Goal: Information Seeking & Learning: Learn about a topic

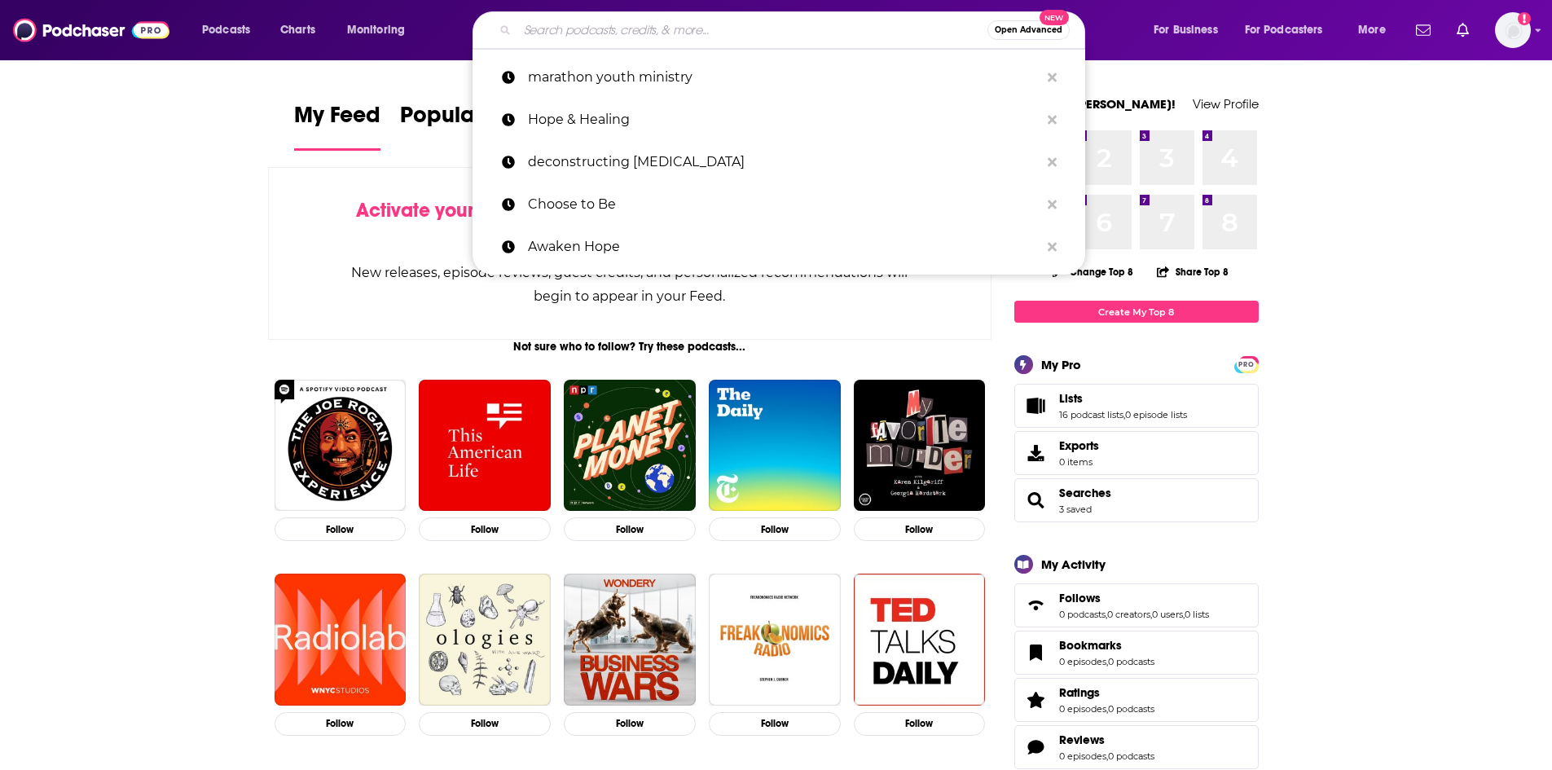
click at [708, 32] on input "Search podcasts, credits, & more..." at bounding box center [752, 30] width 470 height 26
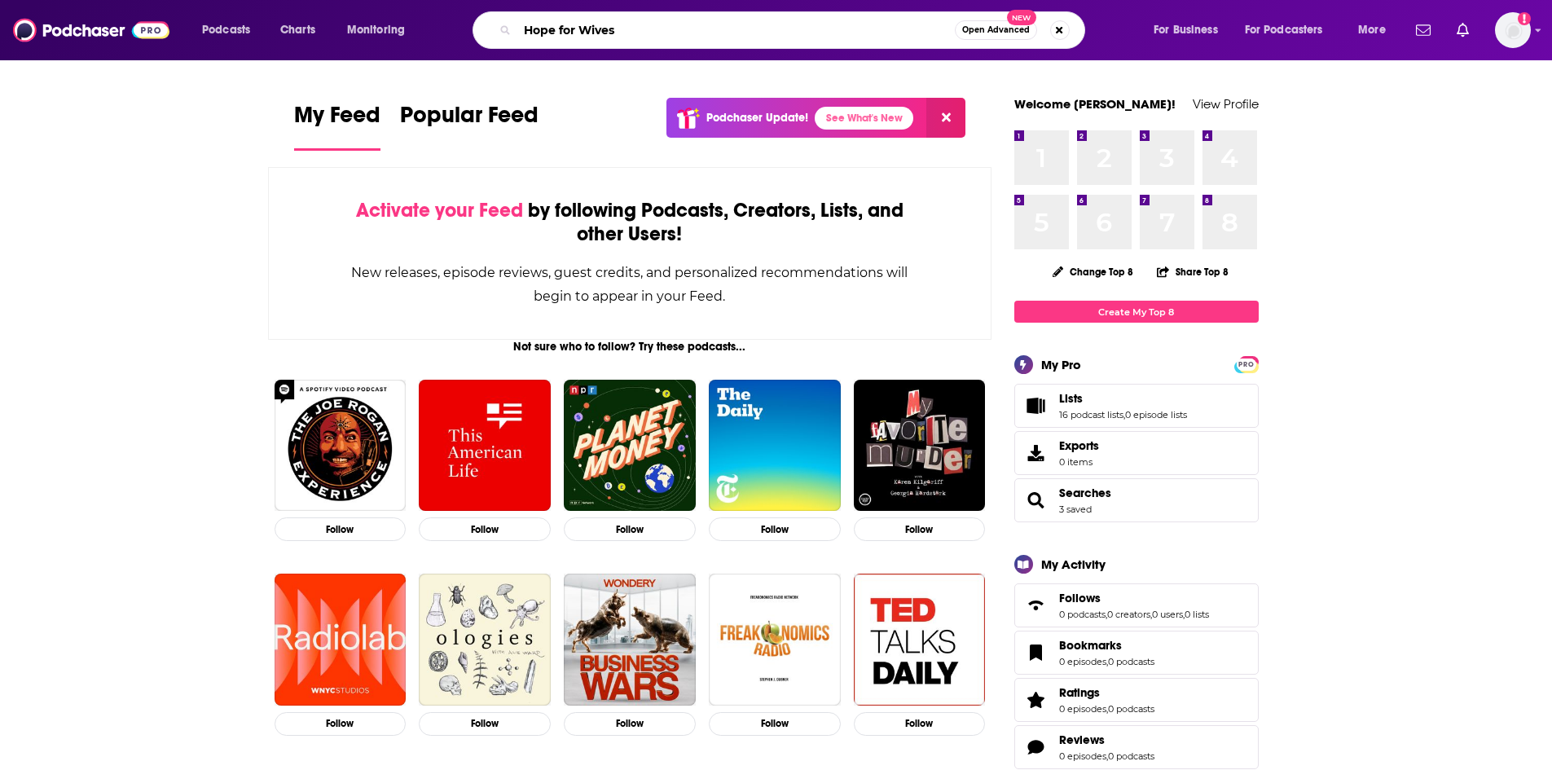
type input "Hope for Wives"
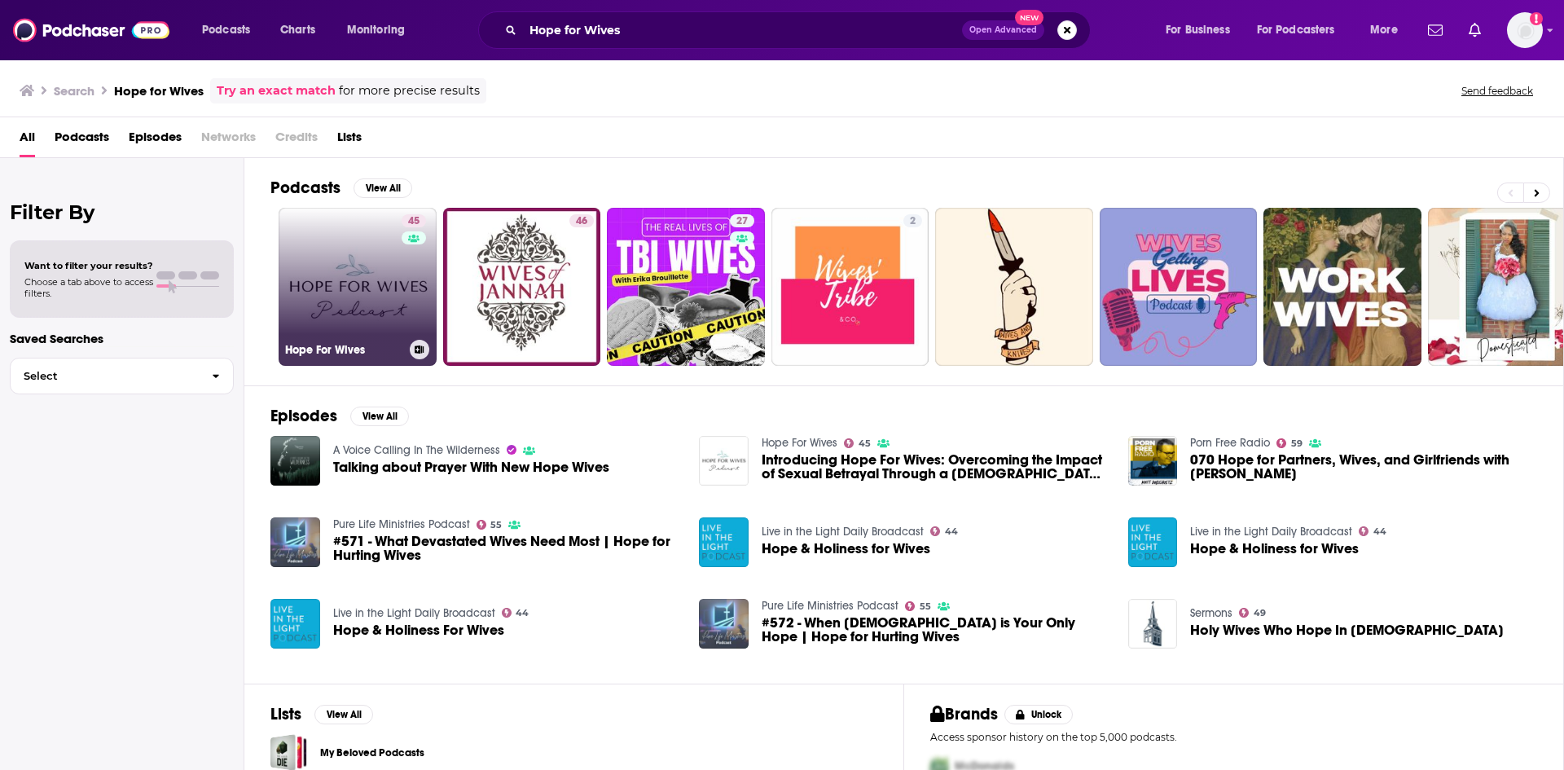
click at [362, 270] on link "45 Hope For Wives" at bounding box center [358, 287] width 158 height 158
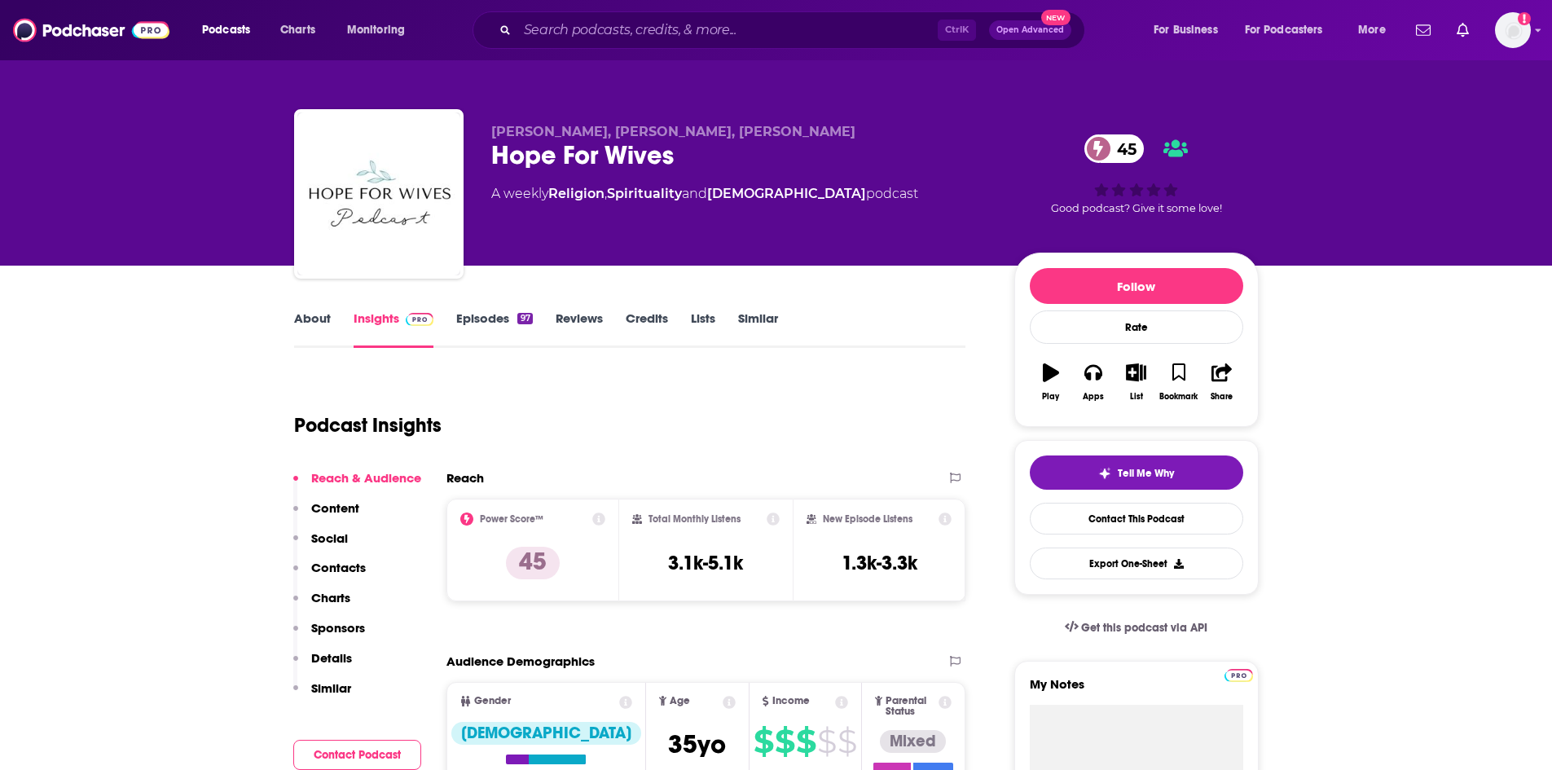
click at [311, 323] on link "About" at bounding box center [312, 328] width 37 height 37
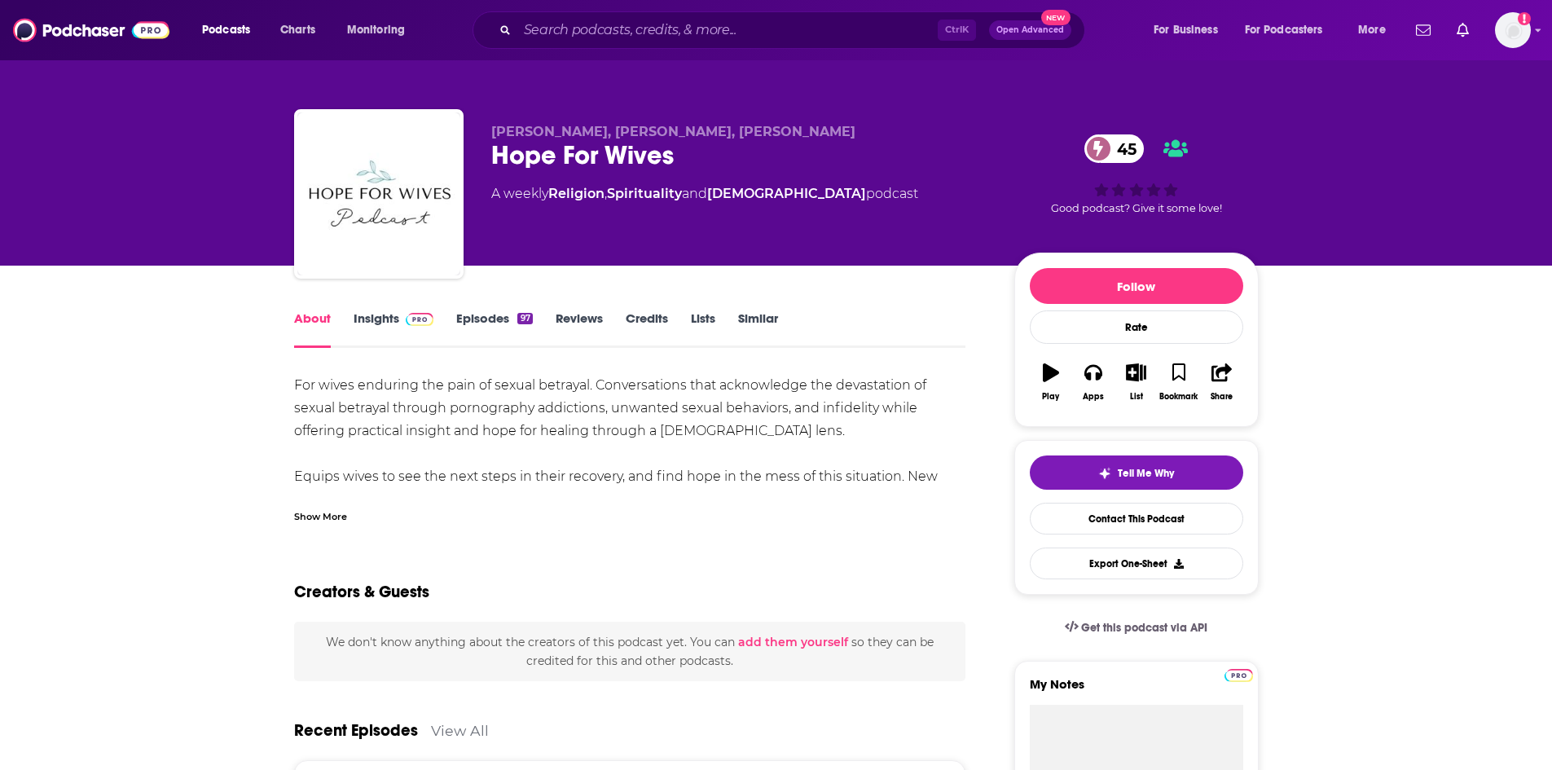
click at [322, 509] on div "Show More" at bounding box center [320, 515] width 53 height 15
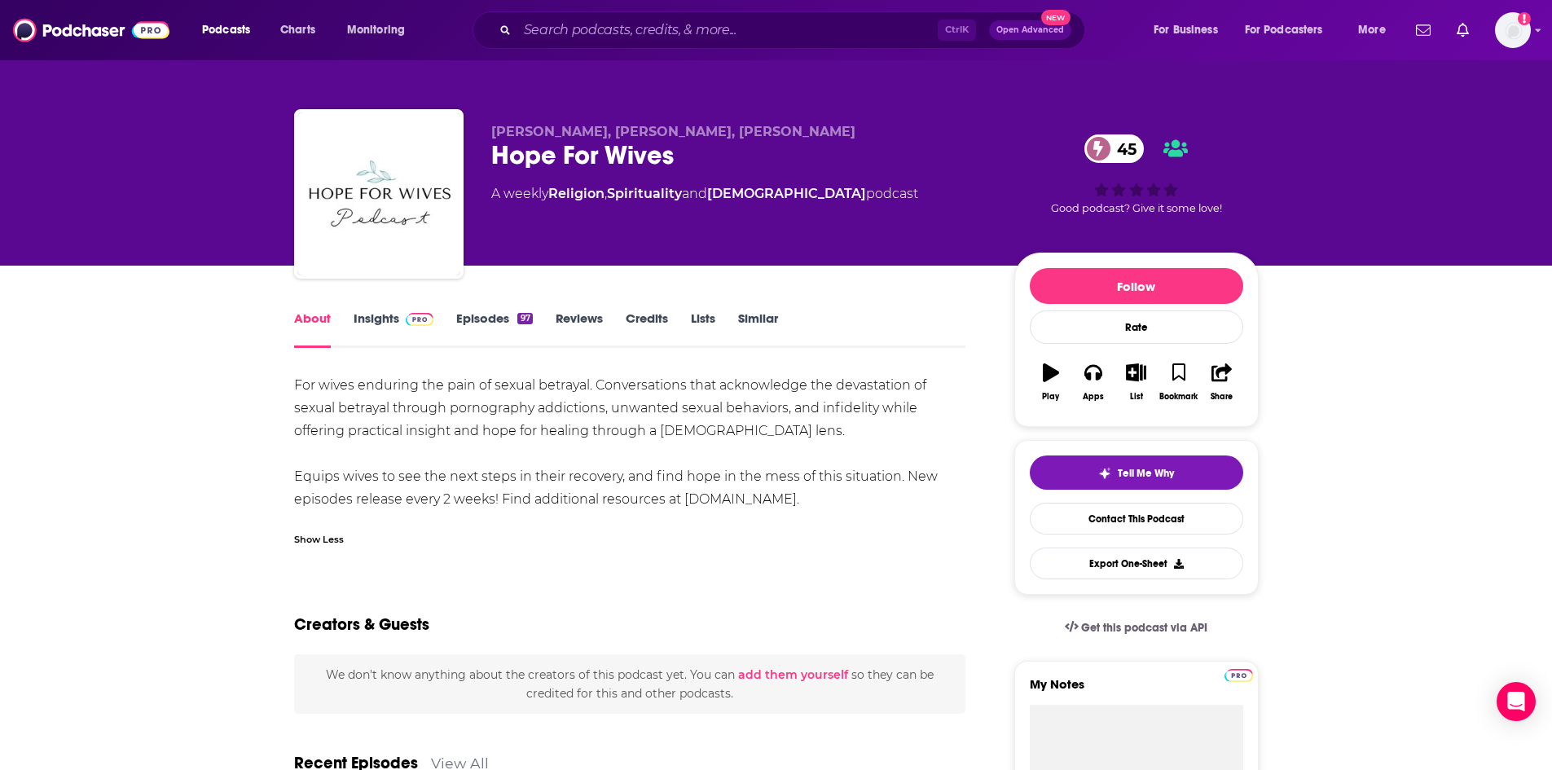
click at [498, 325] on link "Episodes 97" at bounding box center [494, 328] width 76 height 37
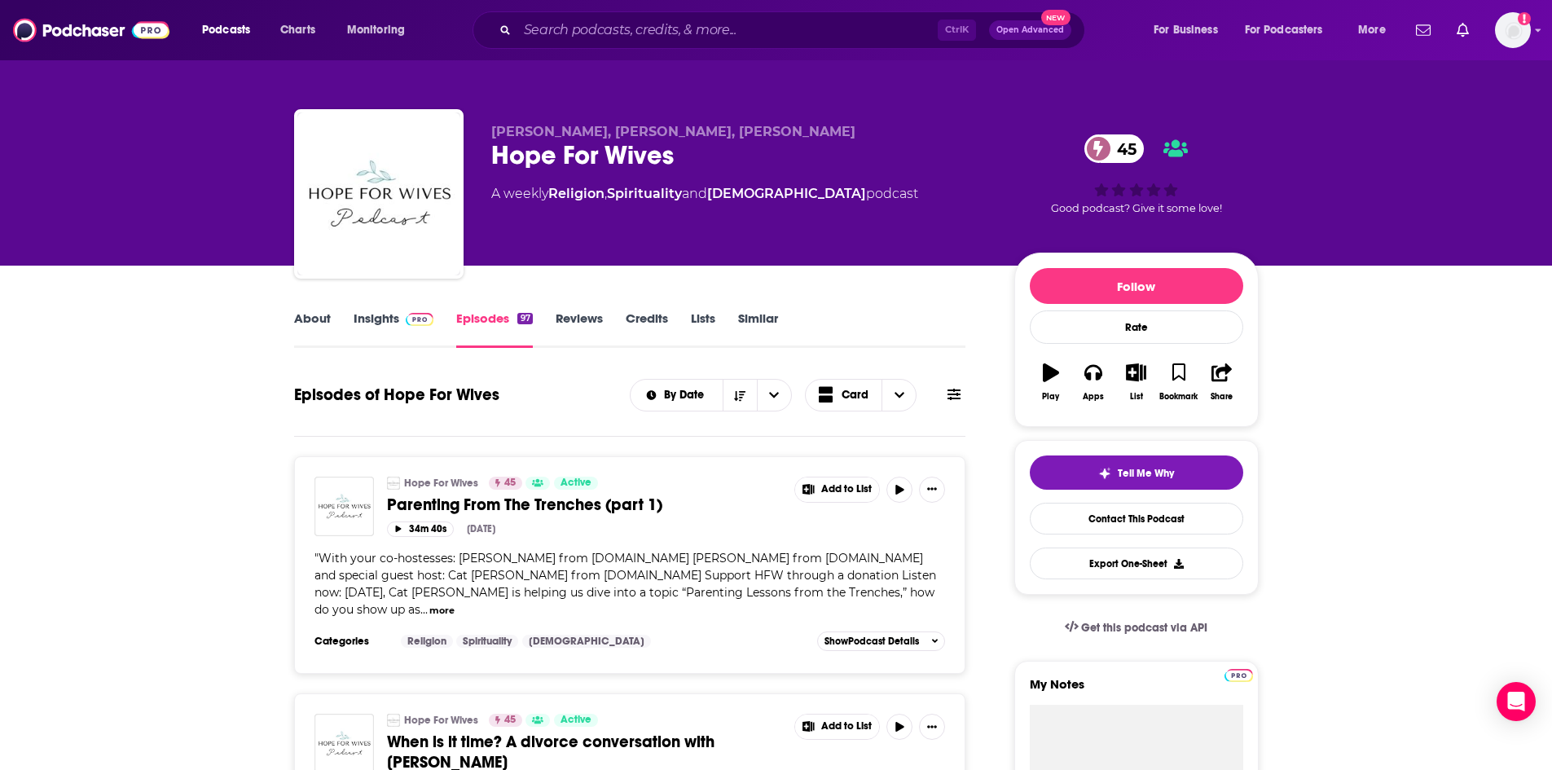
click at [314, 311] on link "About" at bounding box center [312, 328] width 37 height 37
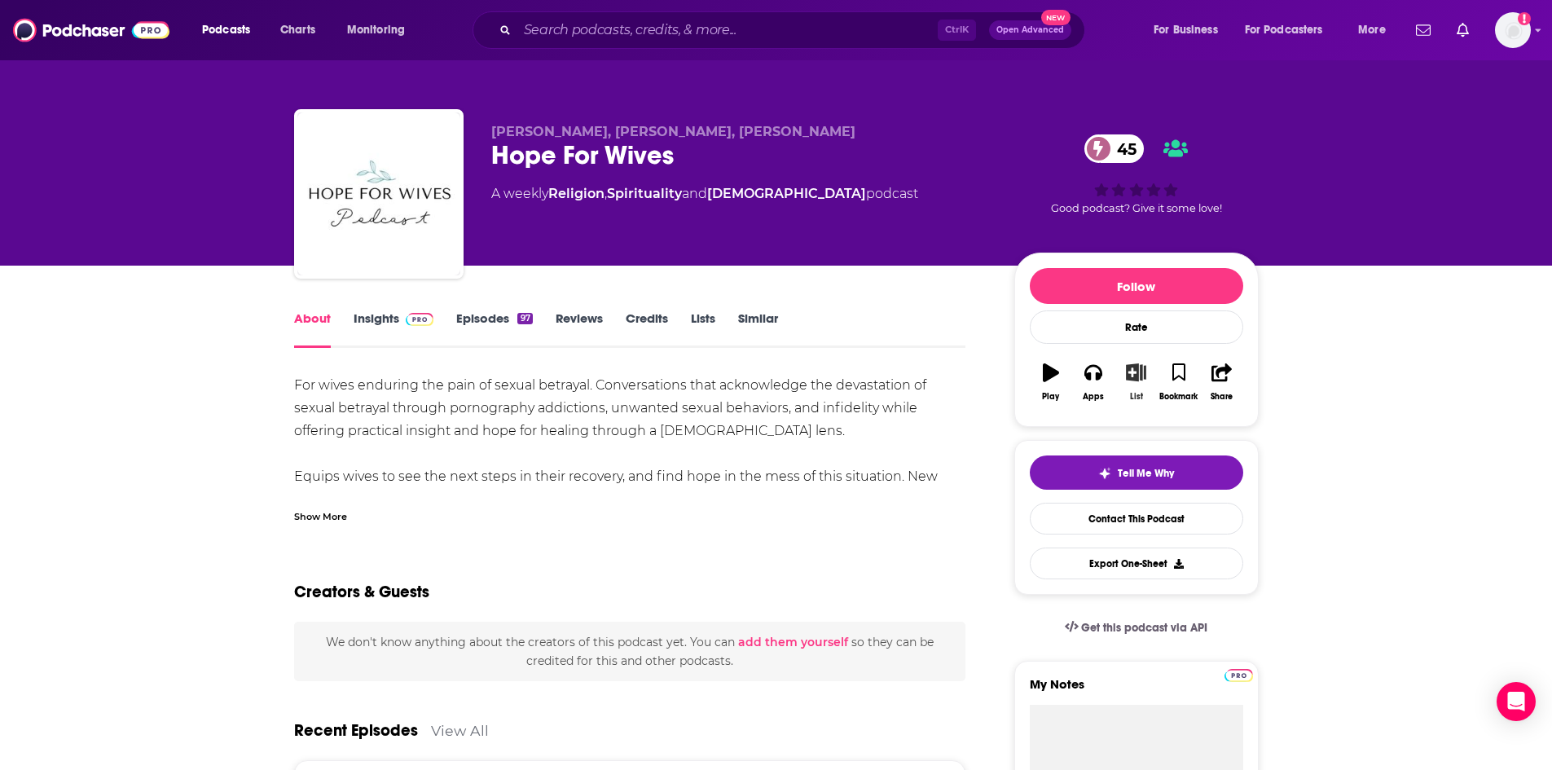
click at [1142, 386] on button "List" at bounding box center [1135, 382] width 42 height 59
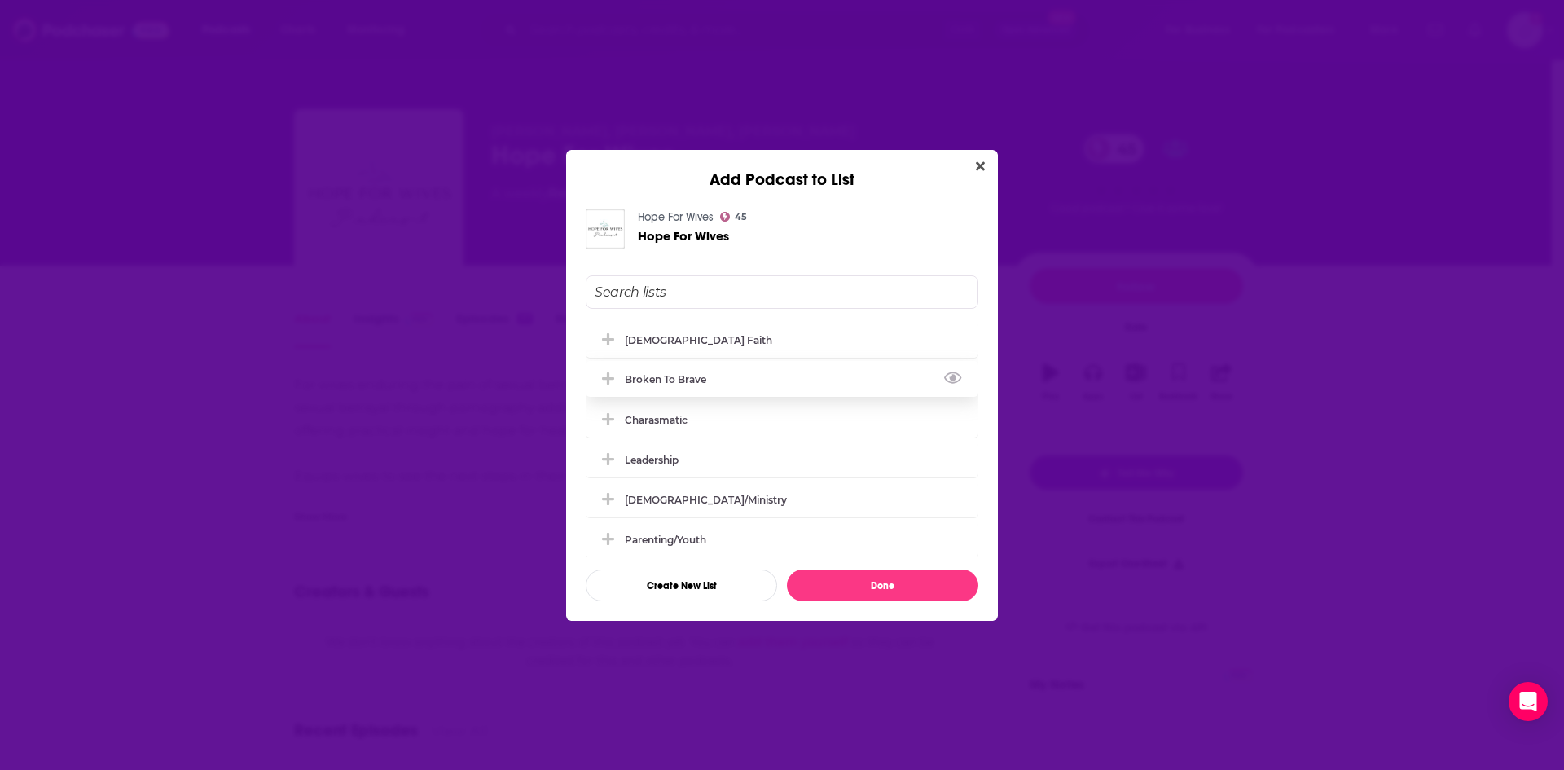
click at [611, 378] on icon "Add Podcast To List" at bounding box center [608, 378] width 12 height 12
click at [931, 583] on button "Done" at bounding box center [882, 585] width 191 height 32
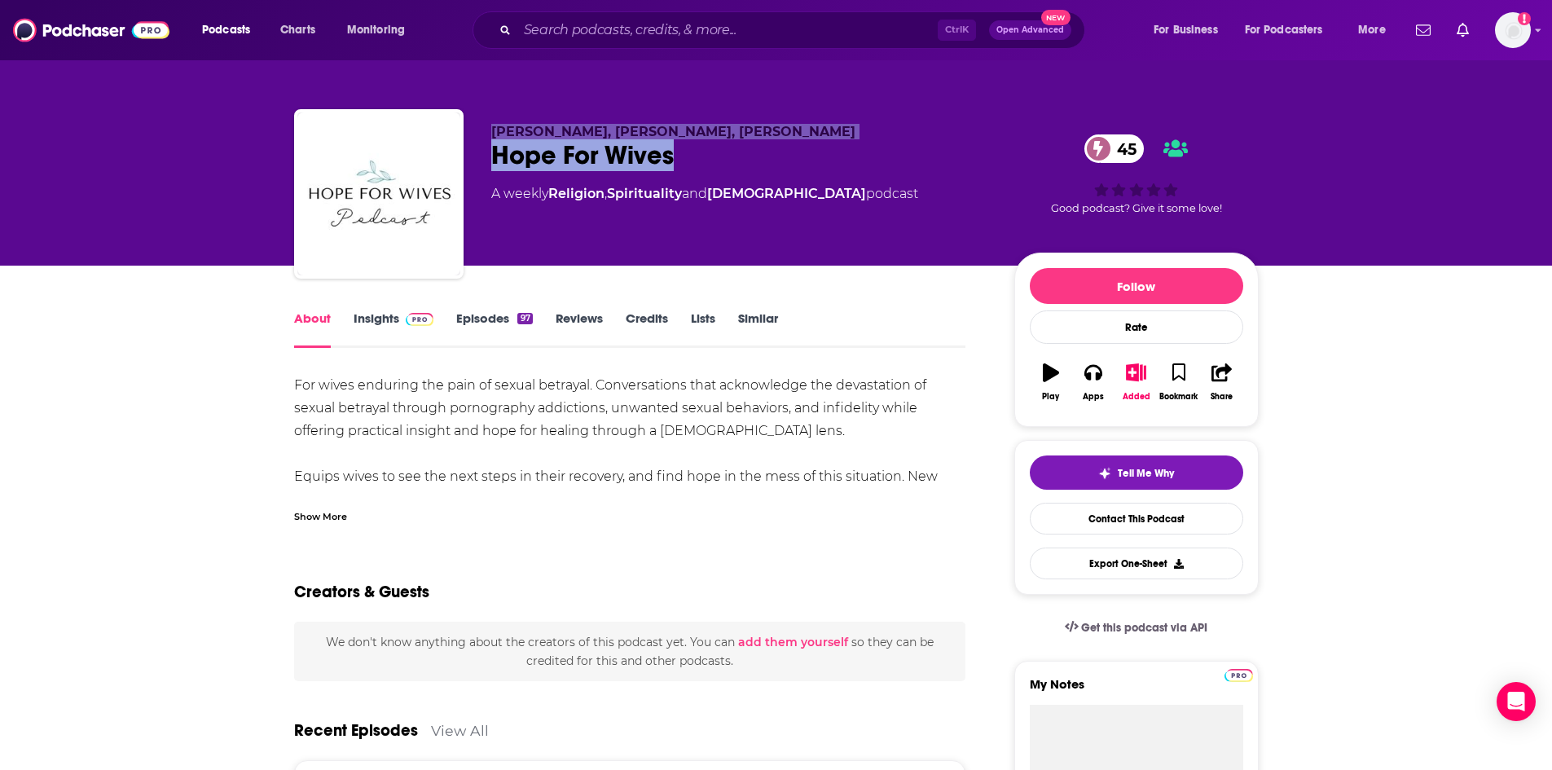
drag, startPoint x: 494, startPoint y: 129, endPoint x: 783, endPoint y: 142, distance: 289.5
click at [783, 142] on div "Pam Blizzard, Lyschel Burket, Bonny Burns Hope For Wives 45 A weekly Religion ,…" at bounding box center [739, 189] width 497 height 130
click at [791, 130] on p "Pam Blizzard, Lyschel Burket, Bonny Burns" at bounding box center [739, 131] width 497 height 15
drag, startPoint x: 783, startPoint y: 130, endPoint x: 494, endPoint y: 129, distance: 288.4
click at [494, 129] on span "Pam Blizzard, Lyschel Burket, Bonny Burns" at bounding box center [673, 131] width 364 height 15
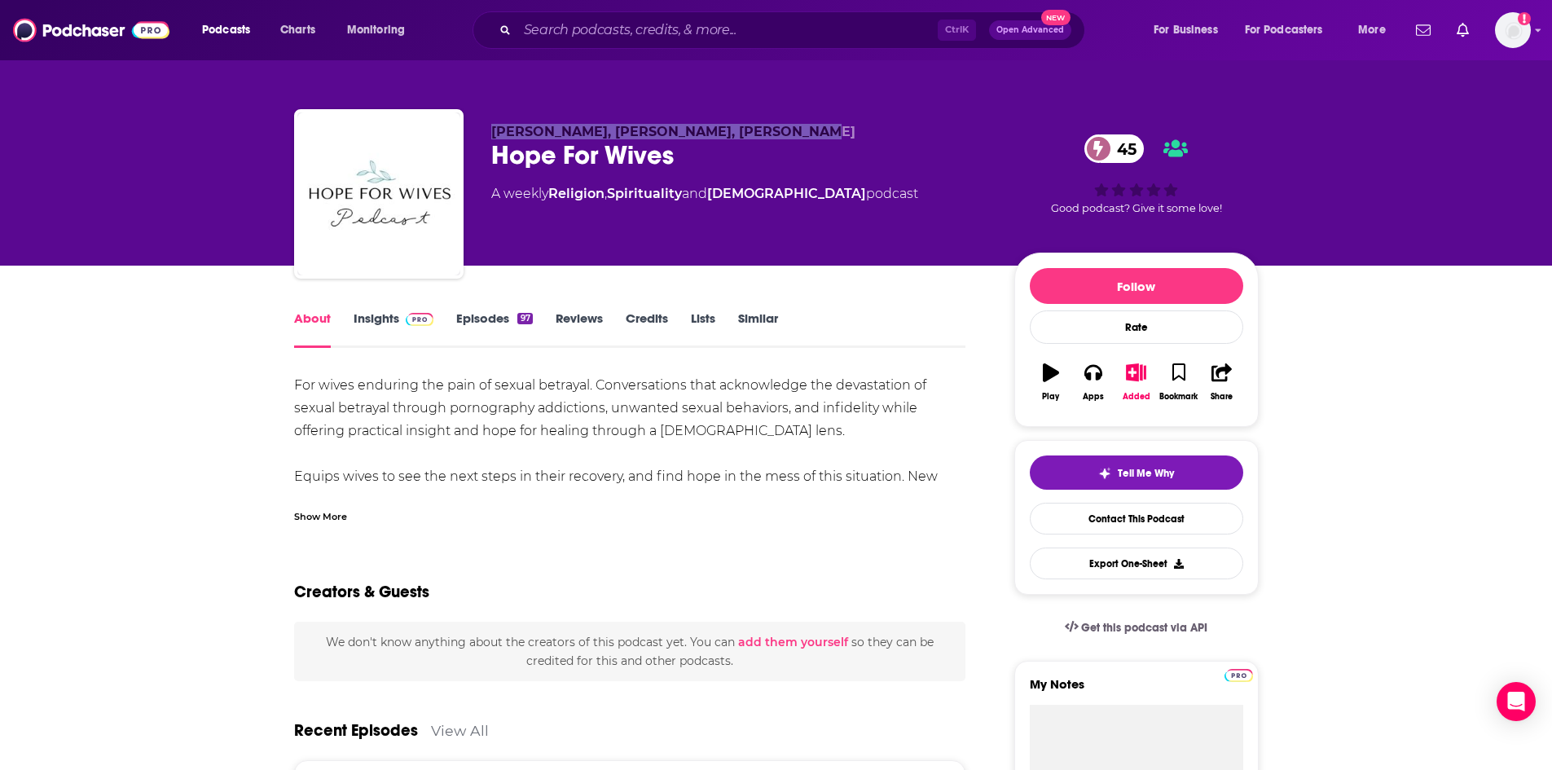
copy span "Pam Blizzard, Lyschel Burket, Bonny Burns"
click at [401, 321] on span at bounding box center [416, 317] width 35 height 15
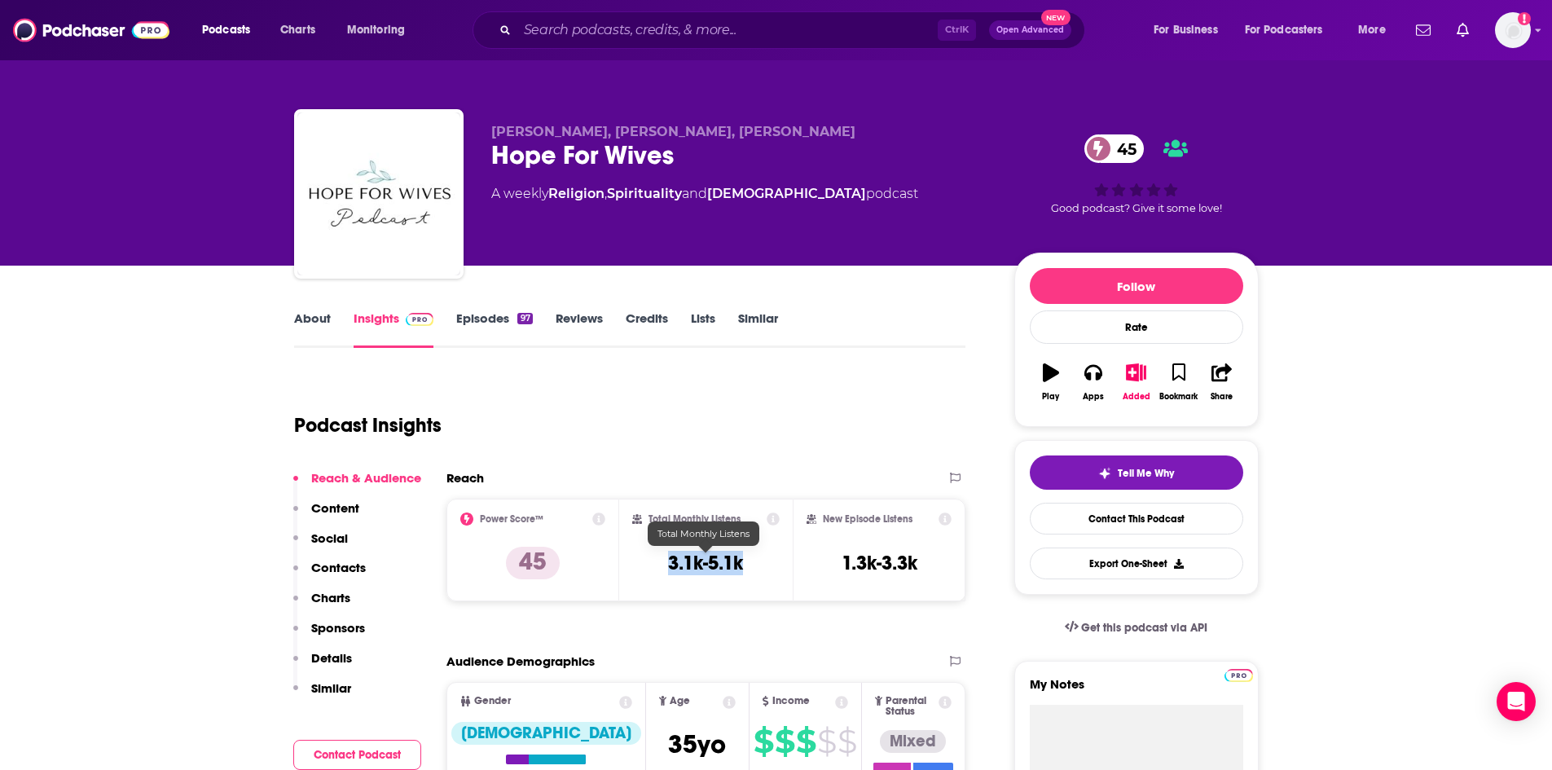
drag, startPoint x: 666, startPoint y: 560, endPoint x: 746, endPoint y: 564, distance: 79.9
click at [746, 564] on div "Total Monthly Listens 3.1k-5.1k" at bounding box center [705, 549] width 147 height 75
copy h3 "3.1k-5.1k"
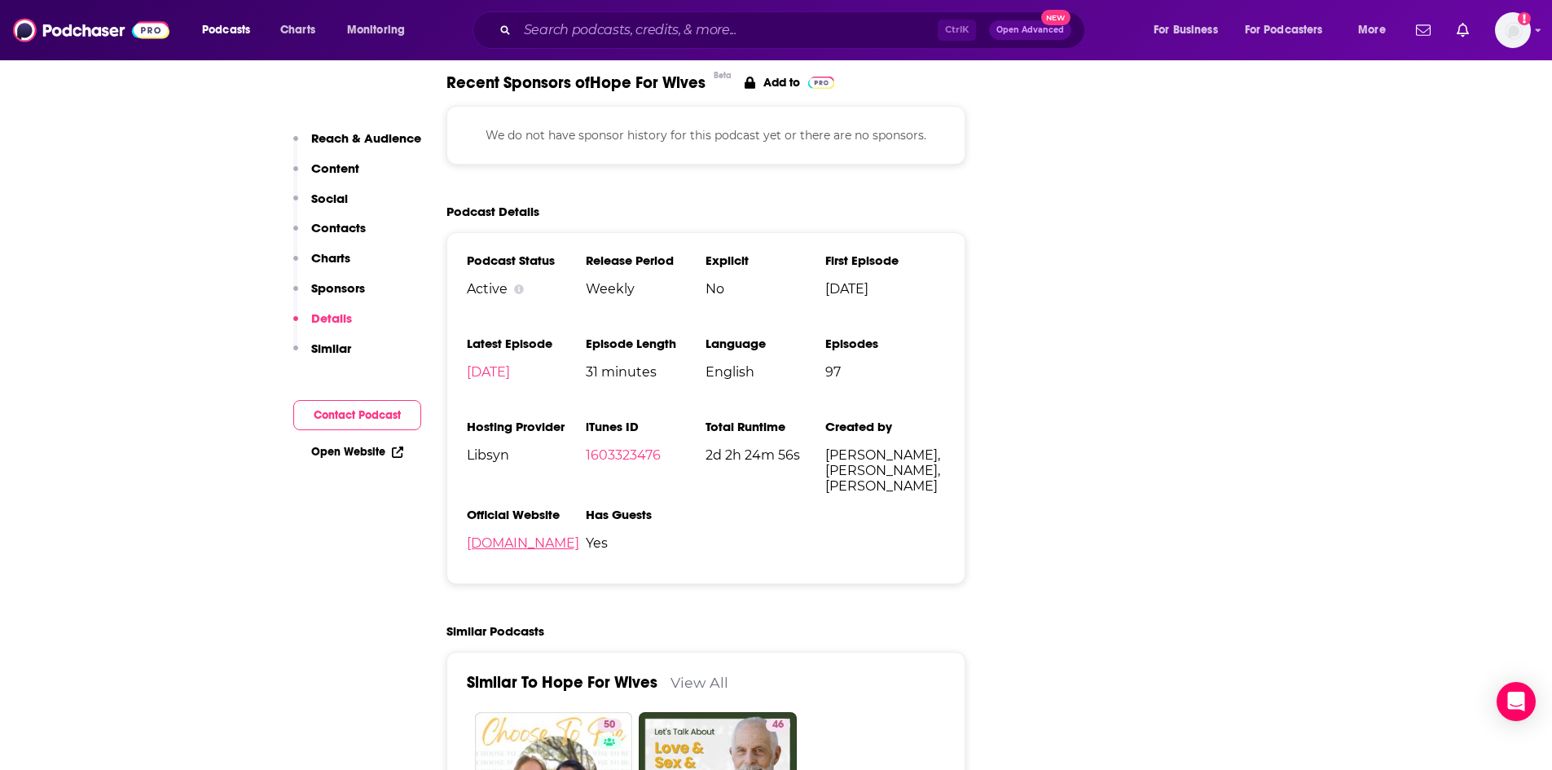
scroll to position [1792, 0]
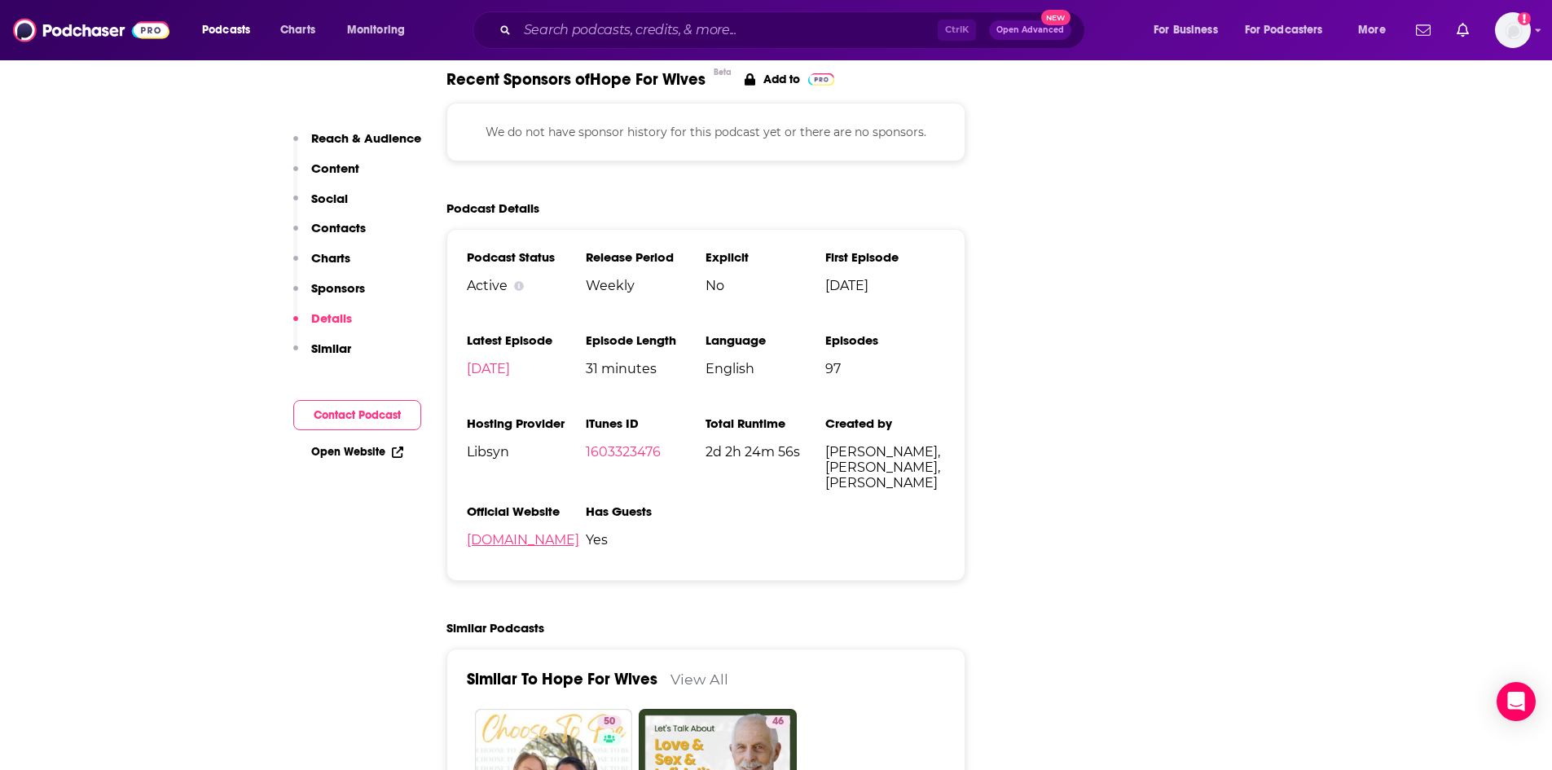
click at [538, 532] on link "hopeforwives.com" at bounding box center [523, 539] width 112 height 15
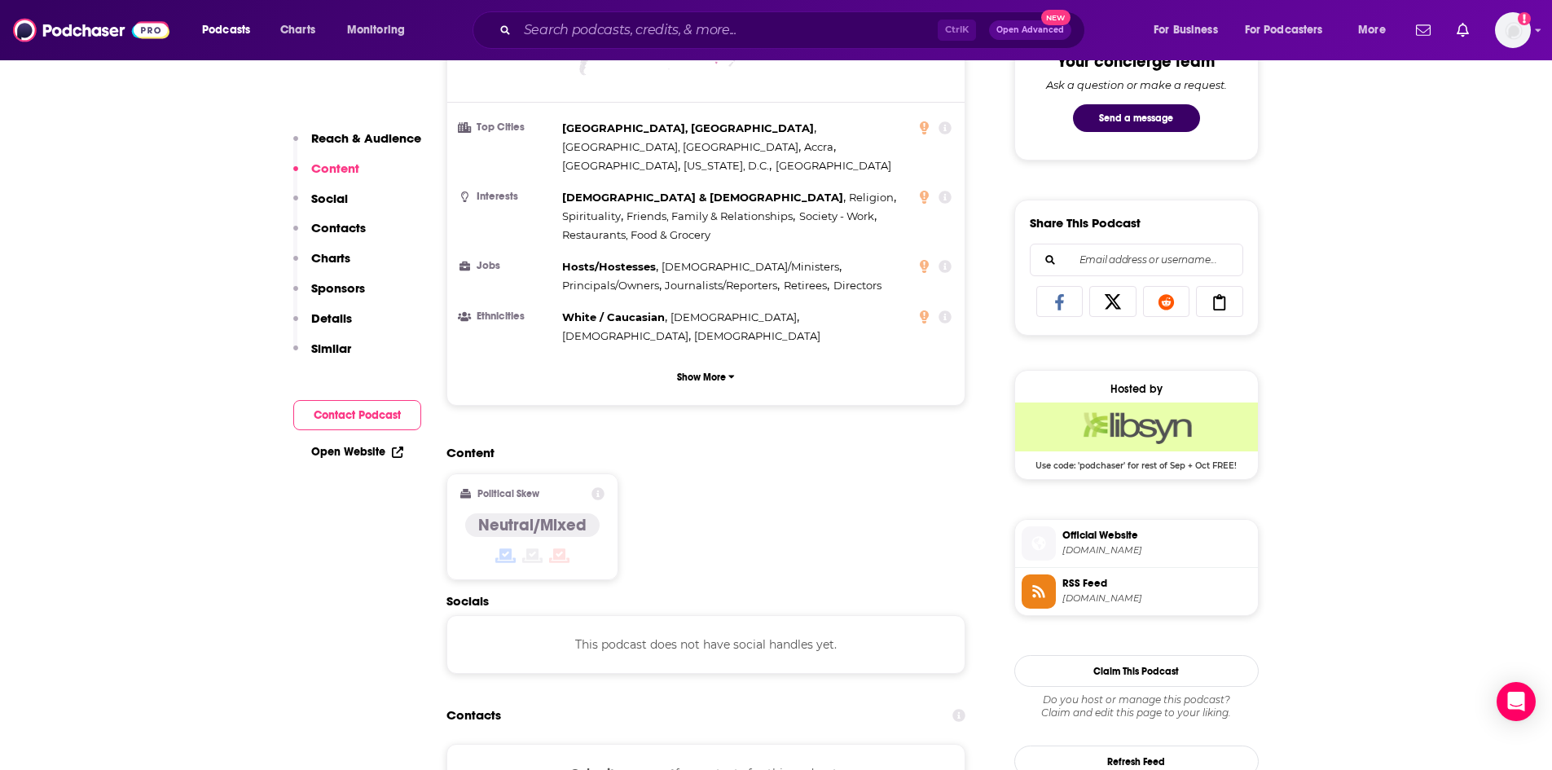
scroll to position [652, 0]
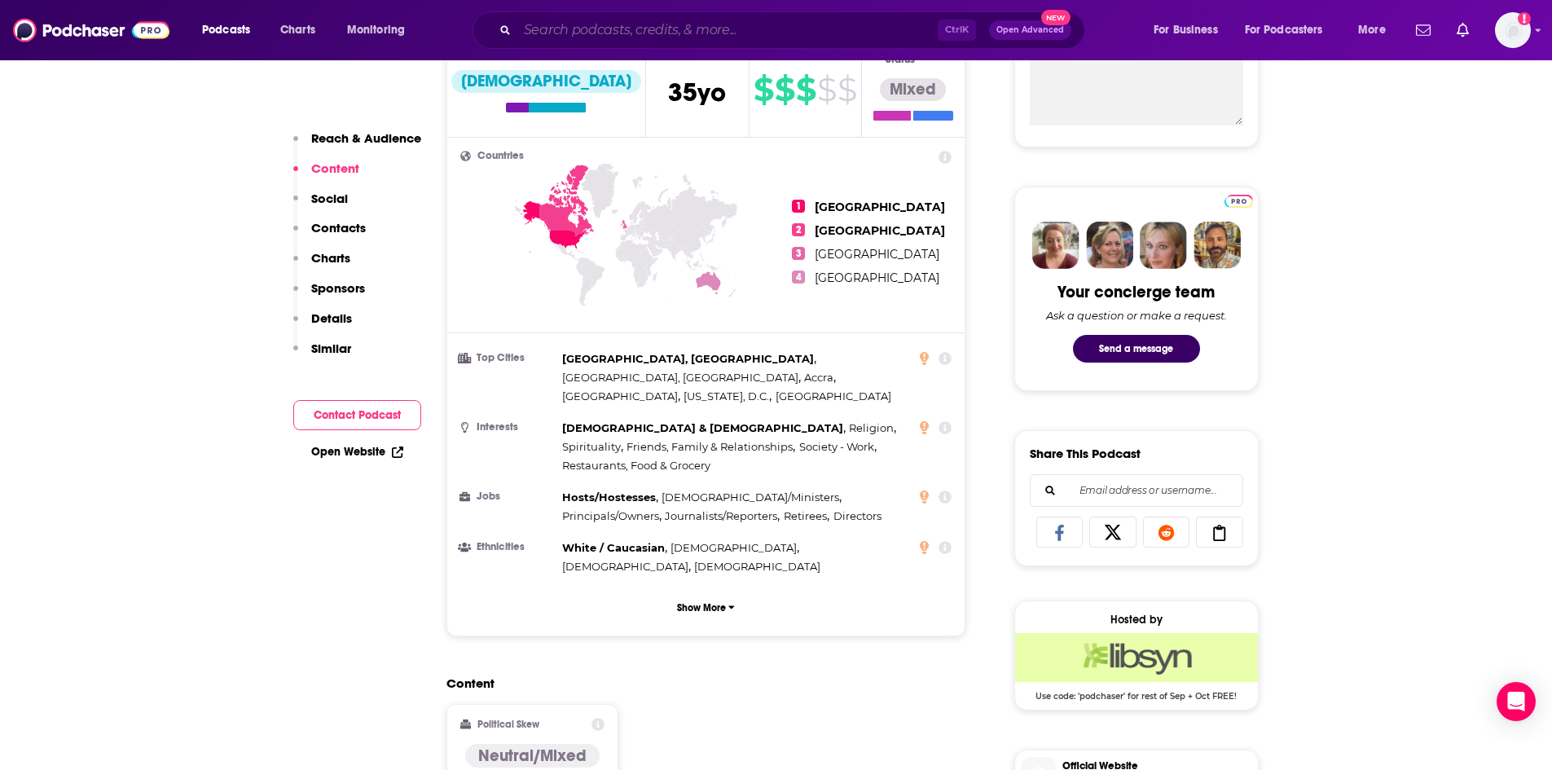
click at [679, 33] on input "Search podcasts, credits, & more..." at bounding box center [727, 30] width 420 height 26
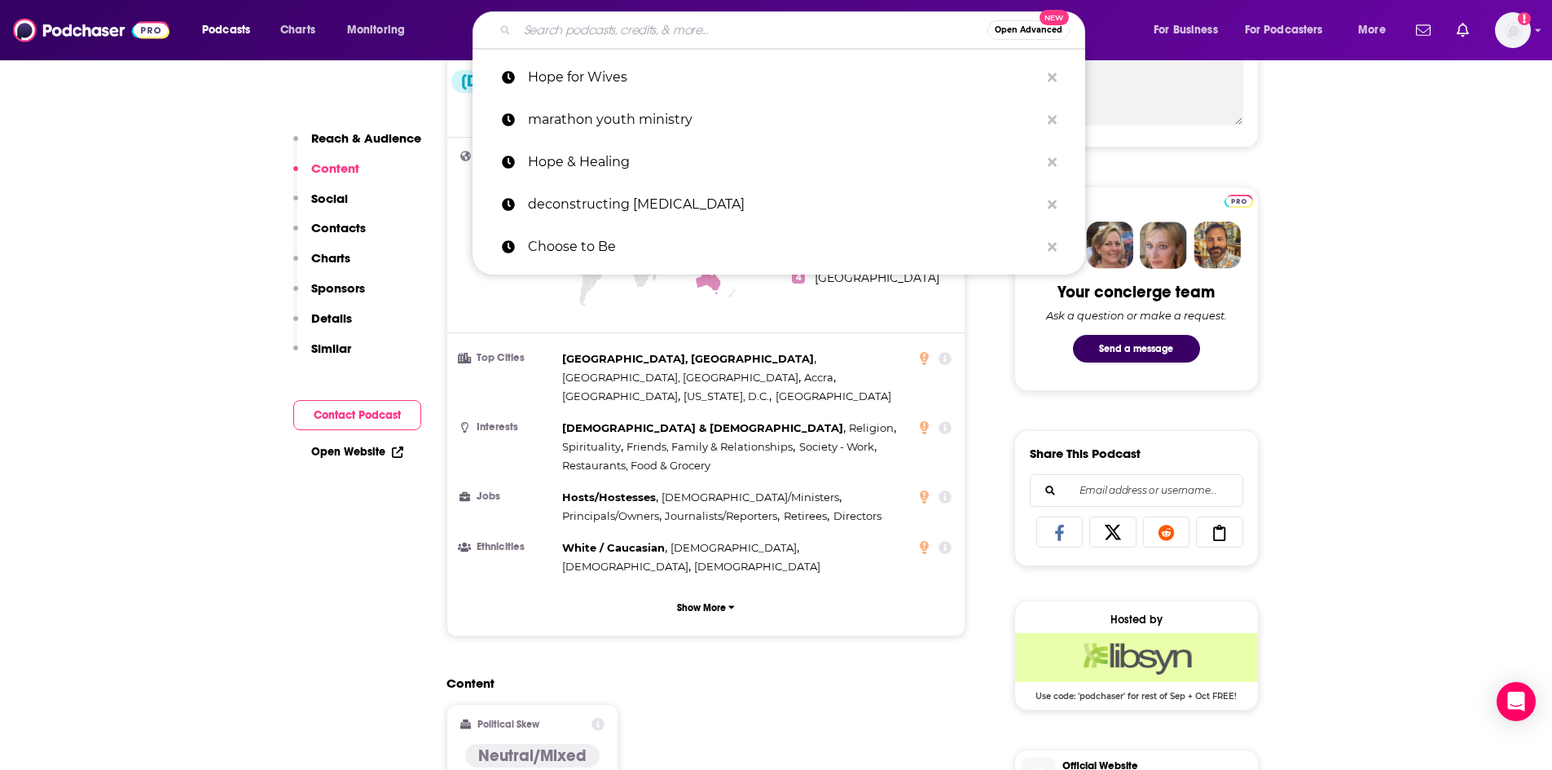
paste input "Intentional Divorce Insights"
type input "Intentional Divorce Insights"
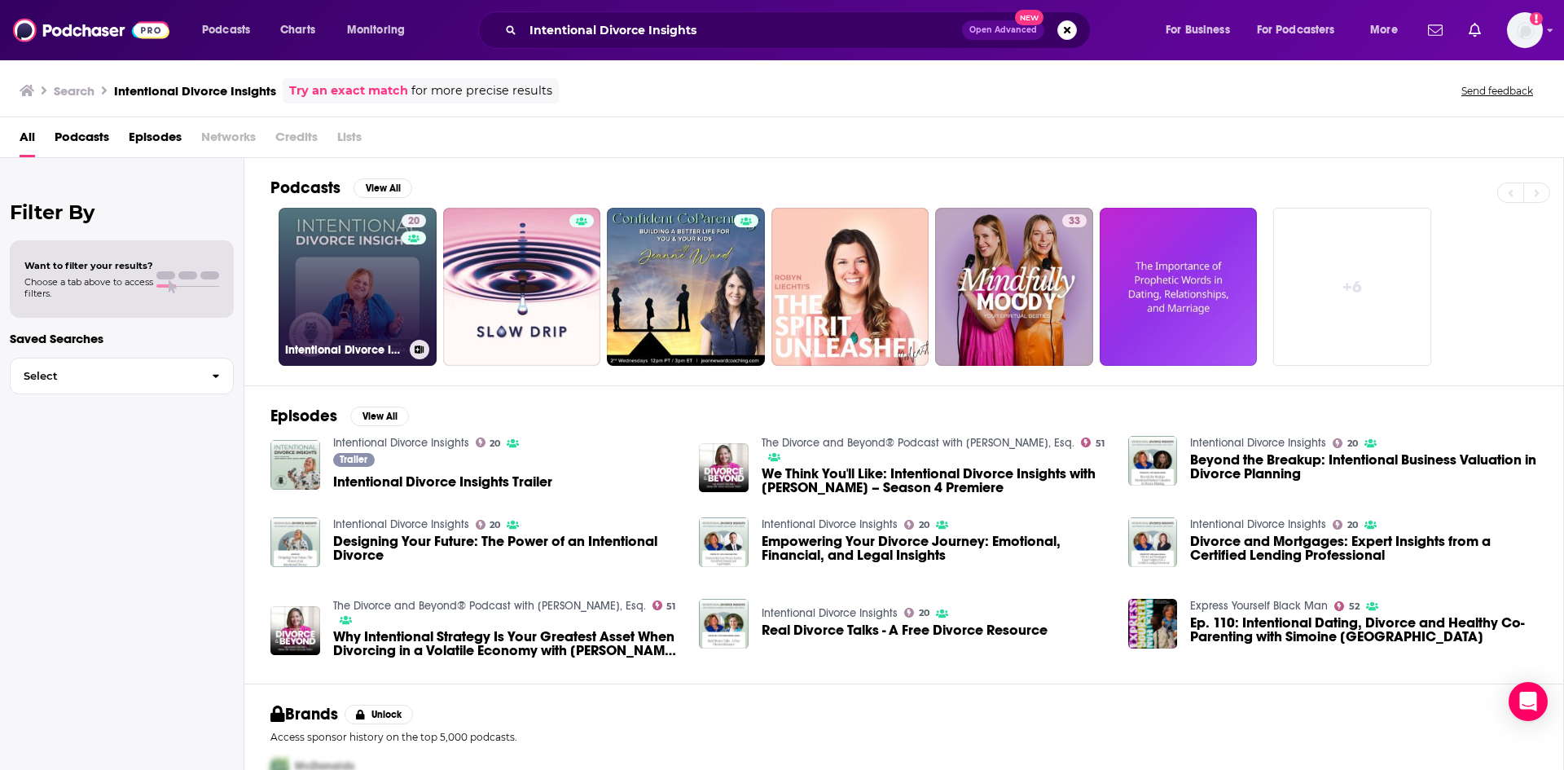
click at [376, 297] on link "20 Intentional Divorce Insights" at bounding box center [358, 287] width 158 height 158
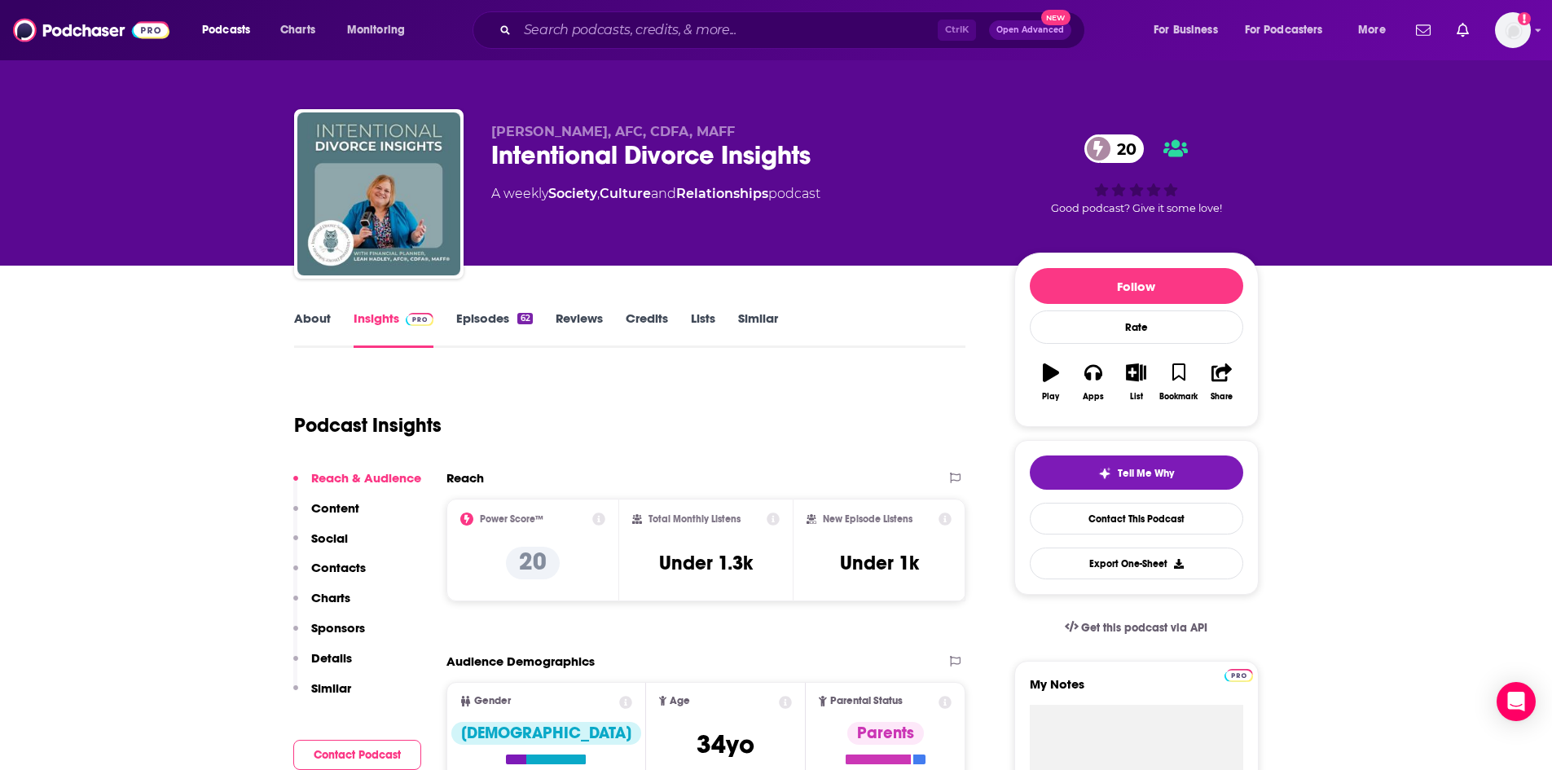
click at [466, 321] on link "Episodes 62" at bounding box center [494, 328] width 76 height 37
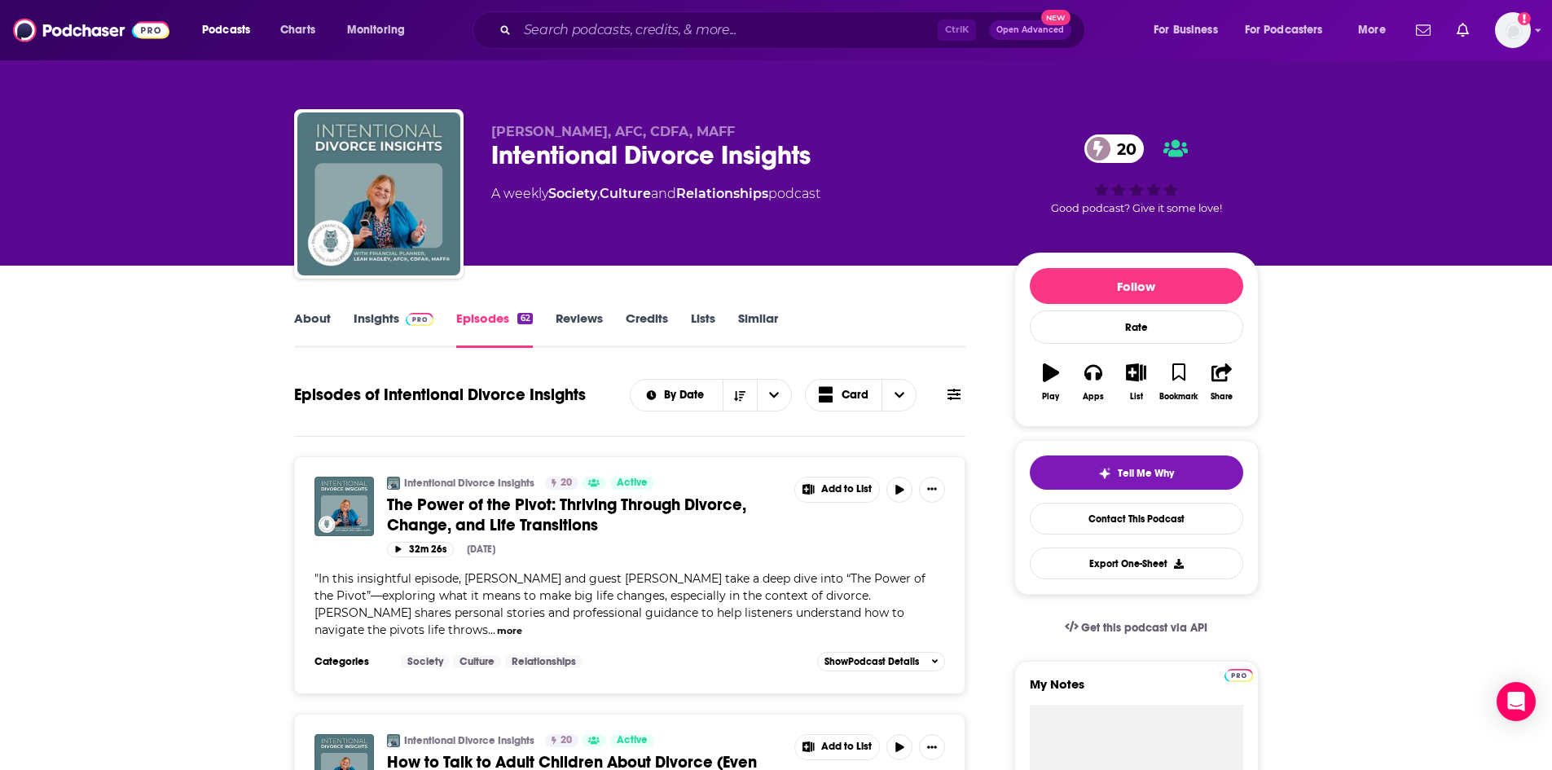
click at [309, 329] on link "About" at bounding box center [312, 328] width 37 height 37
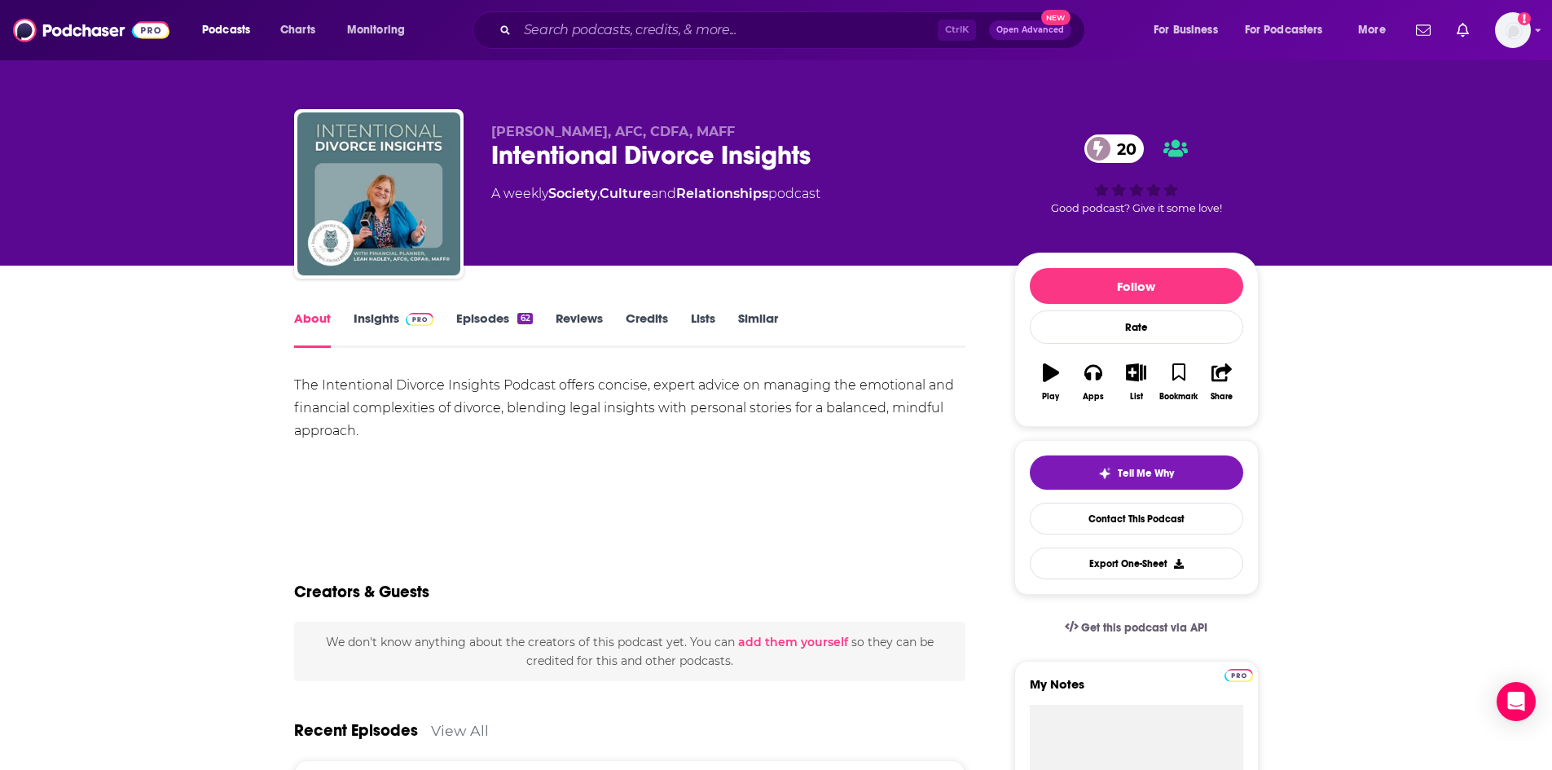
click at [371, 322] on link "Insights" at bounding box center [394, 328] width 81 height 37
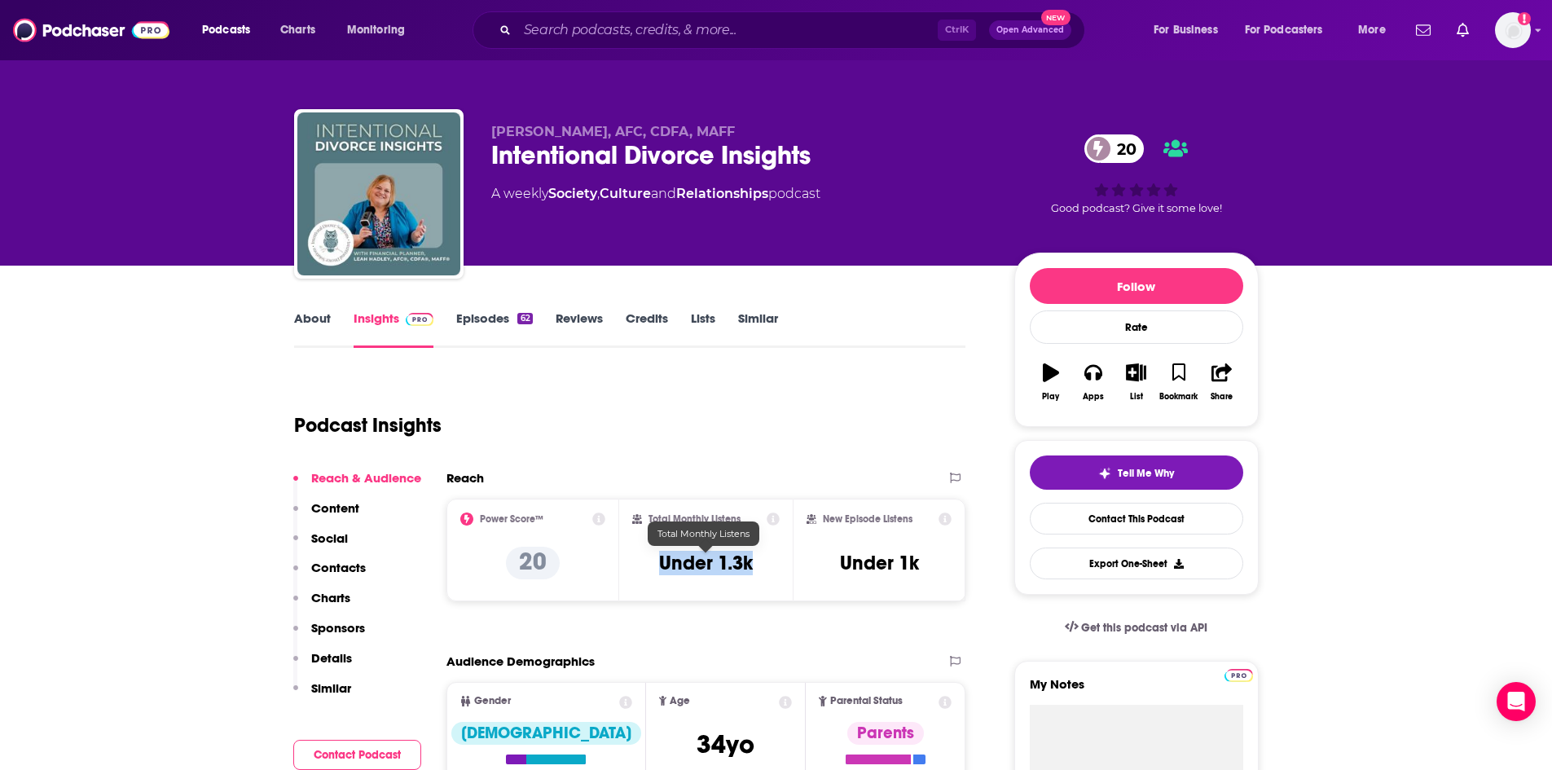
drag, startPoint x: 659, startPoint y: 557, endPoint x: 749, endPoint y: 565, distance: 90.0
click at [749, 565] on h3 "Under 1.3k" at bounding box center [706, 563] width 94 height 24
copy h3 "Under 1.3k"
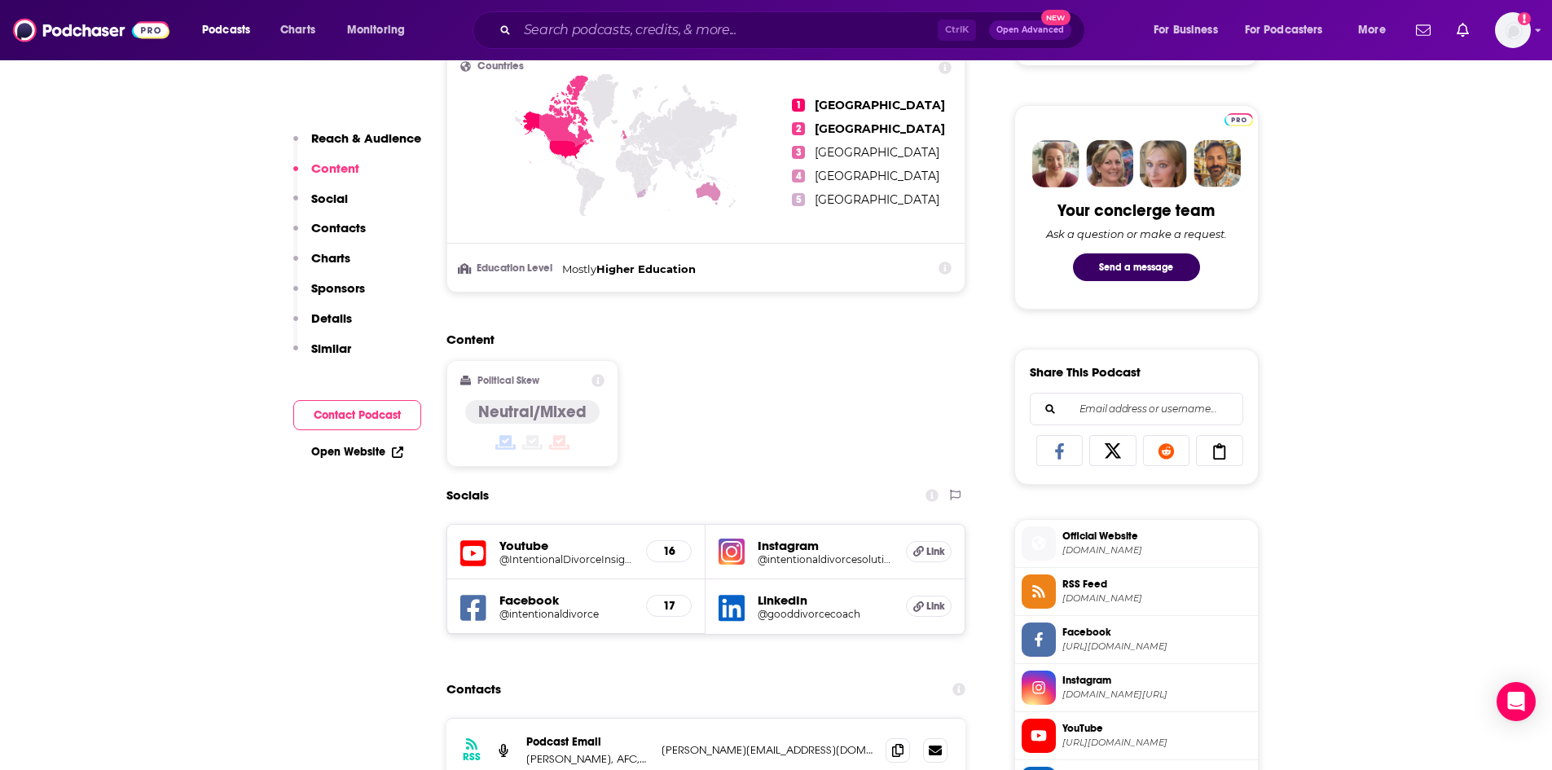
scroll to position [978, 0]
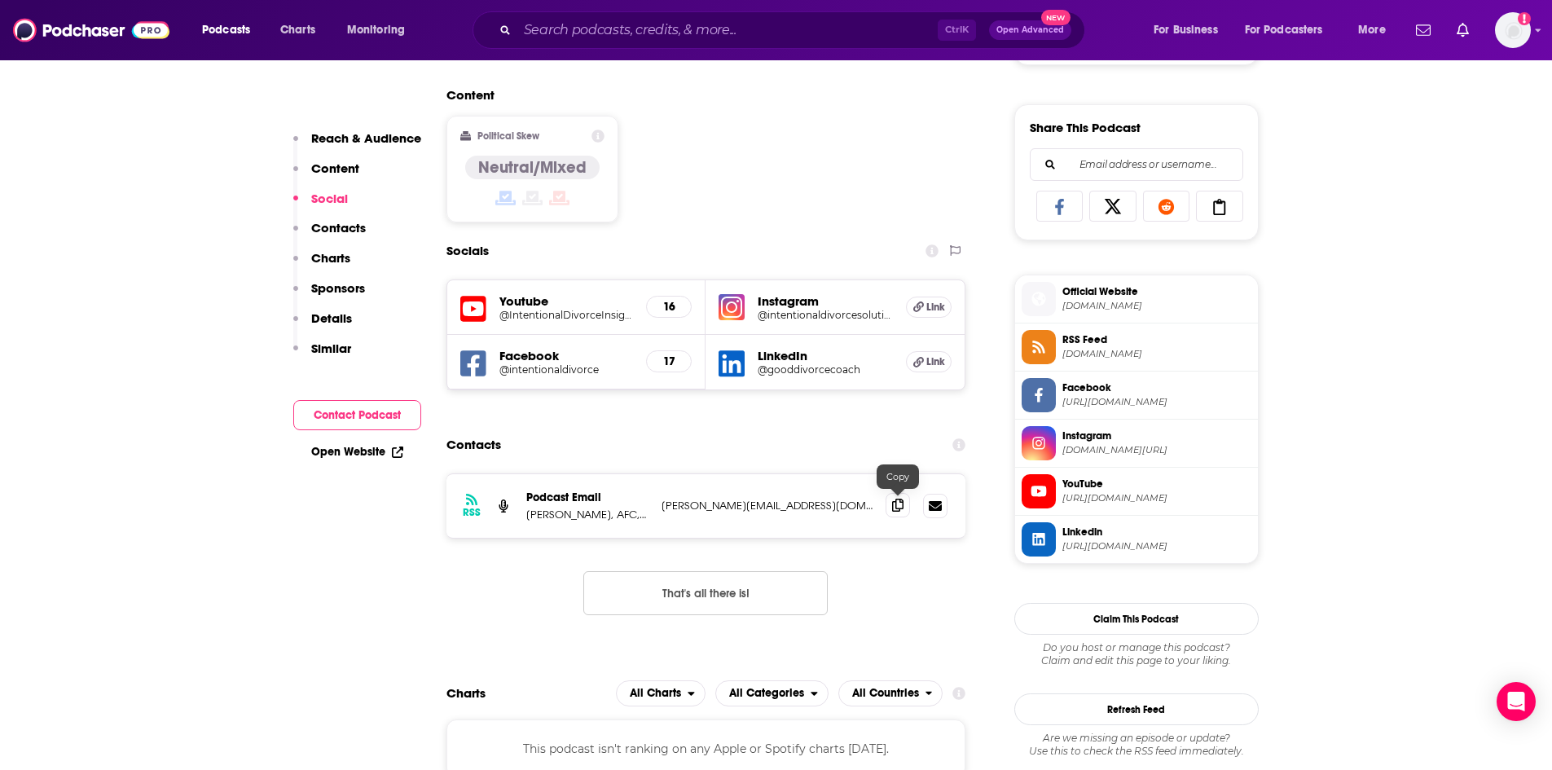
click at [902, 500] on icon at bounding box center [897, 505] width 11 height 13
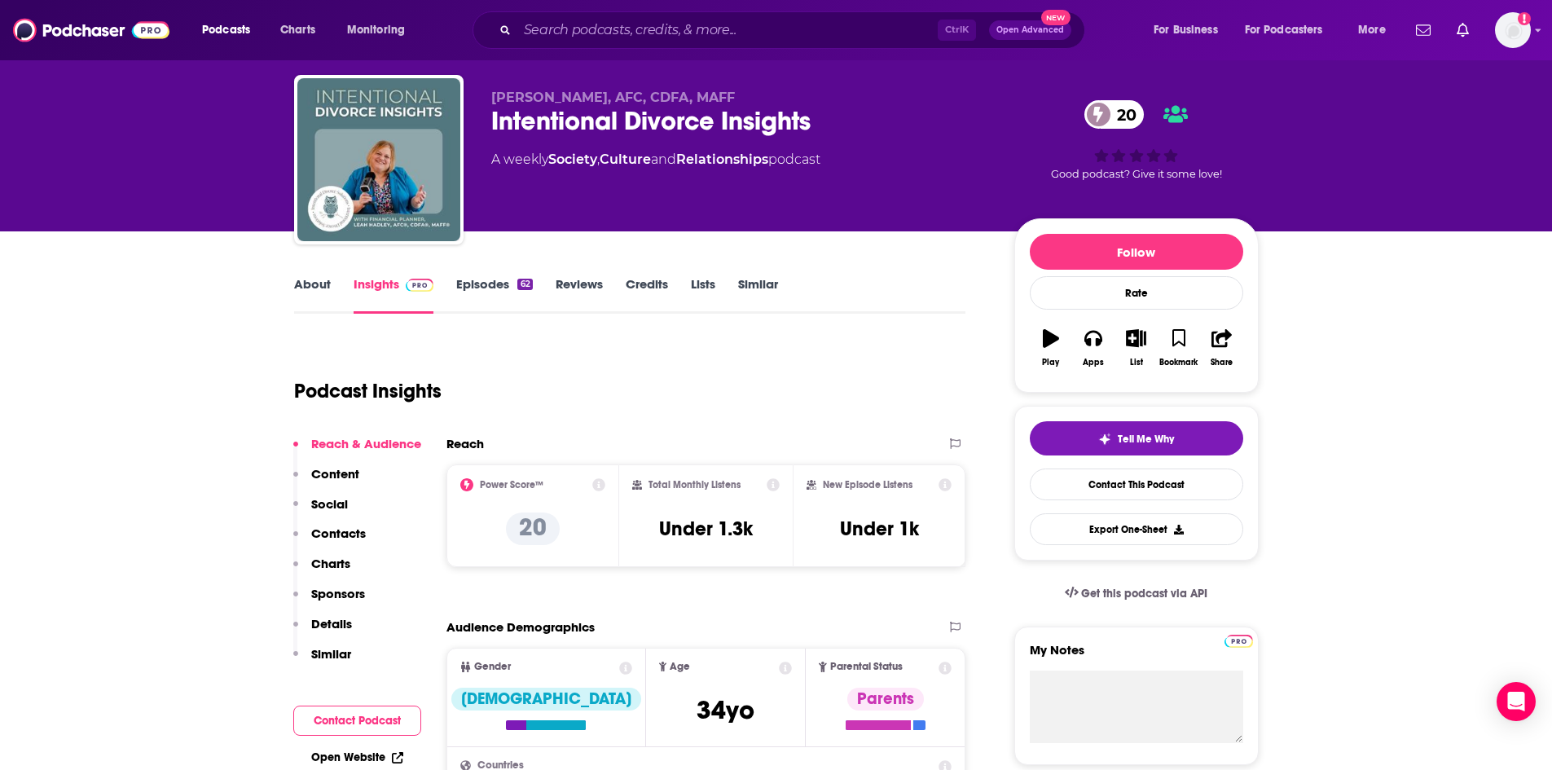
scroll to position [0, 0]
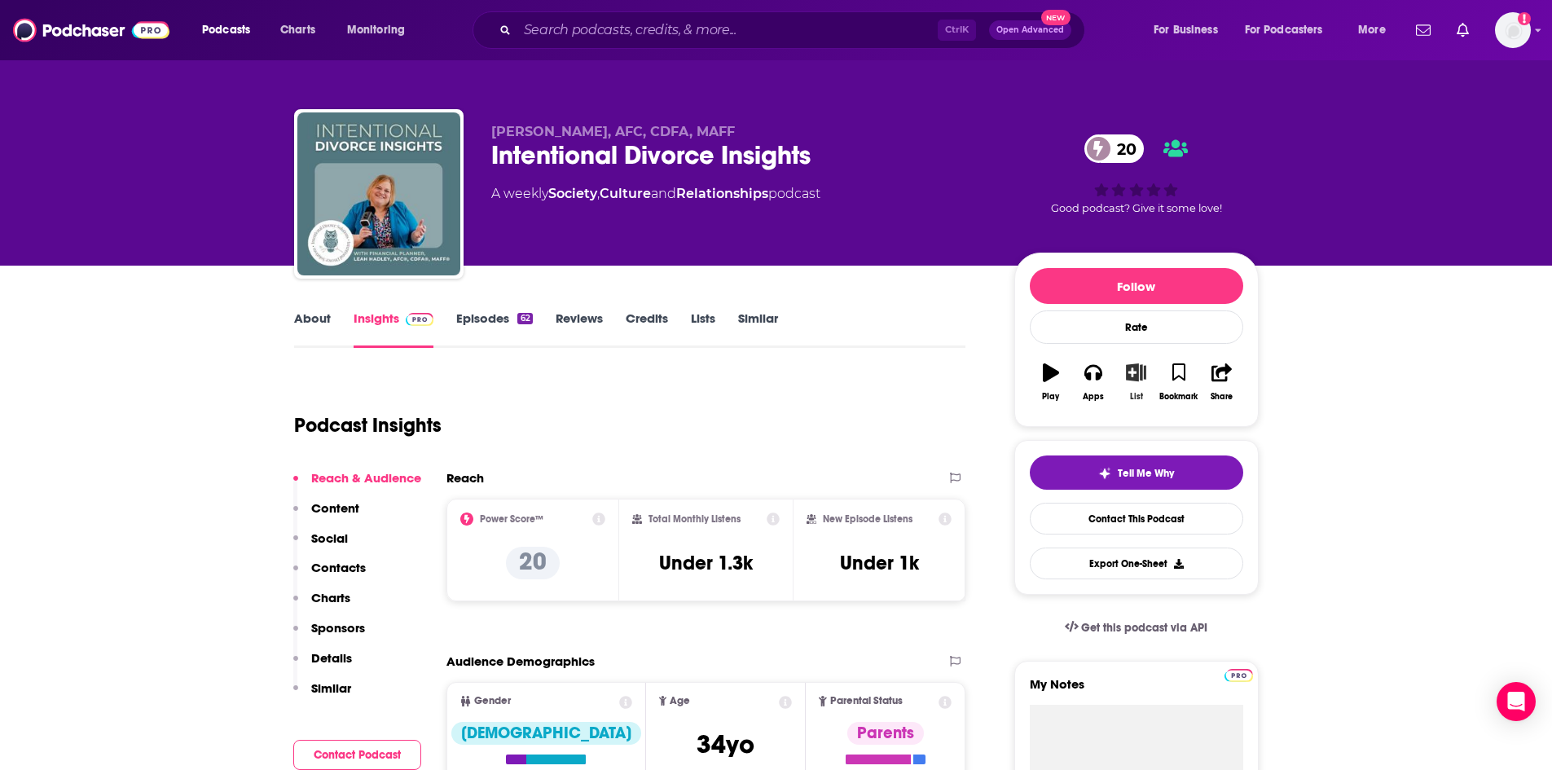
click at [1136, 380] on icon "button" at bounding box center [1136, 372] width 20 height 18
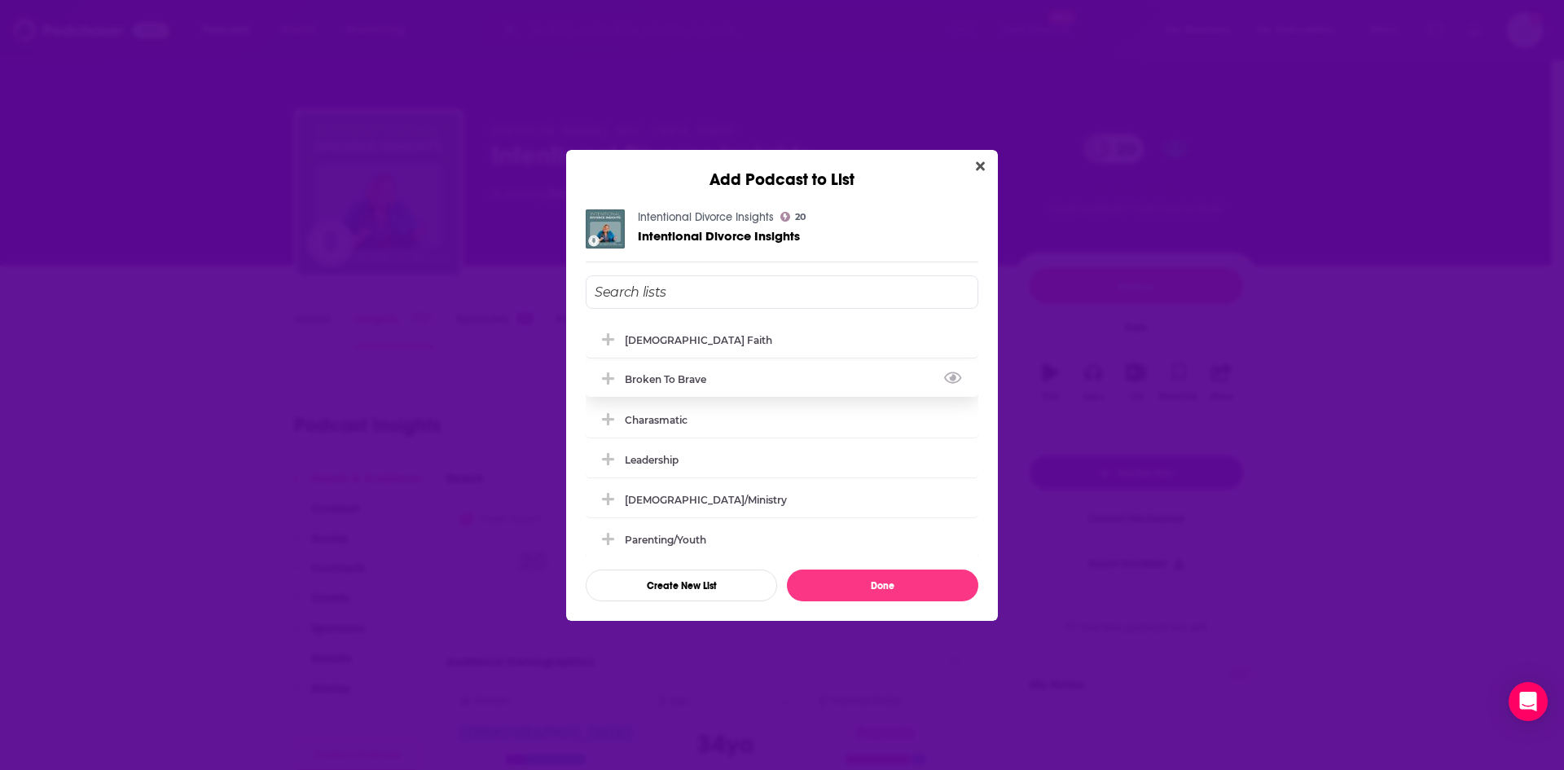
click at [612, 378] on icon "Add Podcast To List" at bounding box center [608, 378] width 12 height 12
click at [932, 584] on button "Done" at bounding box center [882, 585] width 191 height 32
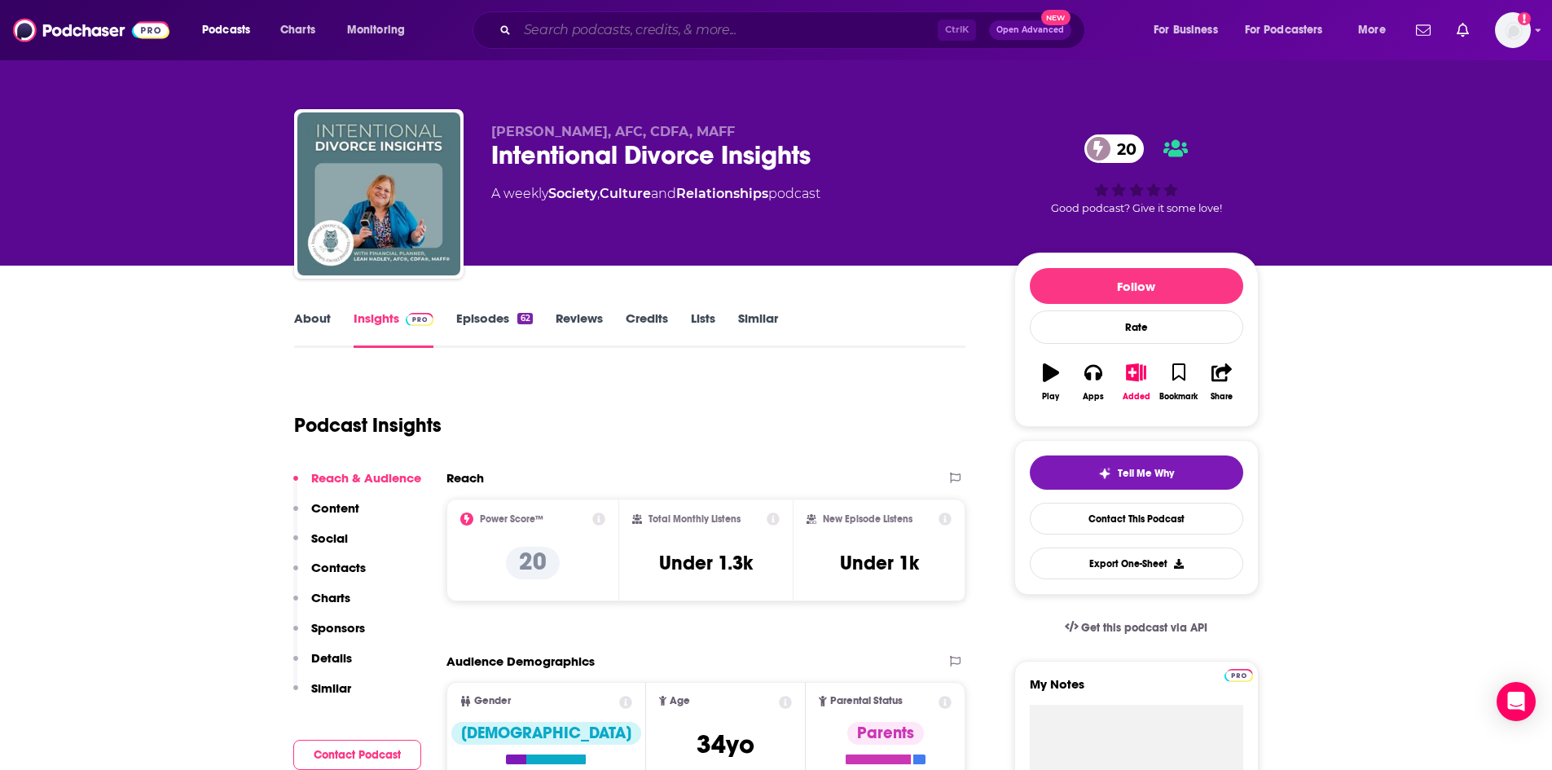
click at [532, 35] on input "Search podcasts, credits, & more..." at bounding box center [727, 30] width 420 height 26
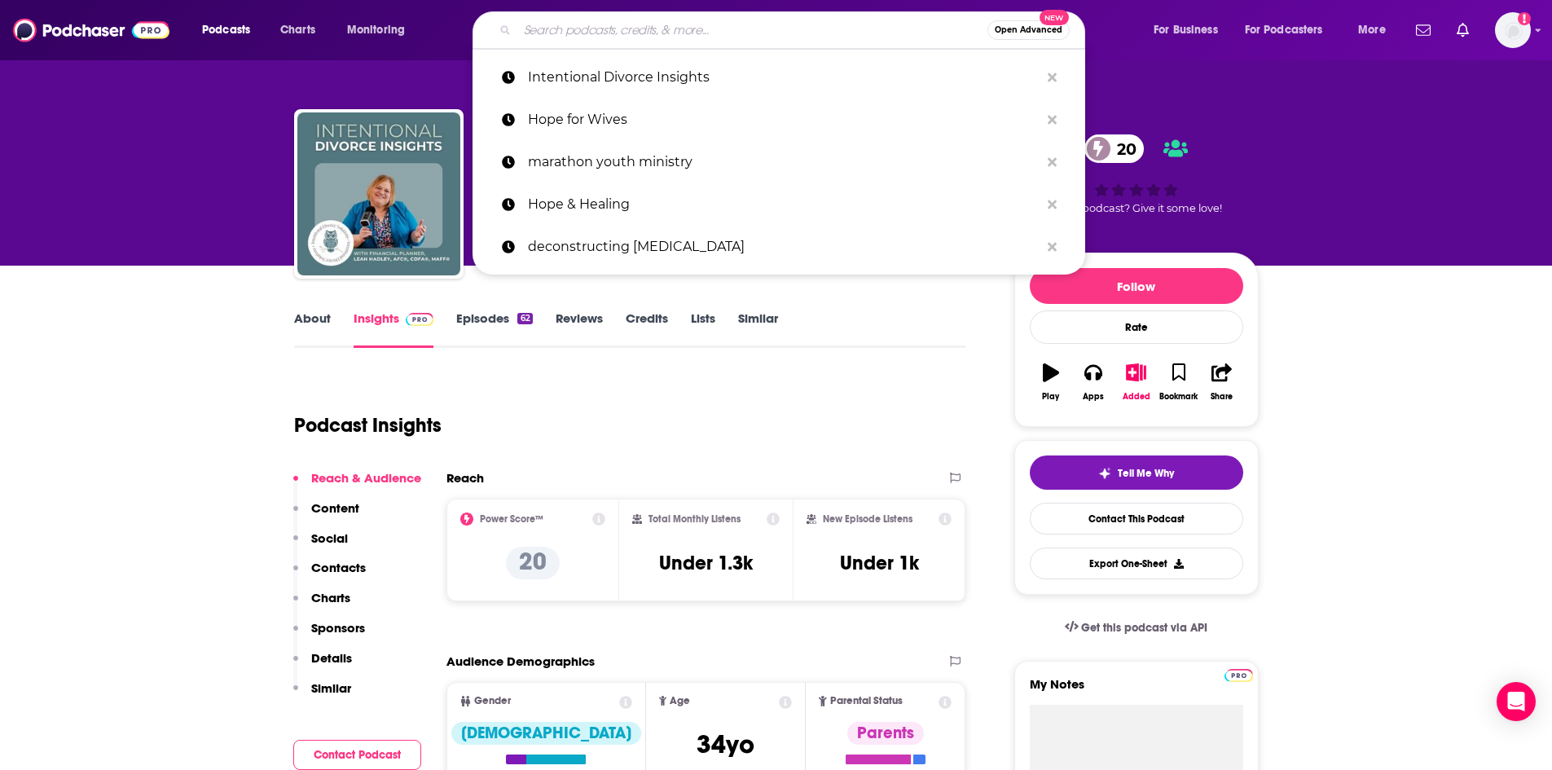
click at [636, 37] on input "Search podcasts, credits, & more..." at bounding box center [752, 30] width 470 height 26
paste input "P"
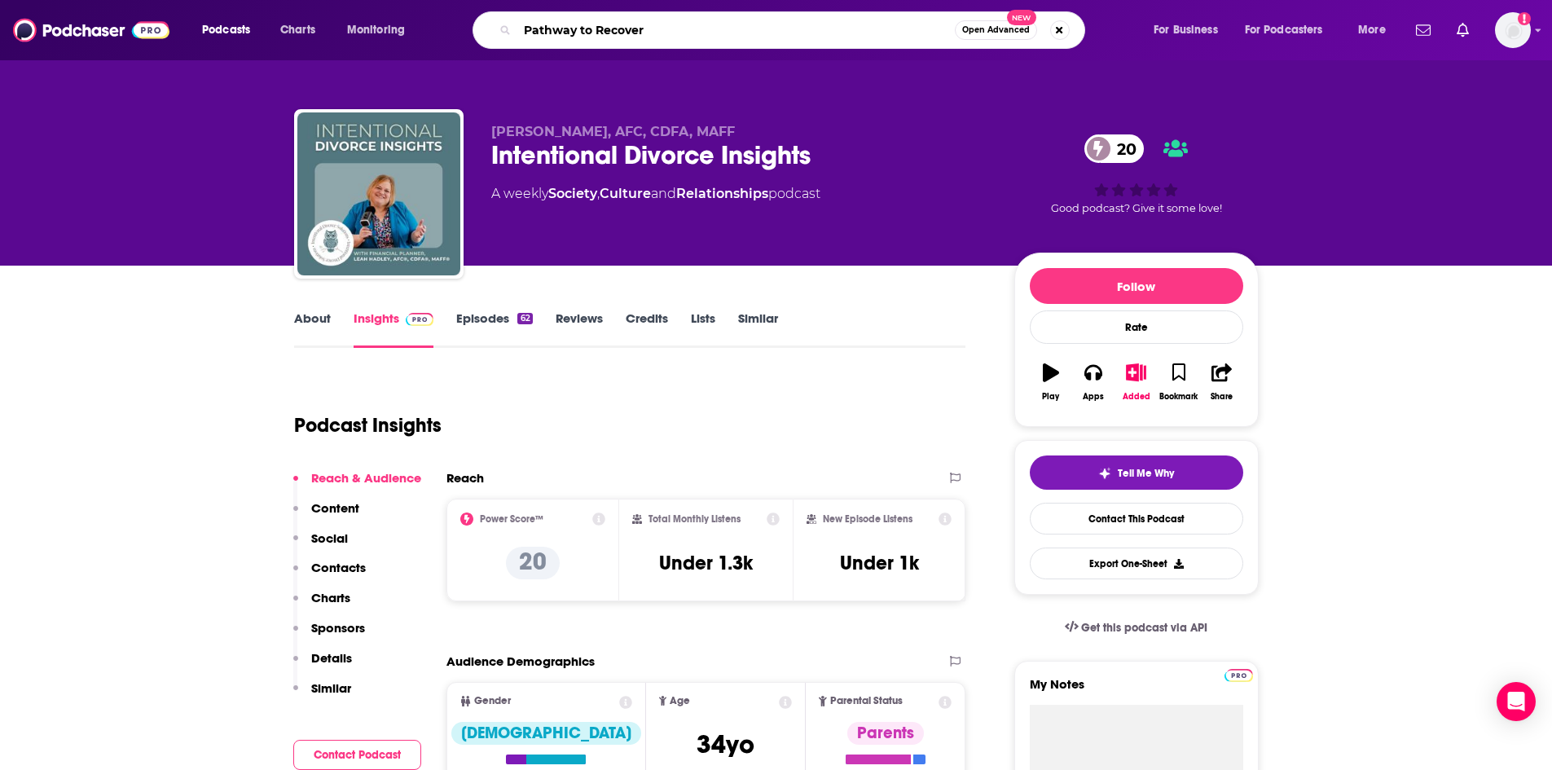
type input "Pathway to Recovery"
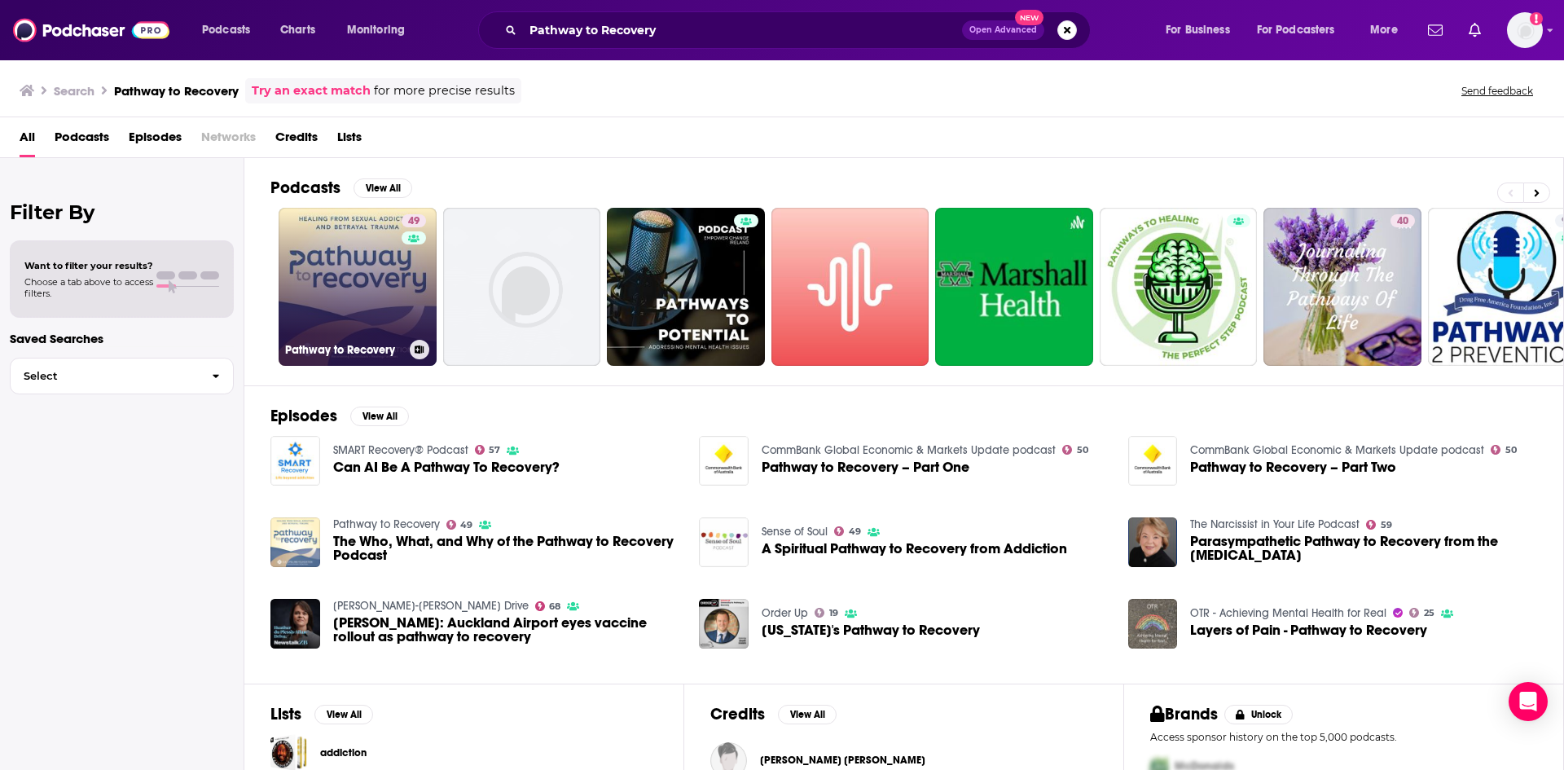
click at [384, 288] on link "49 Pathway to Recovery" at bounding box center [358, 287] width 158 height 158
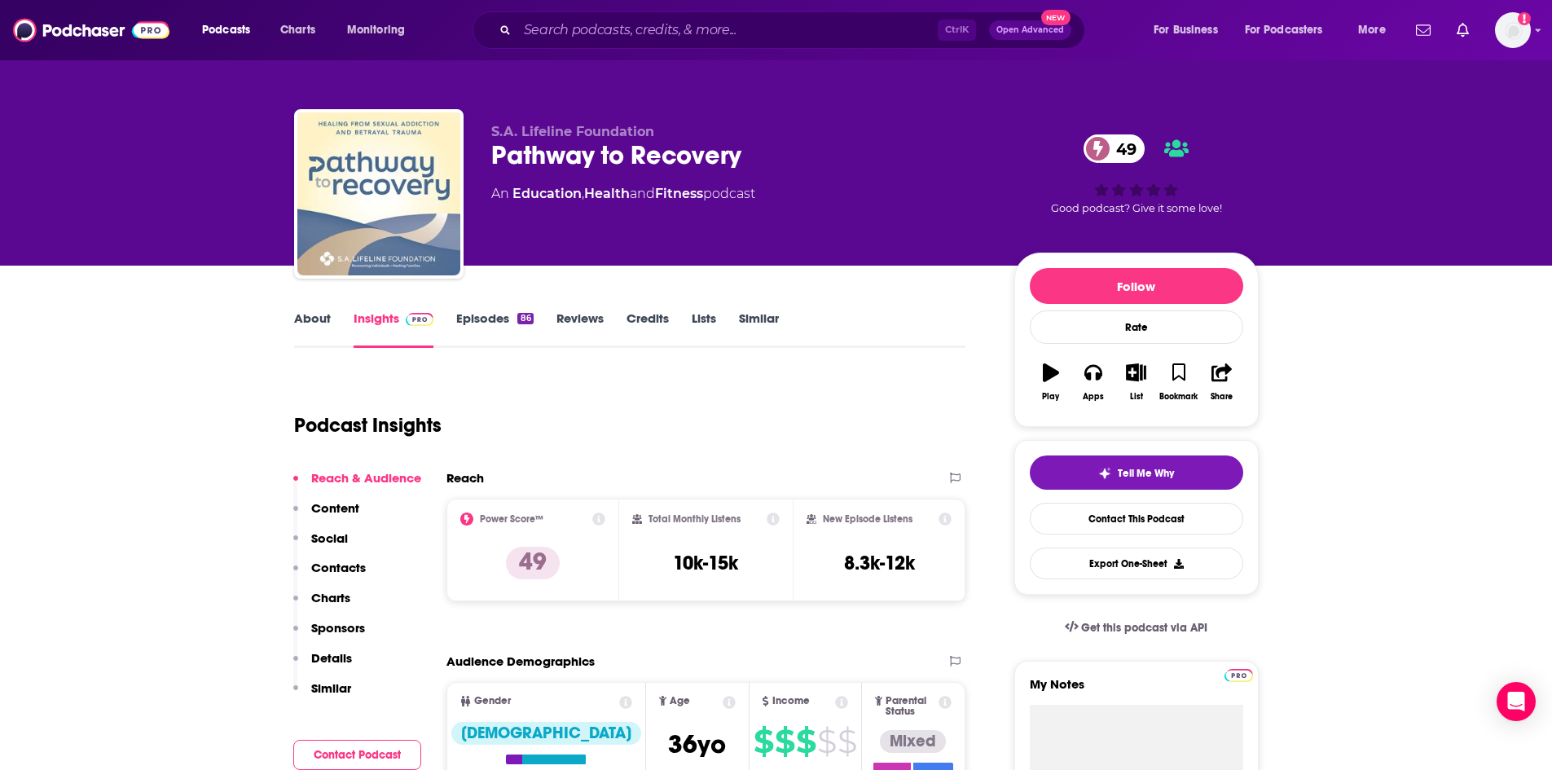
click at [494, 319] on link "Episodes 86" at bounding box center [494, 328] width 77 height 37
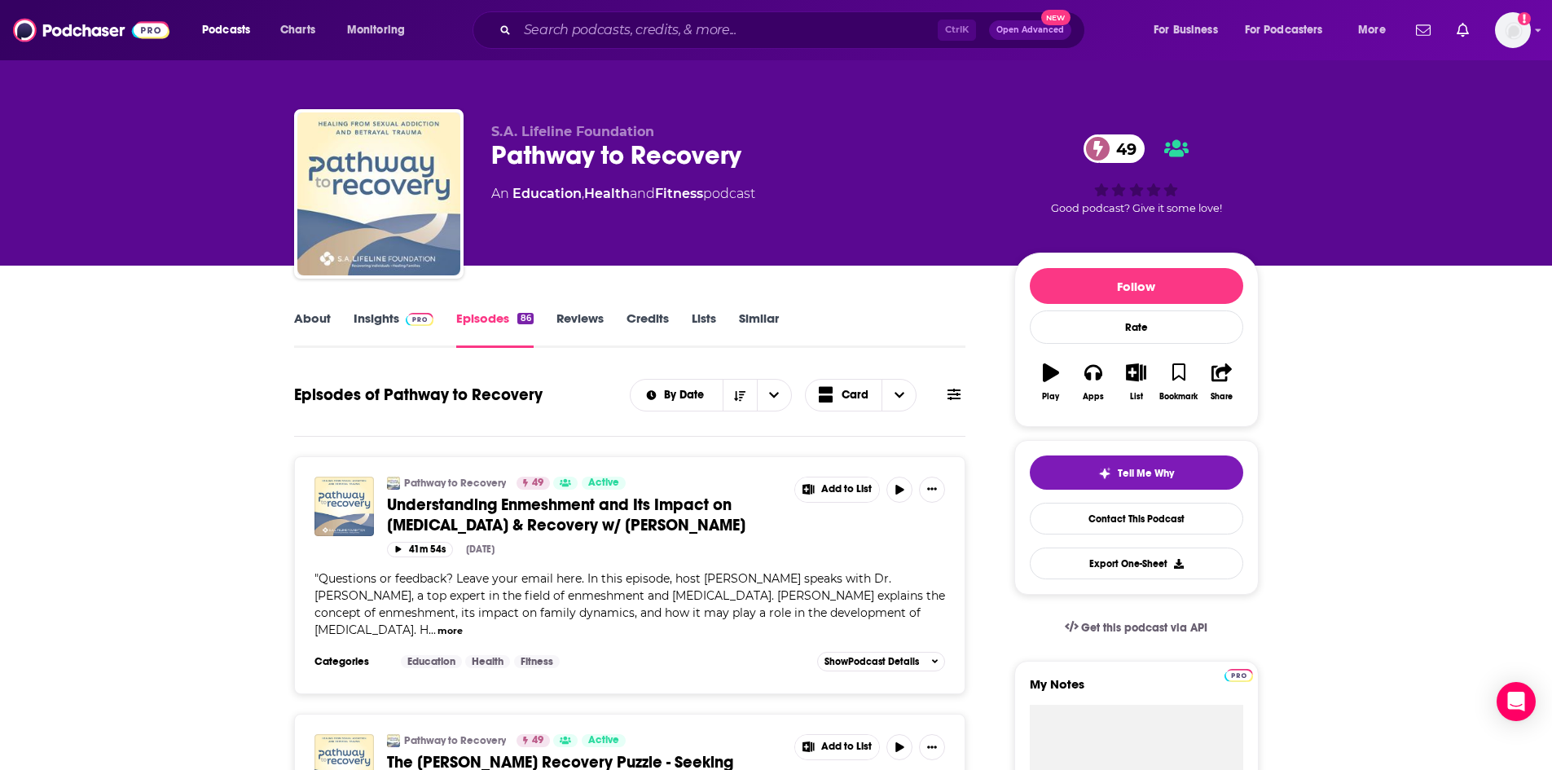
click at [312, 318] on link "About" at bounding box center [312, 328] width 37 height 37
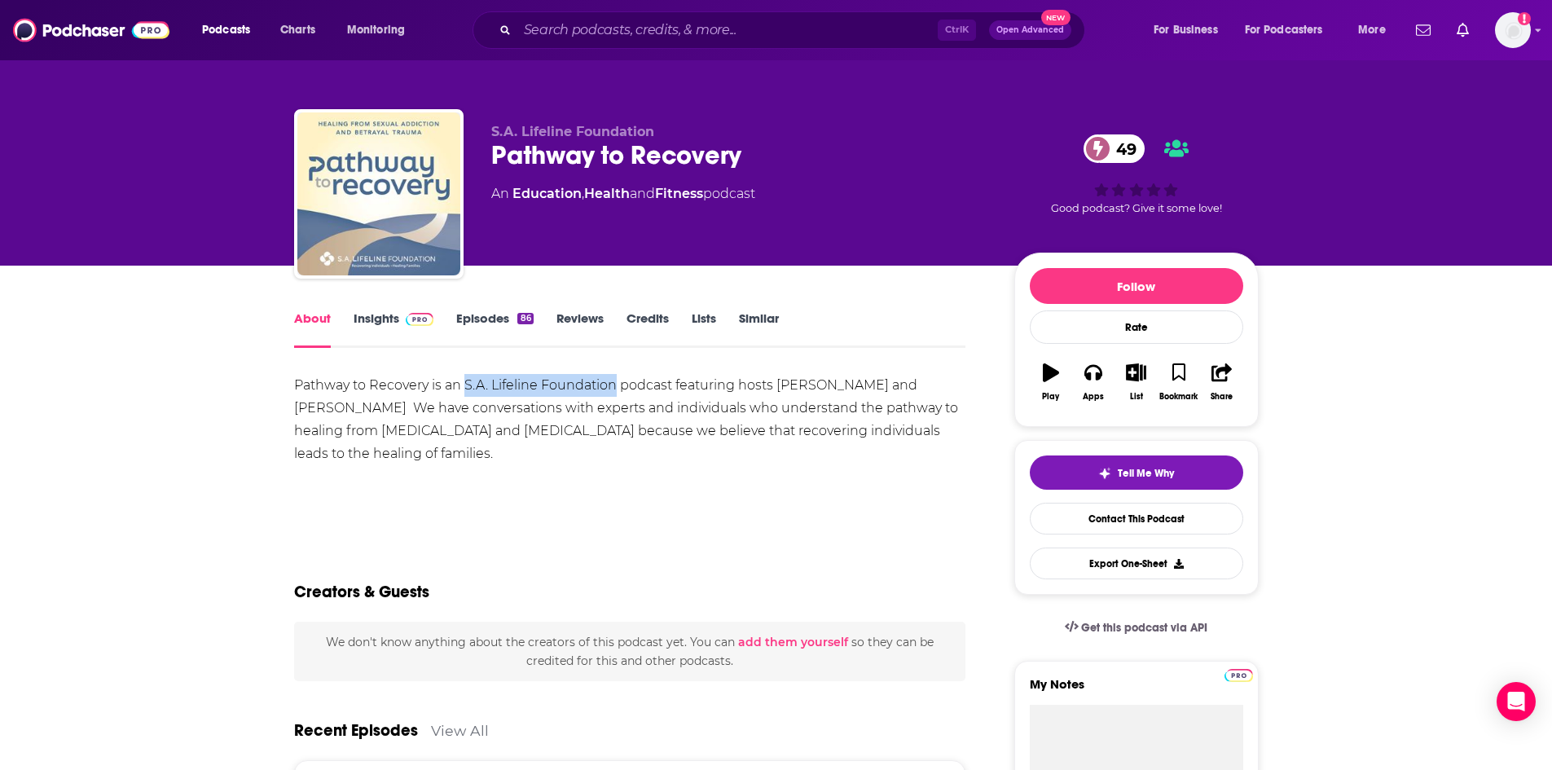
drag, startPoint x: 466, startPoint y: 384, endPoint x: 614, endPoint y: 389, distance: 148.3
click at [614, 389] on div "Pathway to Recovery is an S.A. Lifeline Foundation podcast featuring hosts Tara…" at bounding box center [630, 419] width 672 height 91
copy div "S.A. Lifeline Foundation"
drag, startPoint x: 779, startPoint y: 380, endPoint x: 306, endPoint y: 411, distance: 473.5
click at [306, 411] on div "Pathway to Recovery is an S.A. Lifeline Foundation podcast featuring hosts Tara…" at bounding box center [630, 419] width 672 height 91
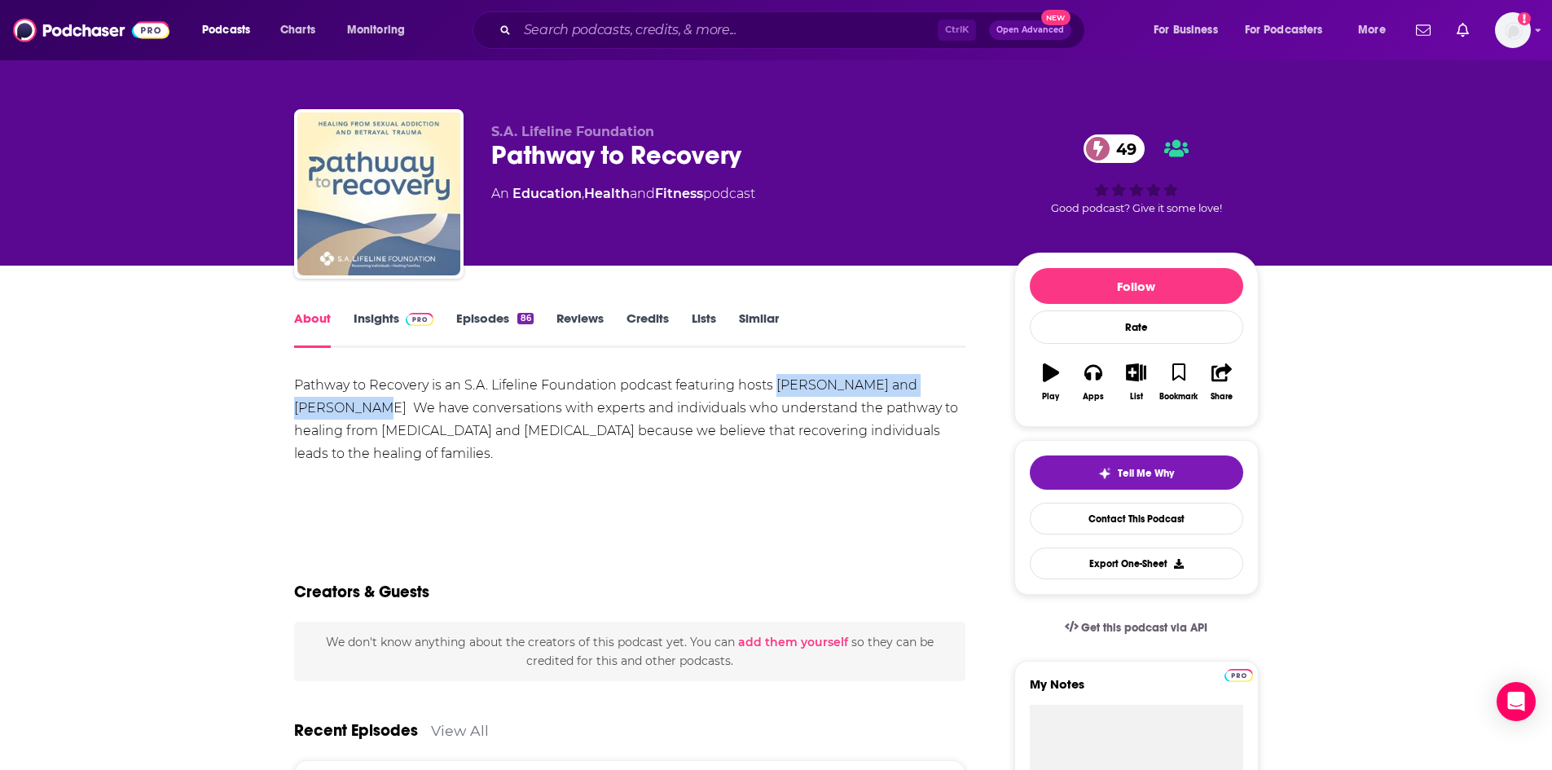
copy div "Tara McCausland and Justin B."
click at [762, 440] on div "Pathway to Recovery is an S.A. Lifeline Foundation podcast featuring hosts Tara…" at bounding box center [630, 419] width 672 height 91
click at [406, 314] on img at bounding box center [420, 319] width 29 height 13
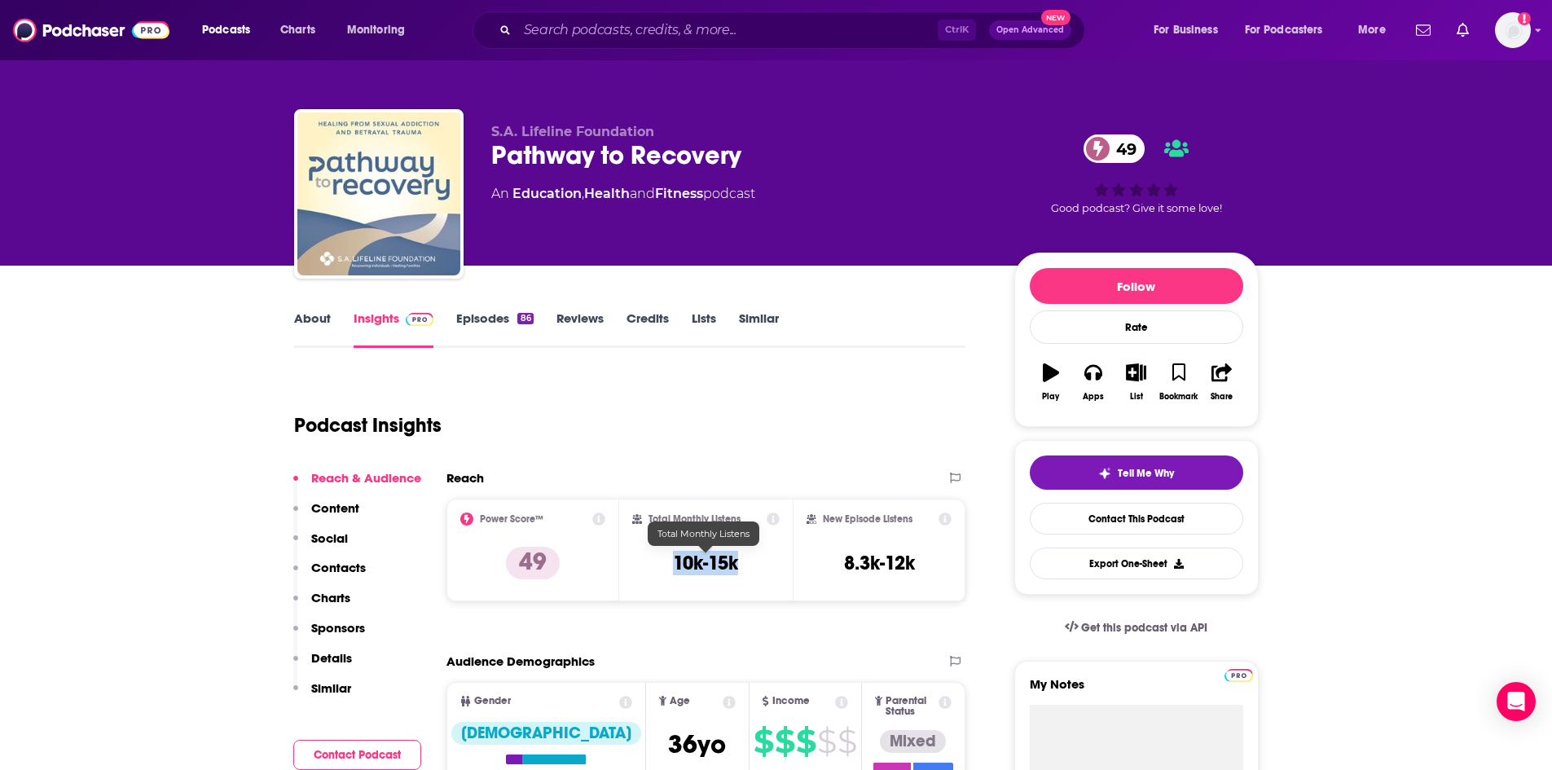
drag, startPoint x: 673, startPoint y: 558, endPoint x: 747, endPoint y: 561, distance: 74.2
click at [747, 561] on div "Total Monthly Listens 10k-15k" at bounding box center [705, 549] width 147 height 75
copy h3 "10k-15k"
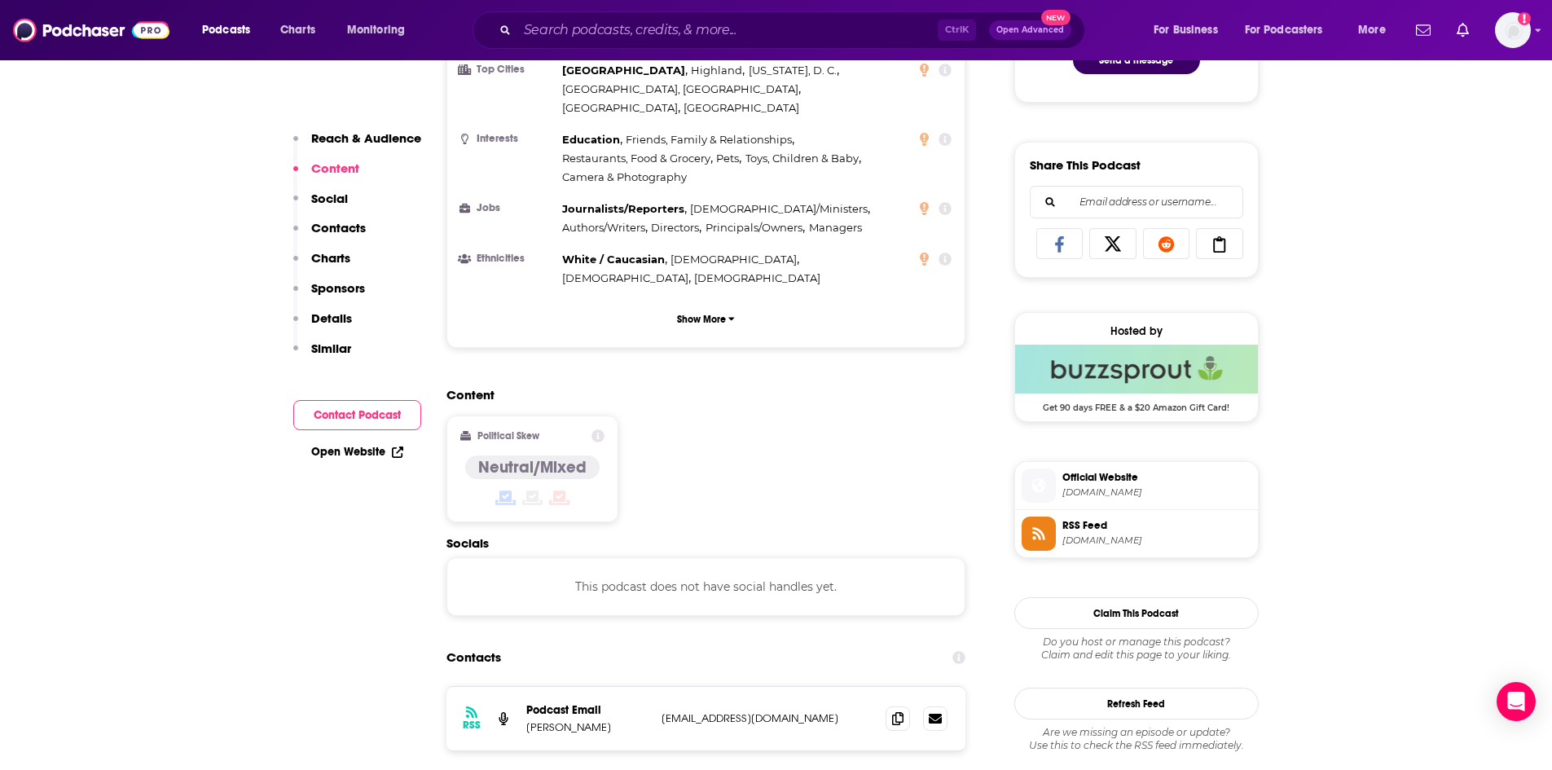
scroll to position [1059, 0]
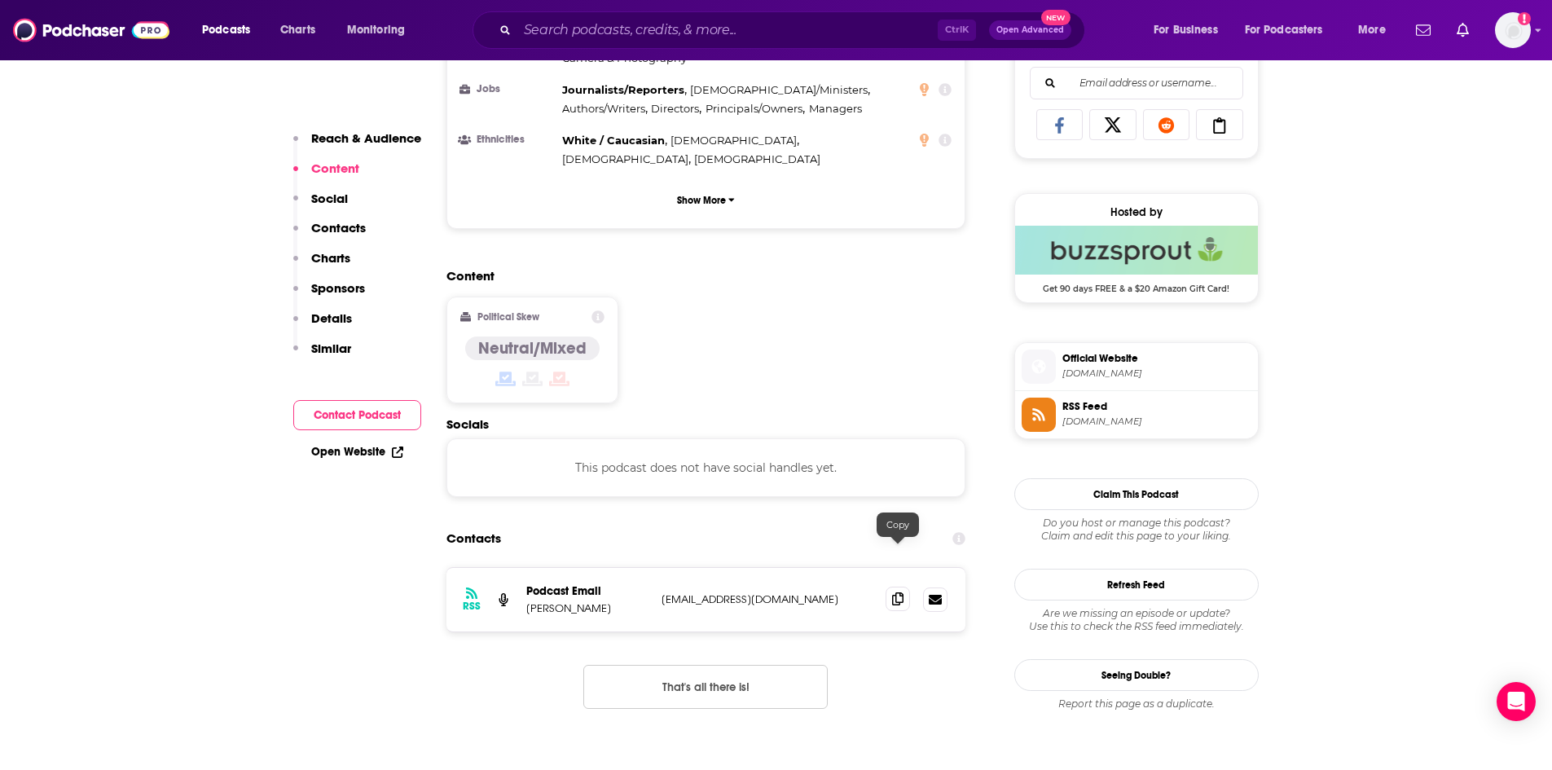
click at [895, 592] on icon at bounding box center [897, 598] width 11 height 13
click at [648, 32] on input "Search podcasts, credits, & more..." at bounding box center [727, 30] width 420 height 26
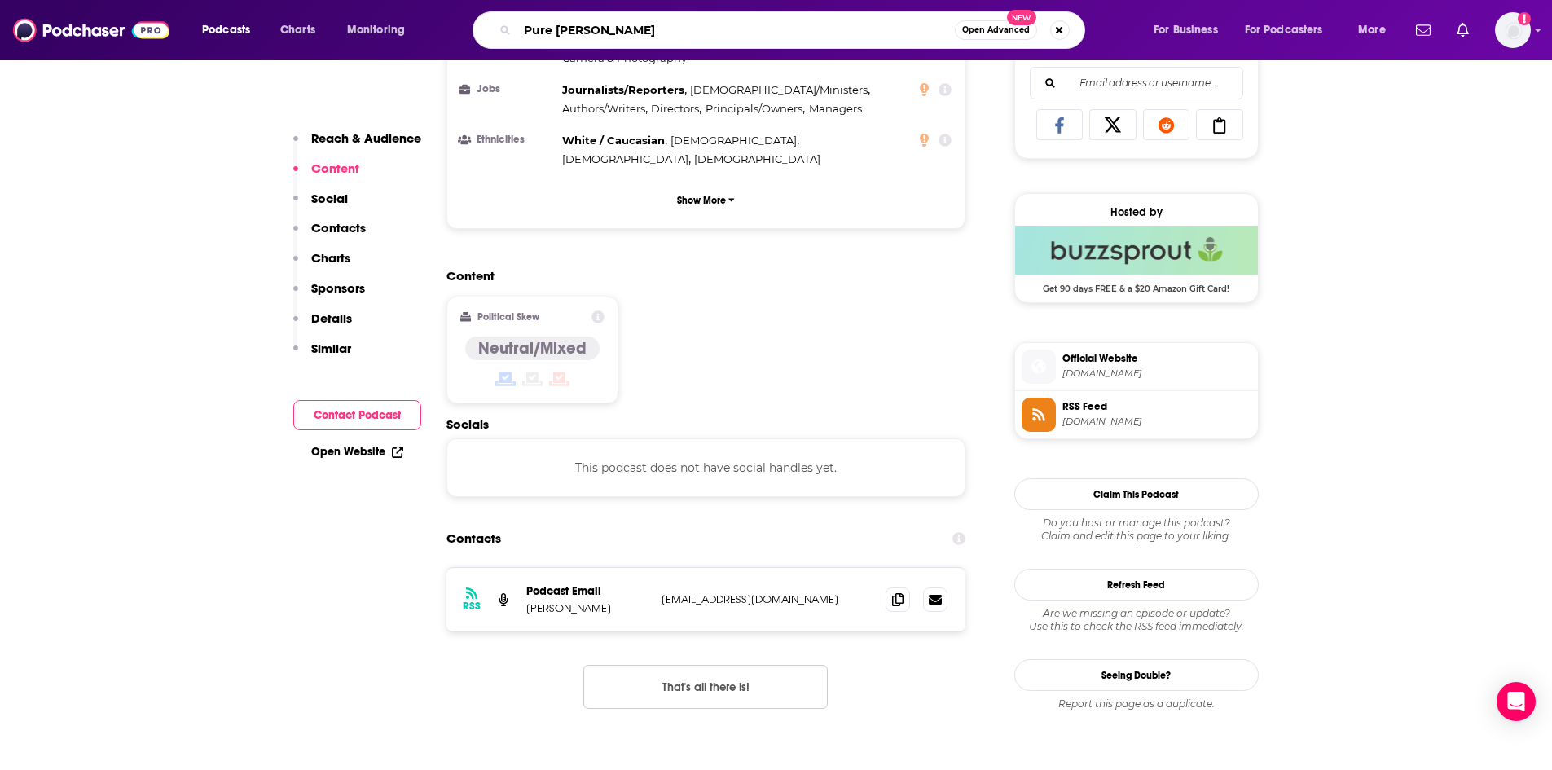
type input "Pure Desire"
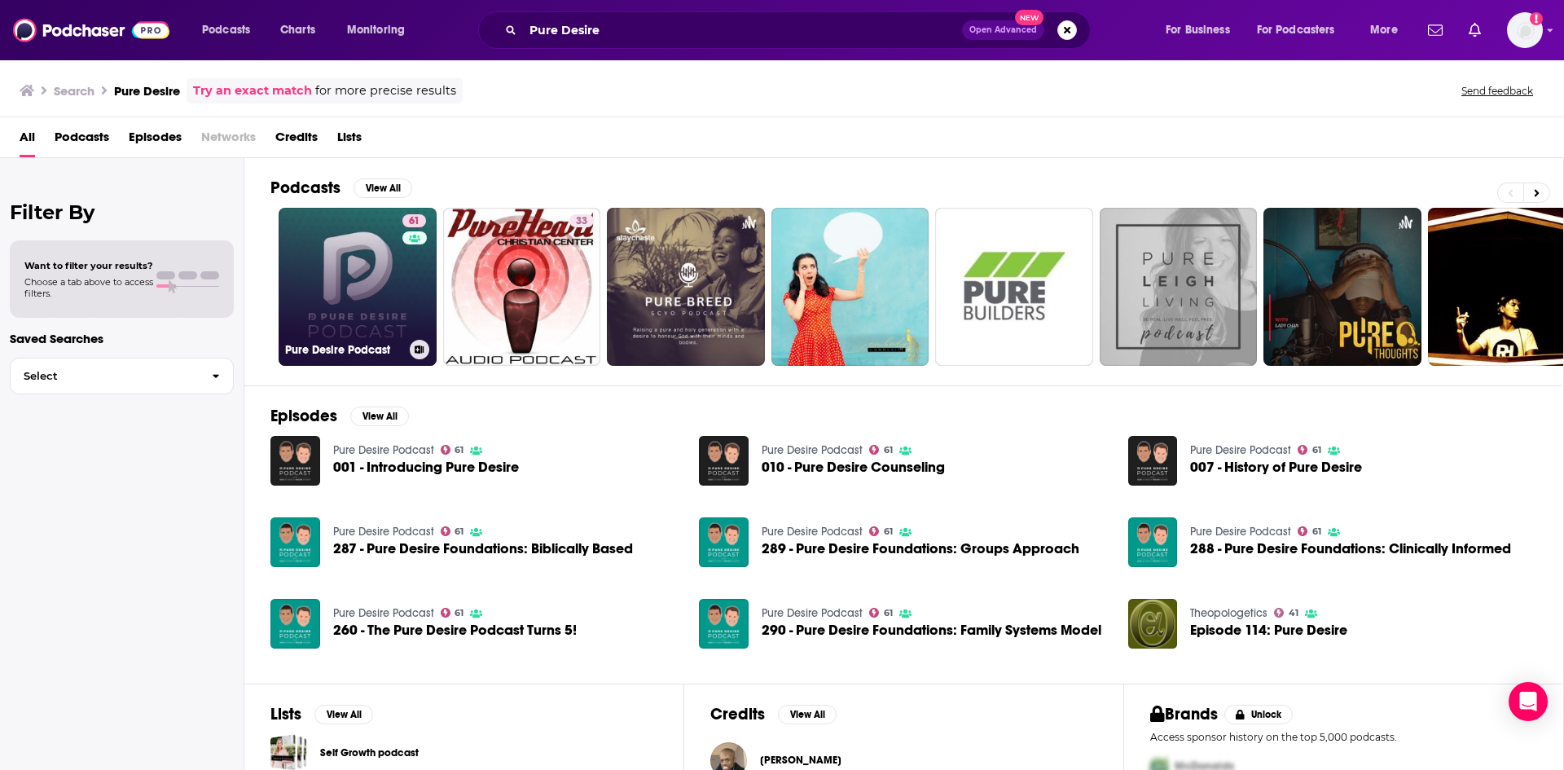
click at [371, 273] on link "61 Pure Desire Podcast" at bounding box center [358, 287] width 158 height 158
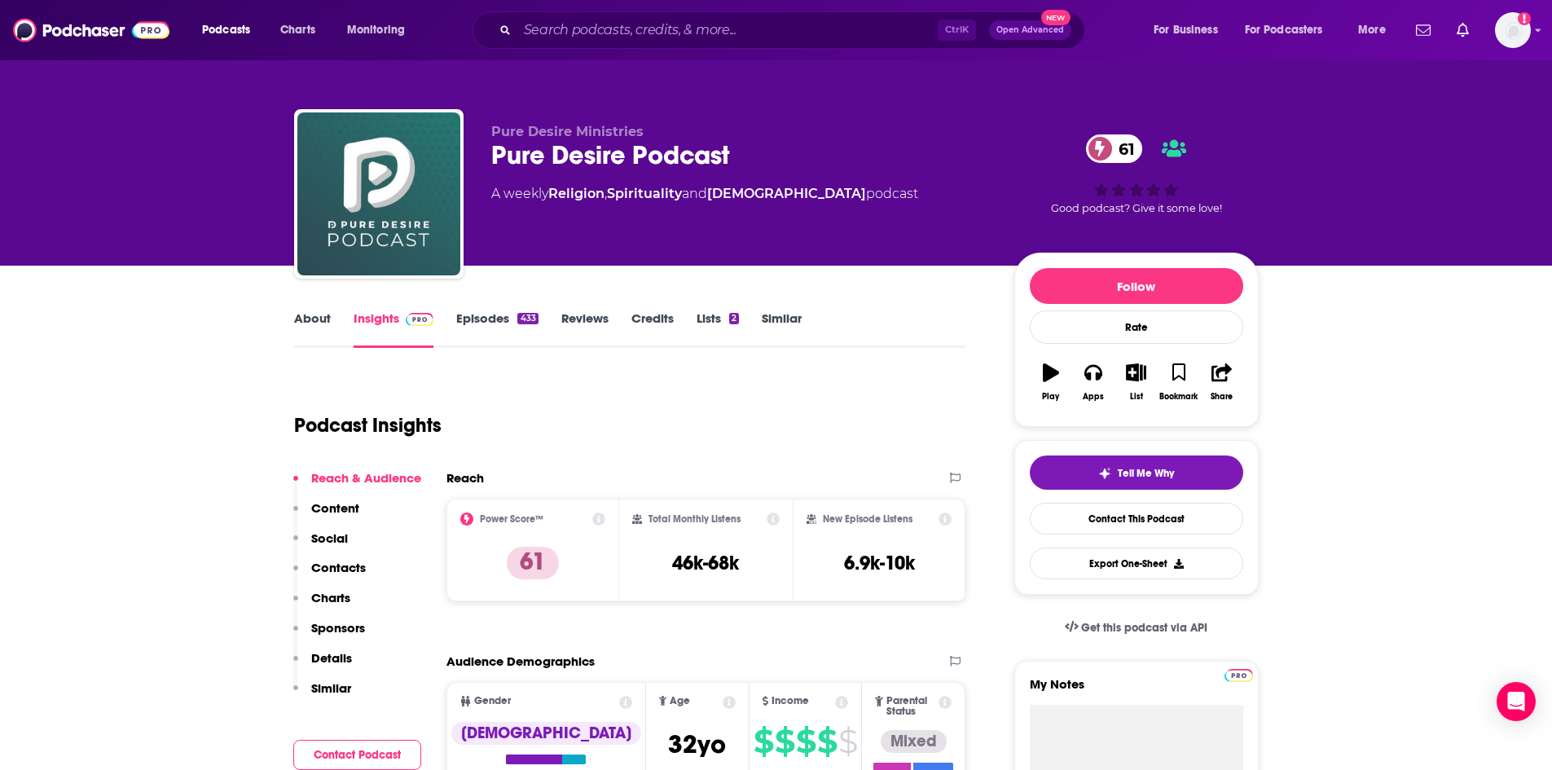
click at [322, 318] on link "About" at bounding box center [312, 328] width 37 height 37
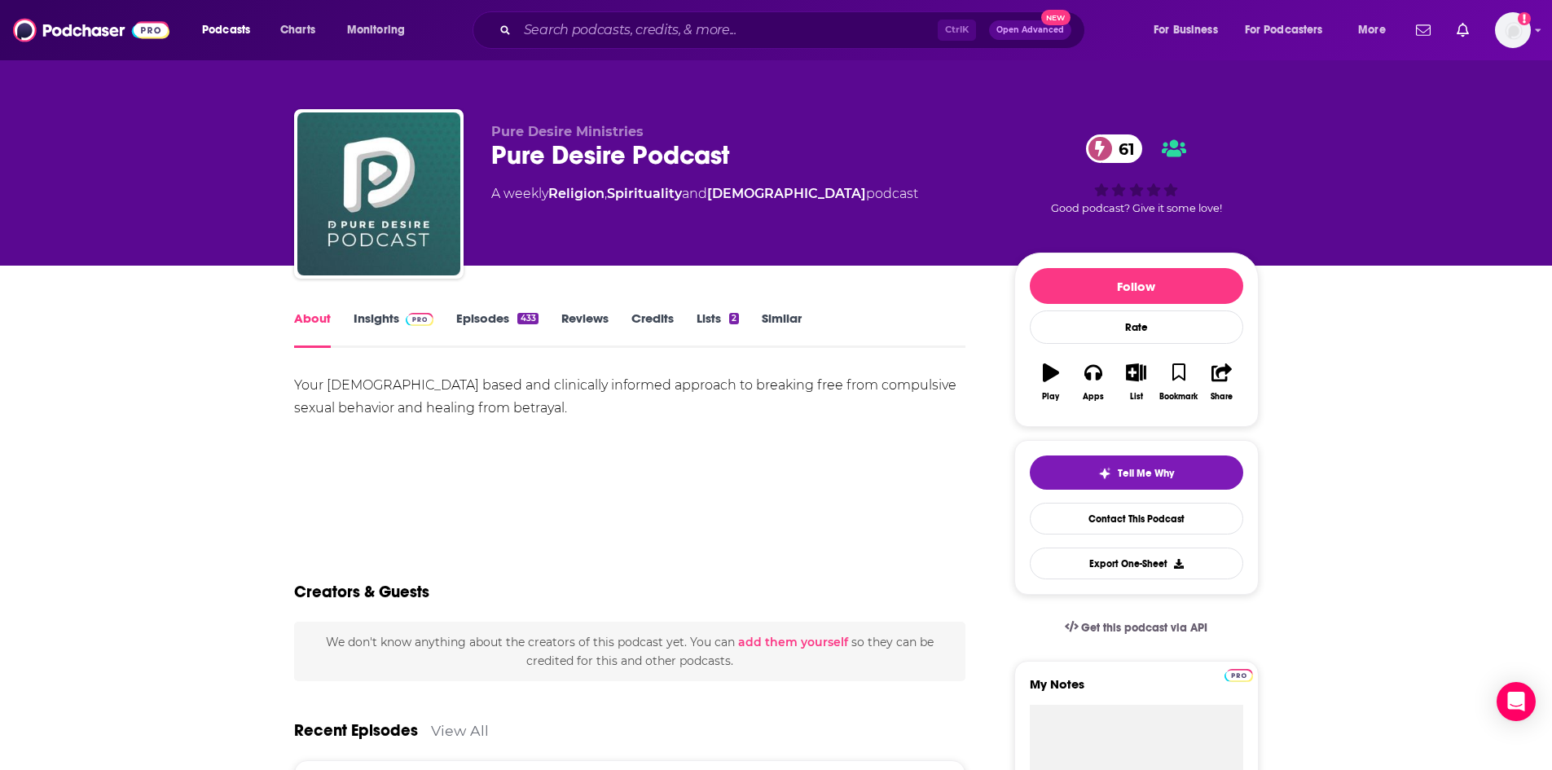
click at [395, 325] on link "Insights" at bounding box center [394, 328] width 81 height 37
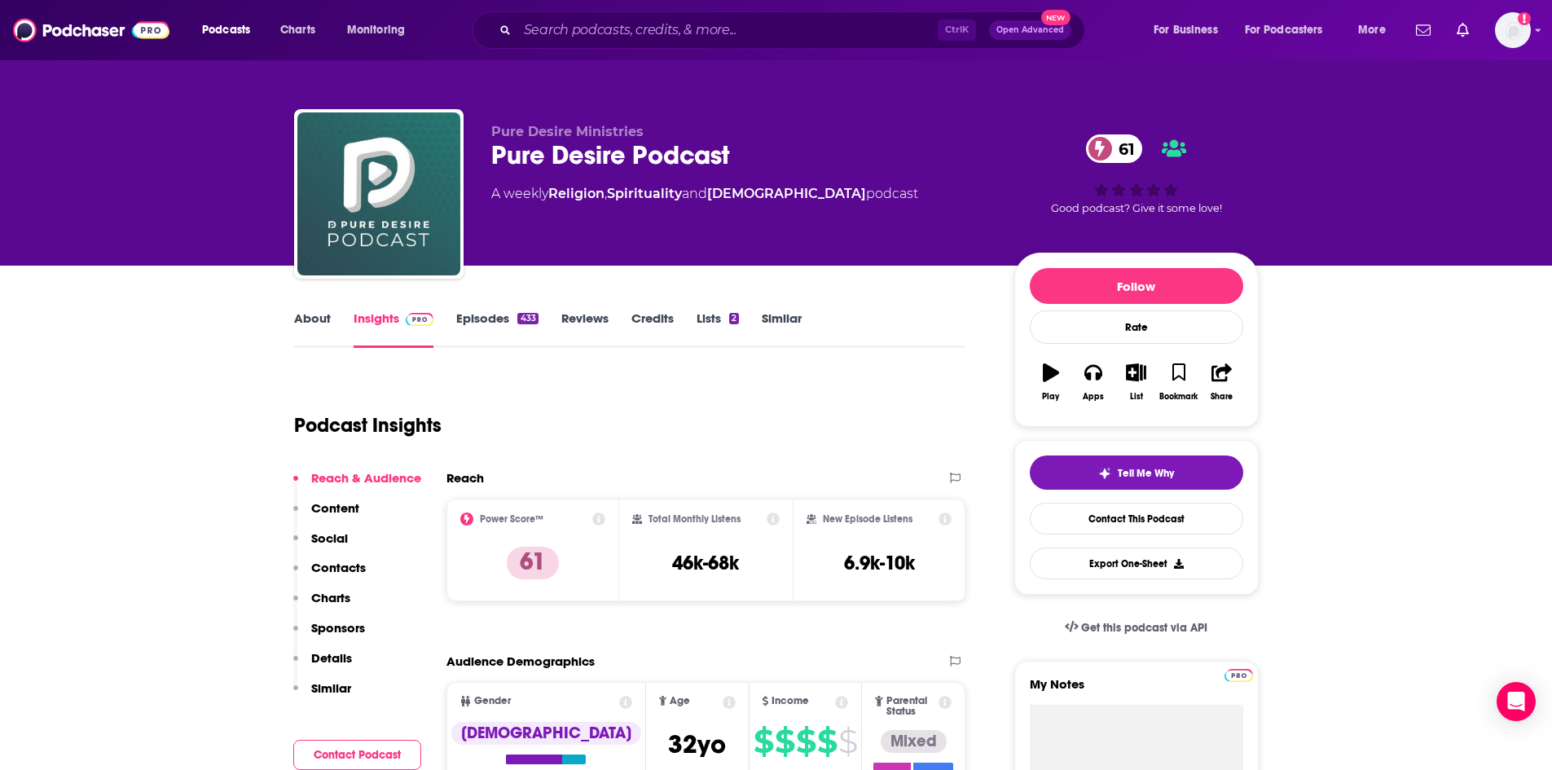
click at [487, 311] on link "Episodes 433" at bounding box center [496, 328] width 81 height 37
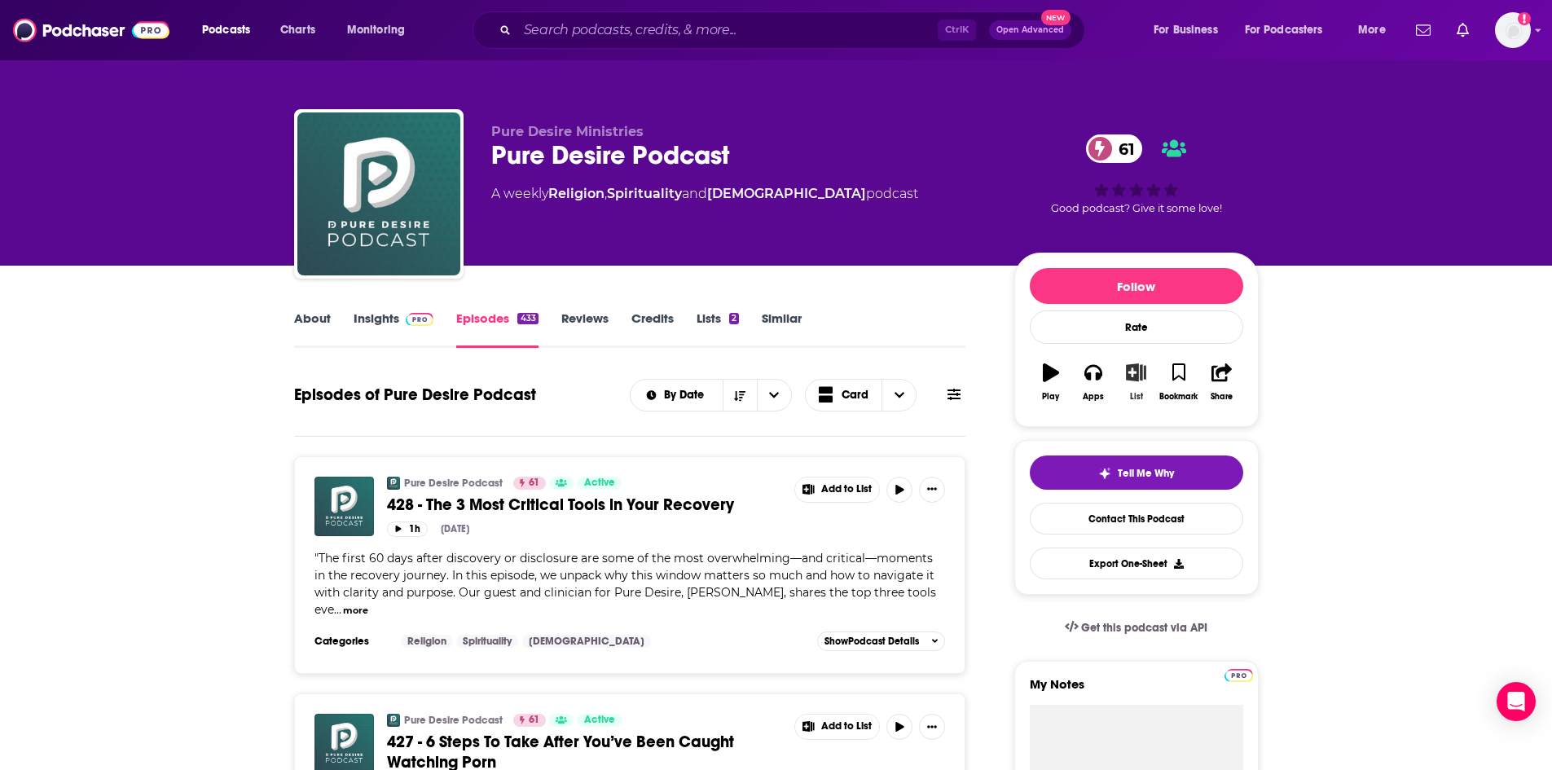
click at [1134, 372] on icon "button" at bounding box center [1136, 372] width 20 height 18
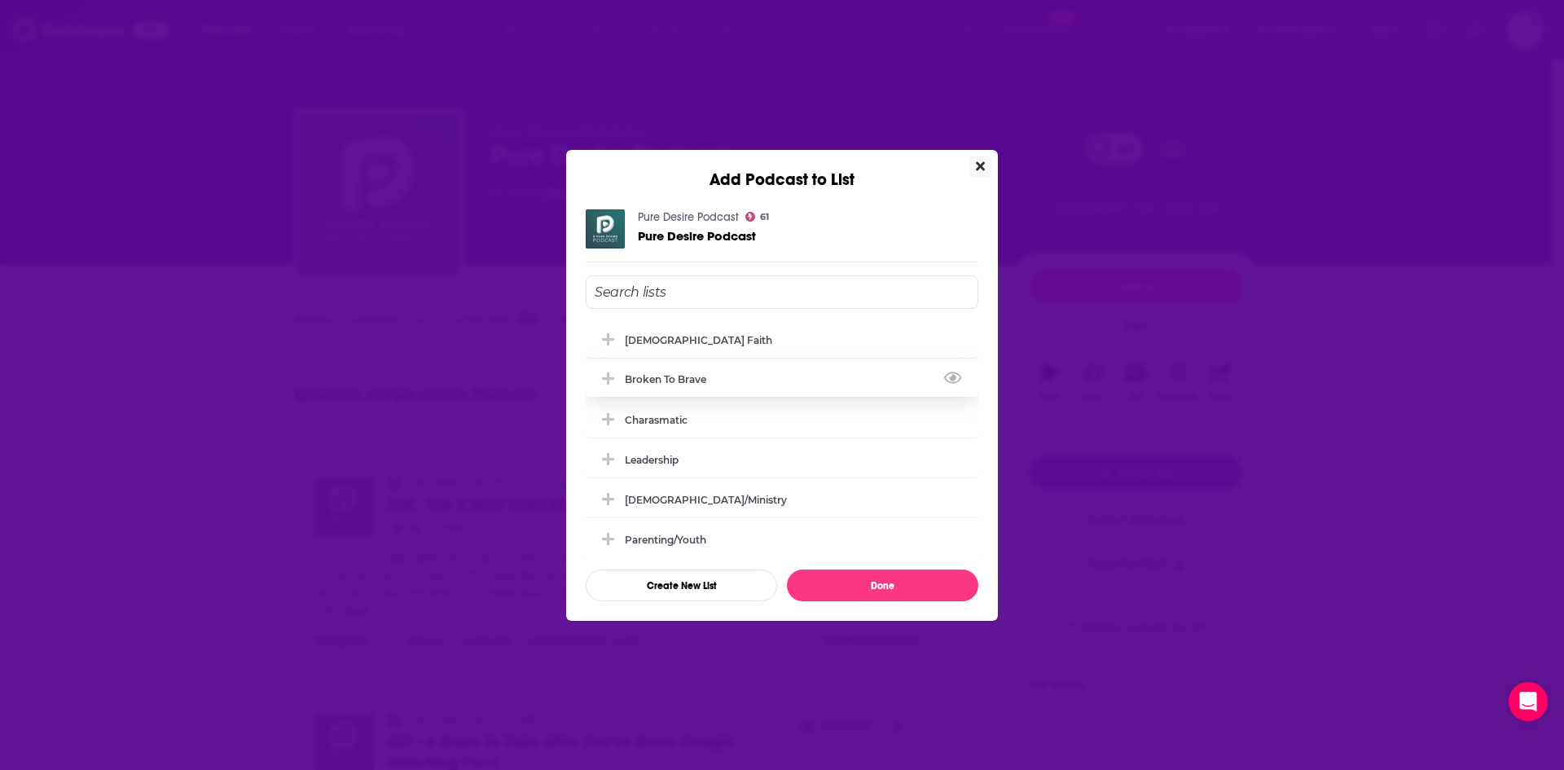
click at [612, 380] on icon "Add Podcast To List" at bounding box center [608, 378] width 12 height 12
click at [912, 582] on button "Done" at bounding box center [882, 585] width 191 height 32
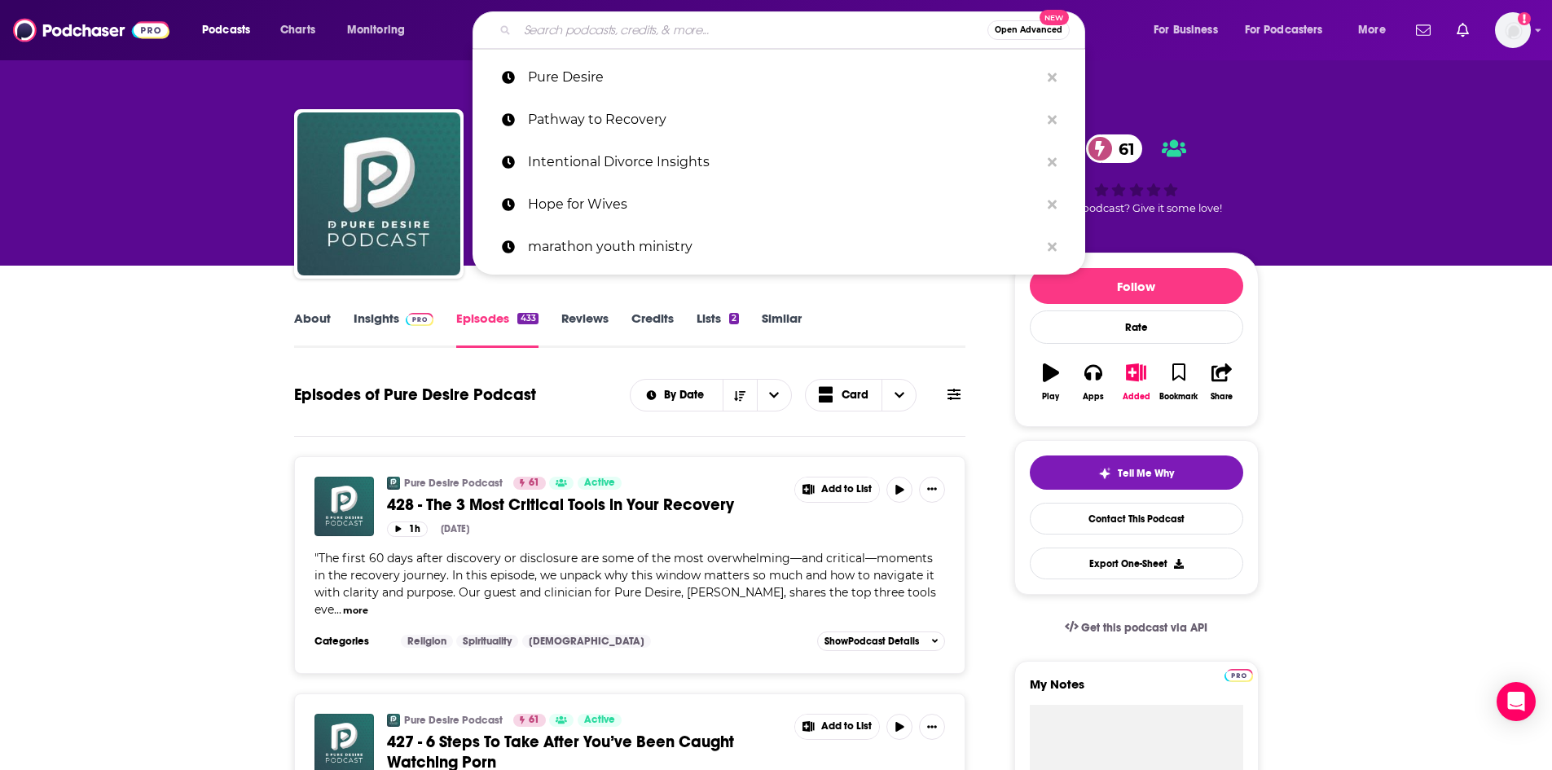
click at [671, 35] on input "Search podcasts, credits, & more..." at bounding box center [752, 30] width 470 height 26
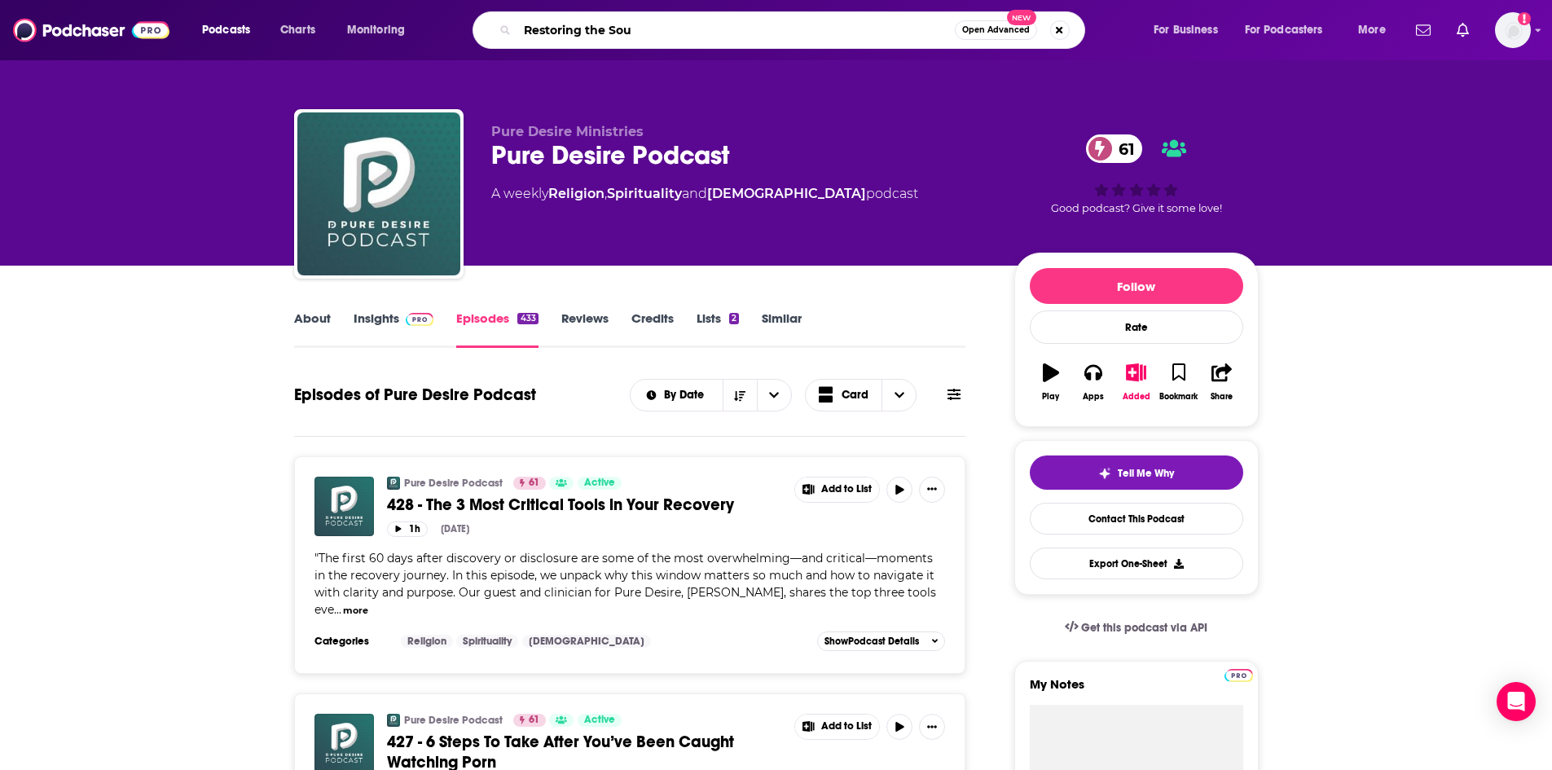
type input "Restoring the Soul"
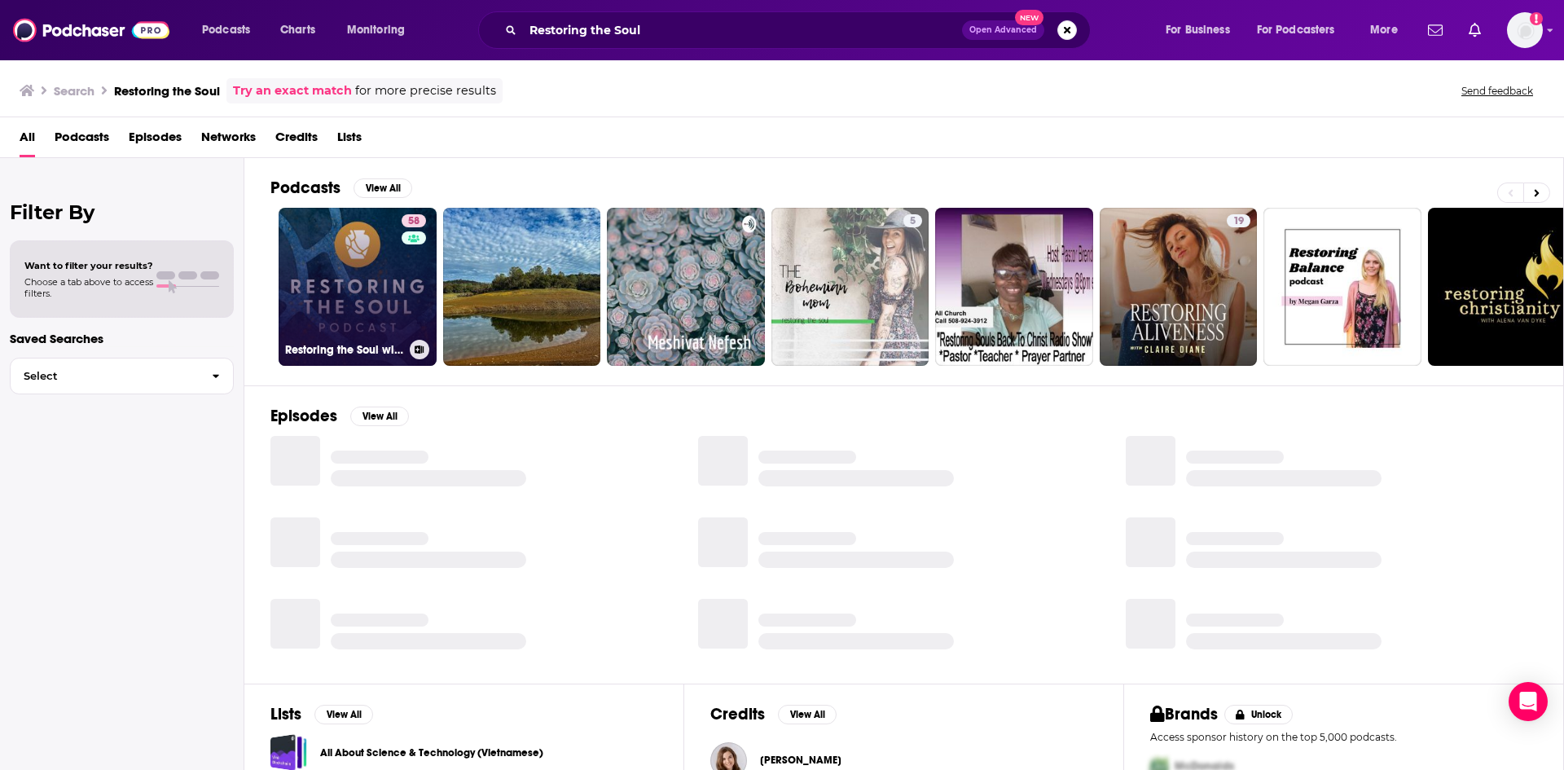
click at [354, 276] on link "58 Restoring the Soul with Michael John Cusick" at bounding box center [358, 287] width 158 height 158
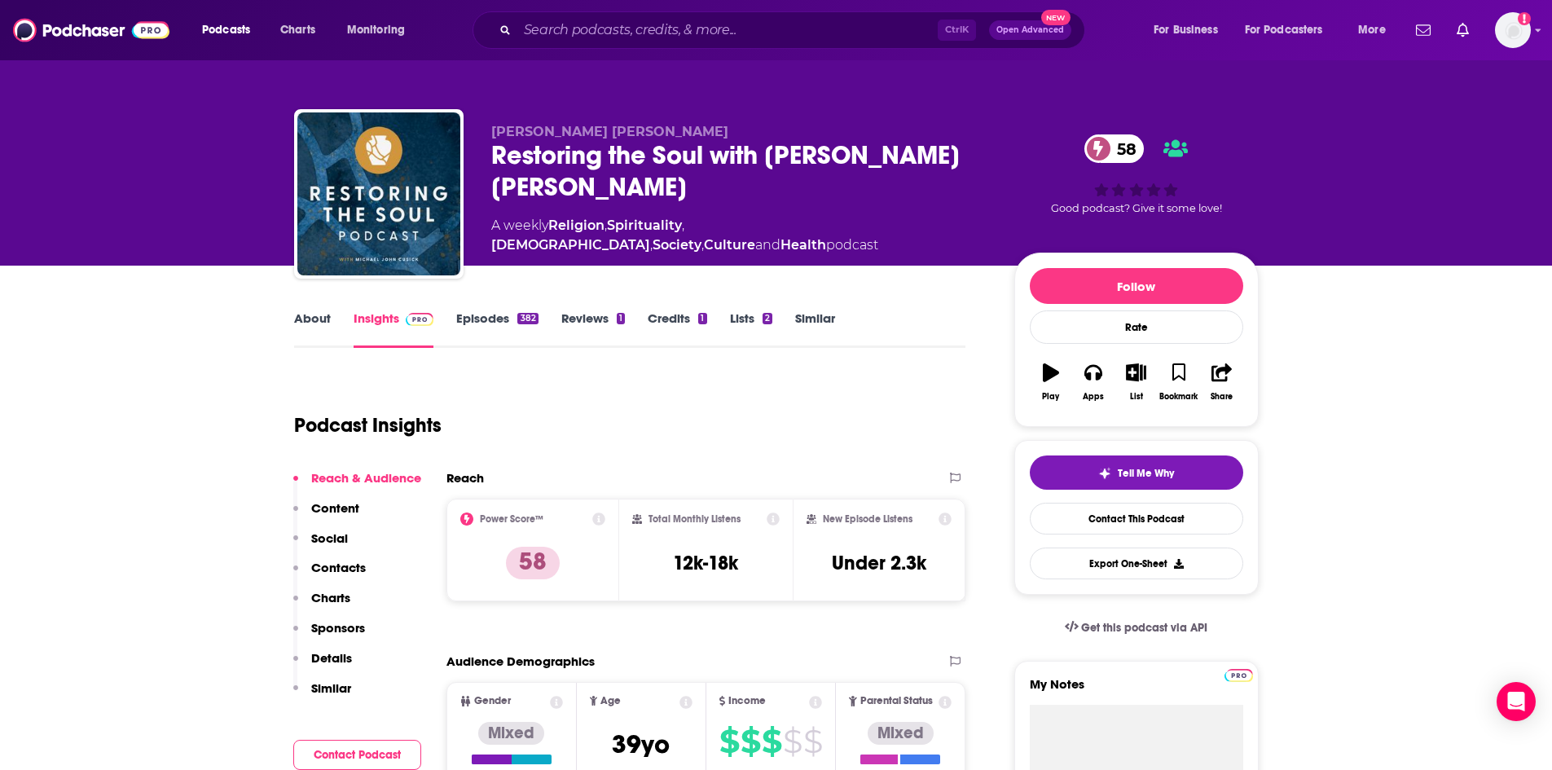
click at [323, 319] on link "About" at bounding box center [312, 328] width 37 height 37
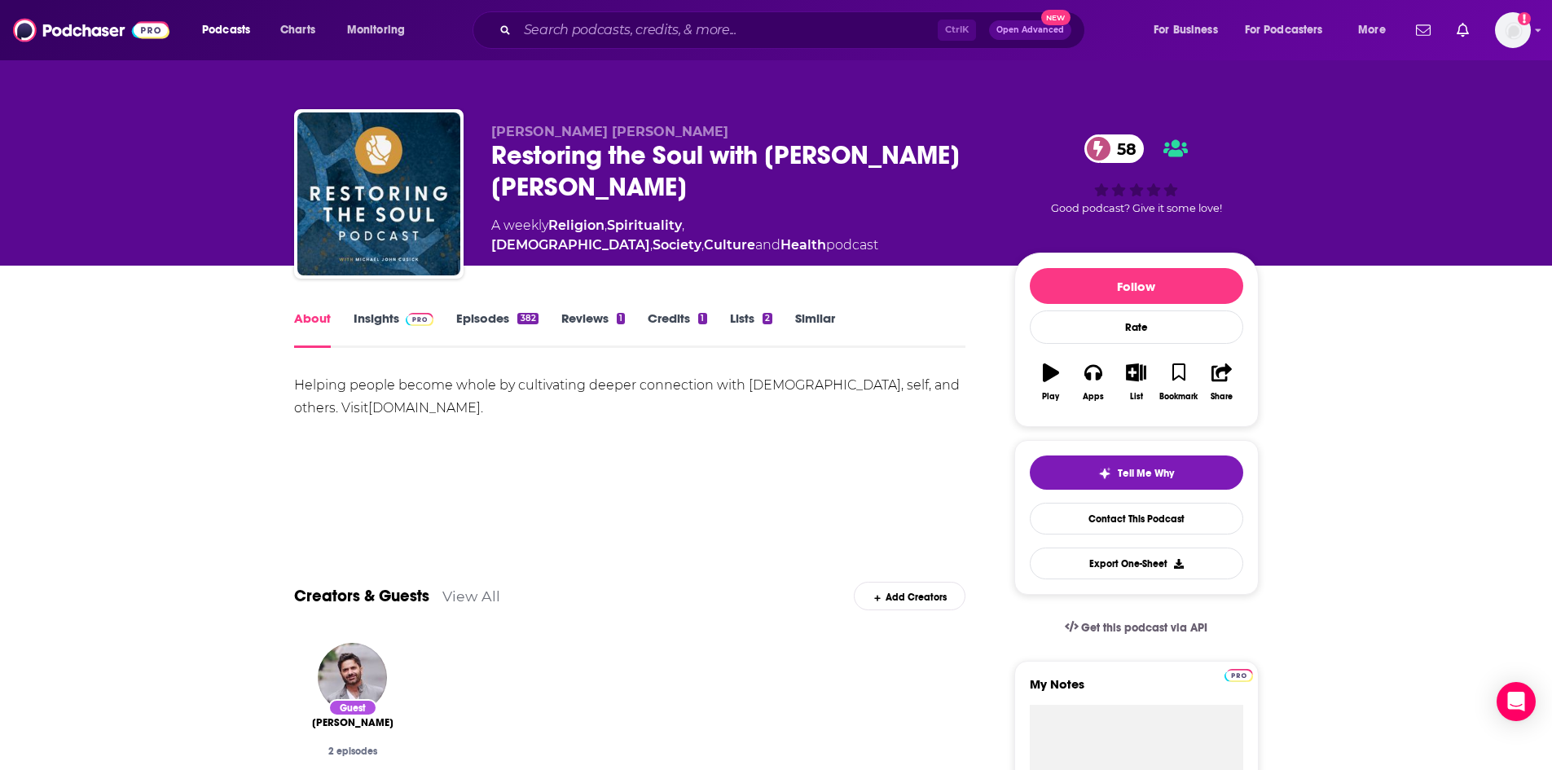
click at [490, 325] on link "Episodes 382" at bounding box center [496, 328] width 81 height 37
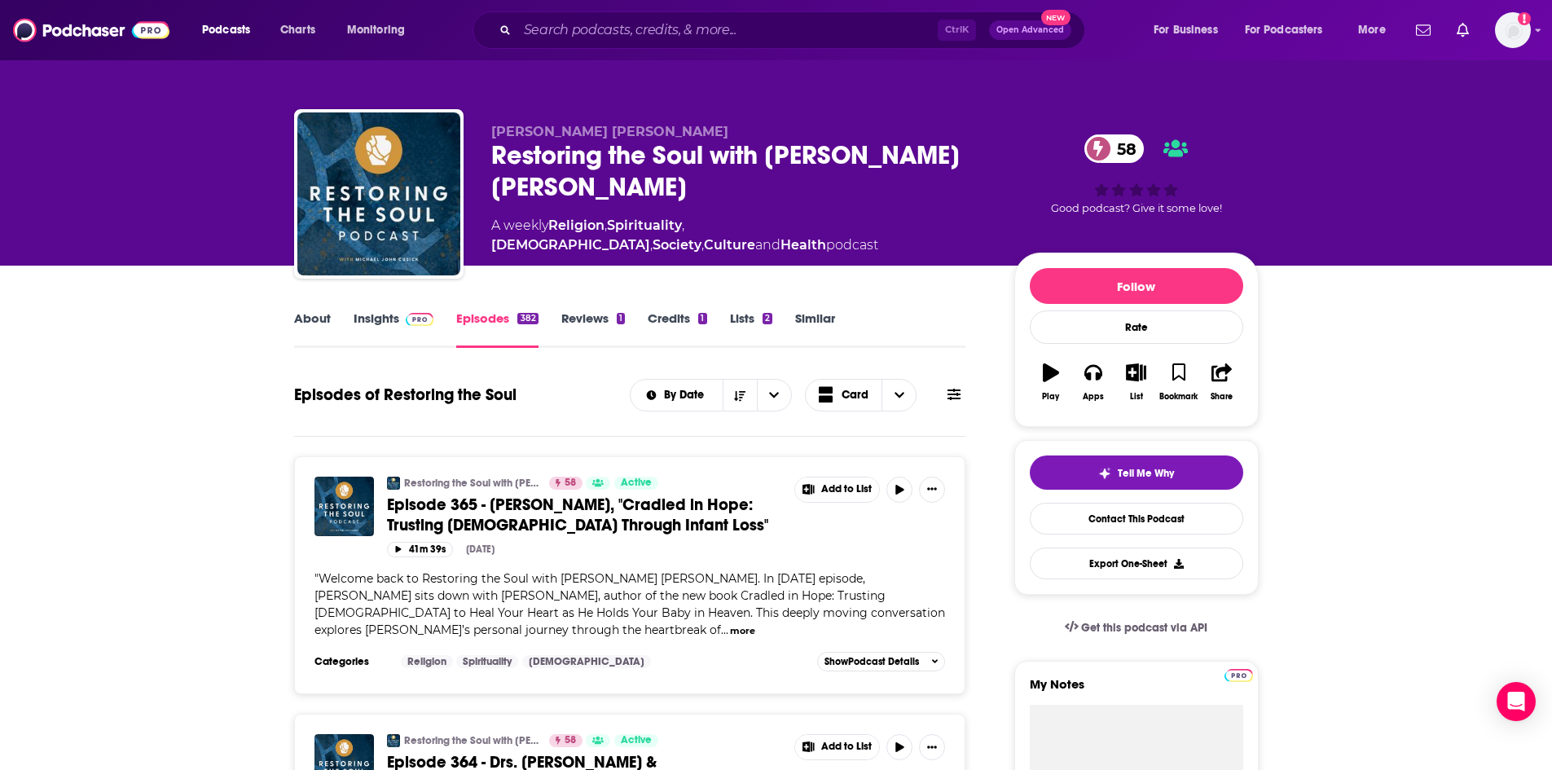
click at [322, 328] on link "About" at bounding box center [312, 328] width 37 height 37
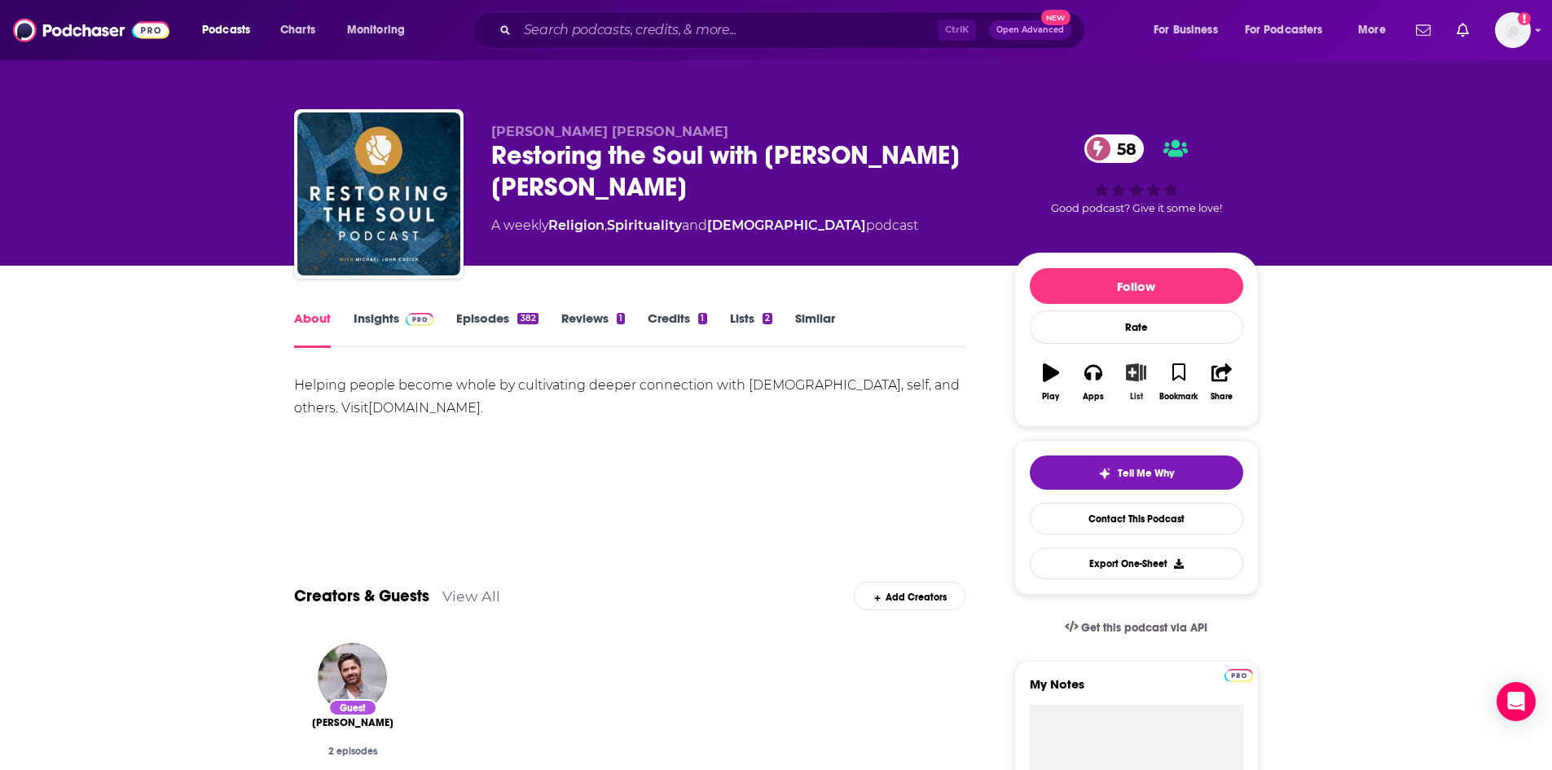
click at [1134, 373] on icon "button" at bounding box center [1136, 372] width 20 height 18
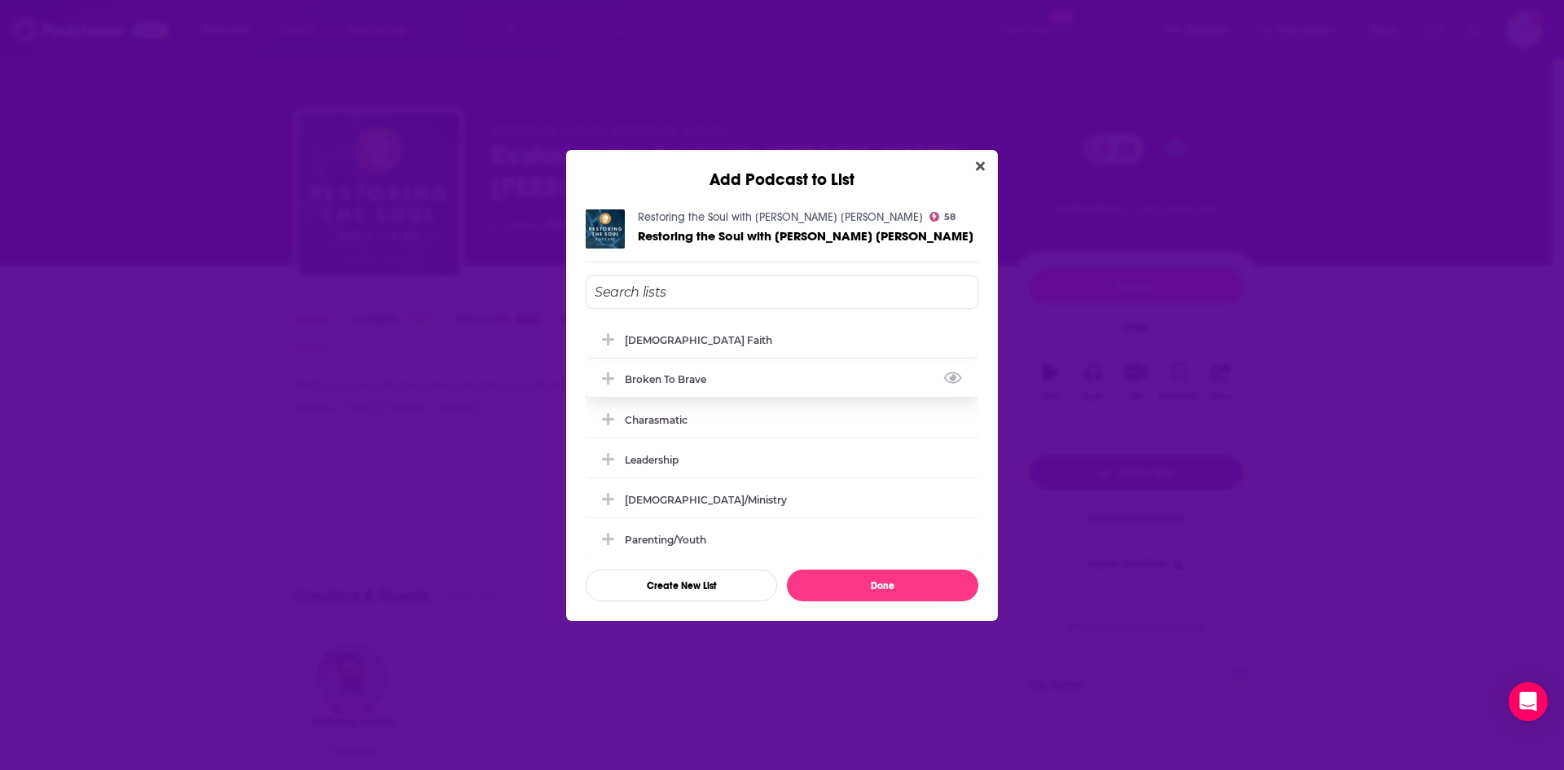
click at [609, 376] on icon "Add Podcast To List" at bounding box center [608, 378] width 12 height 12
click at [948, 587] on button "Done" at bounding box center [882, 585] width 191 height 32
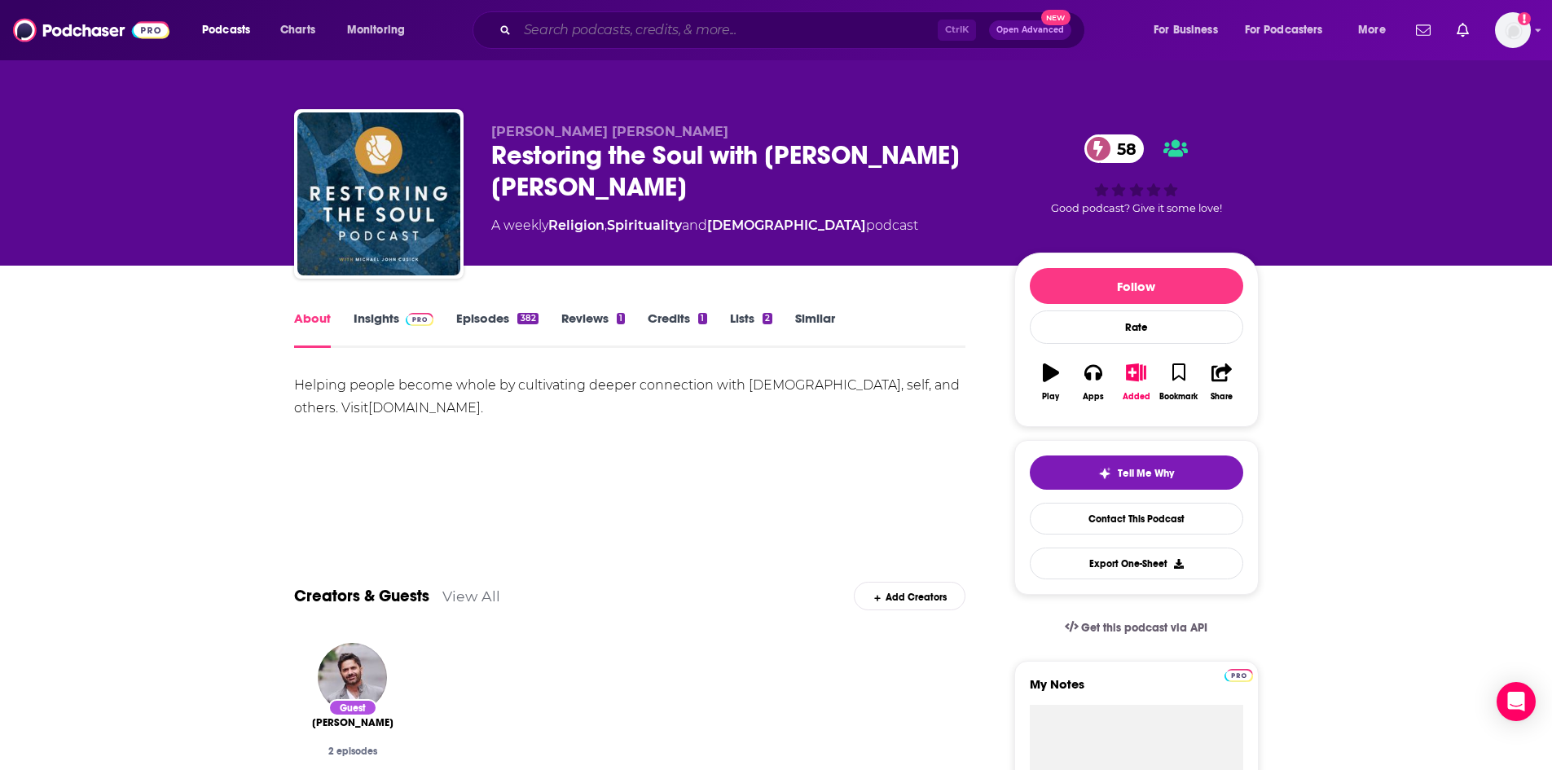
click at [622, 28] on input "Search podcasts, credits, & more..." at bounding box center [727, 30] width 420 height 26
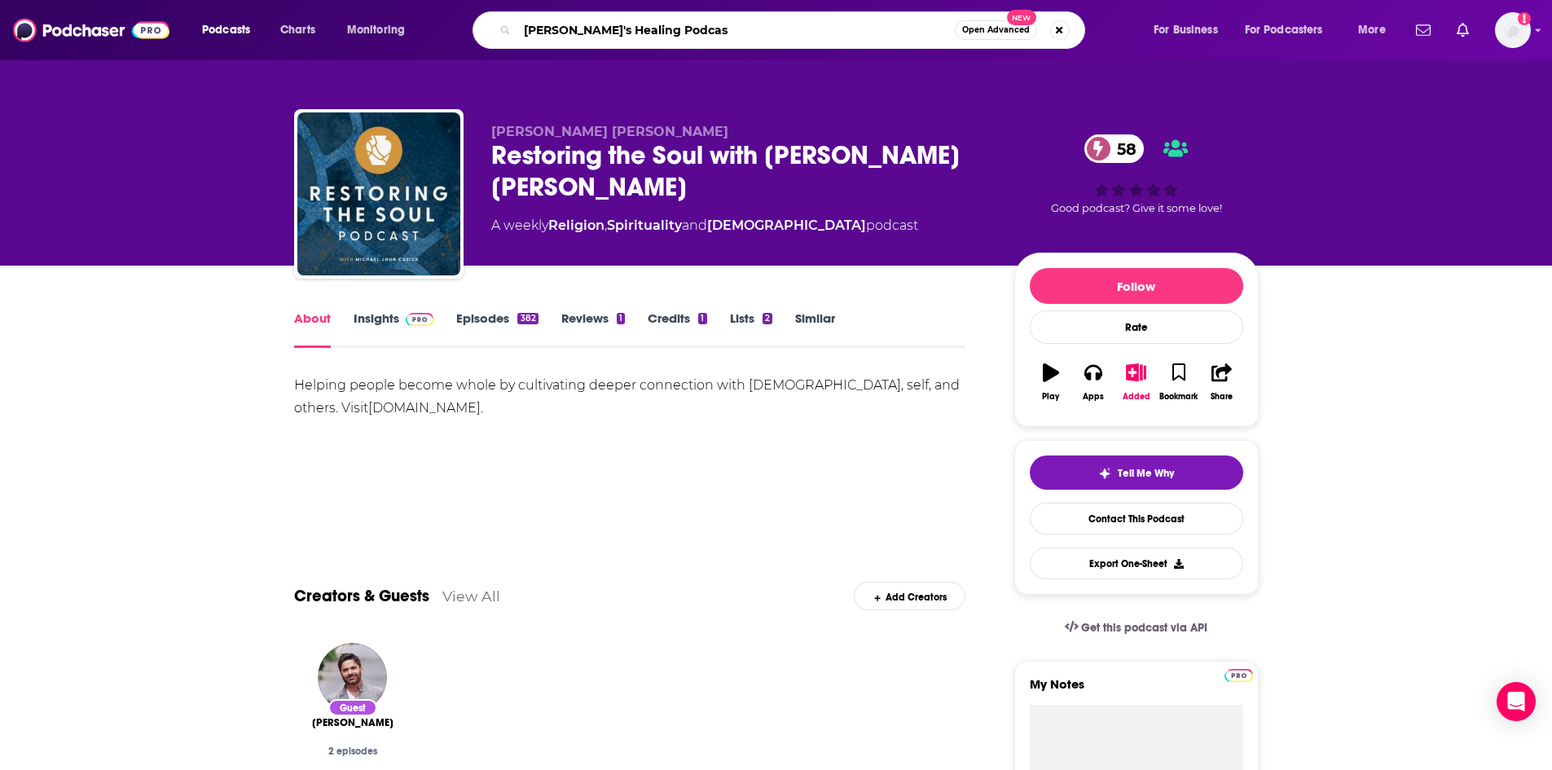
type input "[PERSON_NAME]'s Healing Podcast"
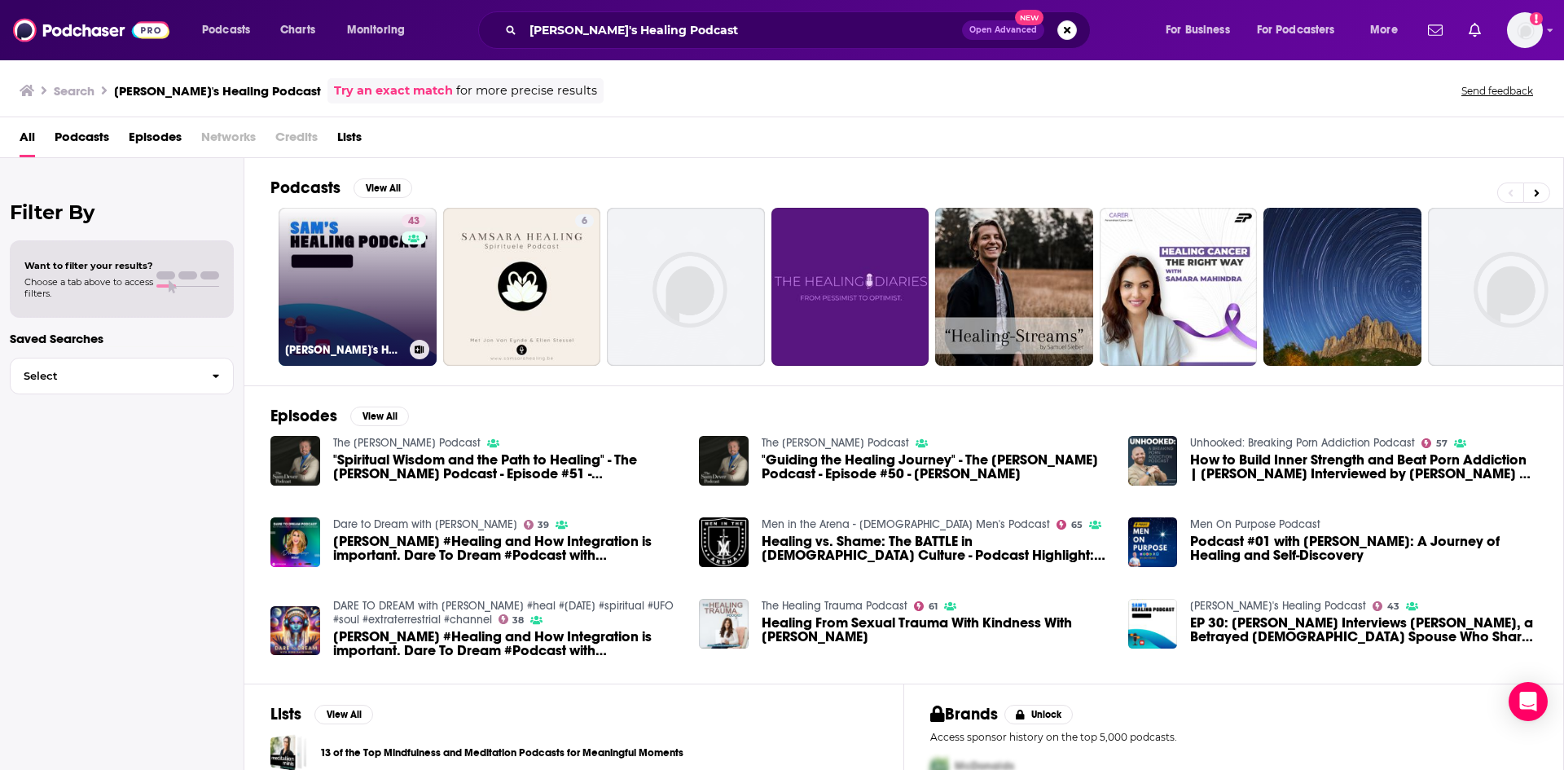
click at [346, 280] on link "43 Sam's Healing Podcast" at bounding box center [358, 287] width 158 height 158
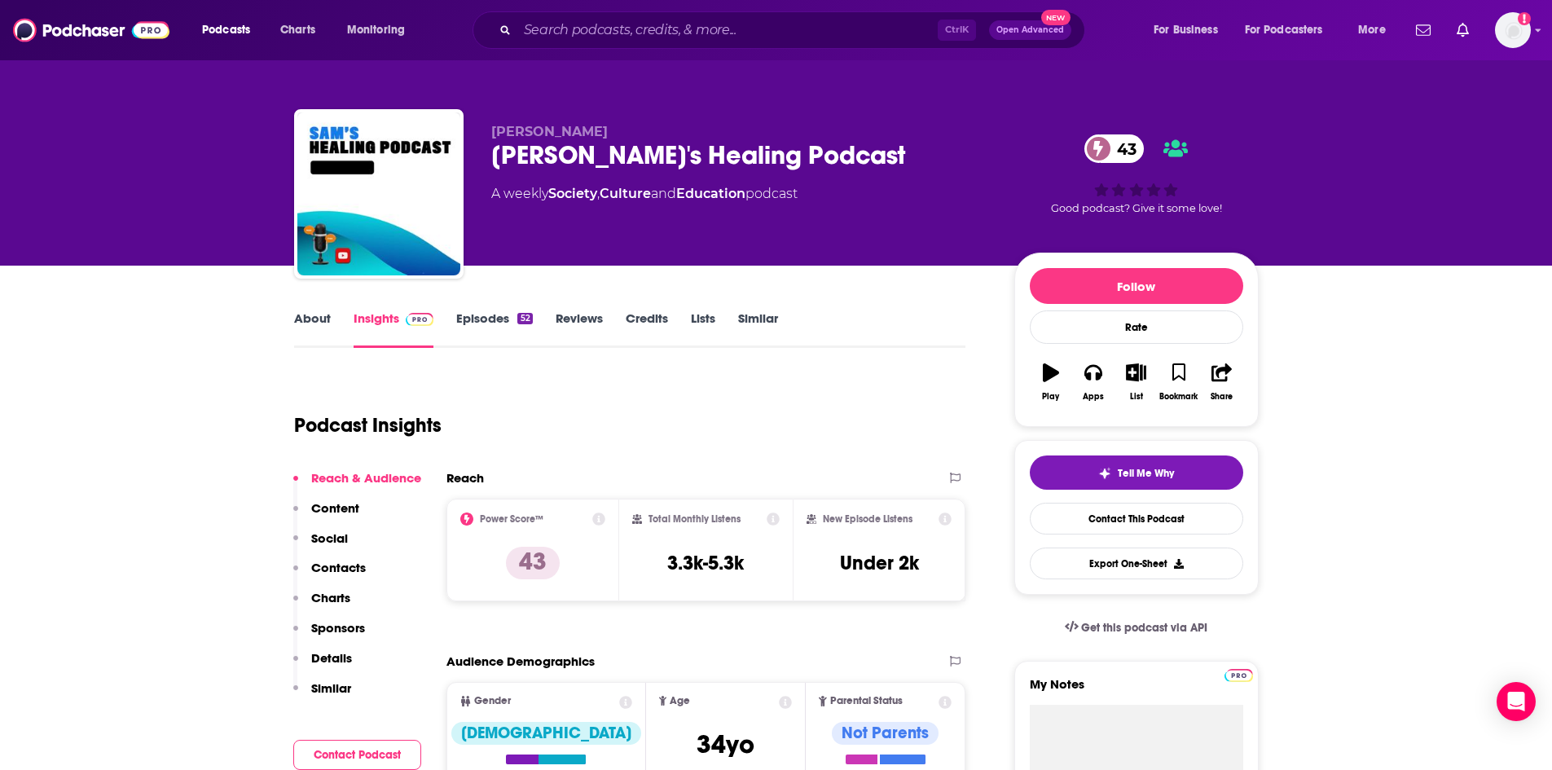
click at [319, 316] on link "About" at bounding box center [312, 328] width 37 height 37
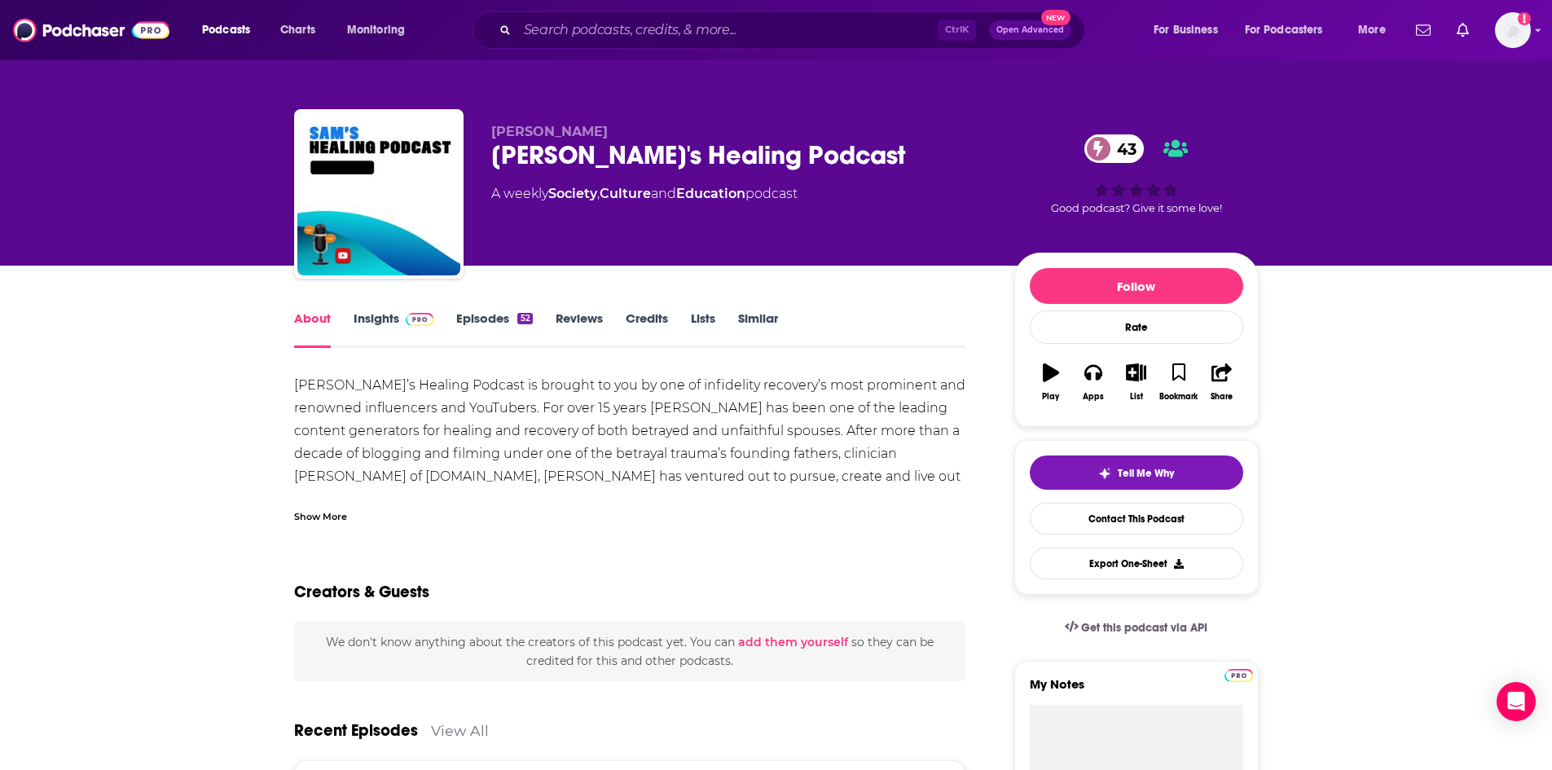
click at [327, 521] on div "Show More" at bounding box center [320, 515] width 53 height 15
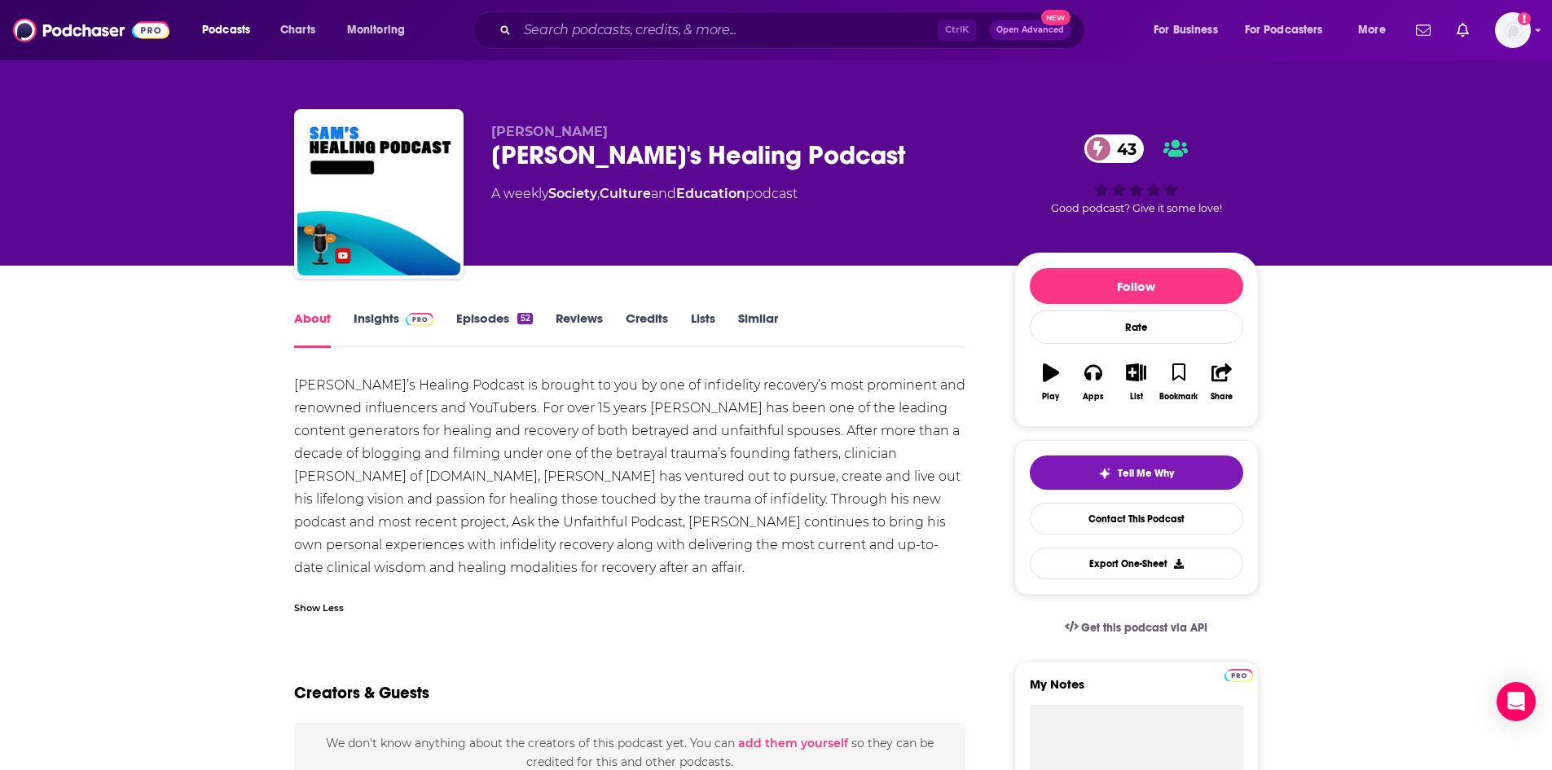
click at [522, 319] on div "52" at bounding box center [524, 318] width 15 height 11
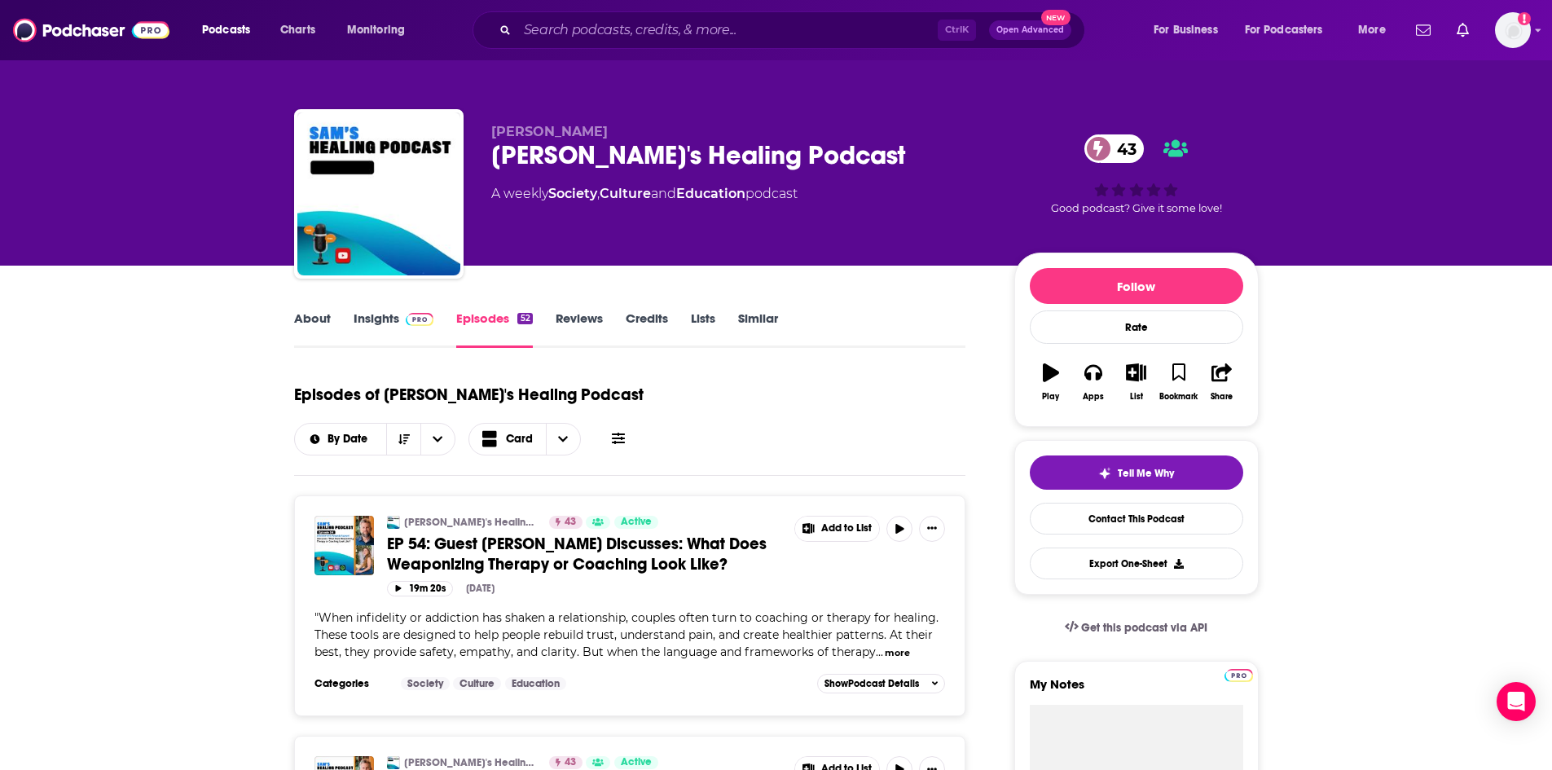
click at [318, 318] on link "About" at bounding box center [312, 328] width 37 height 37
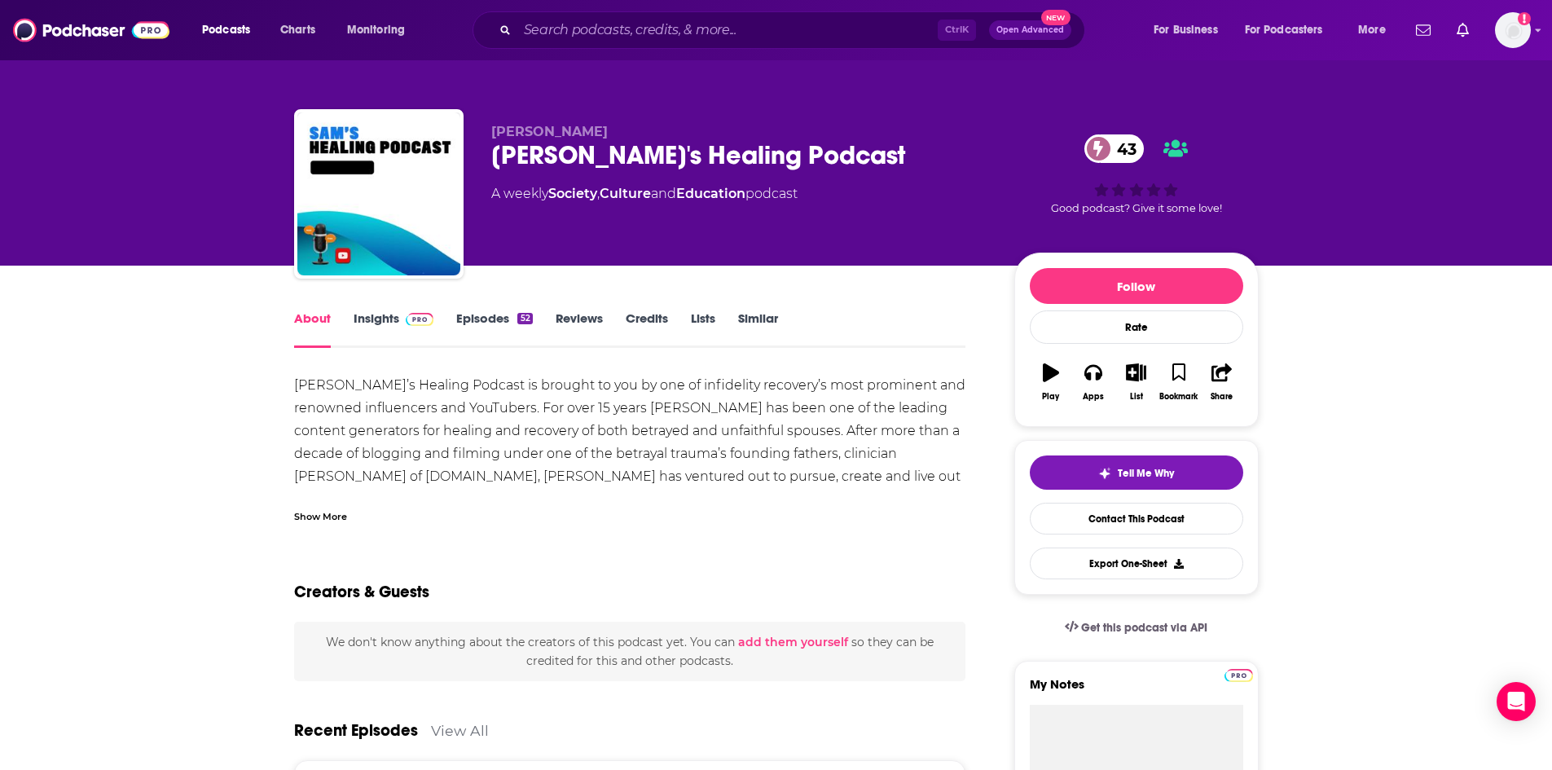
click at [336, 508] on div "Show More" at bounding box center [320, 515] width 53 height 15
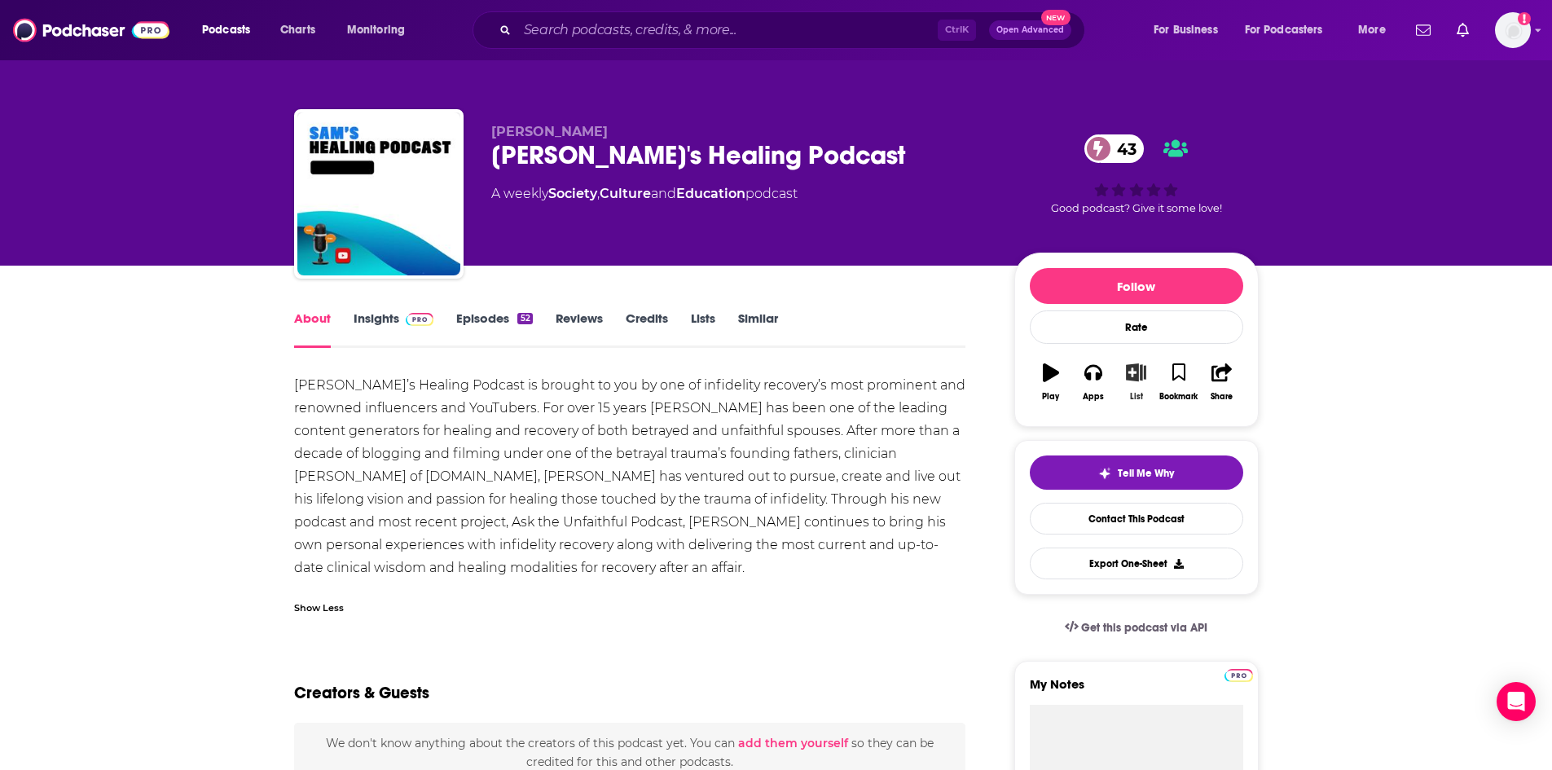
click at [1138, 379] on icon "button" at bounding box center [1136, 372] width 20 height 18
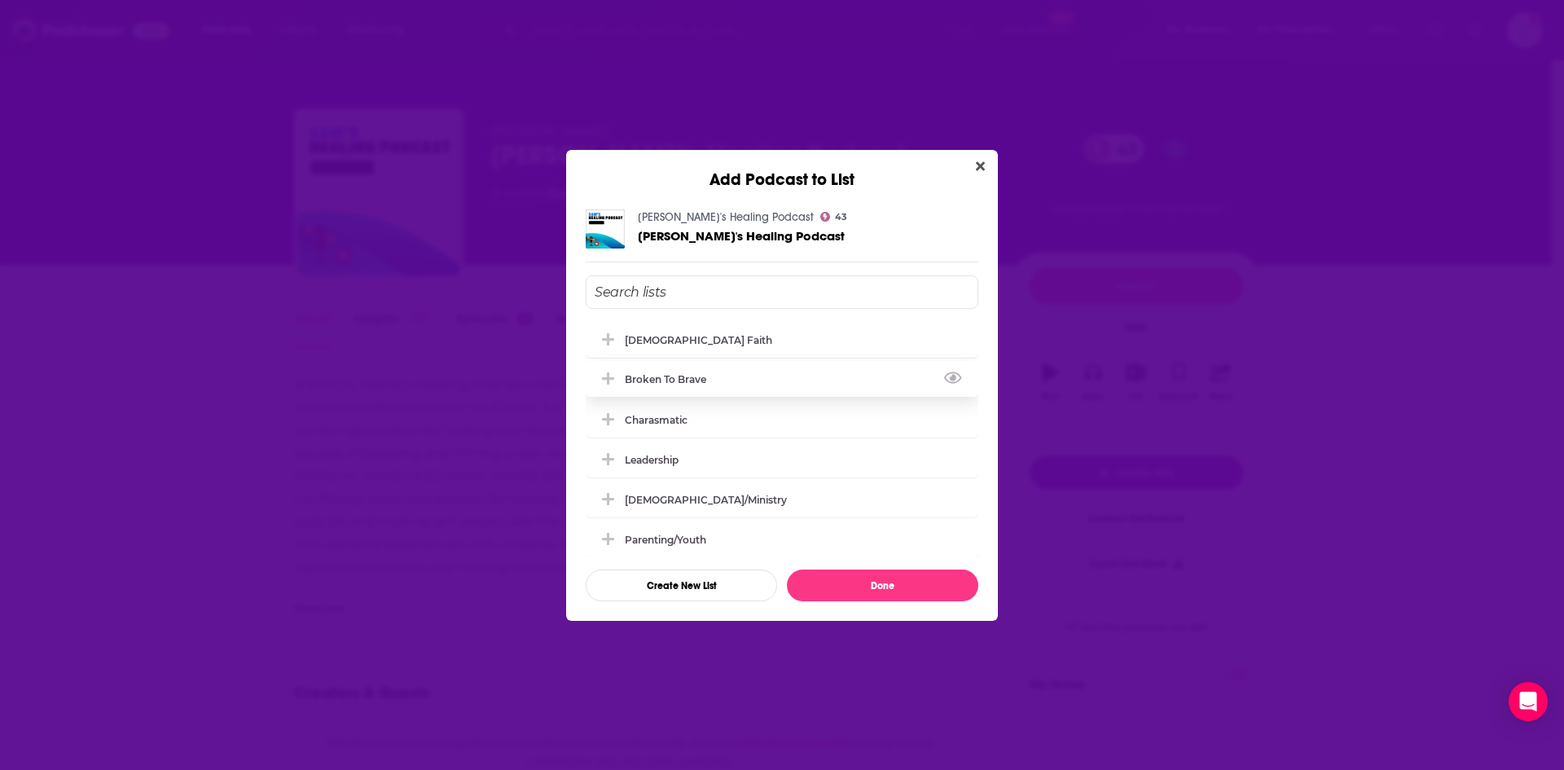
click at [610, 379] on icon "Add Podcast To List" at bounding box center [608, 378] width 12 height 12
click at [896, 591] on button "Done" at bounding box center [882, 585] width 191 height 32
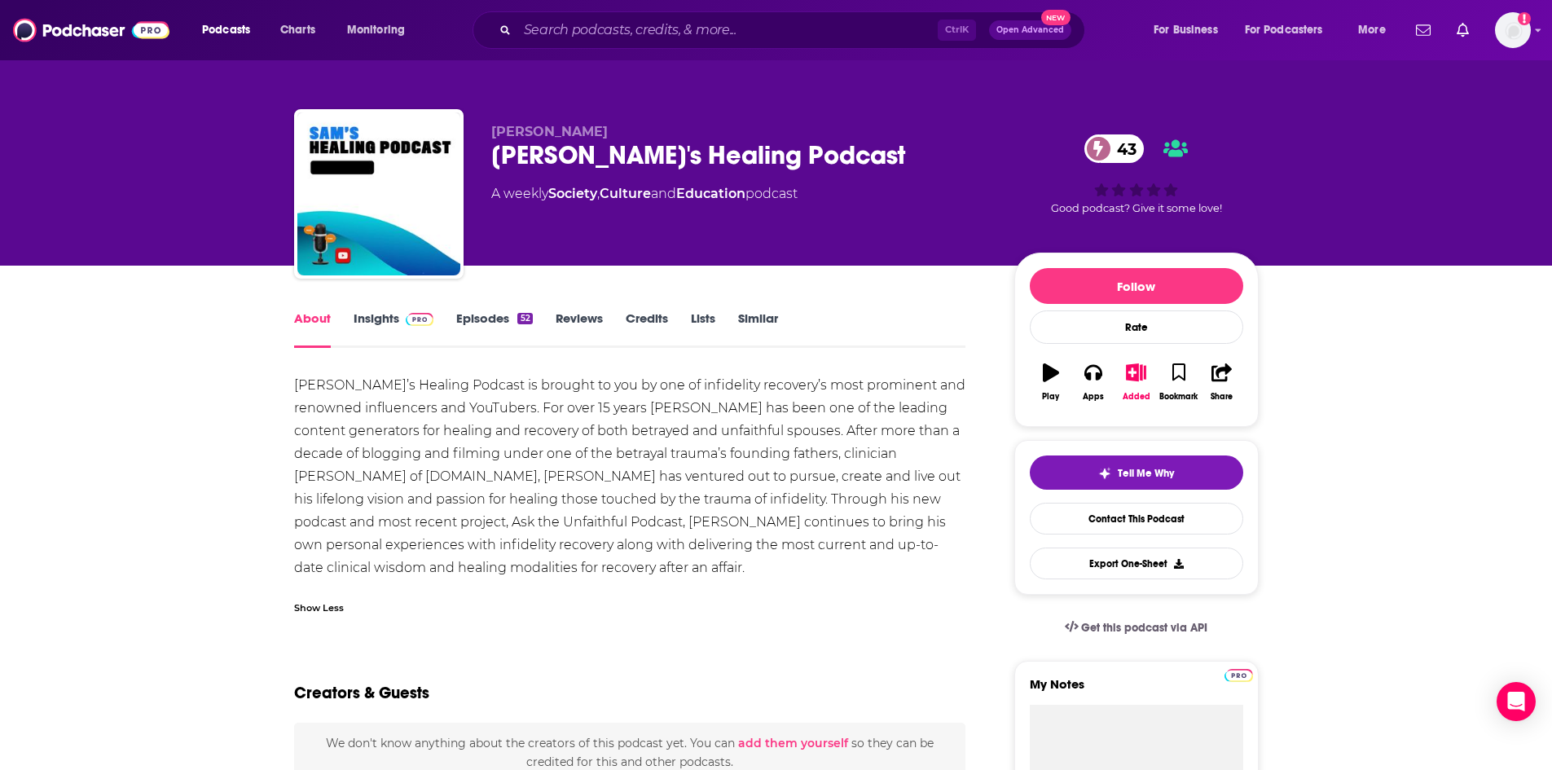
click at [390, 324] on link "Insights" at bounding box center [394, 328] width 81 height 37
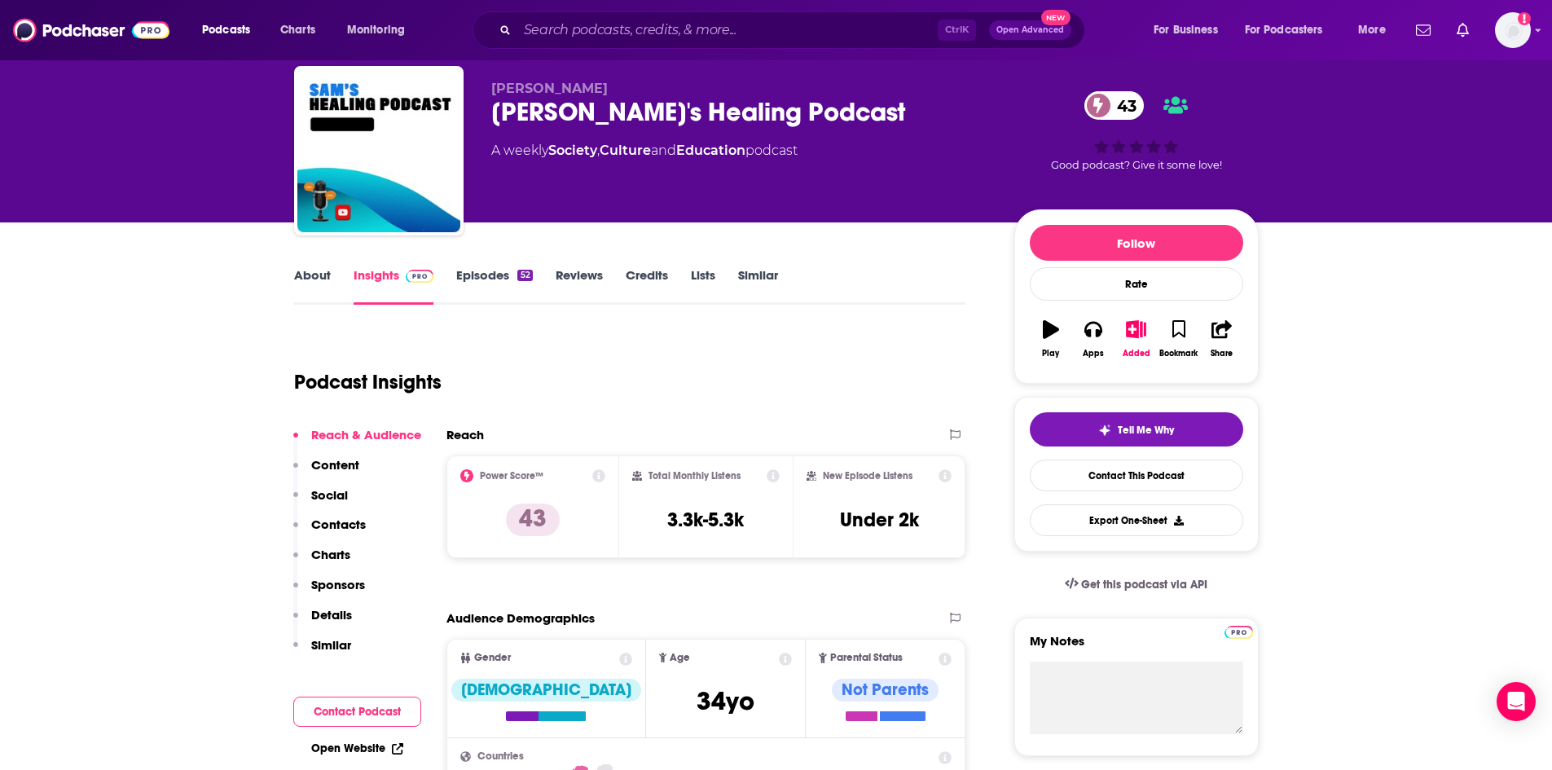
scroll to position [81, 0]
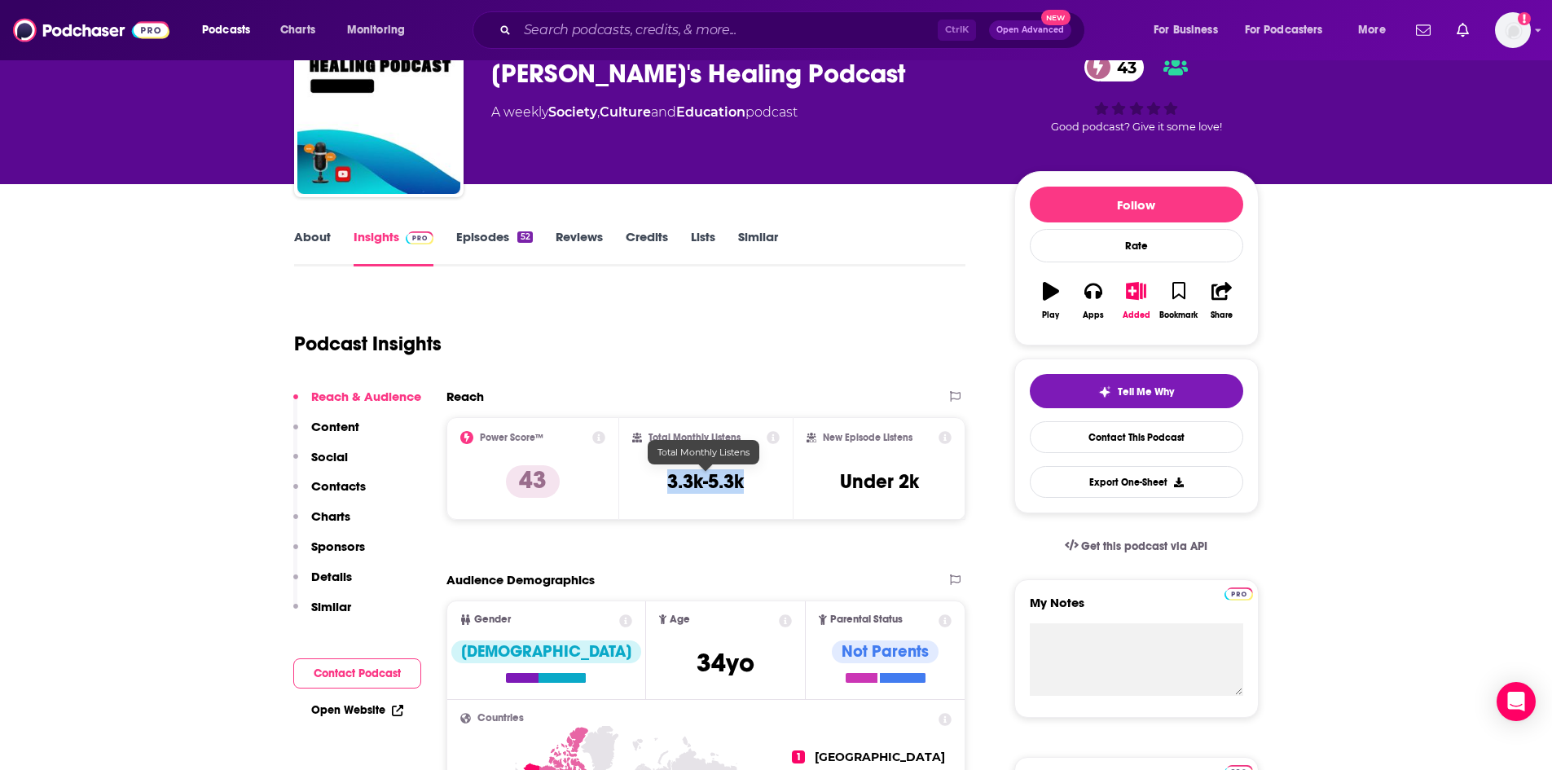
drag, startPoint x: 669, startPoint y: 481, endPoint x: 743, endPoint y: 477, distance: 74.2
click at [743, 477] on h3 "3.3k-5.3k" at bounding box center [705, 481] width 77 height 24
copy h3 "3.3k-5.3k"
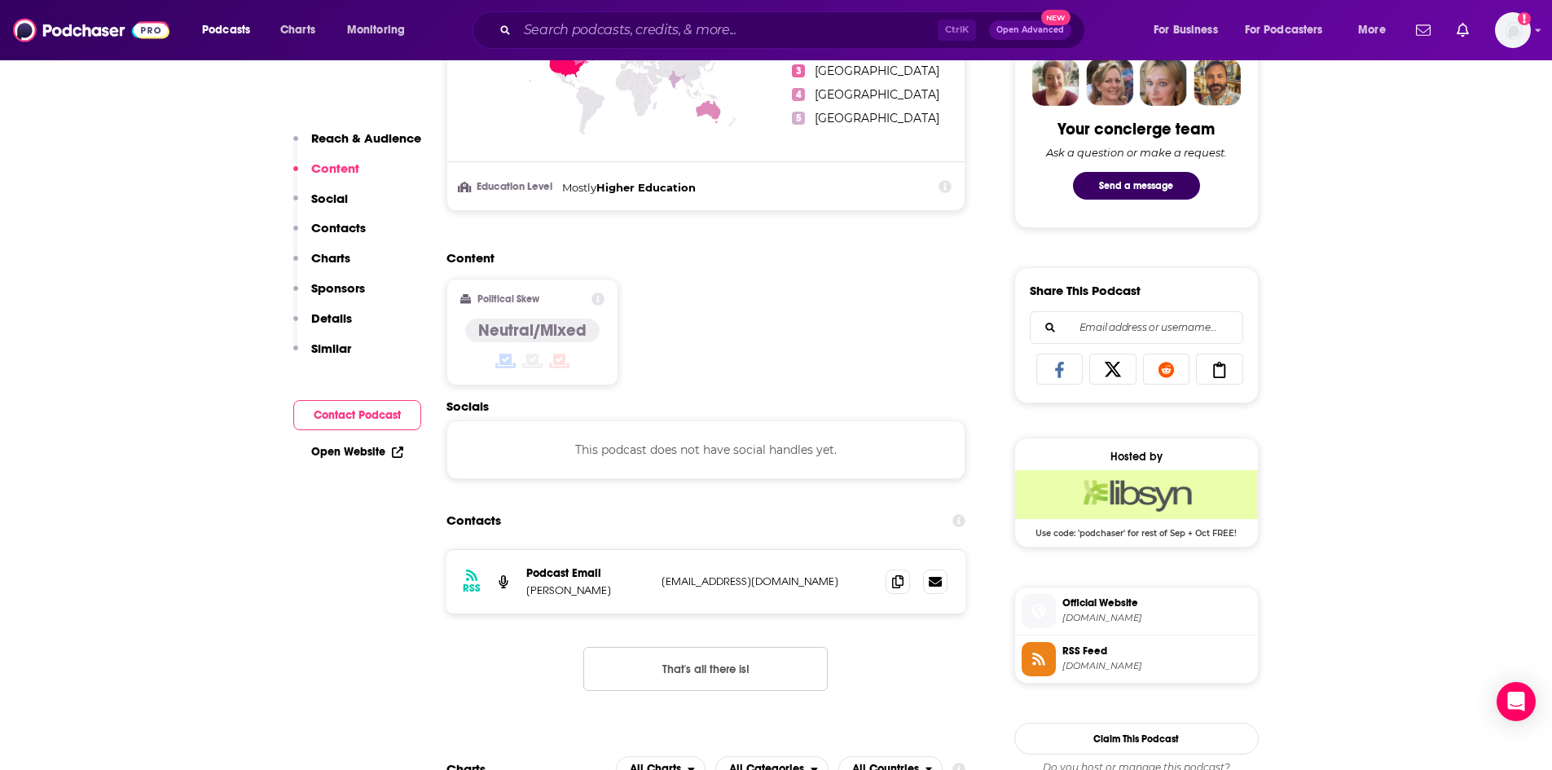
scroll to position [896, 0]
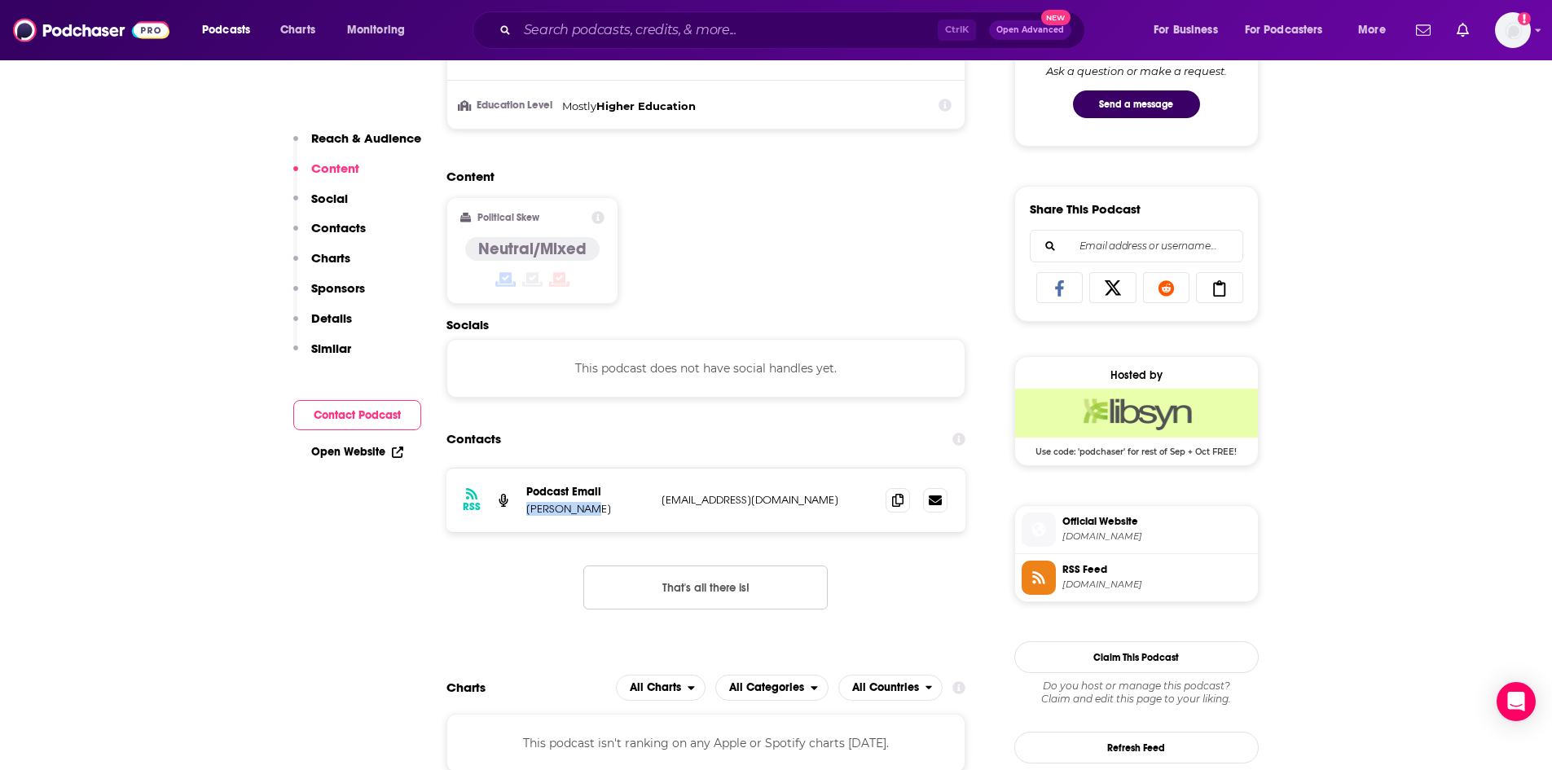
drag, startPoint x: 526, startPoint y: 510, endPoint x: 589, endPoint y: 508, distance: 62.8
click at [589, 508] on p "Sam Fetchel" at bounding box center [587, 509] width 122 height 14
copy p "Sam Fetchel"
drag, startPoint x: 662, startPoint y: 499, endPoint x: 837, endPoint y: 503, distance: 174.4
click at [837, 503] on p "samshealingpodcast@gmail.com" at bounding box center [767, 500] width 212 height 14
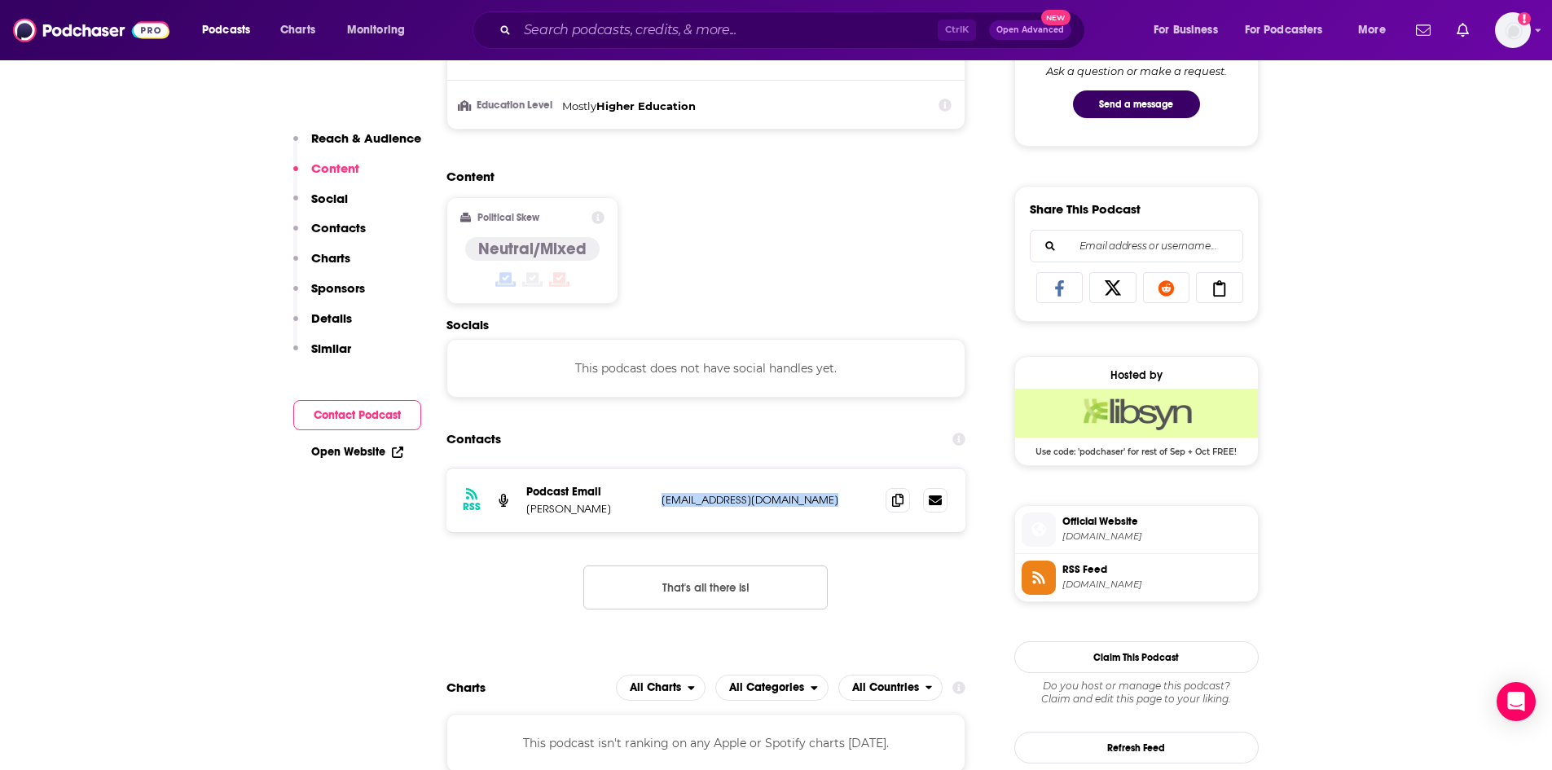
copy p "samshealingpodcast@gmail.com"
click at [593, 23] on input "Search podcasts, credits, & more..." at bounding box center [727, 30] width 420 height 26
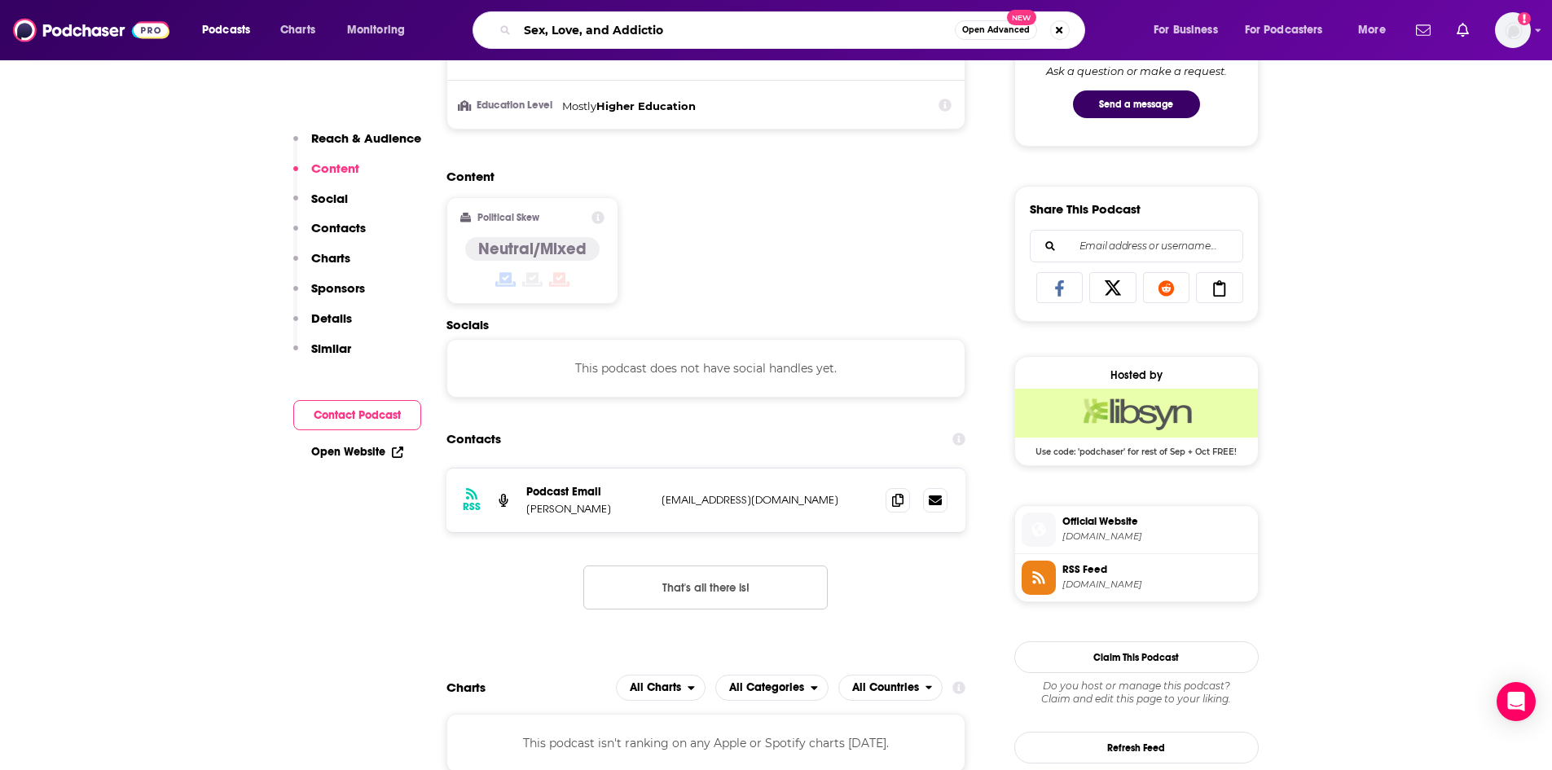
type input "Sex, Love, and Addiction"
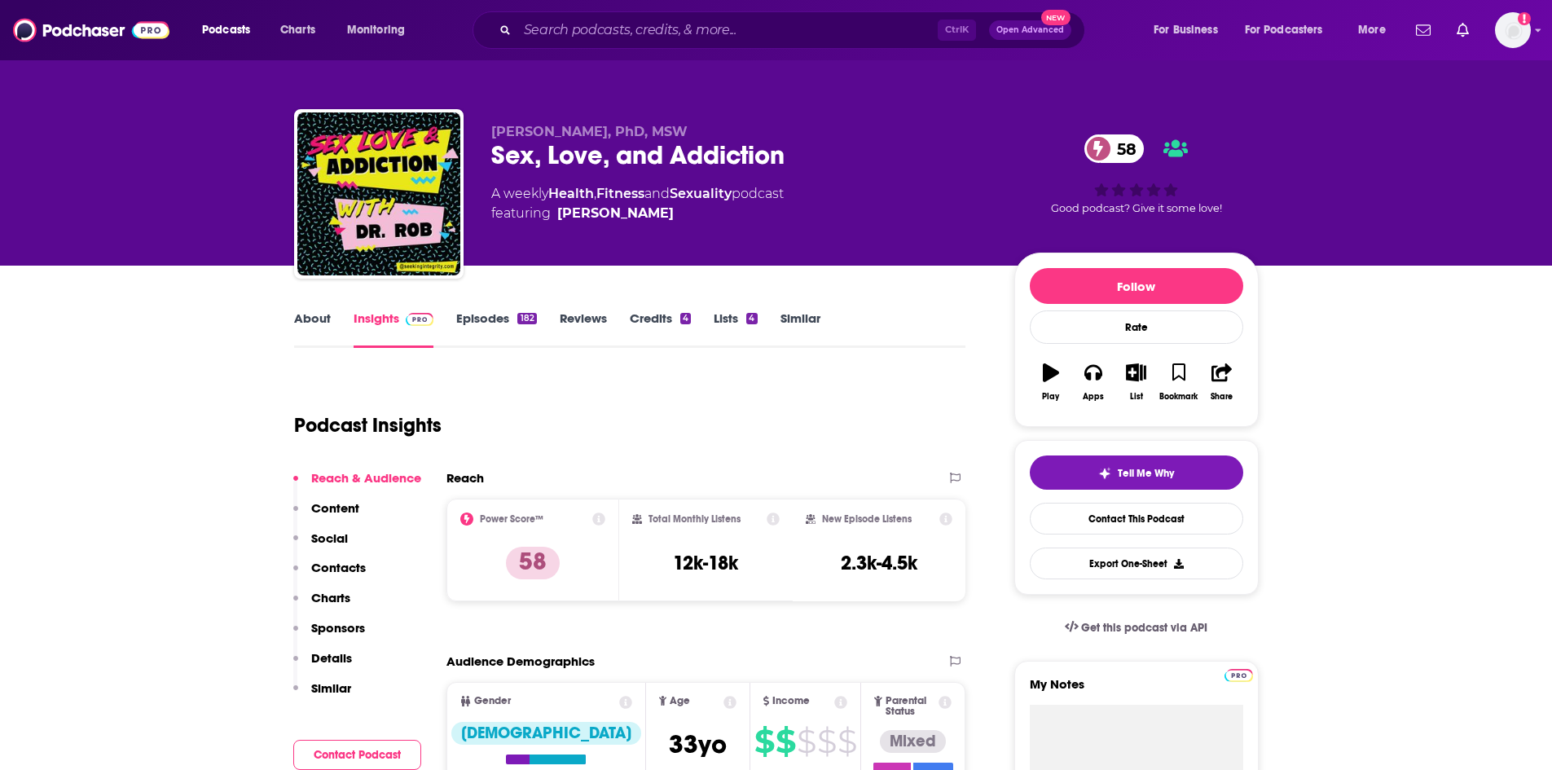
click at [512, 328] on link "Episodes 182" at bounding box center [496, 328] width 80 height 37
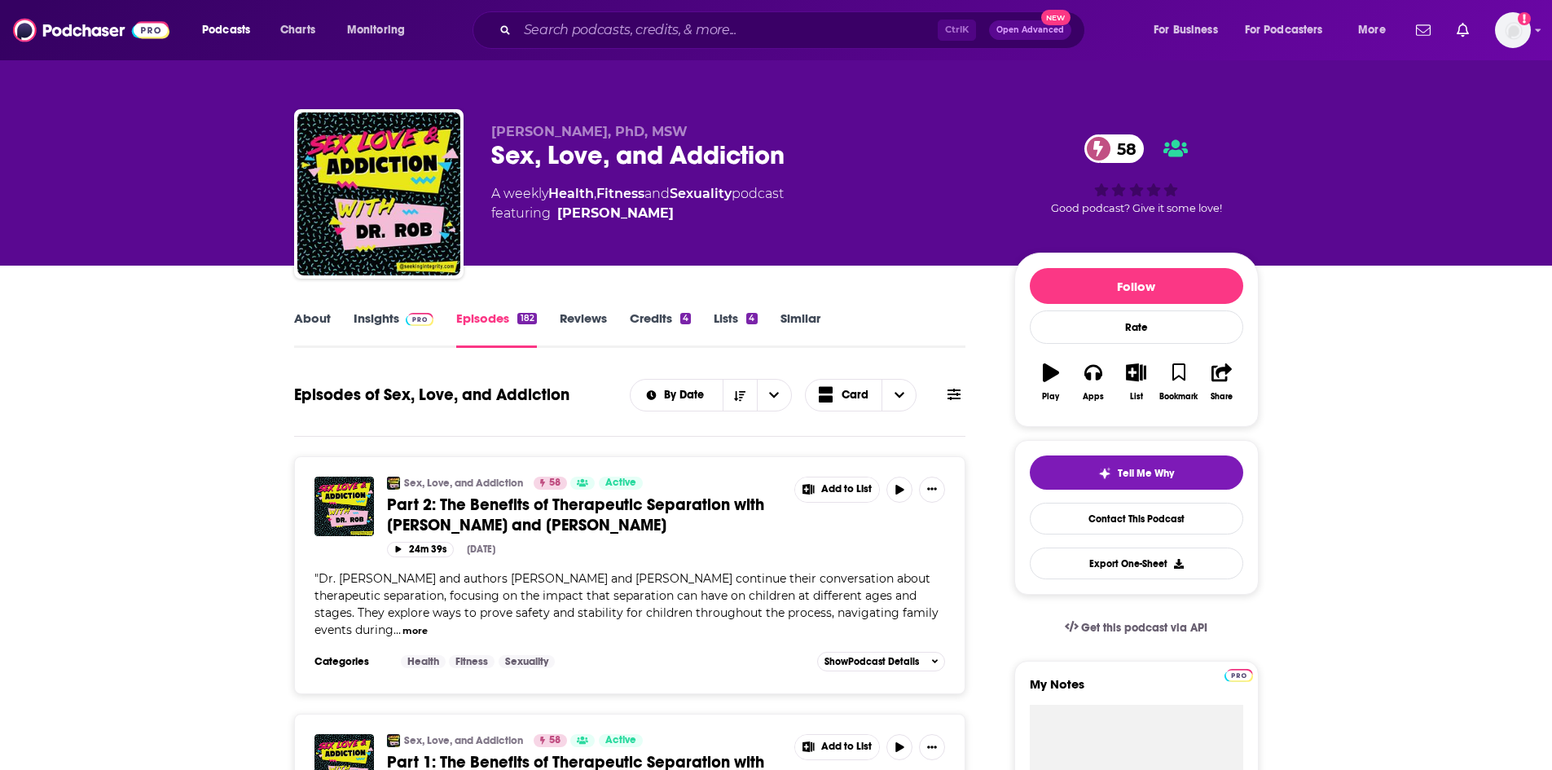
click at [315, 321] on link "About" at bounding box center [312, 328] width 37 height 37
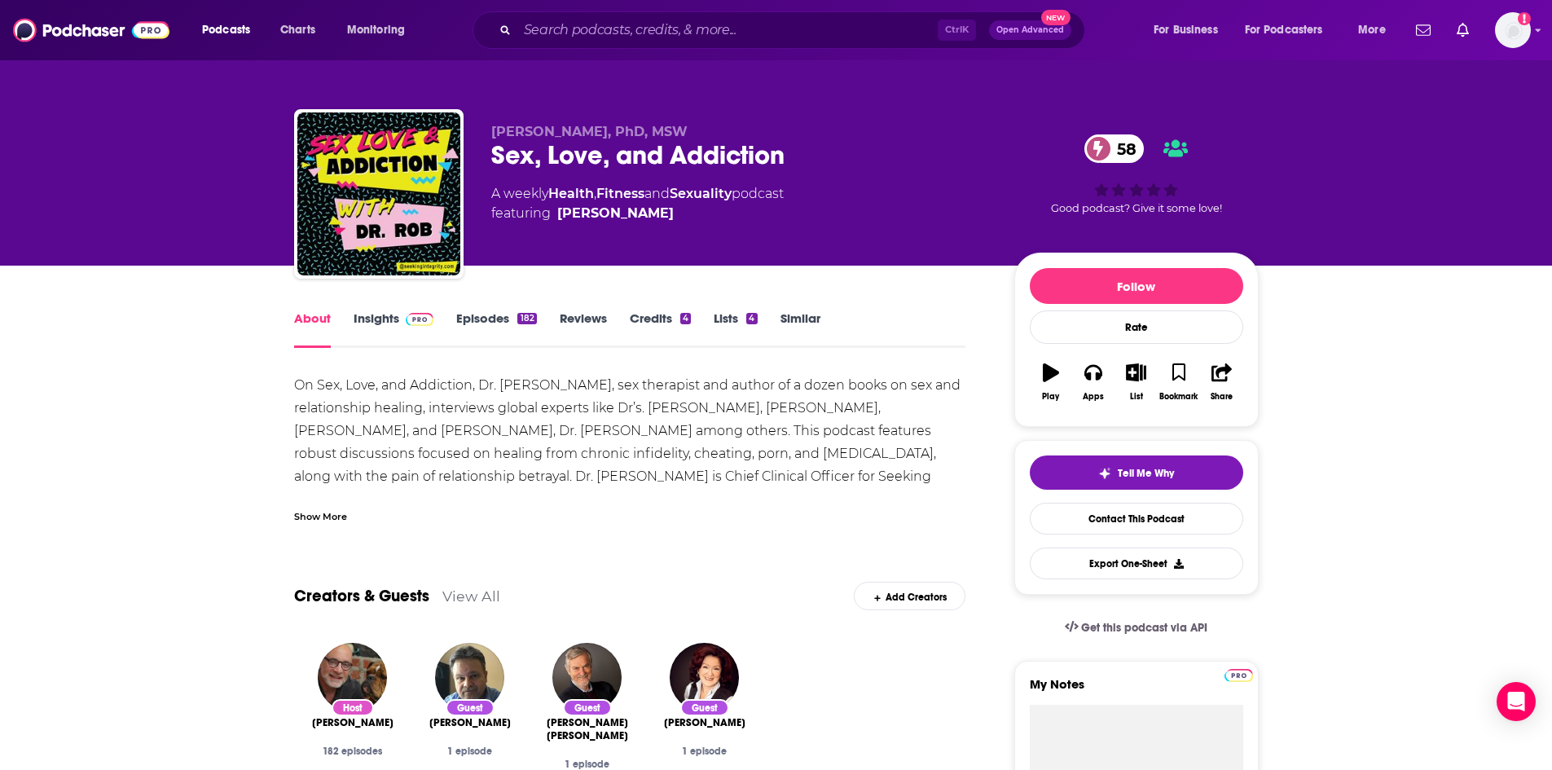
click at [321, 505] on div "Show More" at bounding box center [630, 510] width 672 height 28
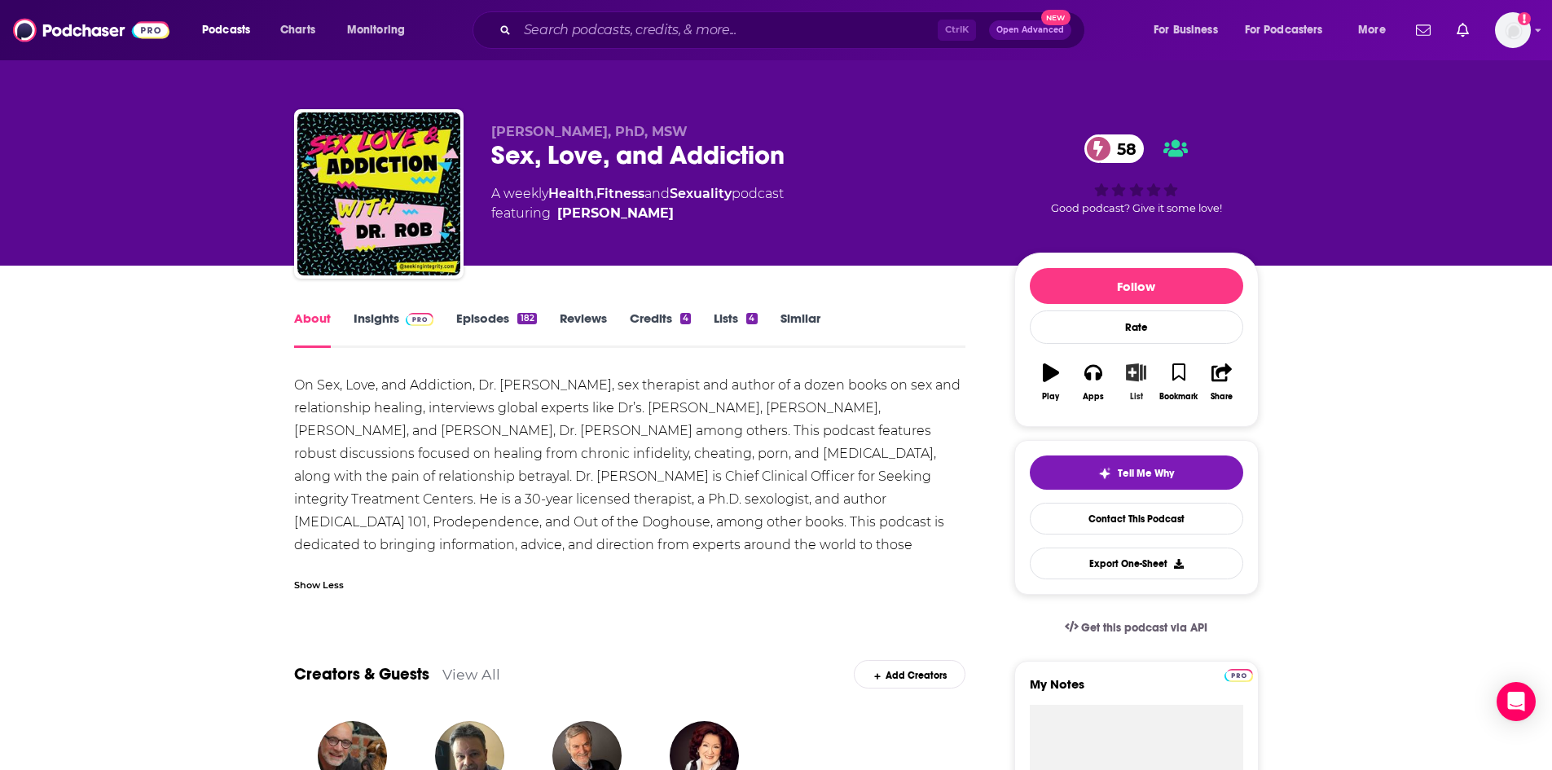
click at [1136, 384] on button "List" at bounding box center [1135, 382] width 42 height 59
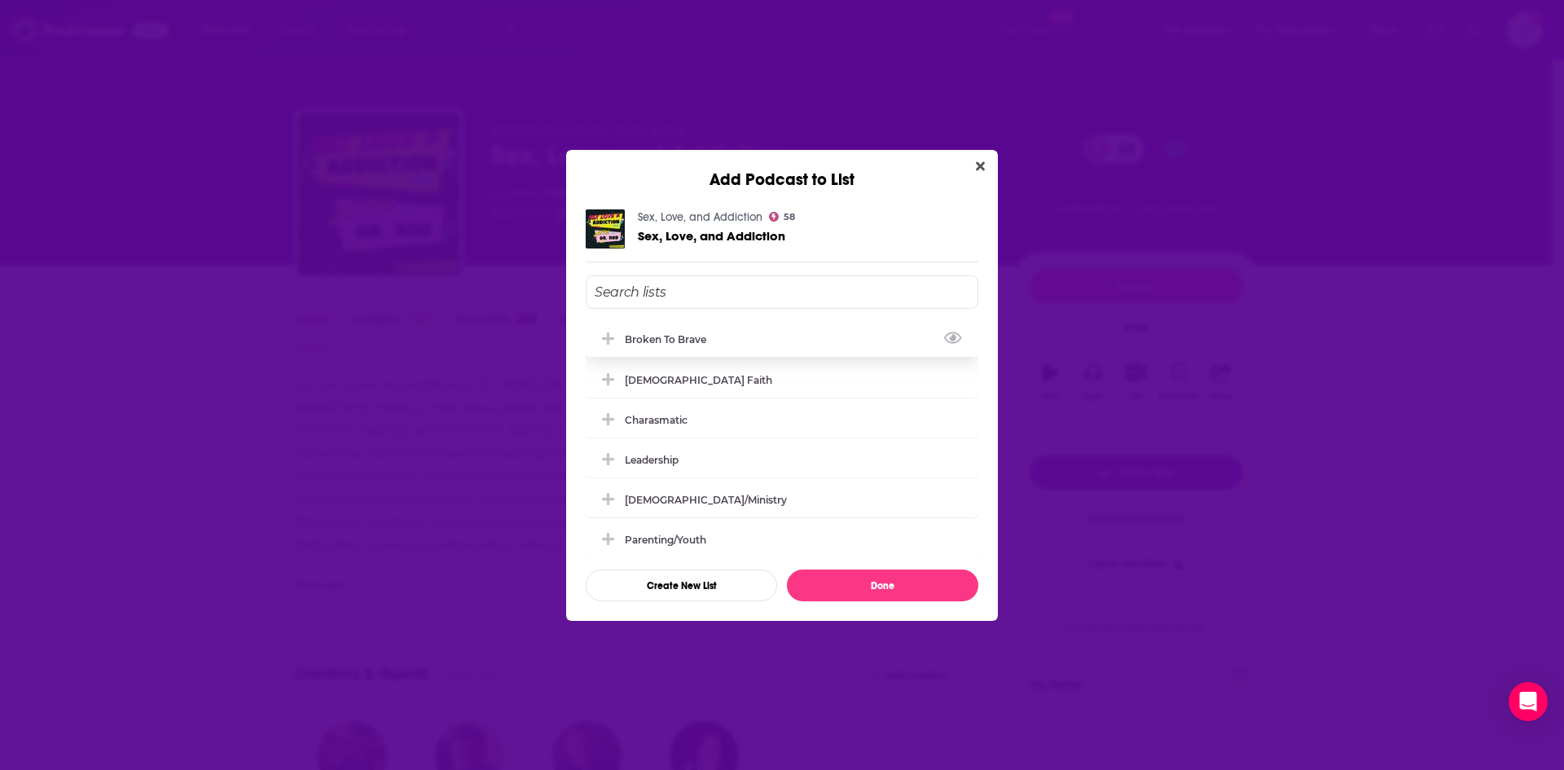
click at [613, 342] on icon "Add Podcast To List" at bounding box center [608, 339] width 12 height 15
click at [848, 588] on button "Done" at bounding box center [882, 585] width 191 height 32
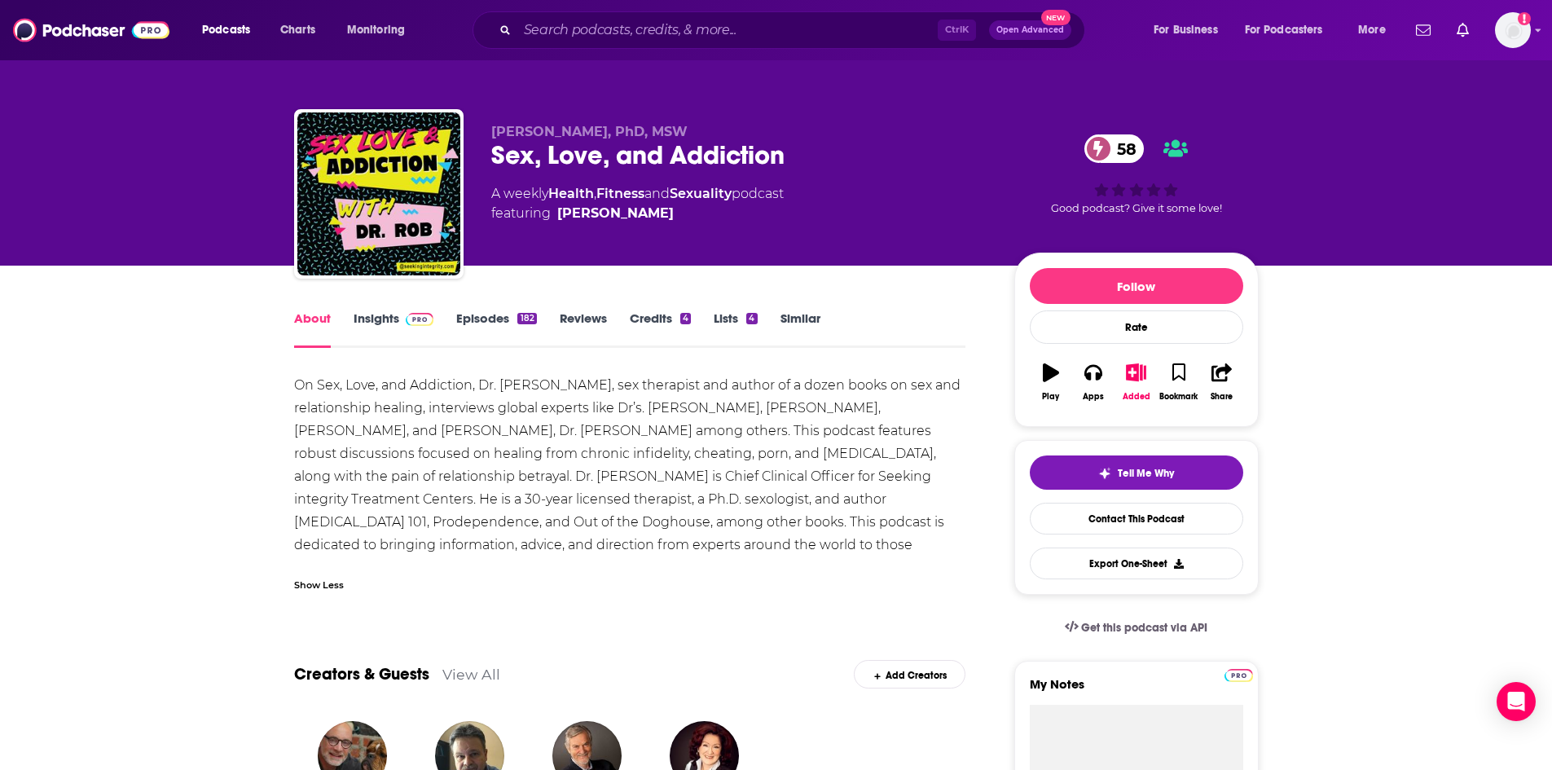
click at [401, 332] on link "Insights" at bounding box center [394, 328] width 81 height 37
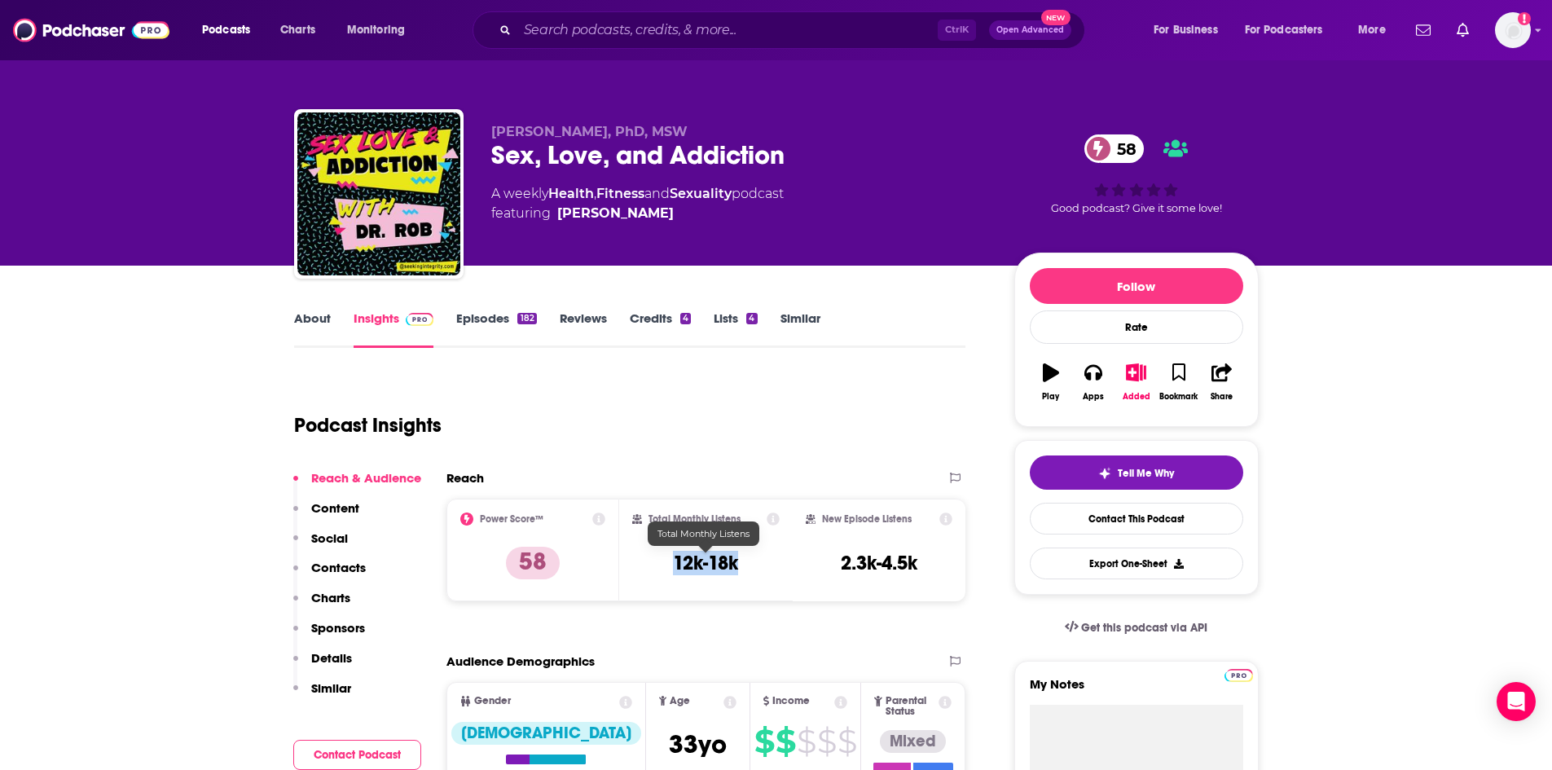
drag, startPoint x: 675, startPoint y: 565, endPoint x: 736, endPoint y: 569, distance: 62.0
click at [736, 569] on h3 "12k-18k" at bounding box center [705, 563] width 65 height 24
copy h3 "12k-18k"
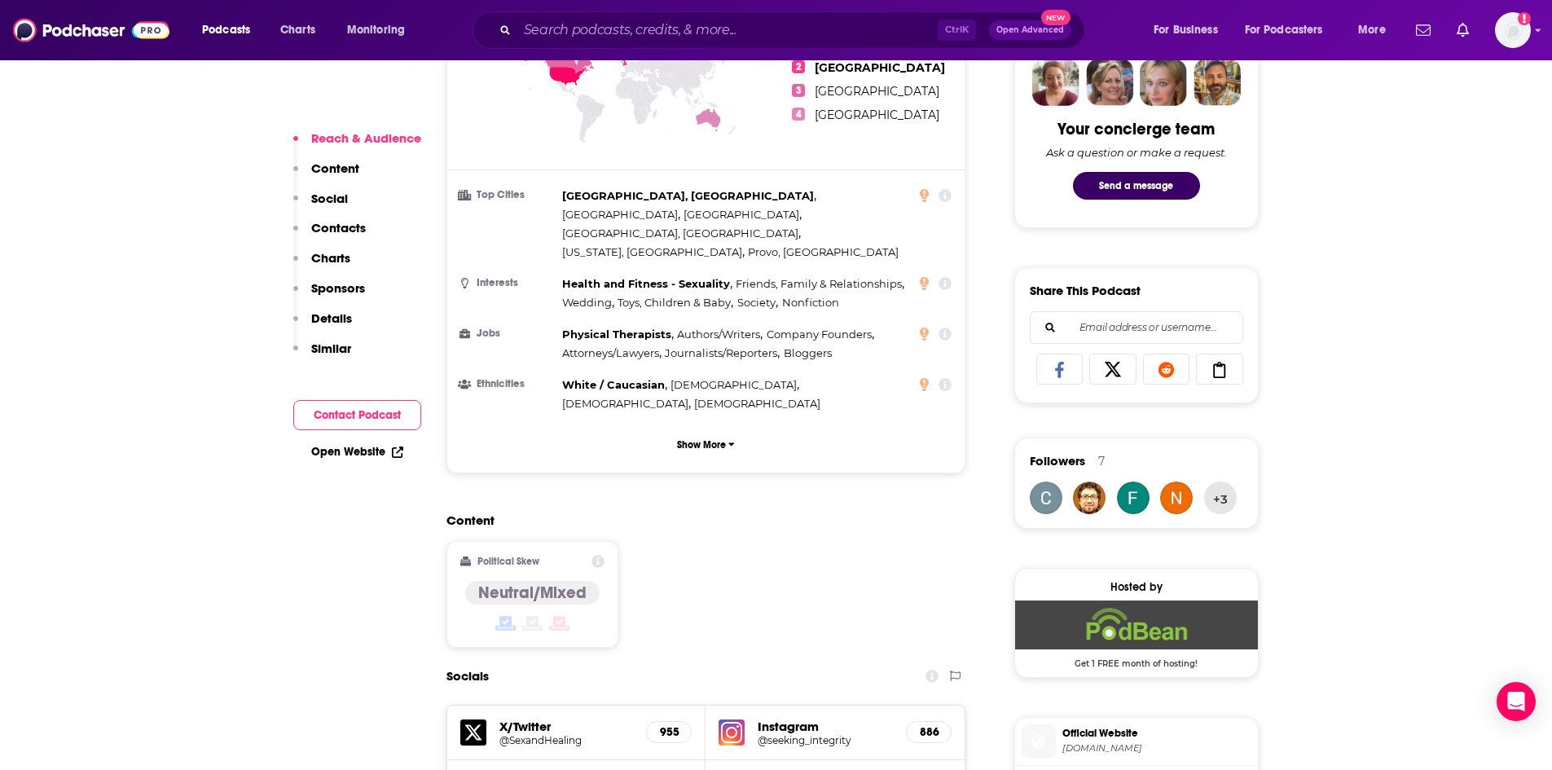
scroll to position [1140, 0]
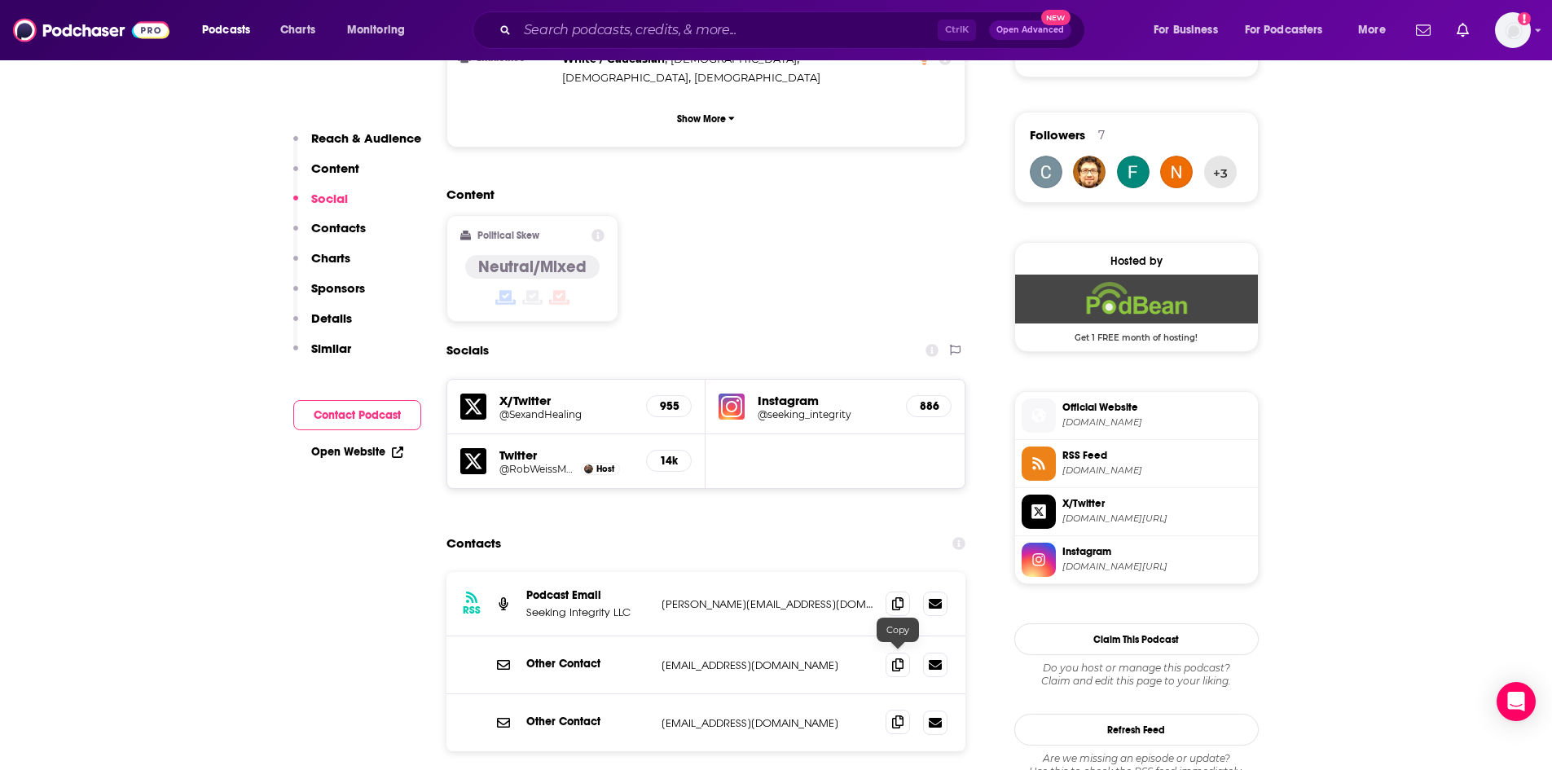
click at [902, 715] on icon at bounding box center [897, 721] width 11 height 13
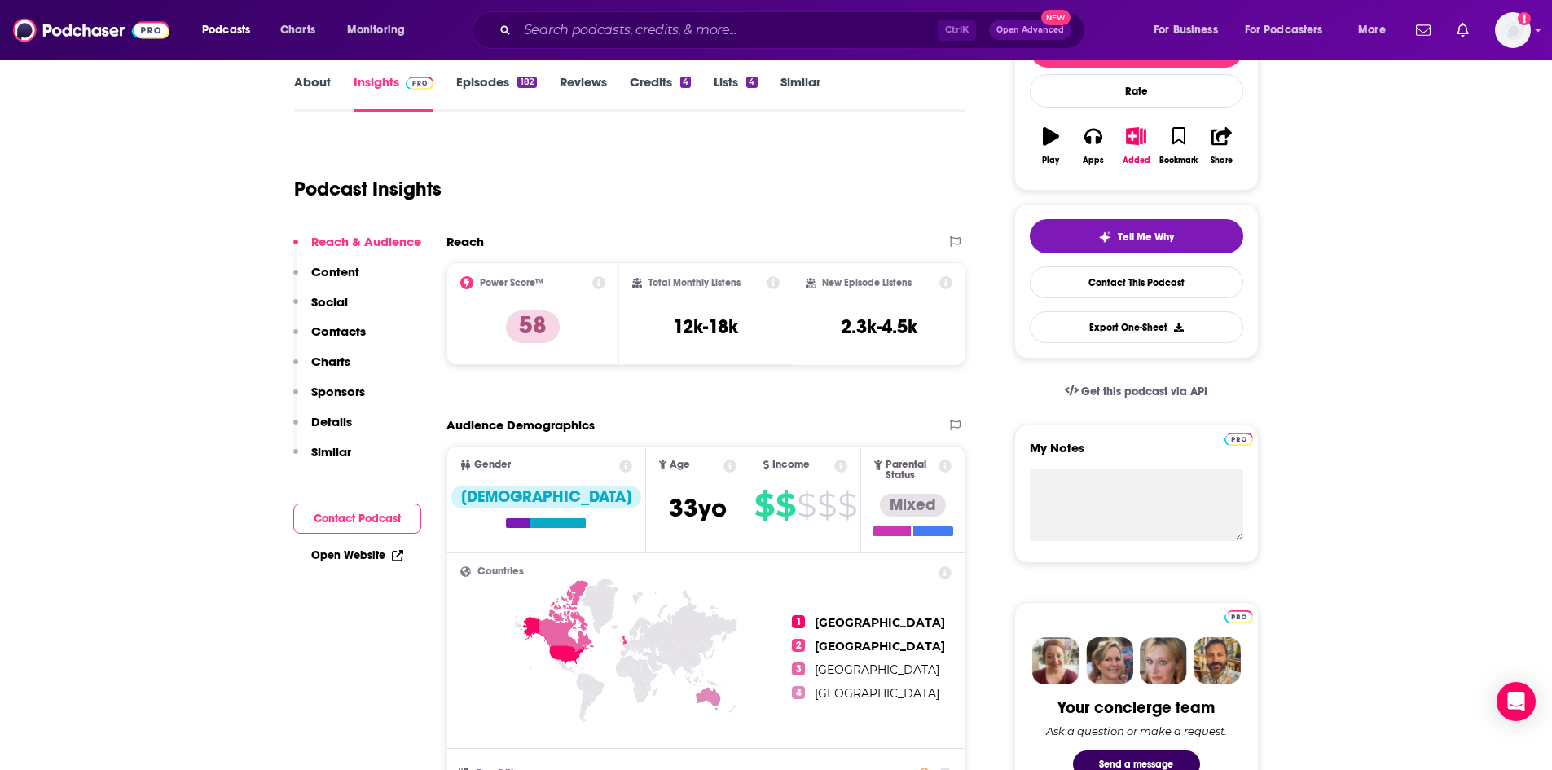
scroll to position [0, 0]
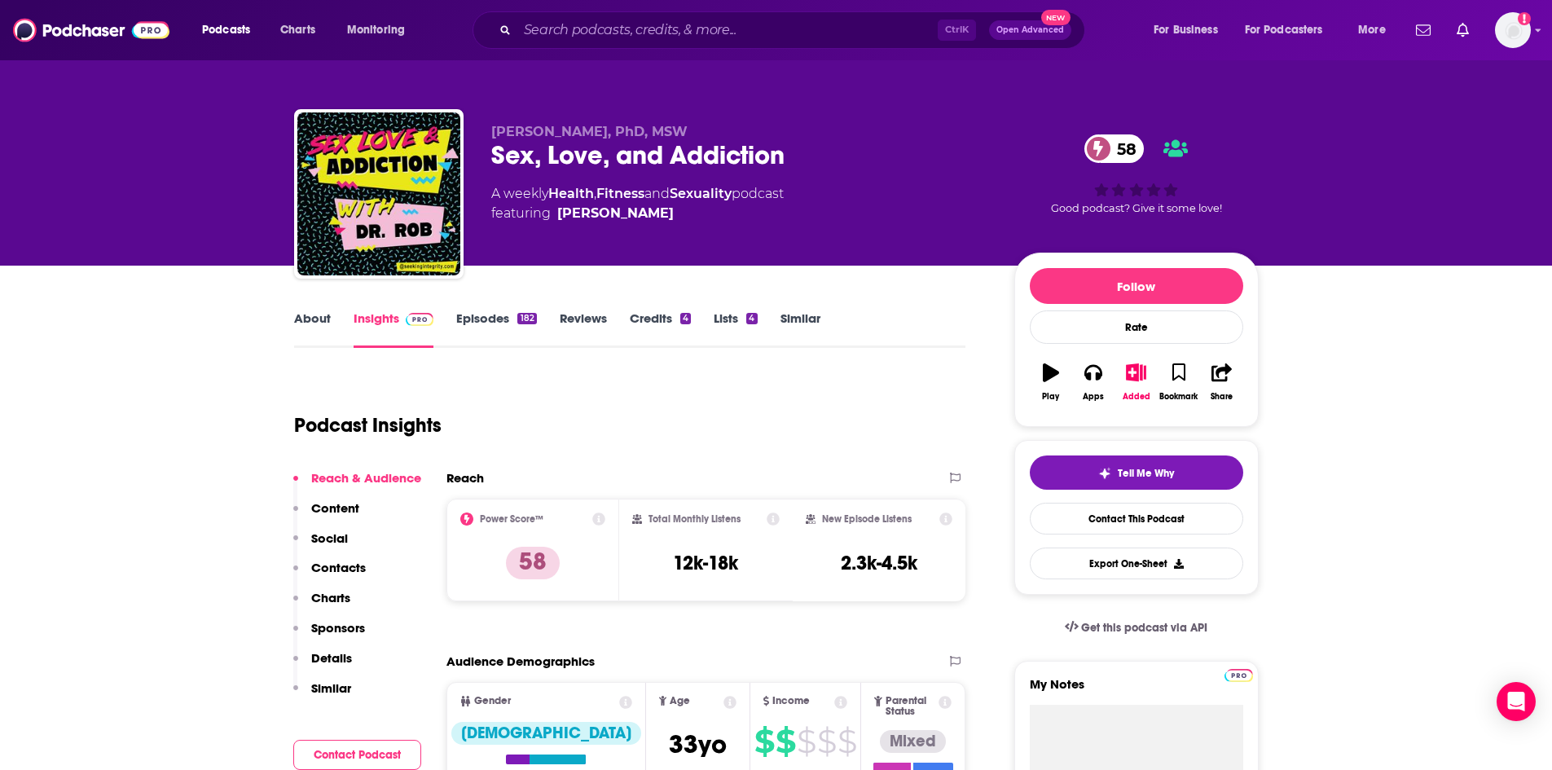
click at [525, 314] on div "182" at bounding box center [526, 318] width 19 height 11
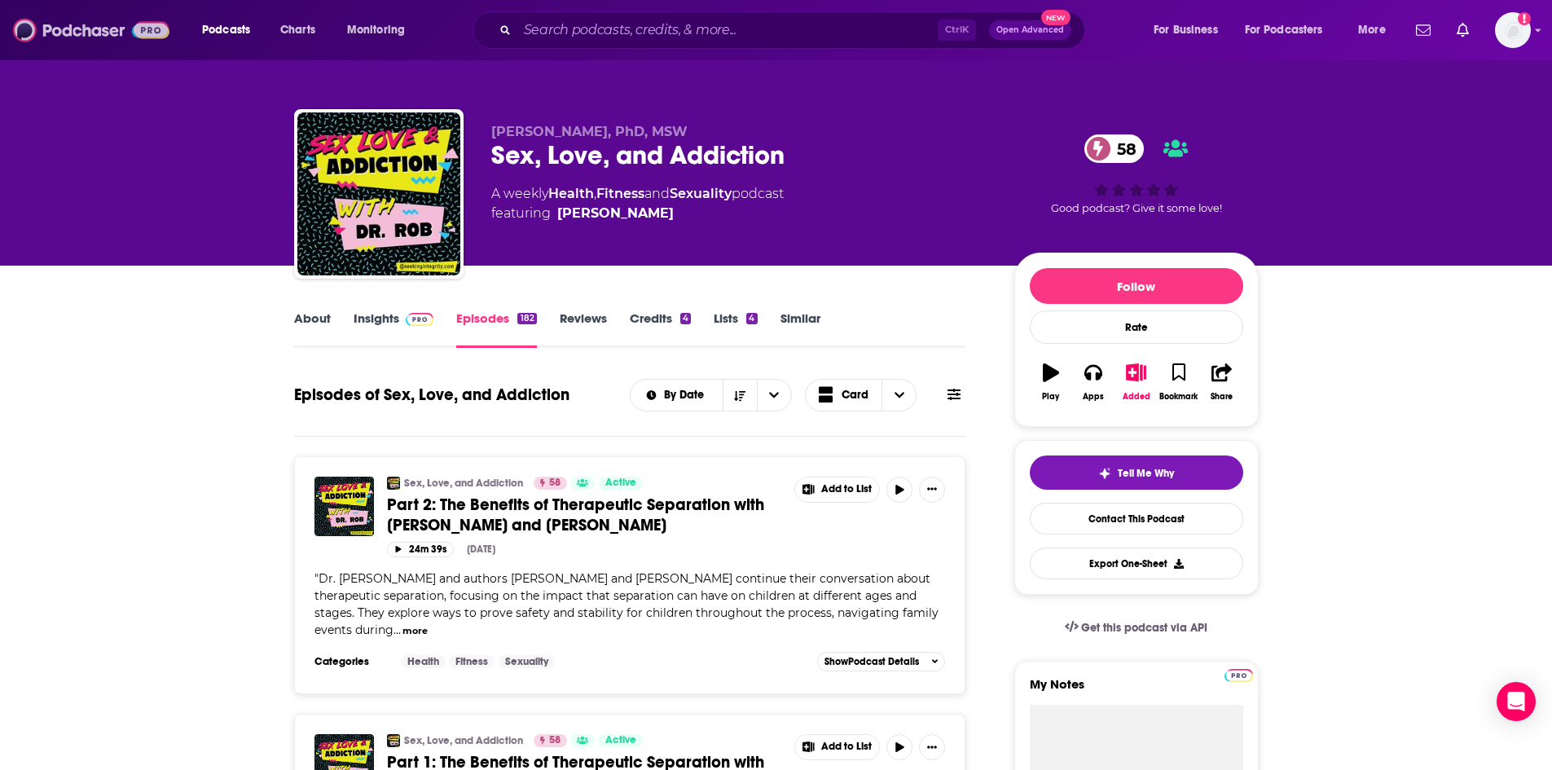
click at [155, 29] on img at bounding box center [91, 30] width 156 height 31
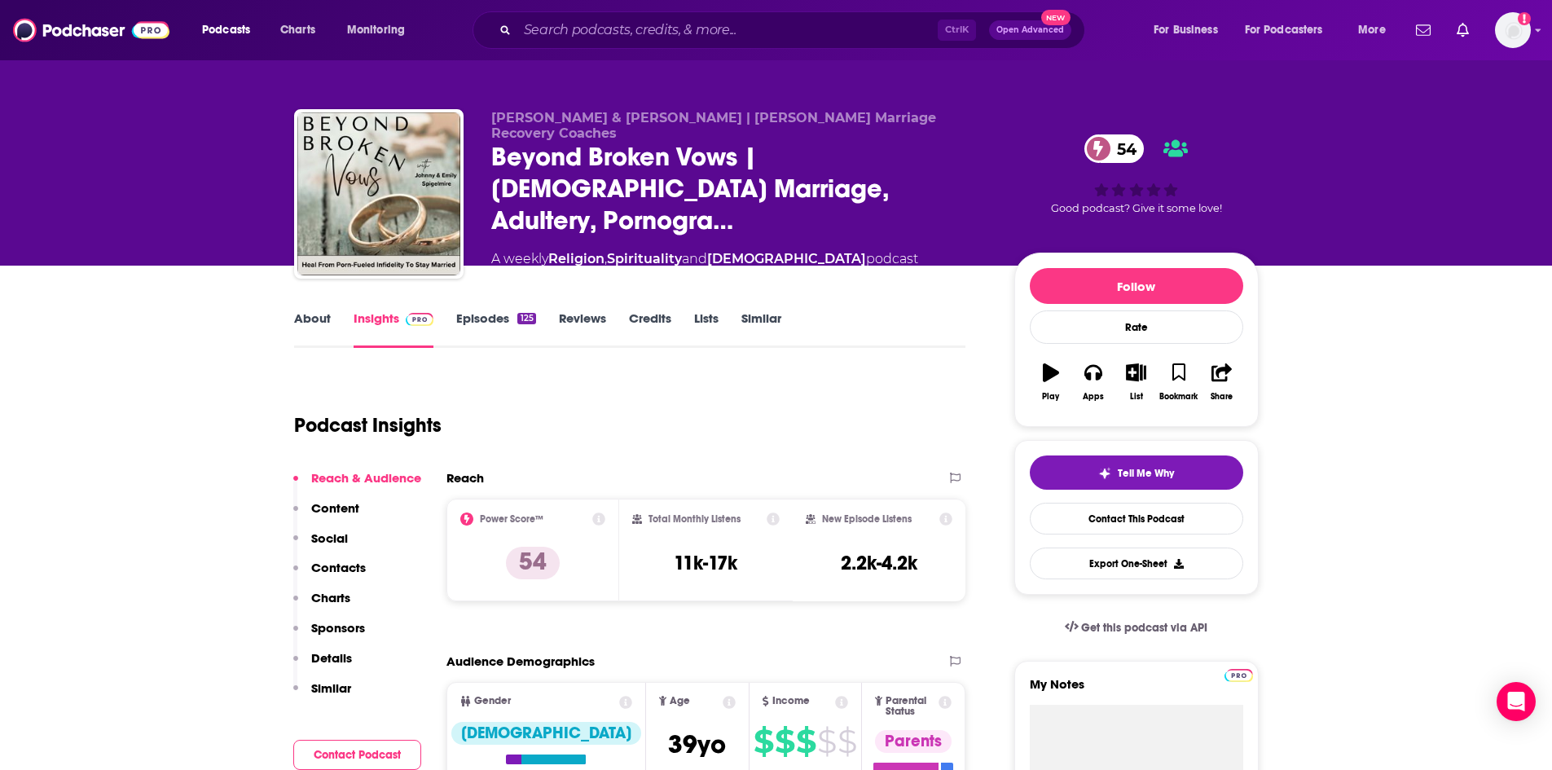
click at [491, 326] on link "Episodes 125" at bounding box center [495, 328] width 79 height 37
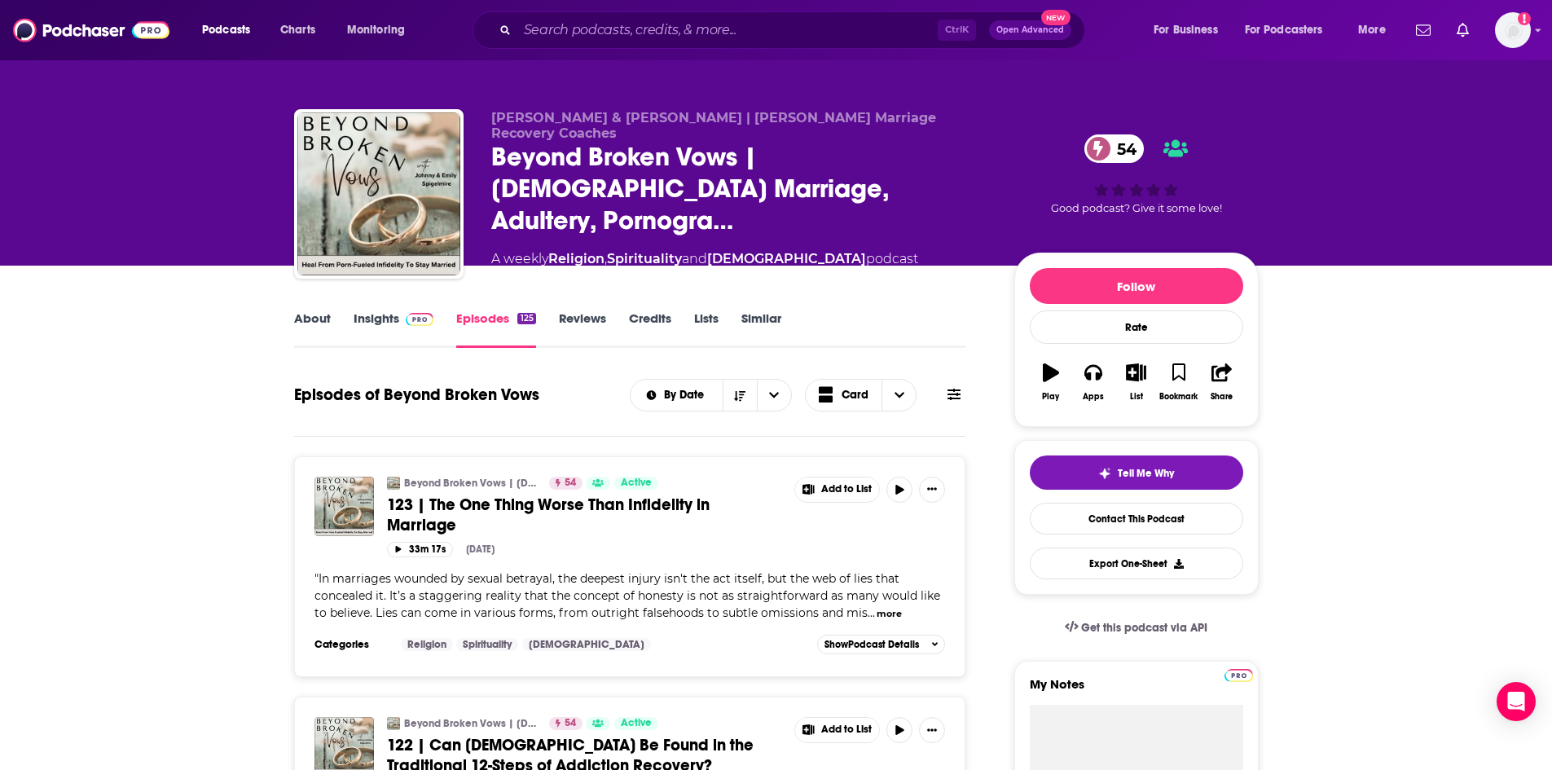
click at [314, 319] on link "About" at bounding box center [312, 328] width 37 height 37
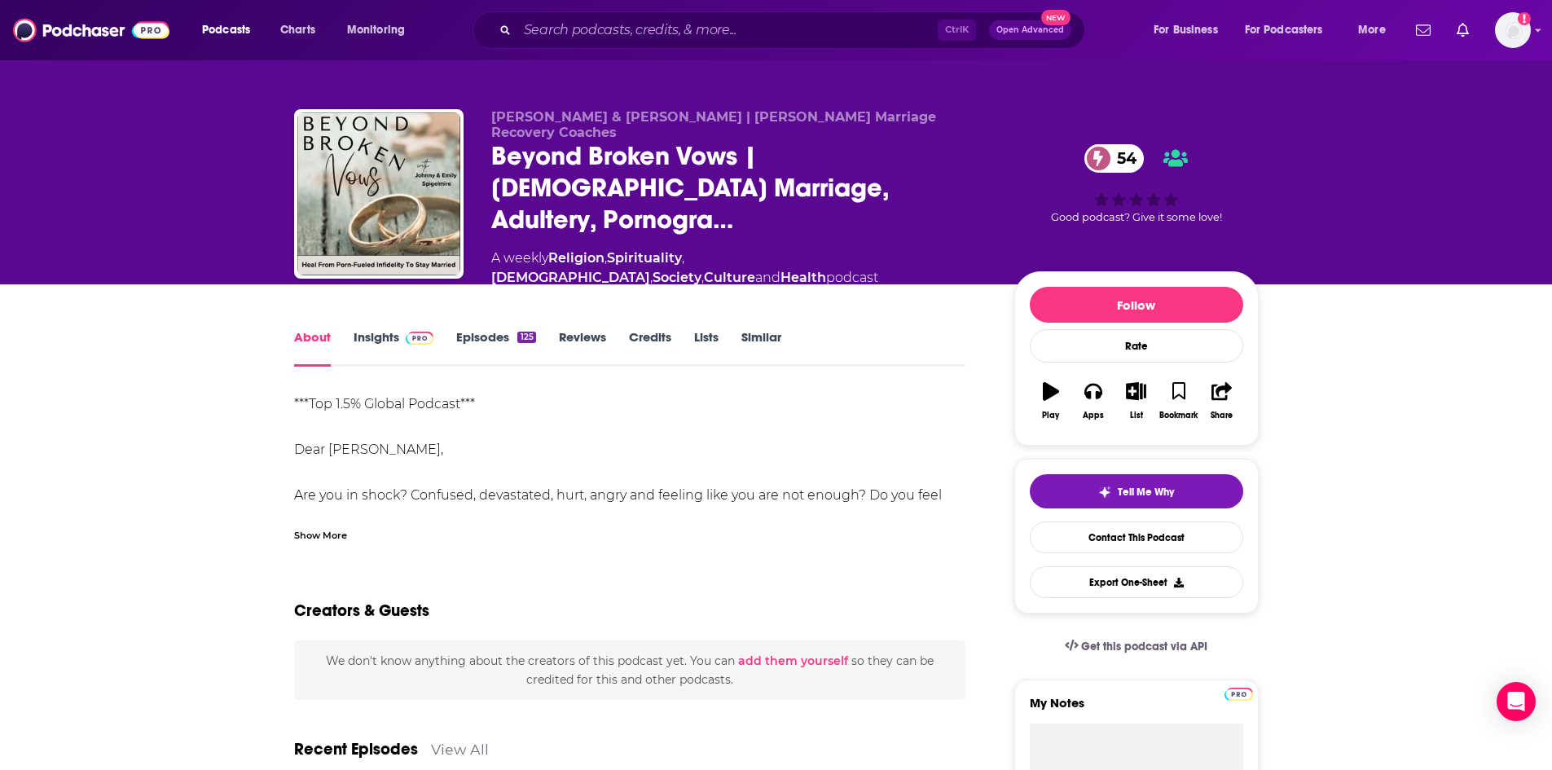
click at [319, 526] on div "Show More" at bounding box center [320, 533] width 53 height 15
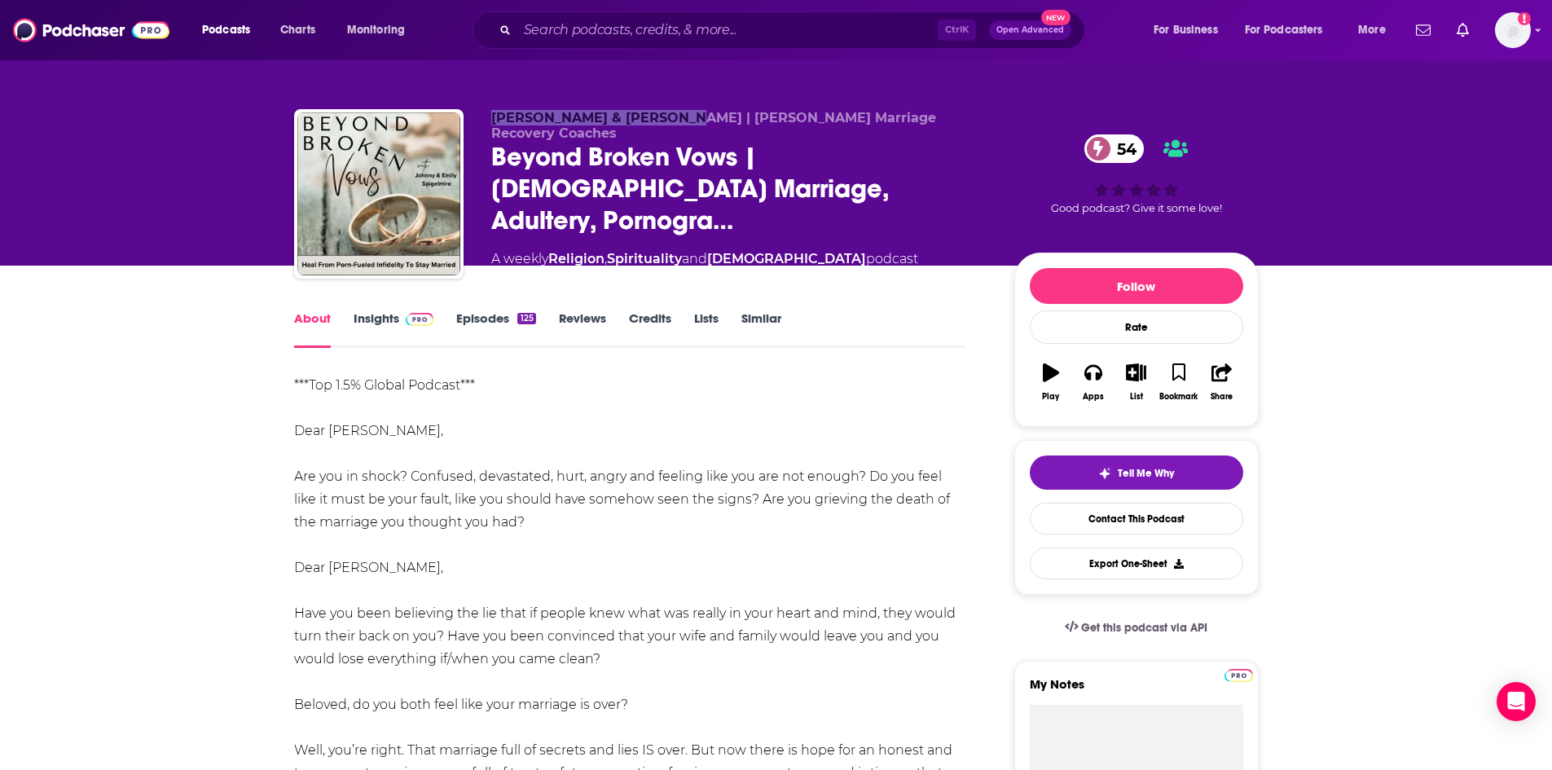
drag, startPoint x: 491, startPoint y: 126, endPoint x: 671, endPoint y: 130, distance: 180.1
click at [671, 130] on span "Emily & Johnny Spigelmire | Christian Marriage Recovery Coaches" at bounding box center [713, 125] width 445 height 31
copy span "Emily & Johnny Spigelmire"
click at [390, 316] on link "Insights" at bounding box center [394, 328] width 81 height 37
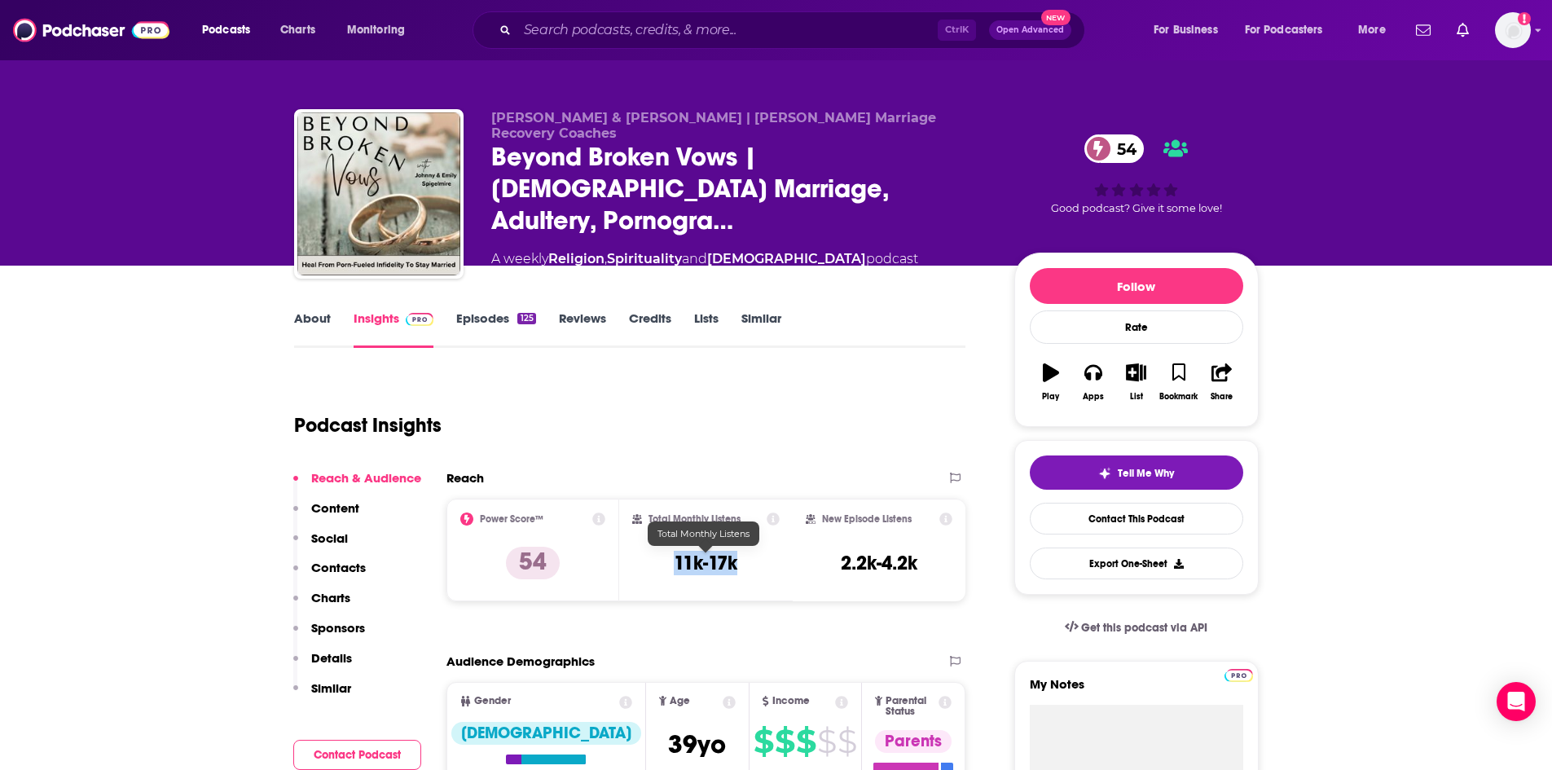
drag, startPoint x: 673, startPoint y: 557, endPoint x: 750, endPoint y: 565, distance: 77.7
click at [750, 565] on div "Total Monthly Listens 11k-17k" at bounding box center [705, 549] width 147 height 75
copy h3 "11k-17k"
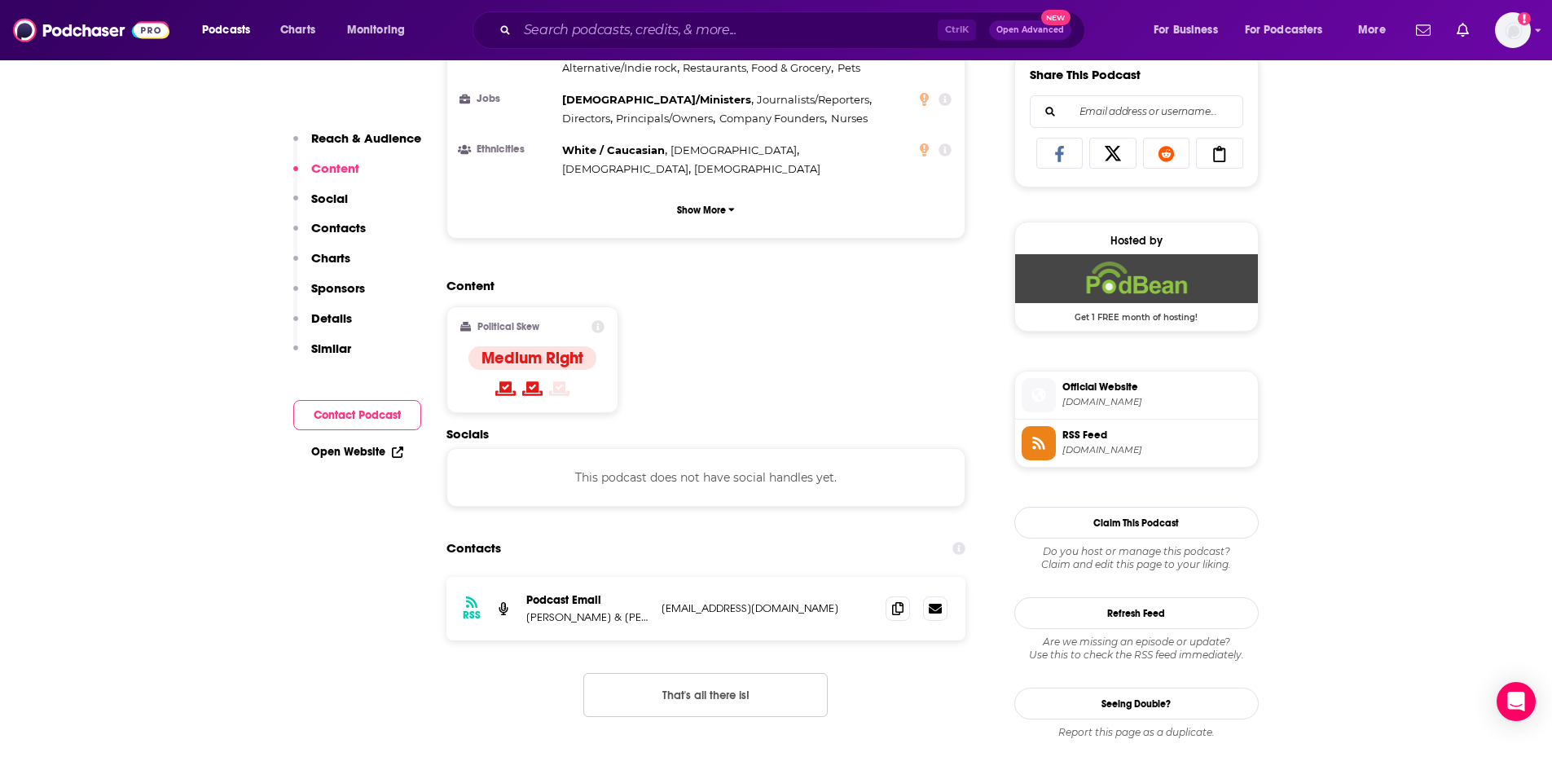
scroll to position [1059, 0]
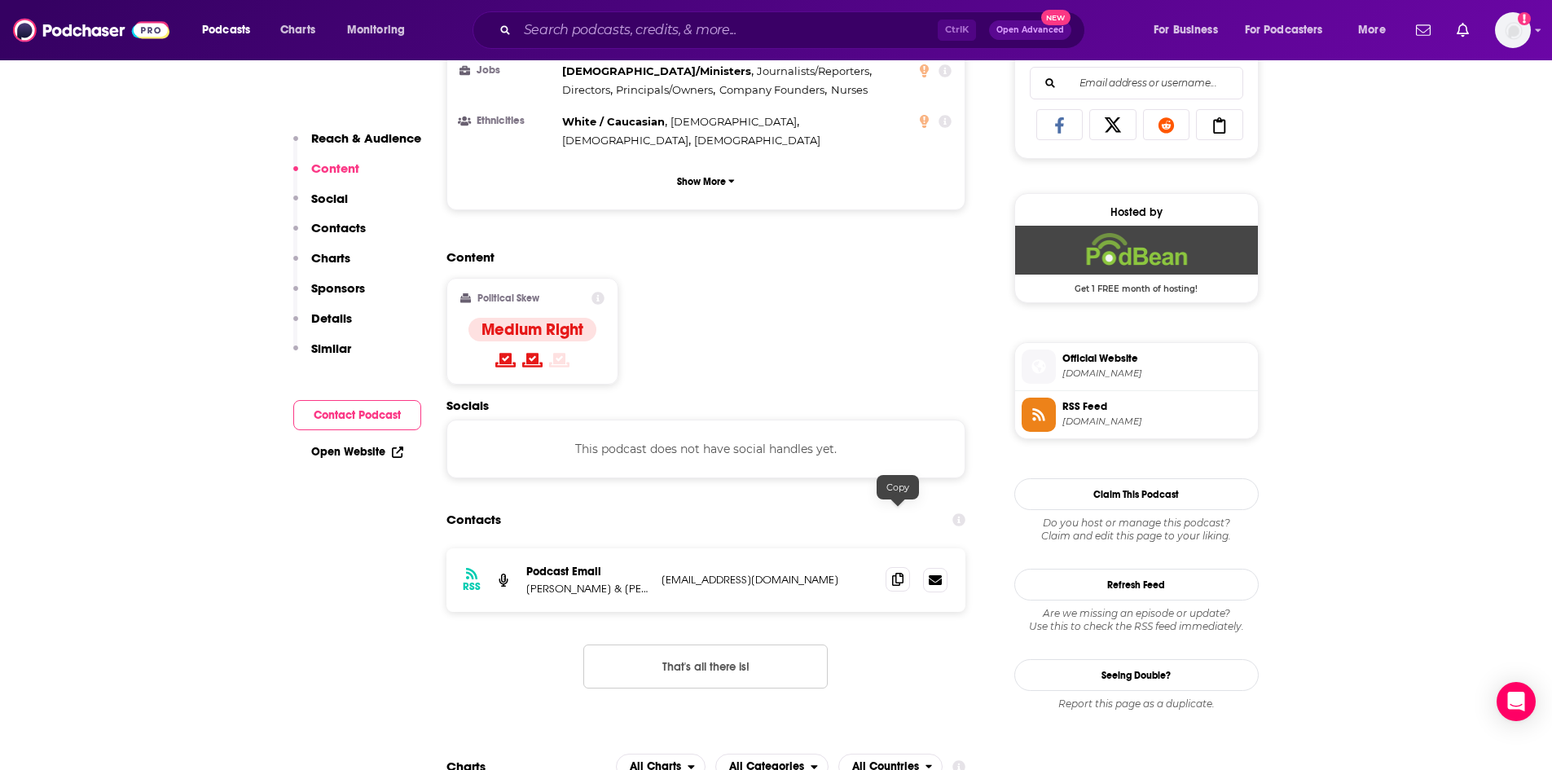
click at [900, 573] on icon at bounding box center [897, 579] width 11 height 13
click at [698, 38] on input "Search podcasts, credits, & more..." at bounding box center [727, 30] width 420 height 26
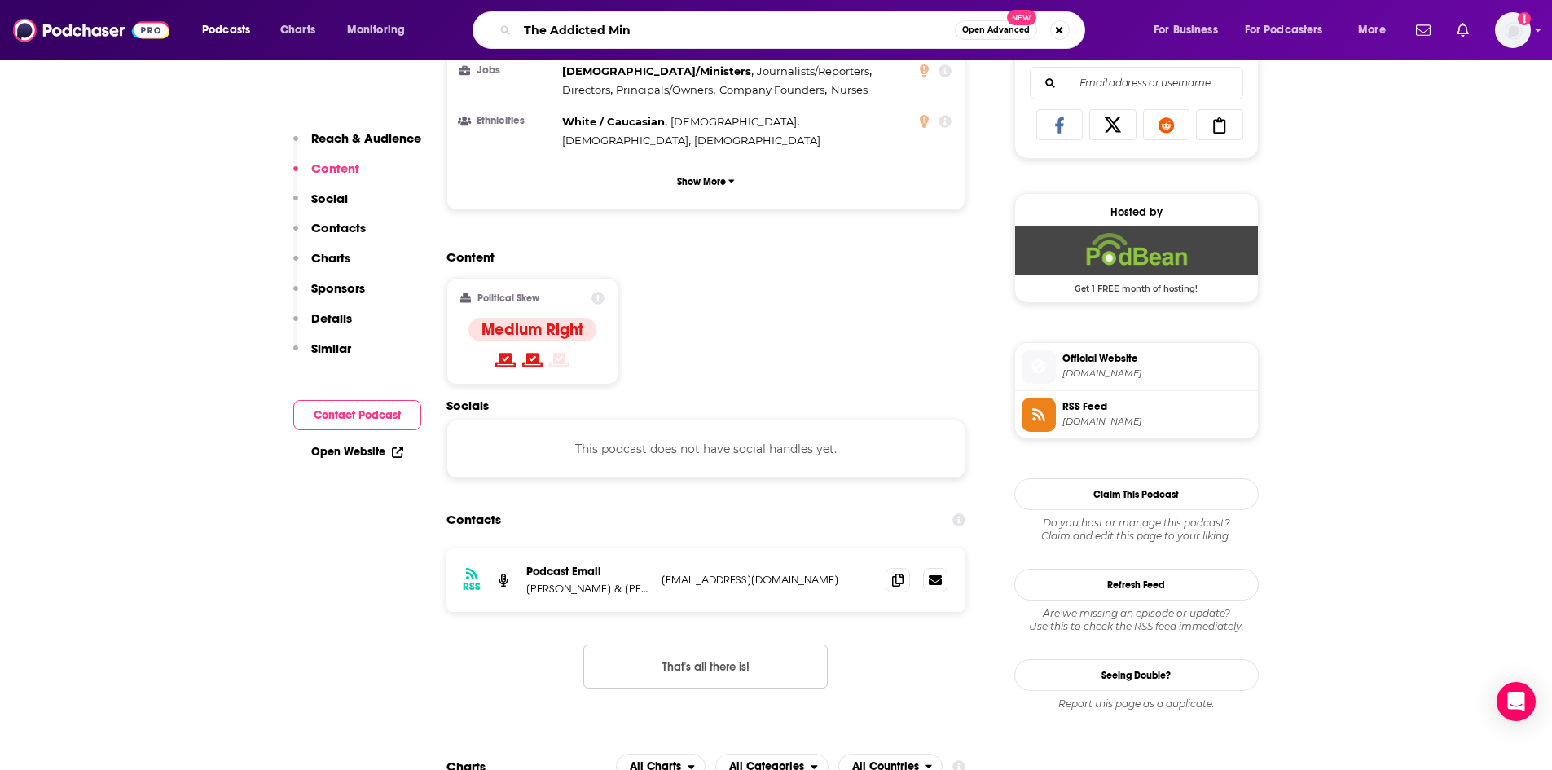
type input "The Addicted Mind"
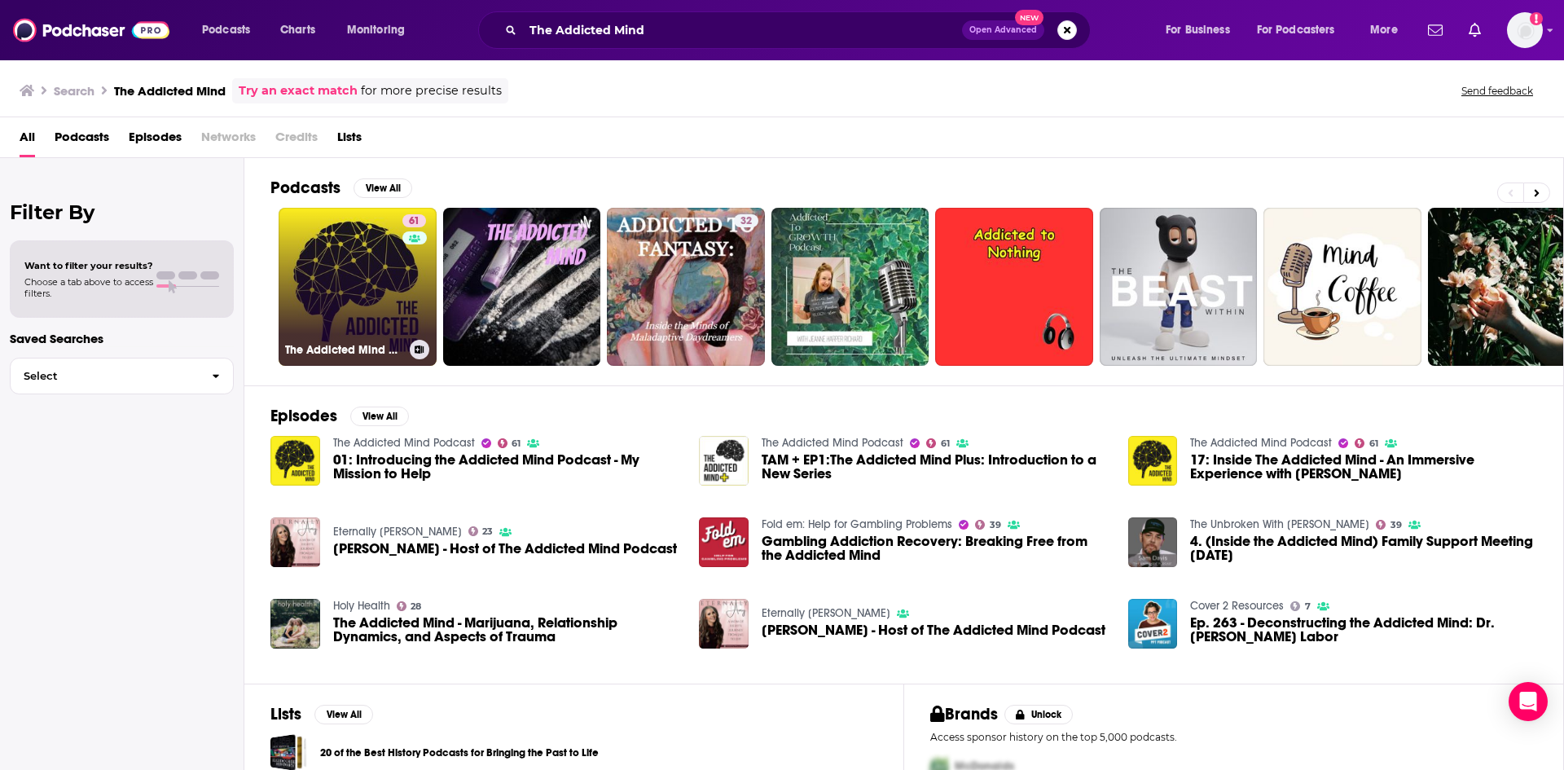
click at [414, 264] on div "61" at bounding box center [416, 276] width 28 height 125
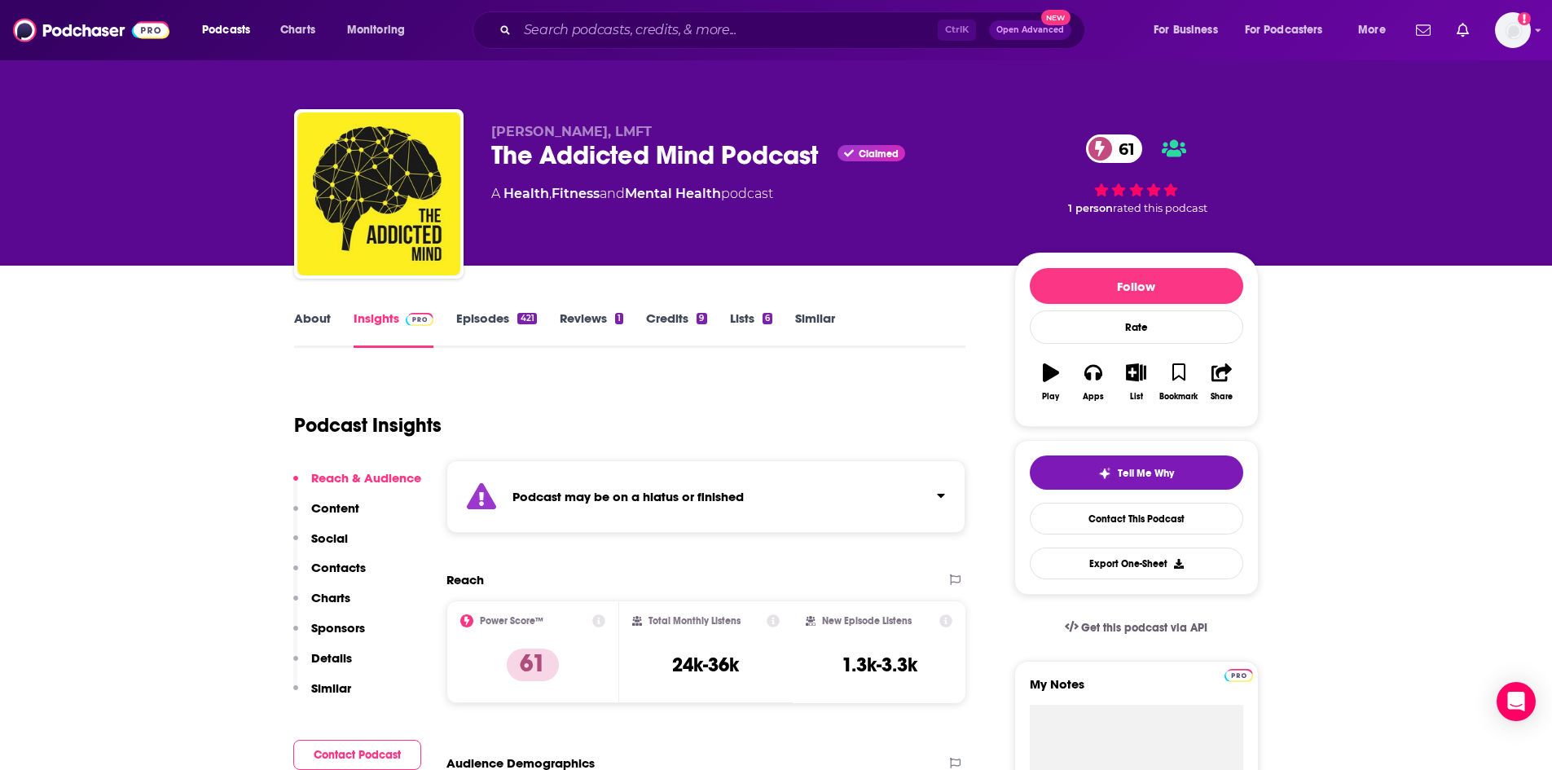
click at [488, 323] on link "Episodes 421" at bounding box center [496, 328] width 80 height 37
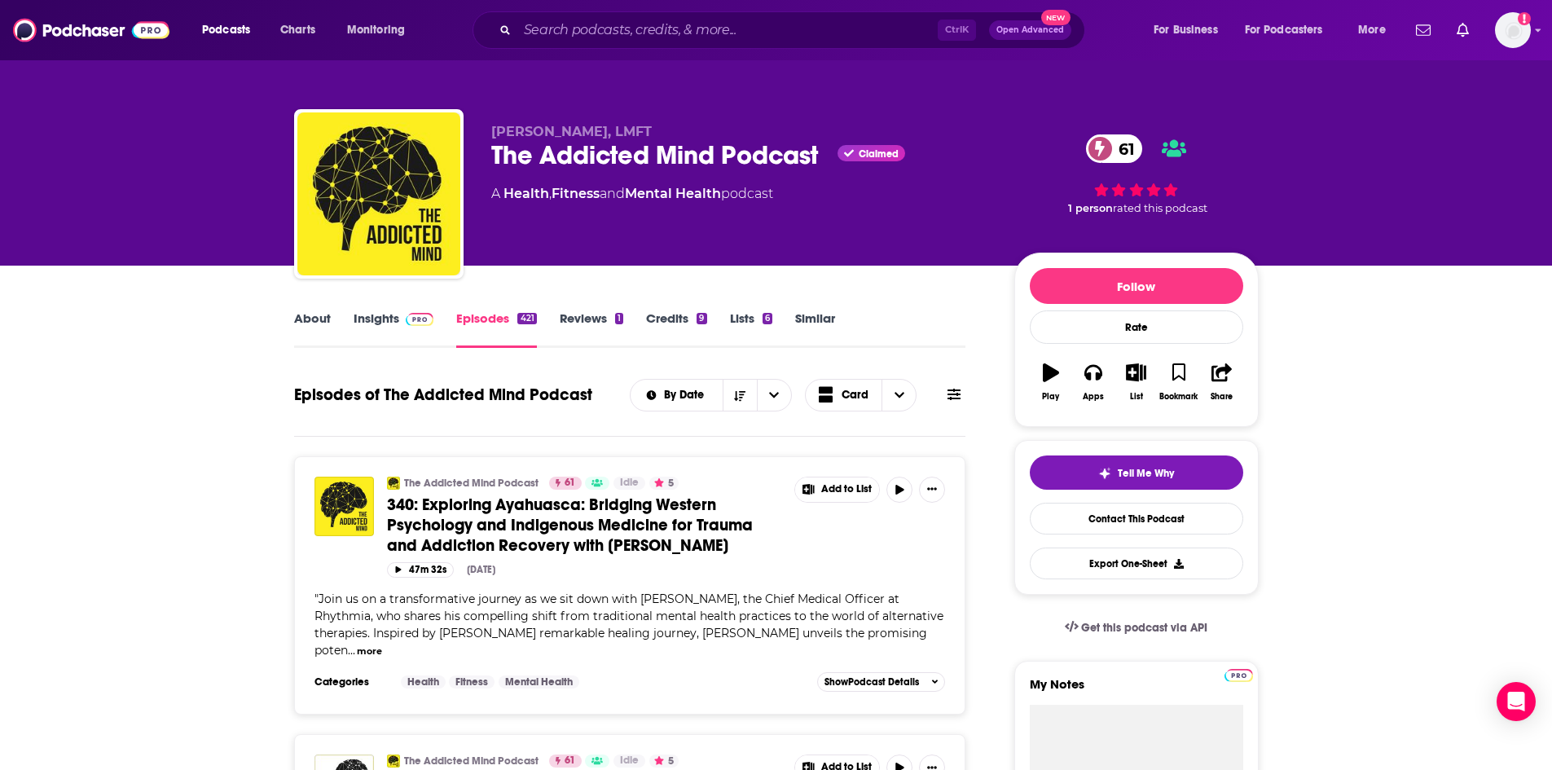
click at [313, 322] on link "About" at bounding box center [312, 328] width 37 height 37
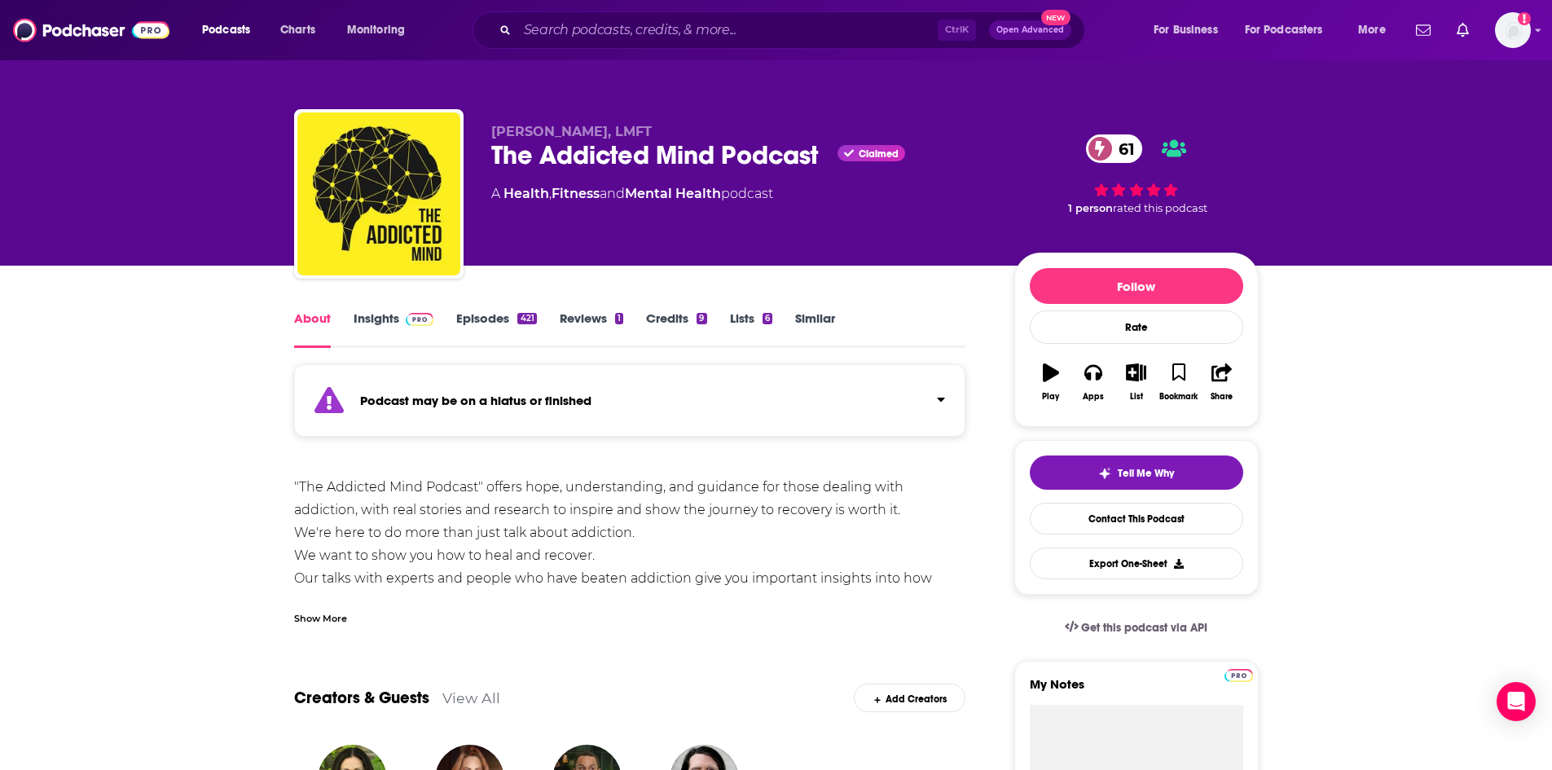
click at [347, 614] on div "Show More" at bounding box center [630, 612] width 672 height 28
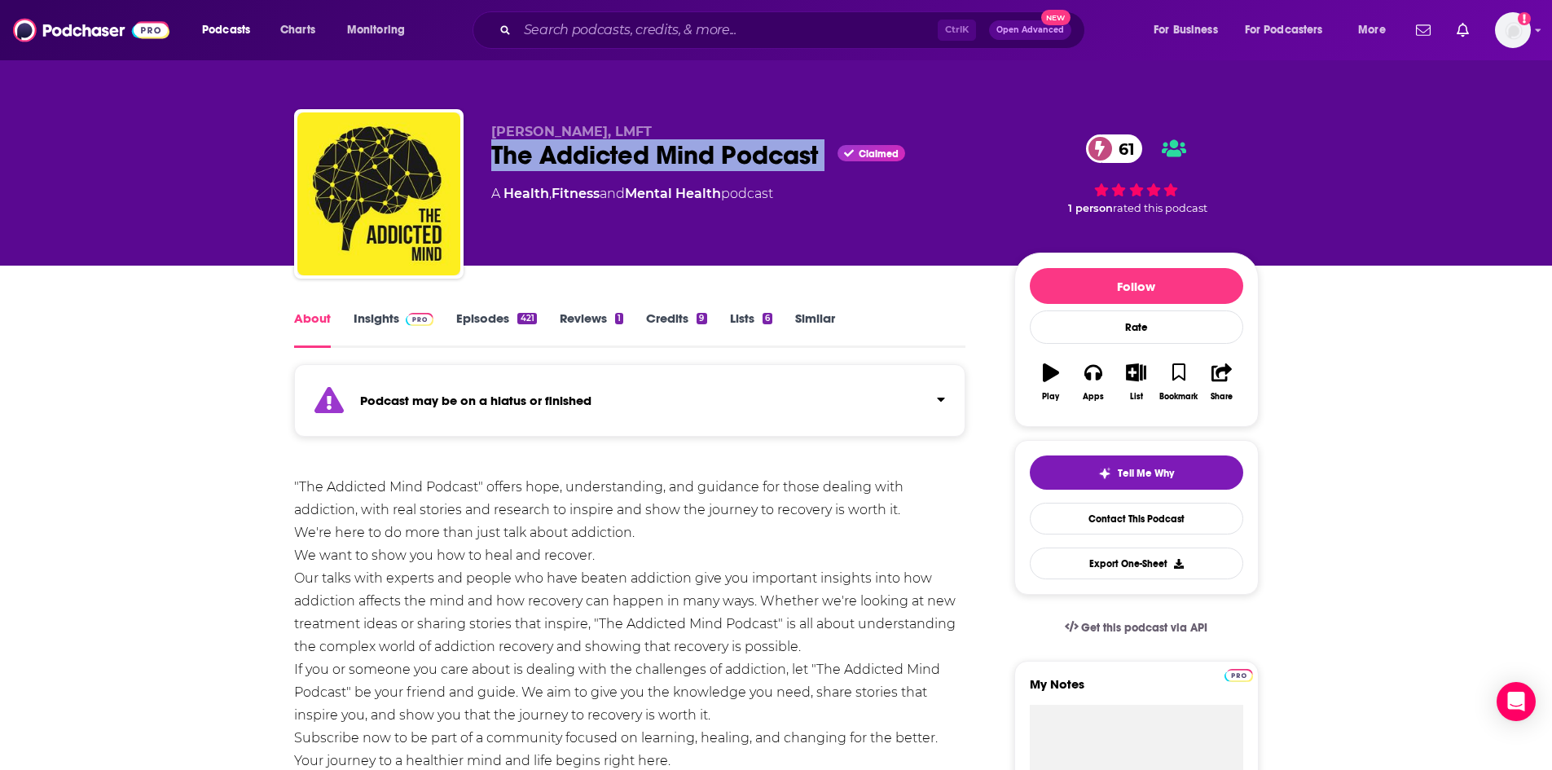
drag, startPoint x: 490, startPoint y: 158, endPoint x: 838, endPoint y: 147, distance: 348.8
click at [838, 147] on div "Duane Osterlind, LMFT The Addicted Mind Podcast Claimed 61 A Health , Fitness a…" at bounding box center [776, 197] width 965 height 176
copy div "The Addicted Mind Podcast"
drag, startPoint x: 492, startPoint y: 129, endPoint x: 603, endPoint y: 134, distance: 110.9
click at [603, 134] on span "Duane Osterlind, LMFT" at bounding box center [571, 131] width 160 height 15
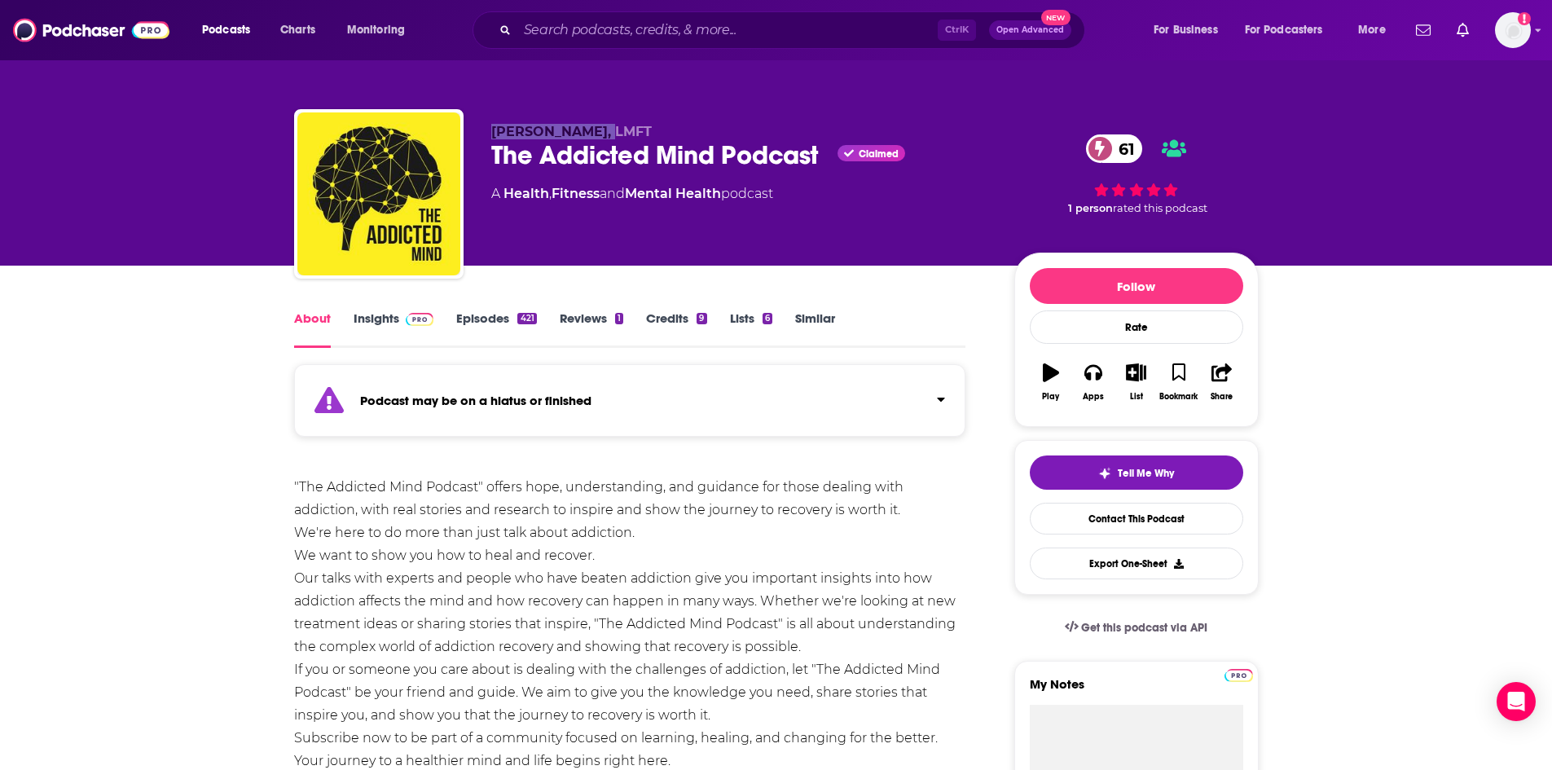
copy span "Duane Osterlind"
click at [370, 321] on link "Insights" at bounding box center [394, 328] width 81 height 37
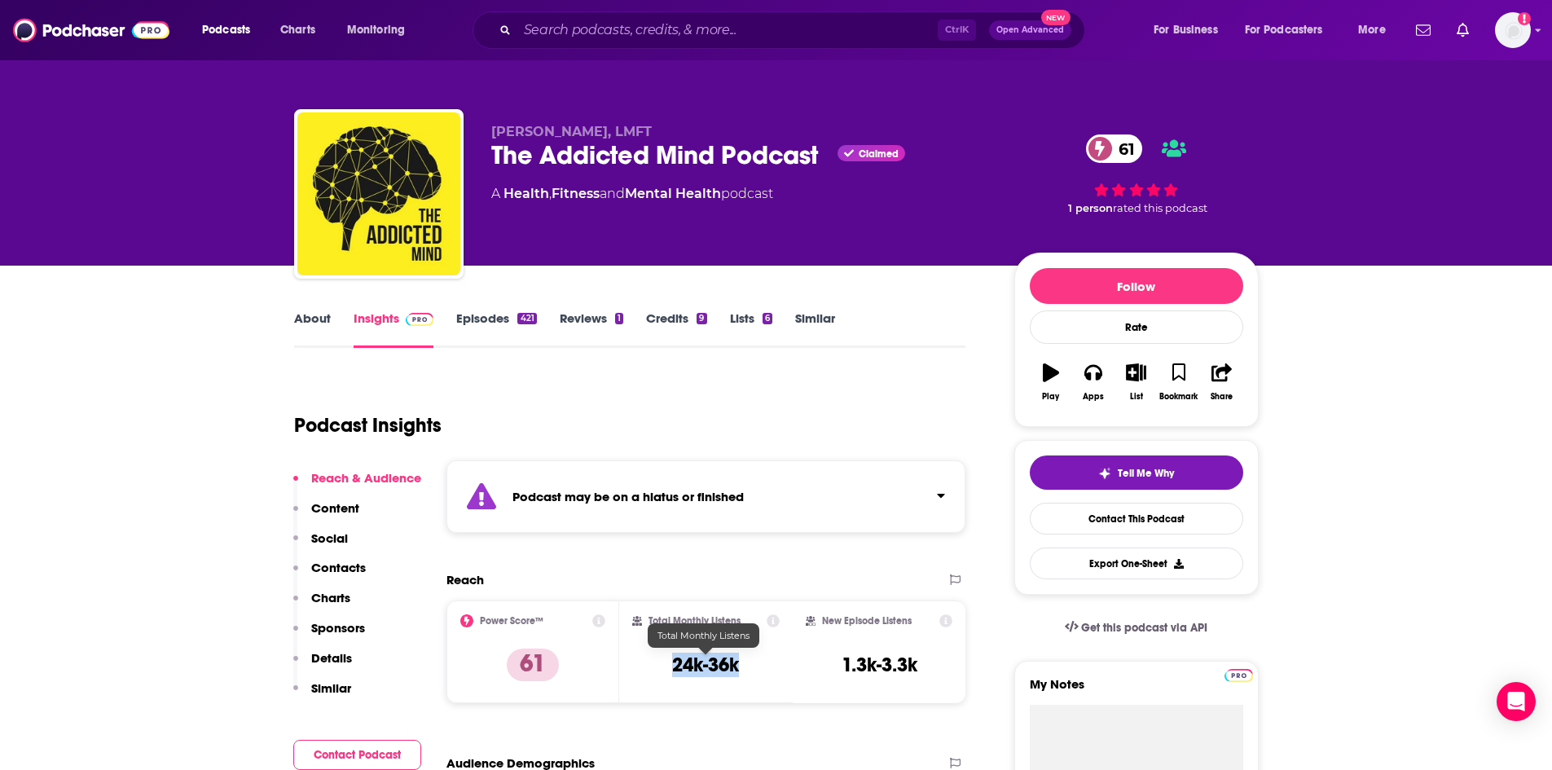
drag, startPoint x: 675, startPoint y: 665, endPoint x: 737, endPoint y: 666, distance: 62.7
click at [737, 666] on h3 "24k-36k" at bounding box center [705, 665] width 67 height 24
copy h3 "24k-36k"
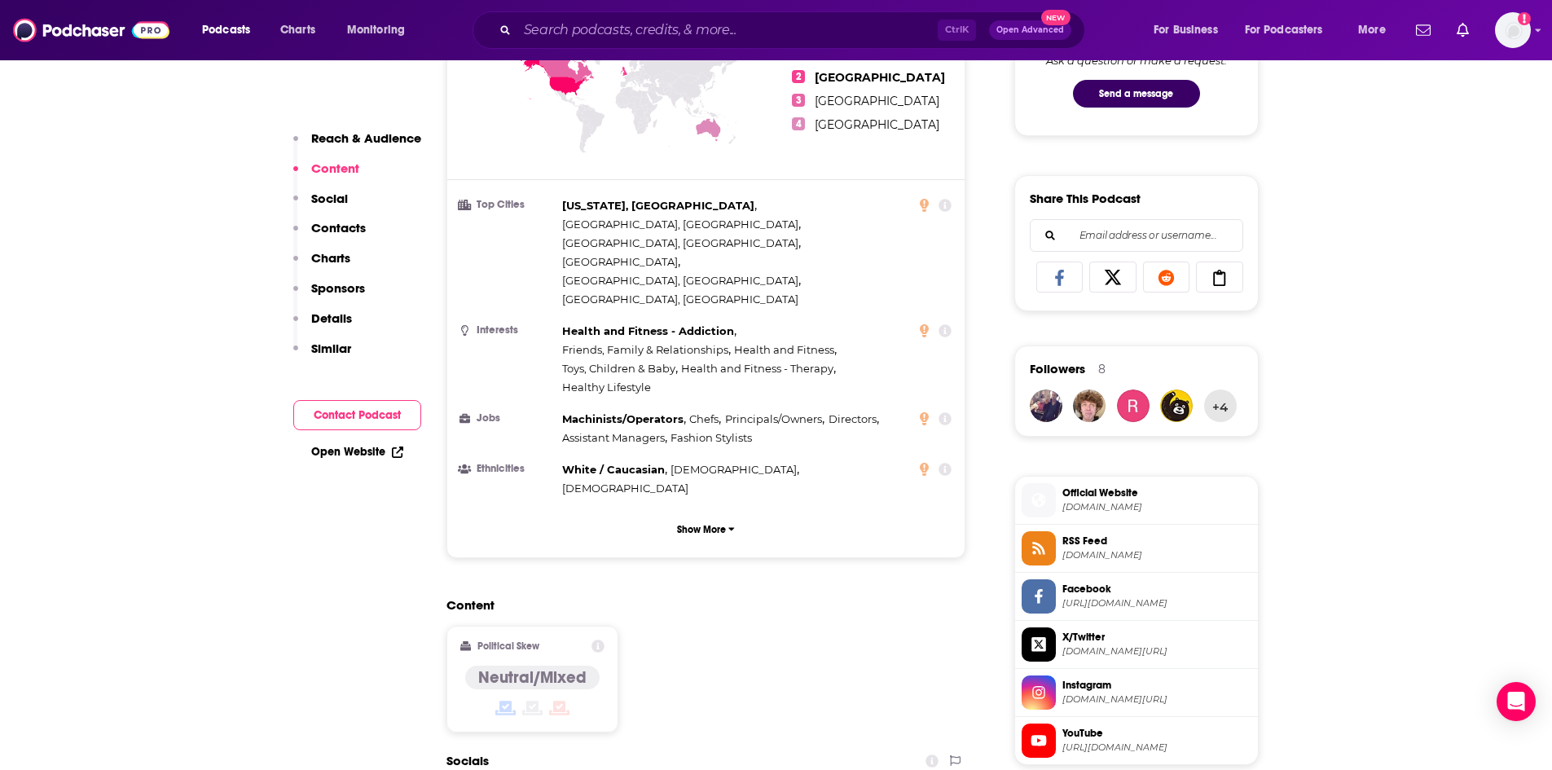
scroll to position [1222, 0]
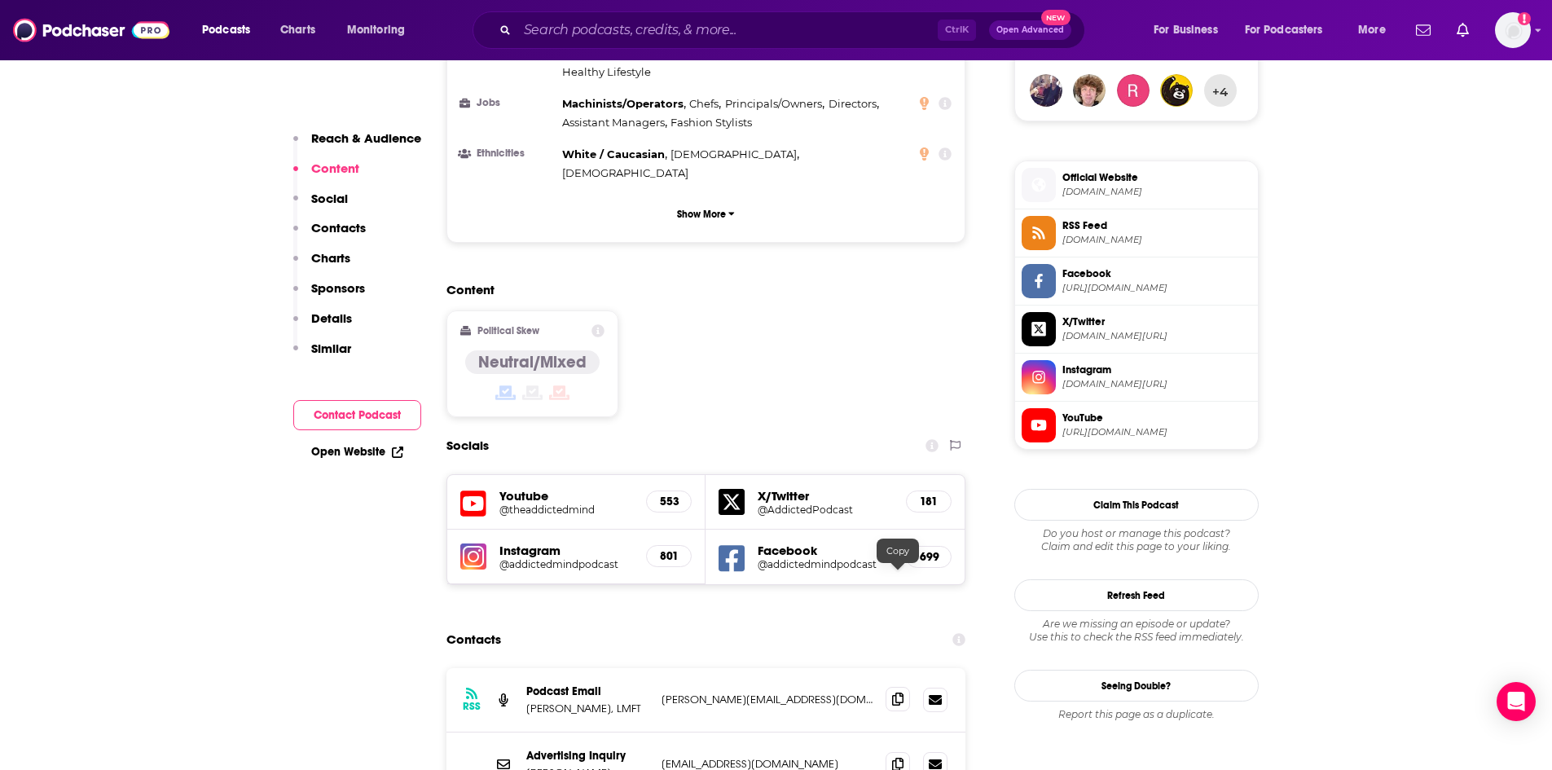
click at [894, 692] on icon at bounding box center [897, 698] width 11 height 13
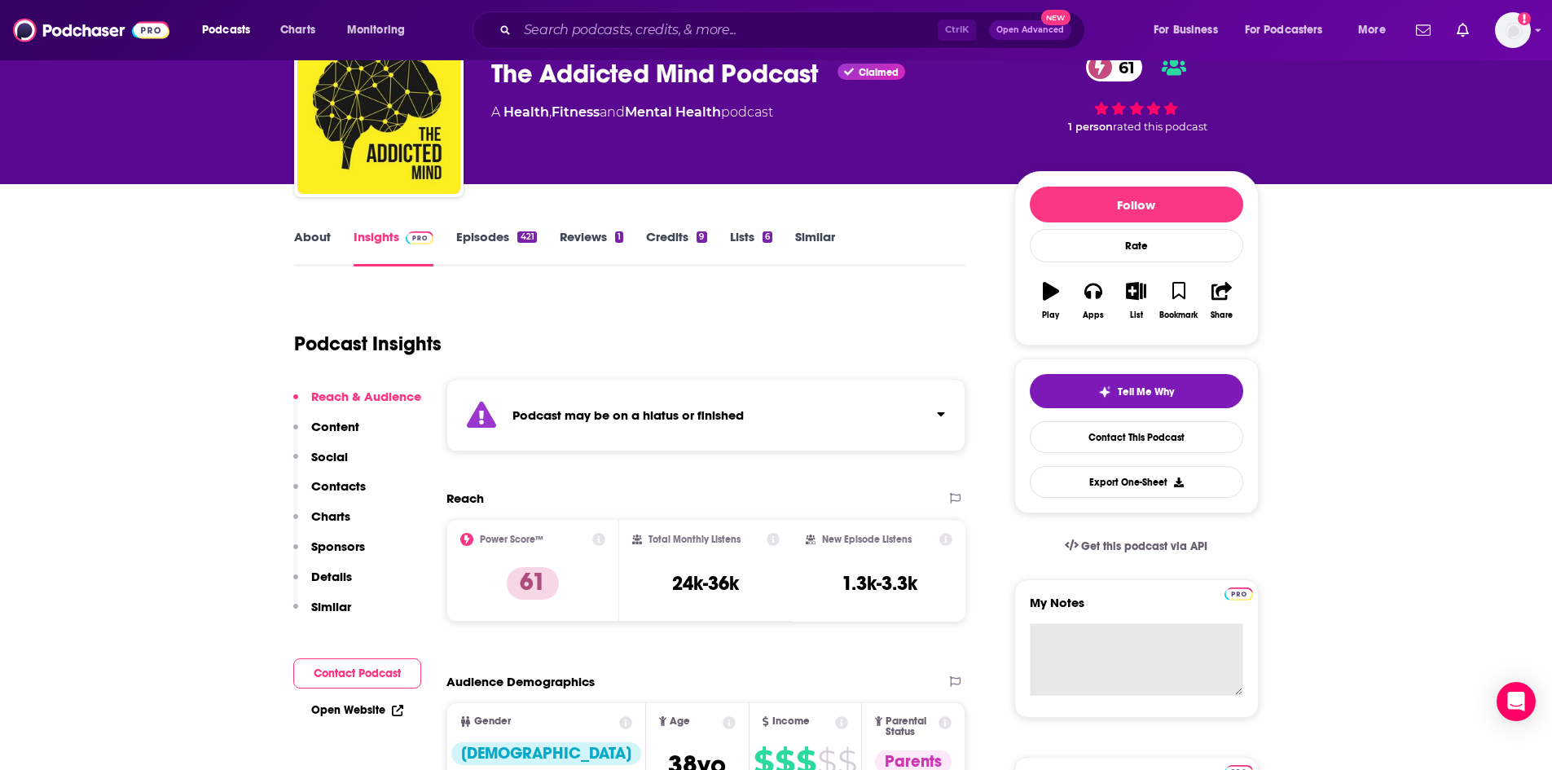
scroll to position [0, 0]
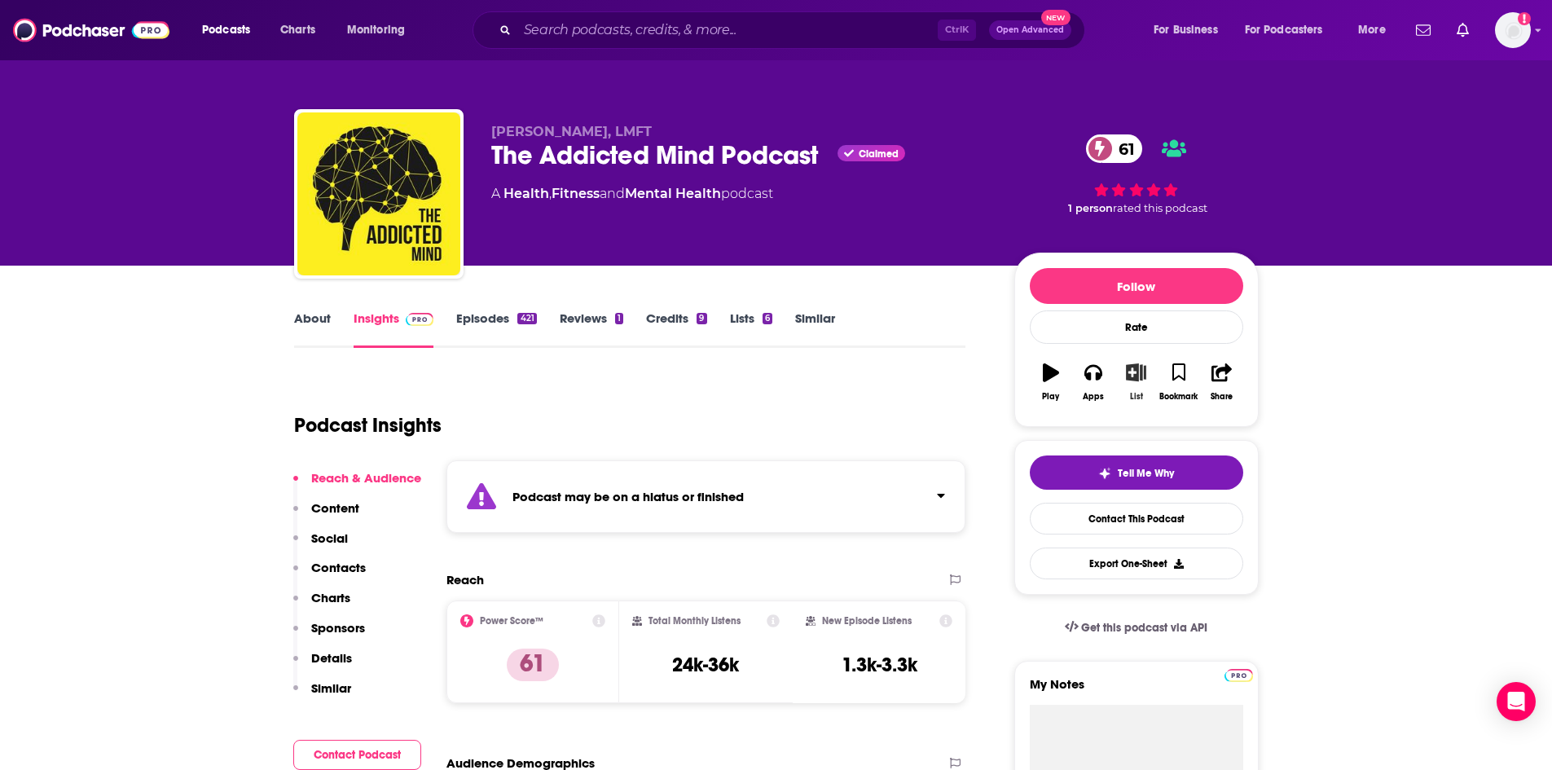
click at [1134, 383] on button "List" at bounding box center [1135, 382] width 42 height 59
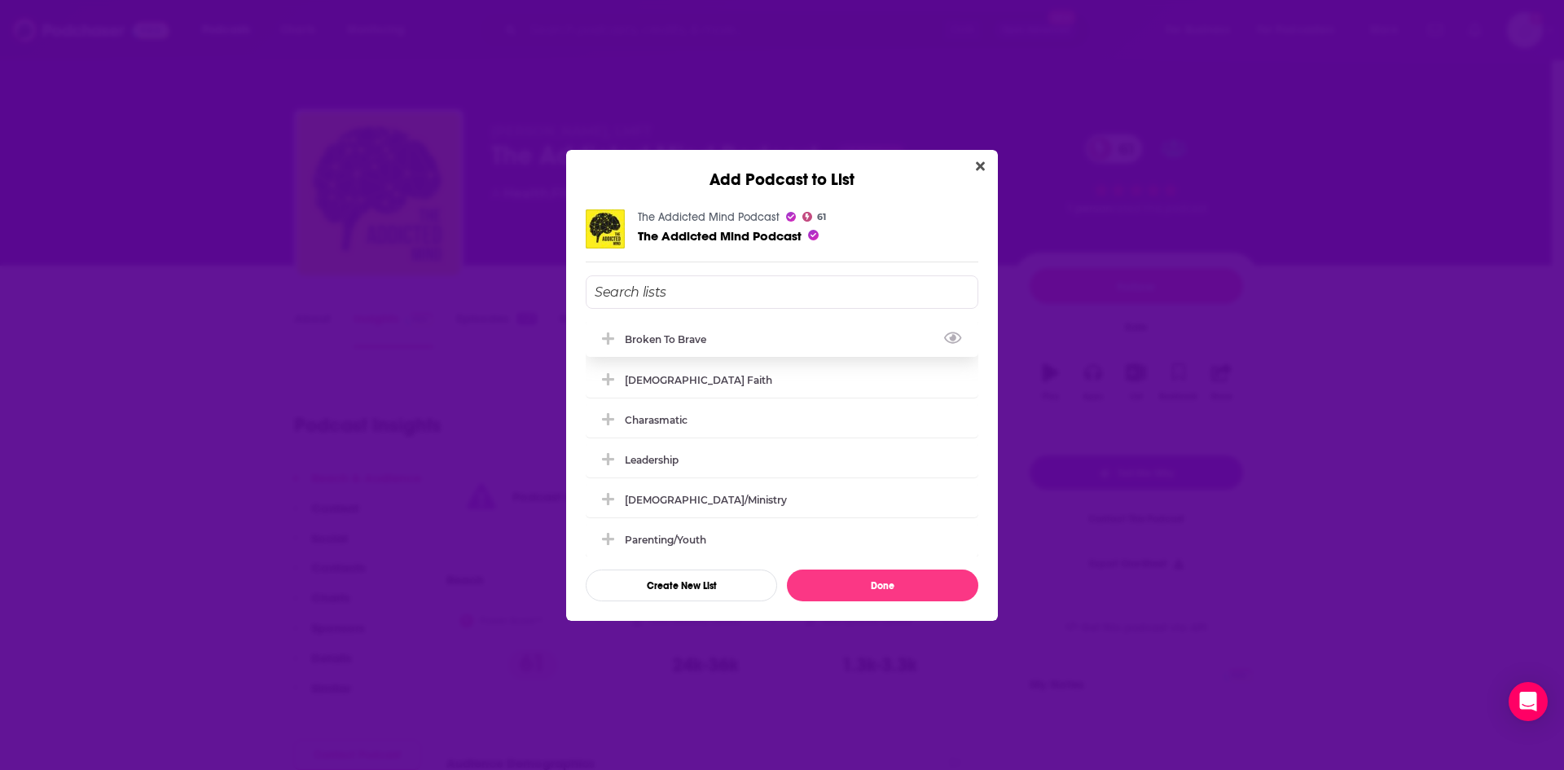
click at [611, 341] on icon "Add Podcast To List" at bounding box center [608, 339] width 12 height 15
click at [881, 590] on button "Done" at bounding box center [882, 585] width 191 height 32
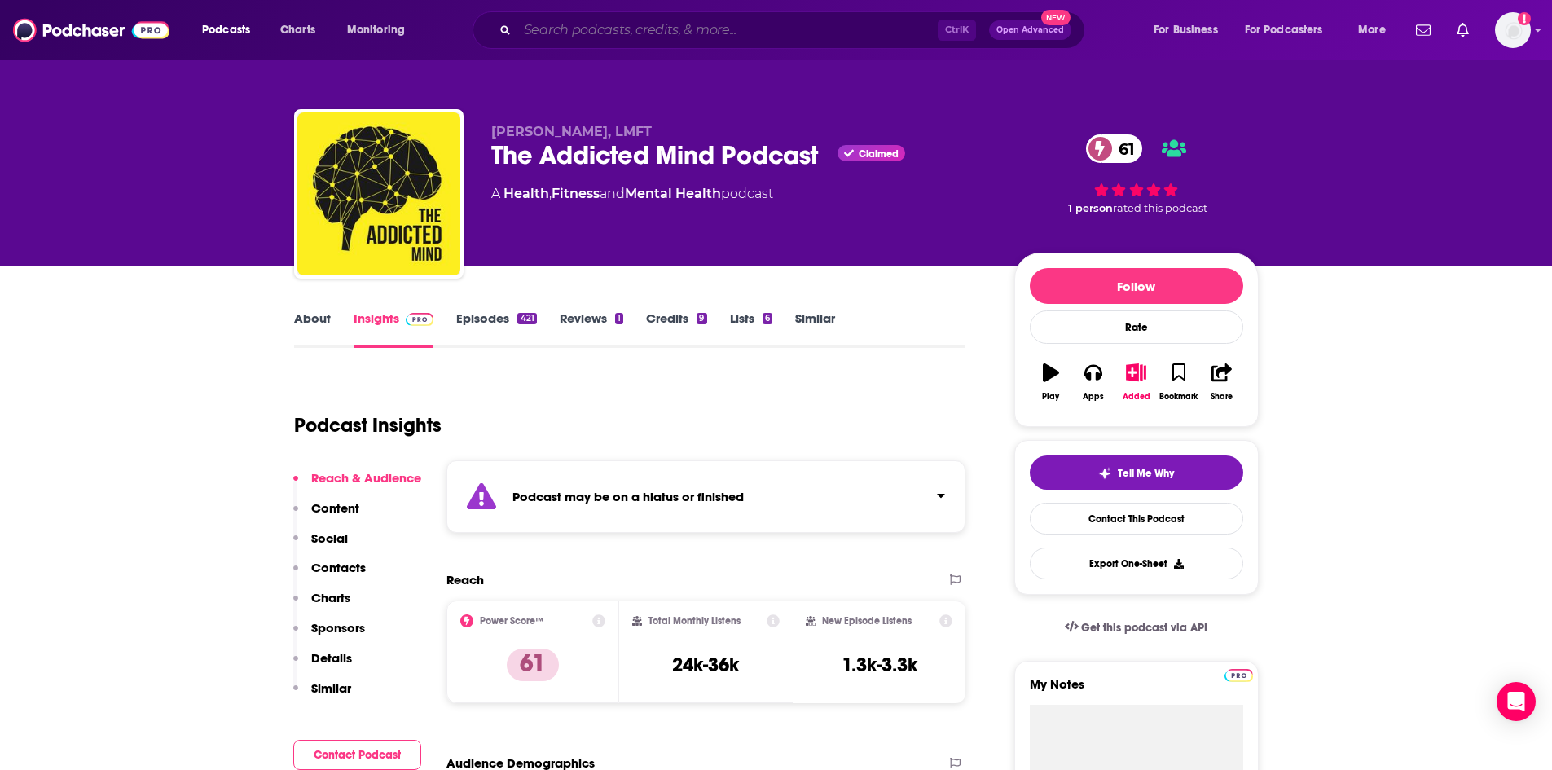
click at [669, 35] on input "Search podcasts, credits, & more..." at bounding box center [727, 30] width 420 height 26
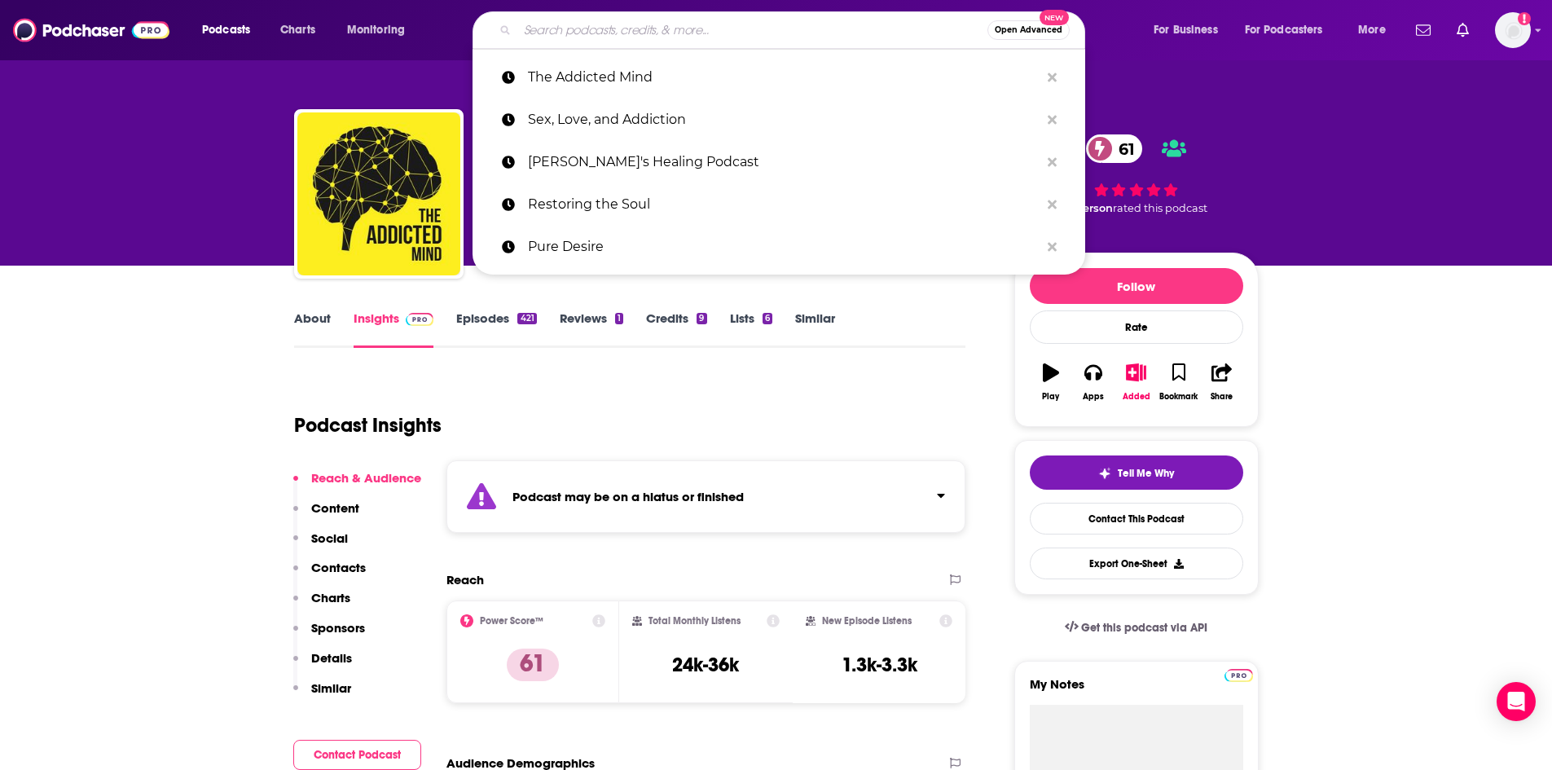
click at [701, 34] on input "Search podcasts, credits, & more..." at bounding box center [752, 30] width 470 height 26
paste input "B"
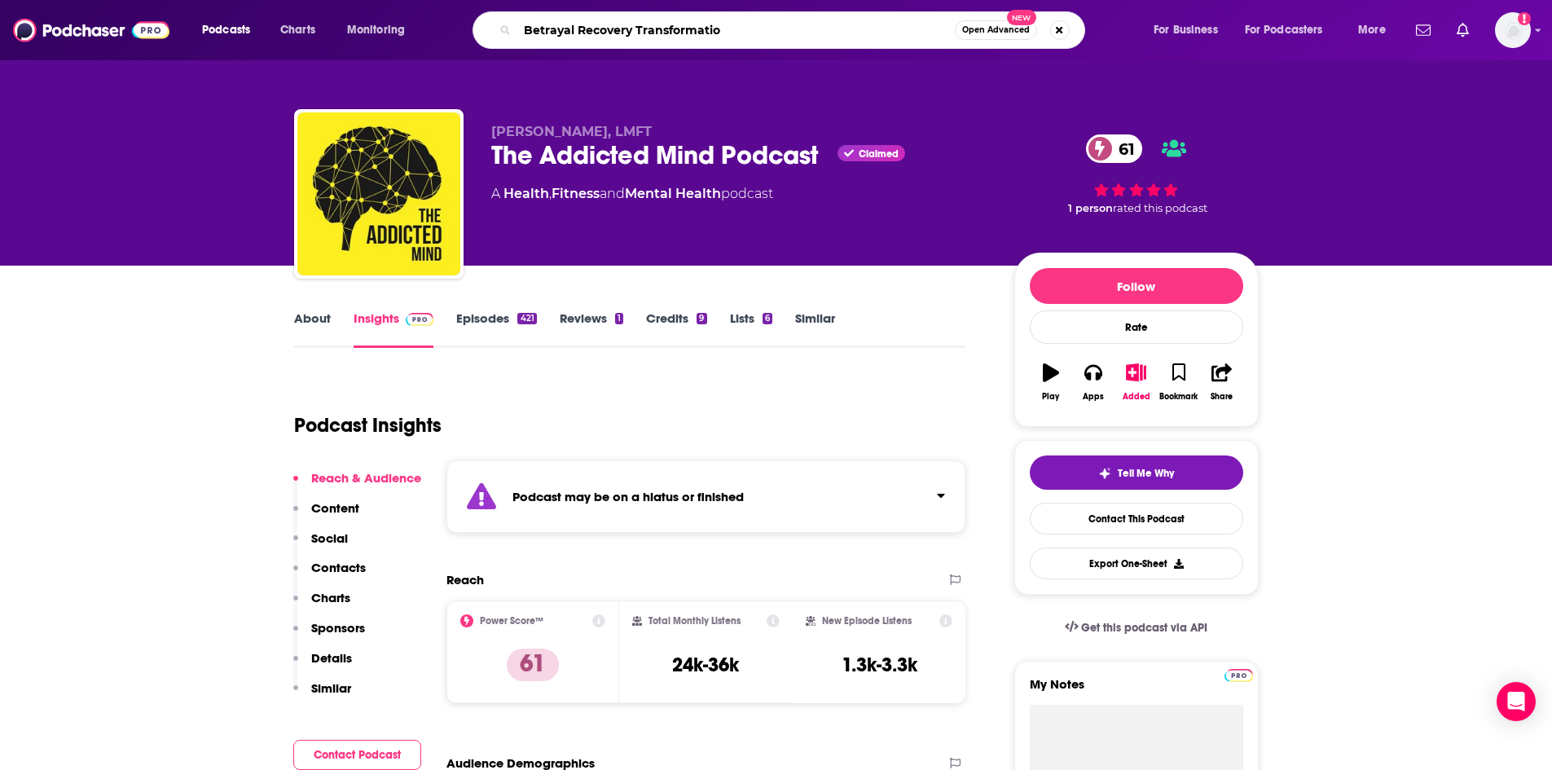
type input "Betrayal Recovery Transformation"
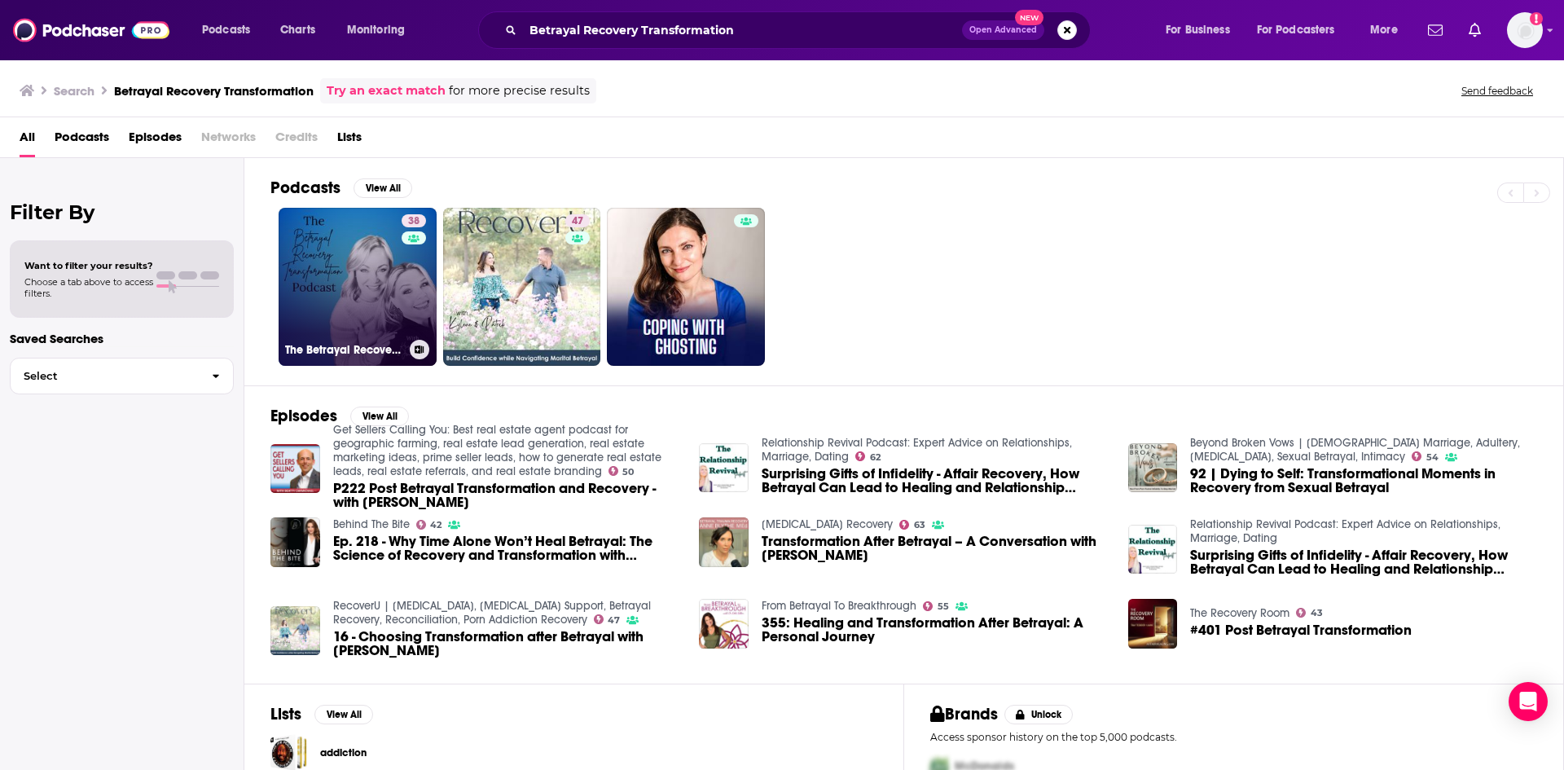
click at [308, 261] on link "38 The Betrayal Recovery Transformation Podcast" at bounding box center [358, 287] width 158 height 158
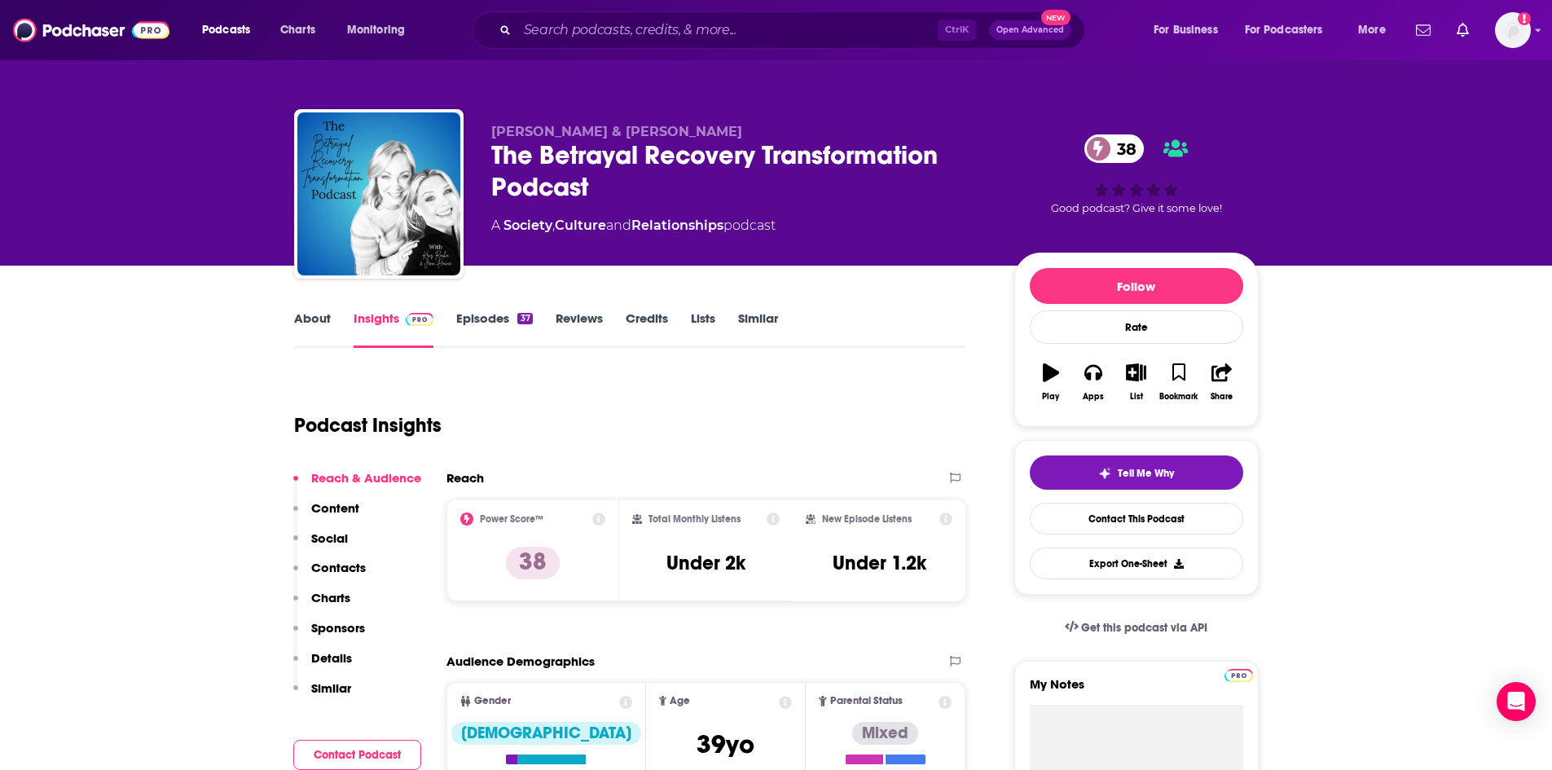
click at [491, 316] on link "Episodes 37" at bounding box center [494, 328] width 76 height 37
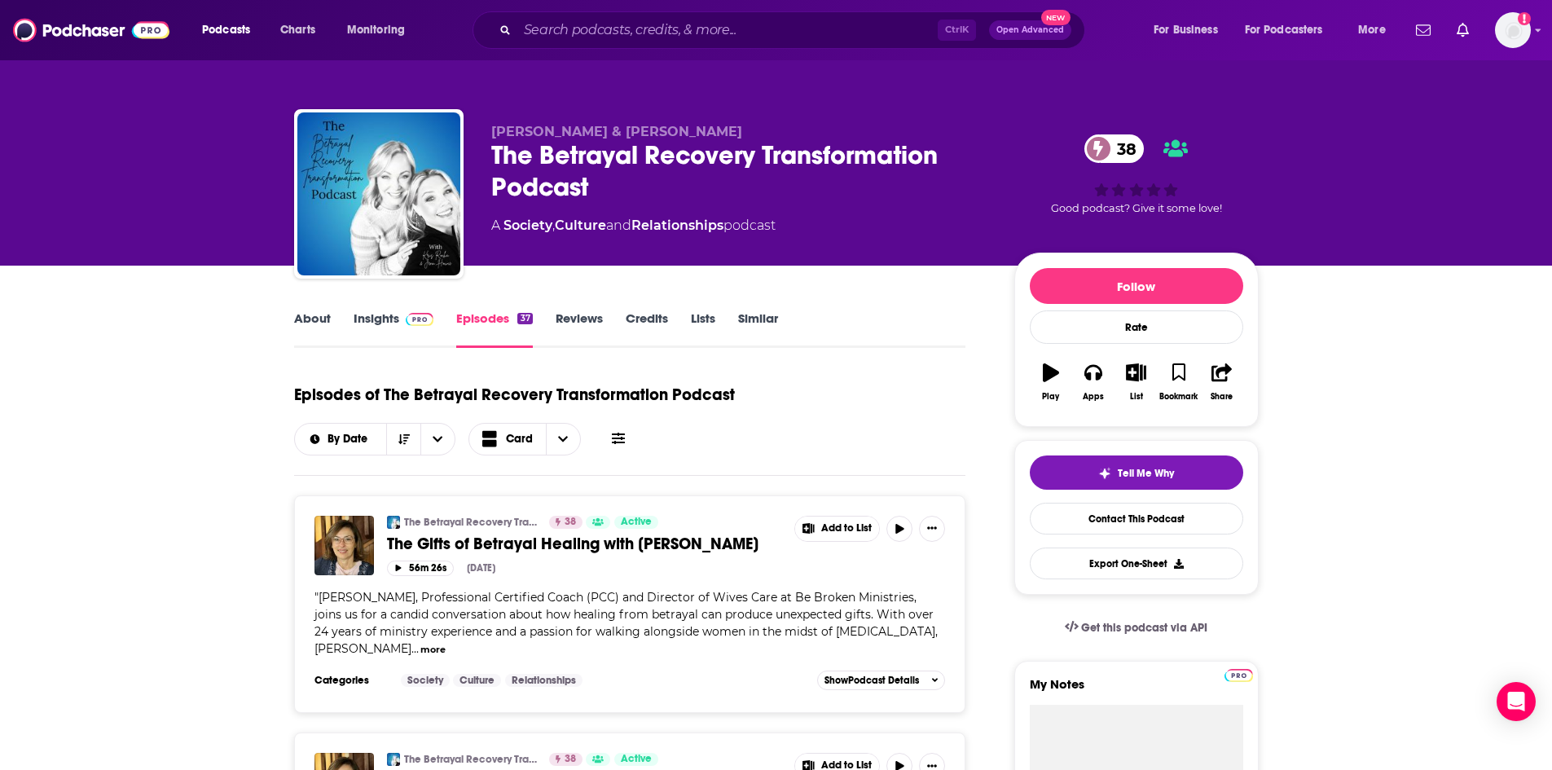
click at [314, 320] on link "About" at bounding box center [312, 328] width 37 height 37
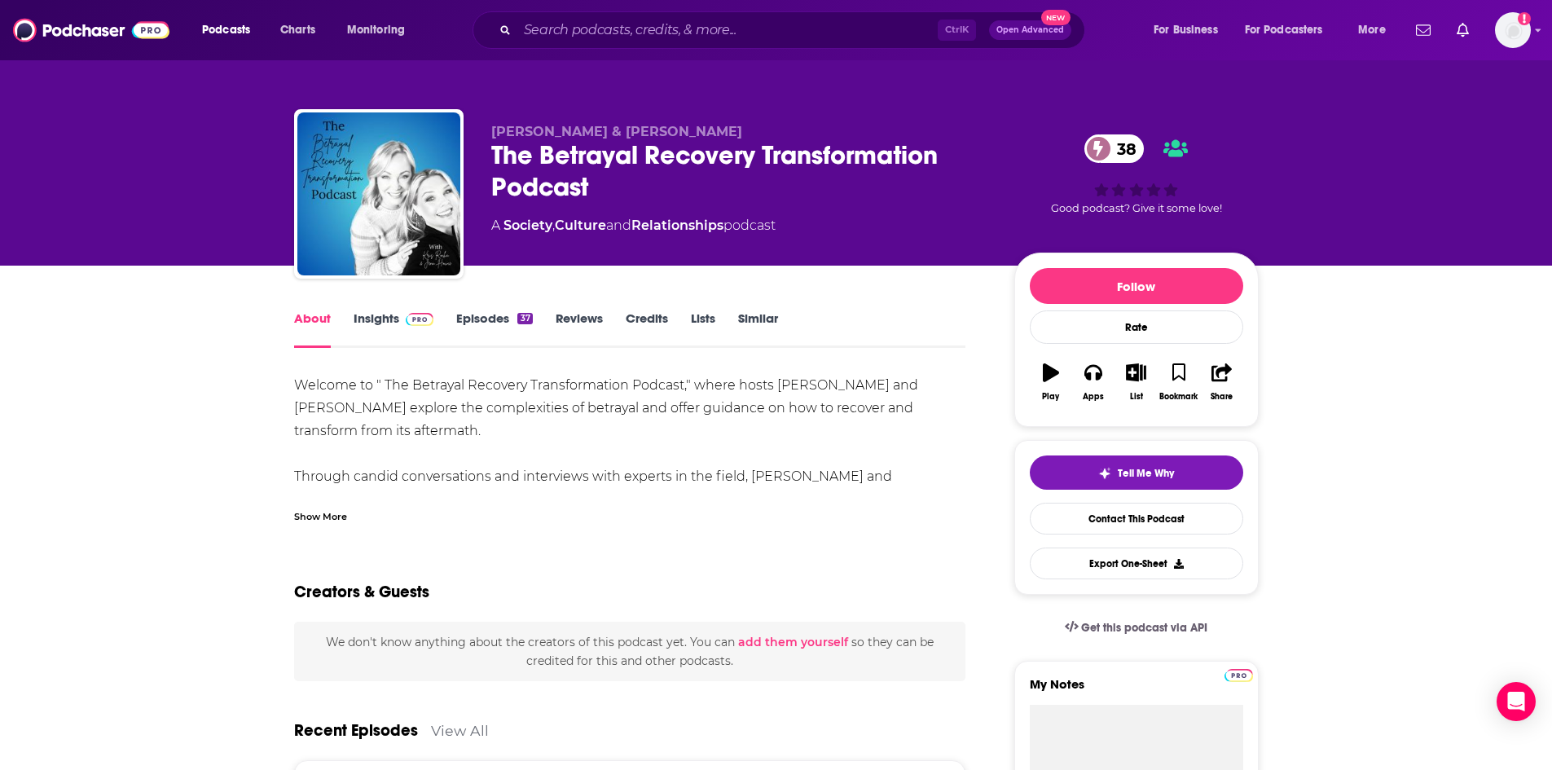
click at [318, 519] on div "Show More" at bounding box center [320, 515] width 53 height 15
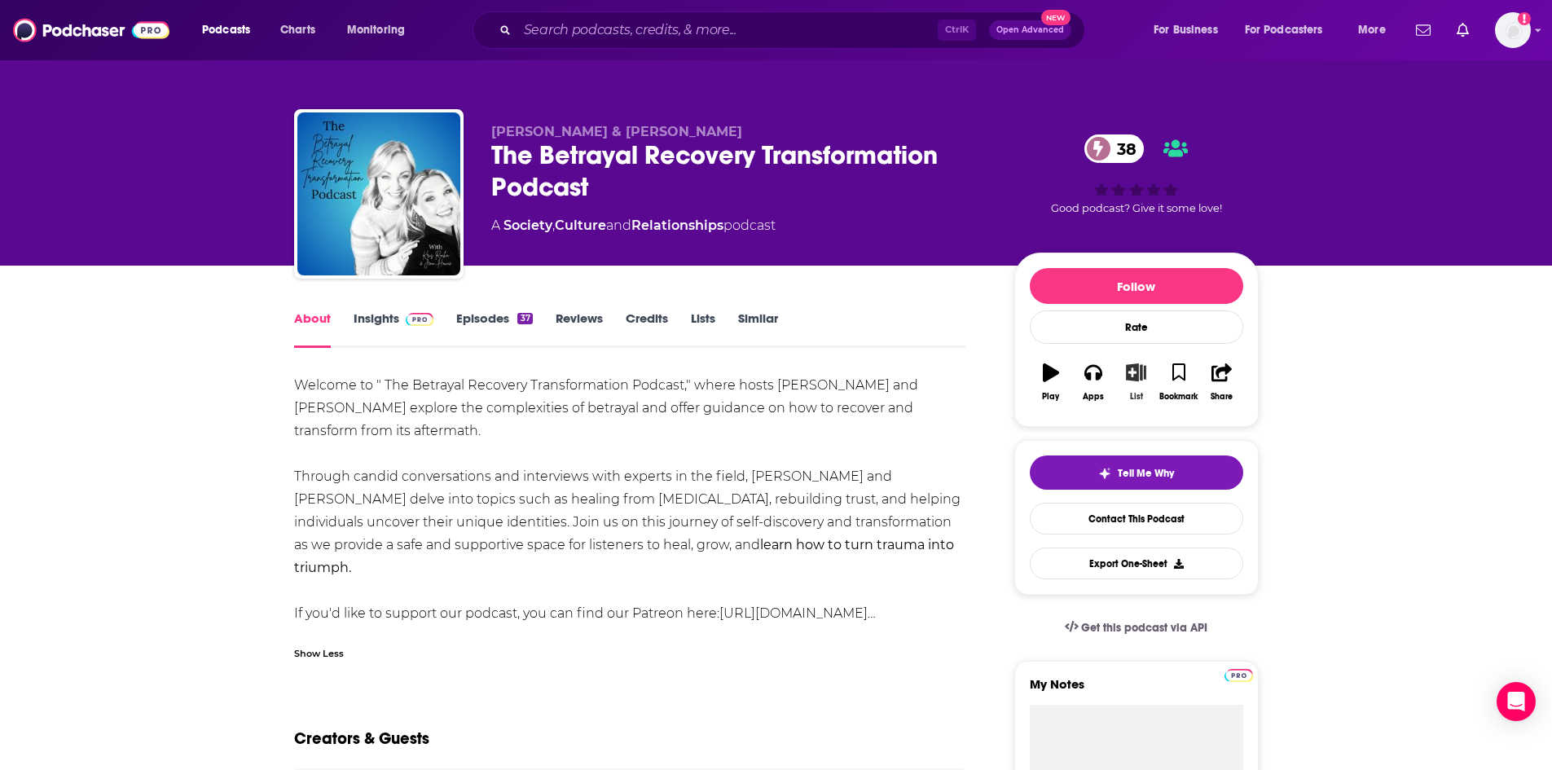
click at [1138, 376] on icon "button" at bounding box center [1136, 372] width 20 height 18
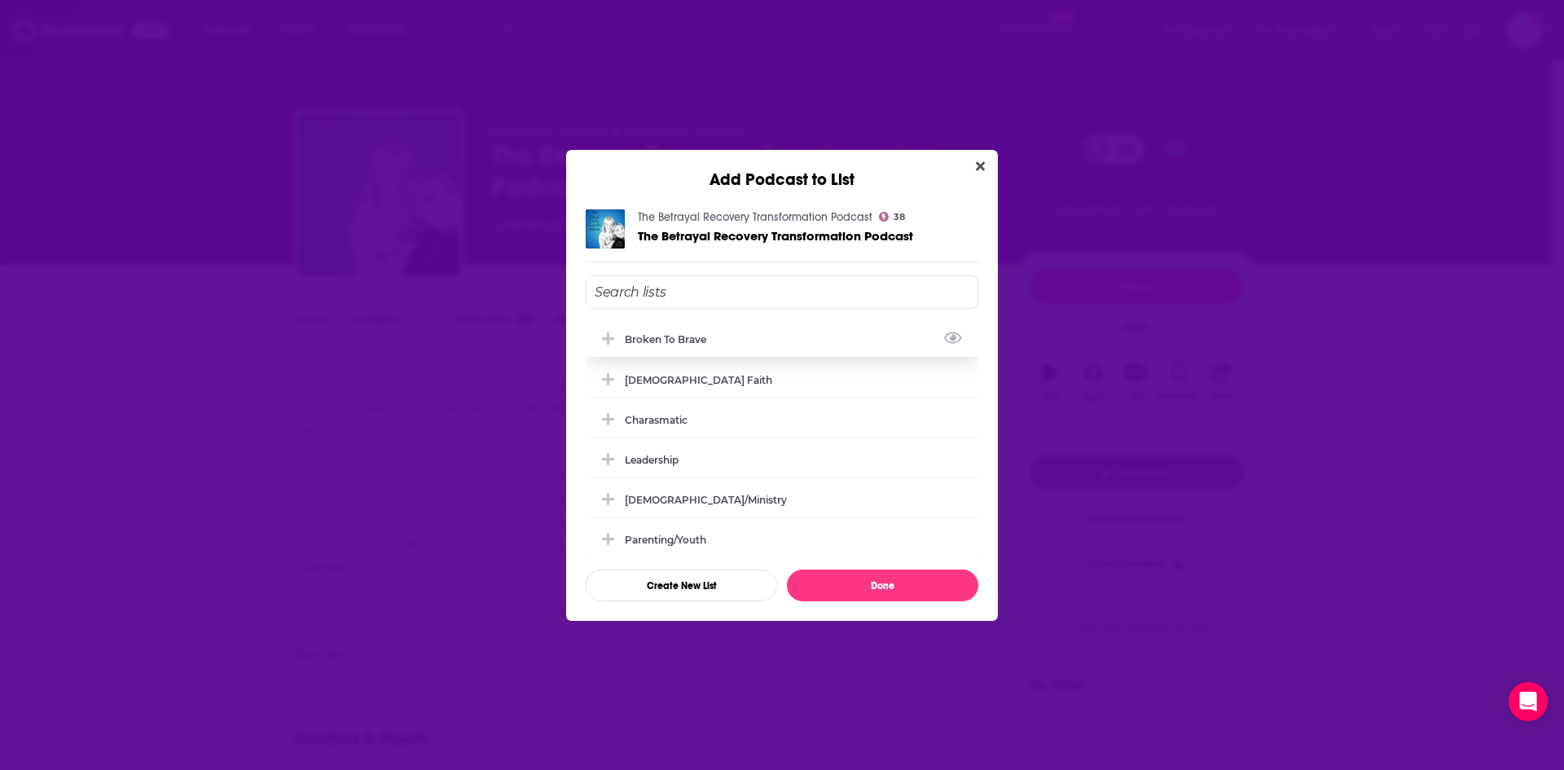
click at [609, 338] on icon "Add Podcast To List" at bounding box center [608, 338] width 12 height 12
click at [902, 597] on button "Done" at bounding box center [882, 585] width 191 height 32
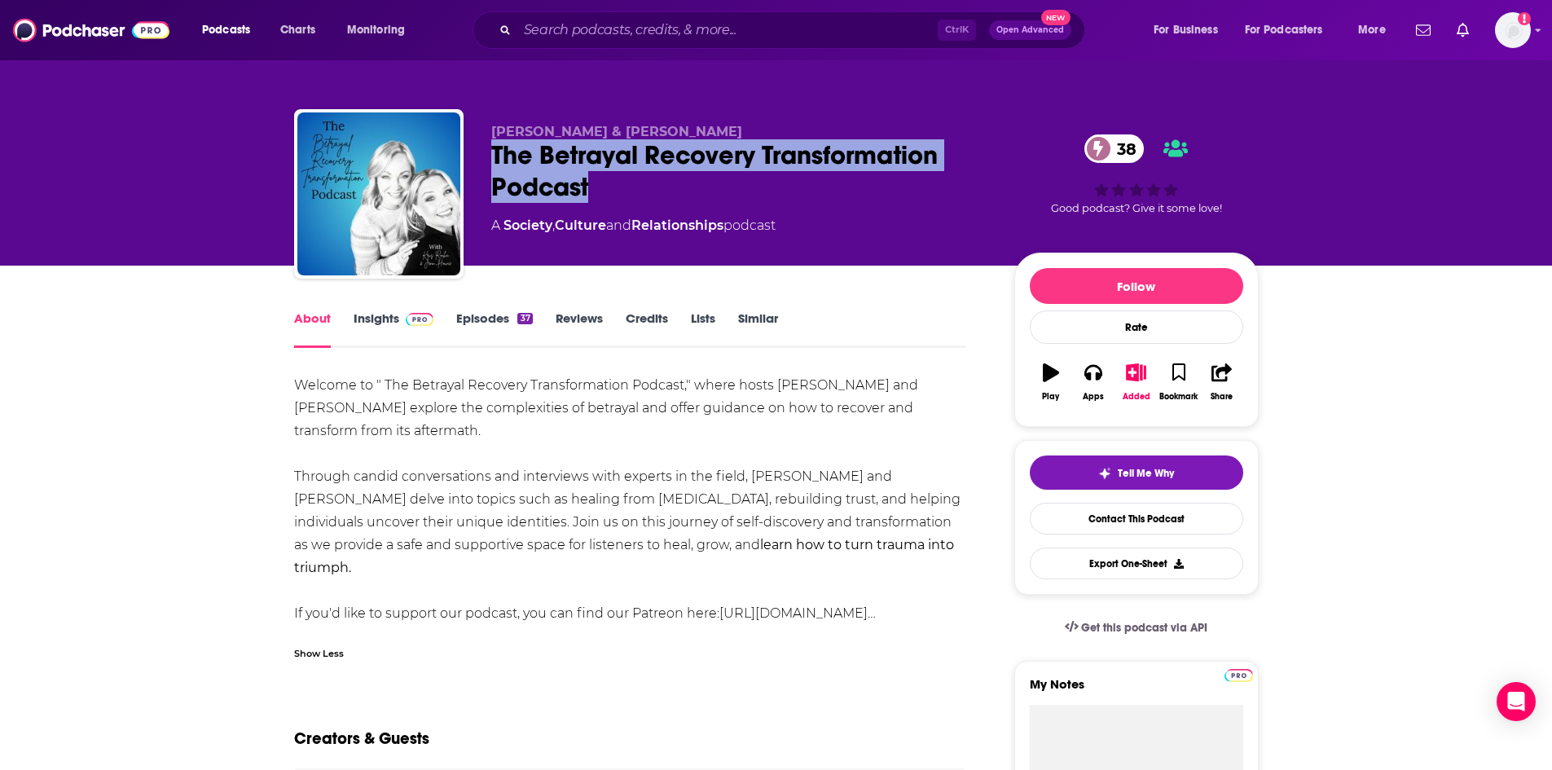
drag, startPoint x: 491, startPoint y: 151, endPoint x: 595, endPoint y: 183, distance: 109.2
click at [595, 183] on div "The Betrayal Recovery Transformation Podcast 38" at bounding box center [739, 171] width 497 height 64
copy h1 "The Betrayal Recovery Transformation Podcast"
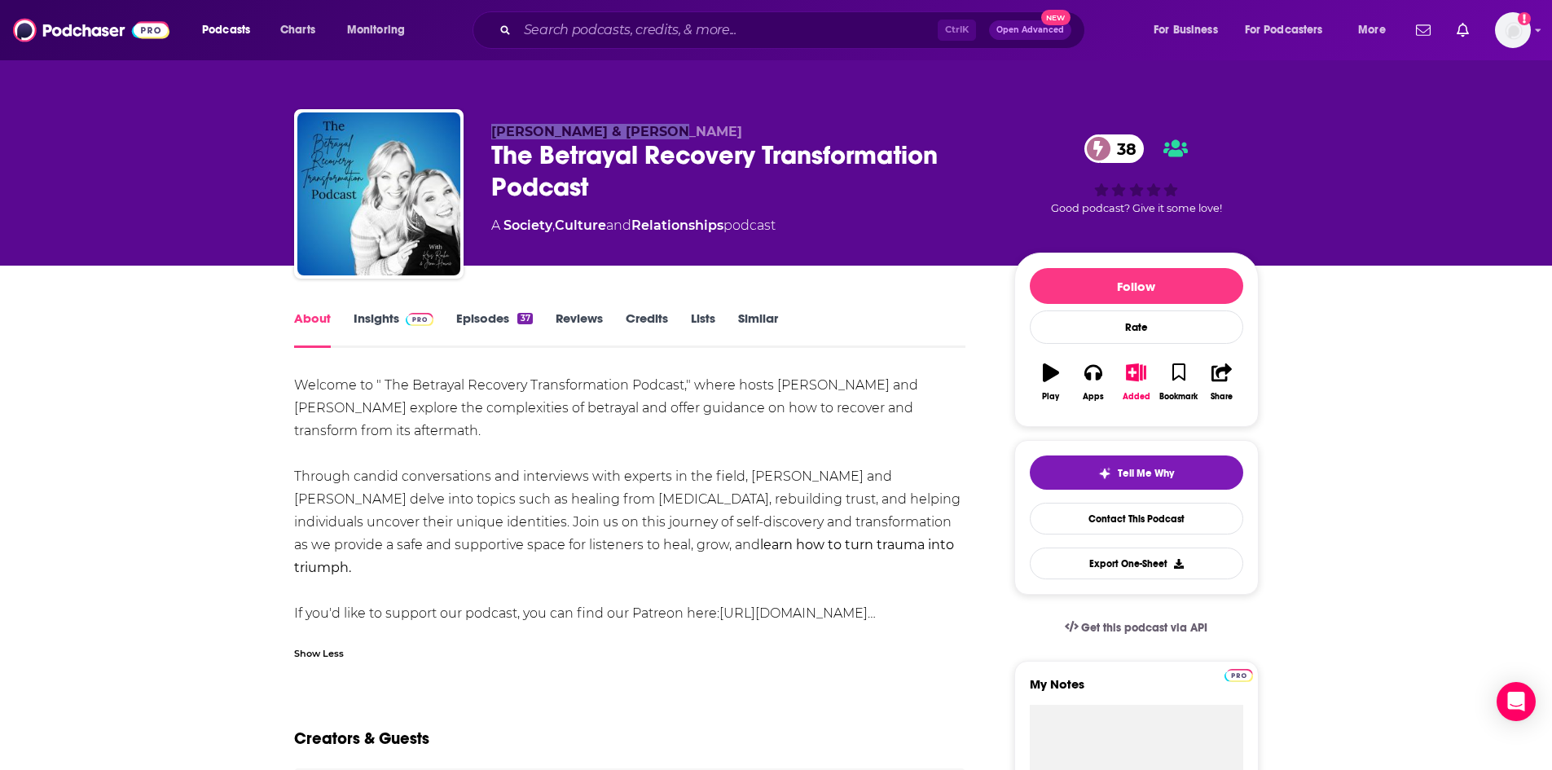
drag, startPoint x: 494, startPoint y: 128, endPoint x: 661, endPoint y: 133, distance: 167.1
click at [661, 133] on p "Kris Rocha & Jenn Howie" at bounding box center [739, 131] width 497 height 15
copy span "Kris Rocha & Jenn Howie"
click at [371, 320] on link "Insights" at bounding box center [394, 328] width 81 height 37
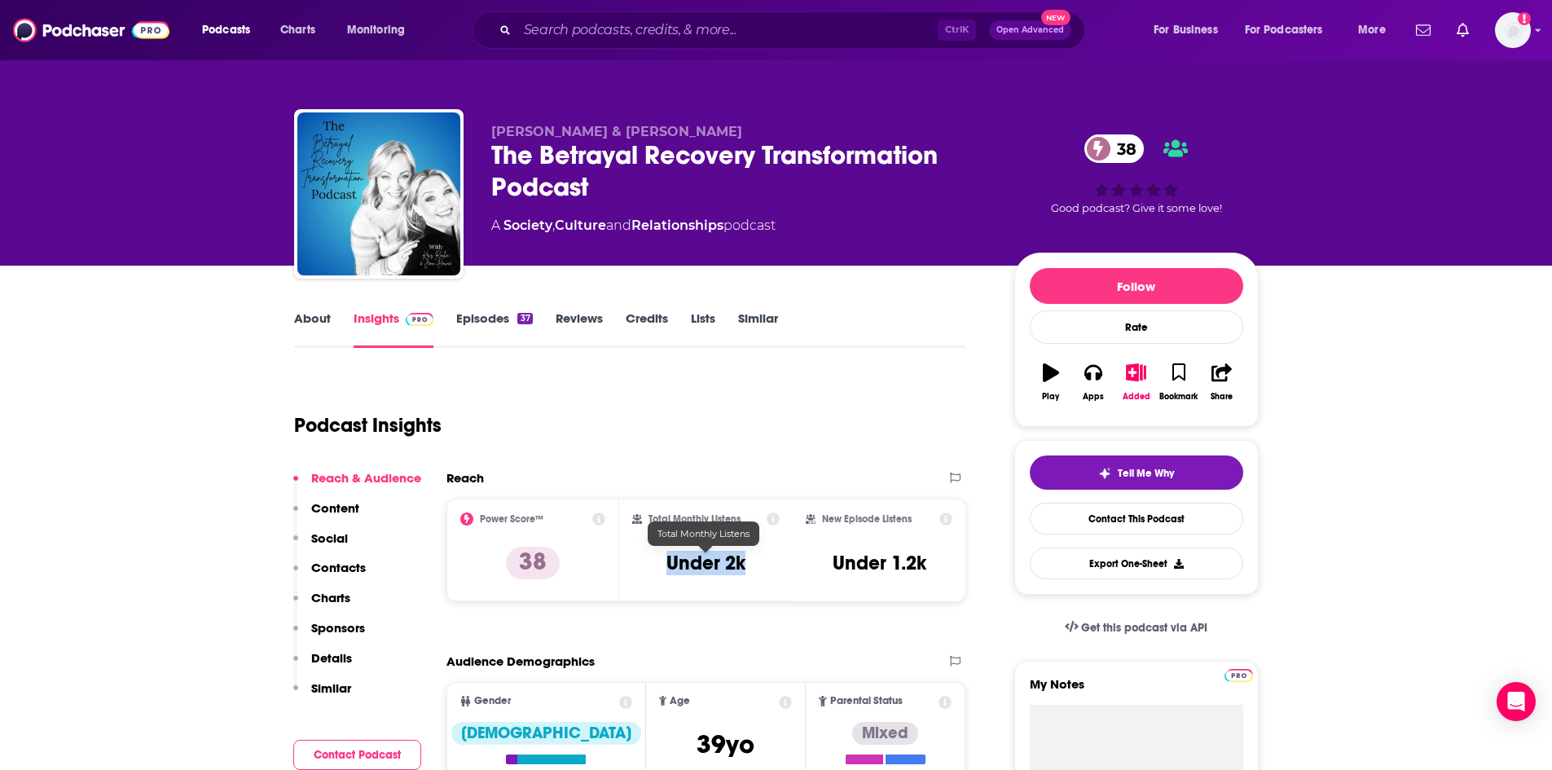
drag, startPoint x: 667, startPoint y: 561, endPoint x: 743, endPoint y: 561, distance: 75.8
click at [743, 561] on h3 "Under 2k" at bounding box center [705, 563] width 79 height 24
copy h3 "Under 2k"
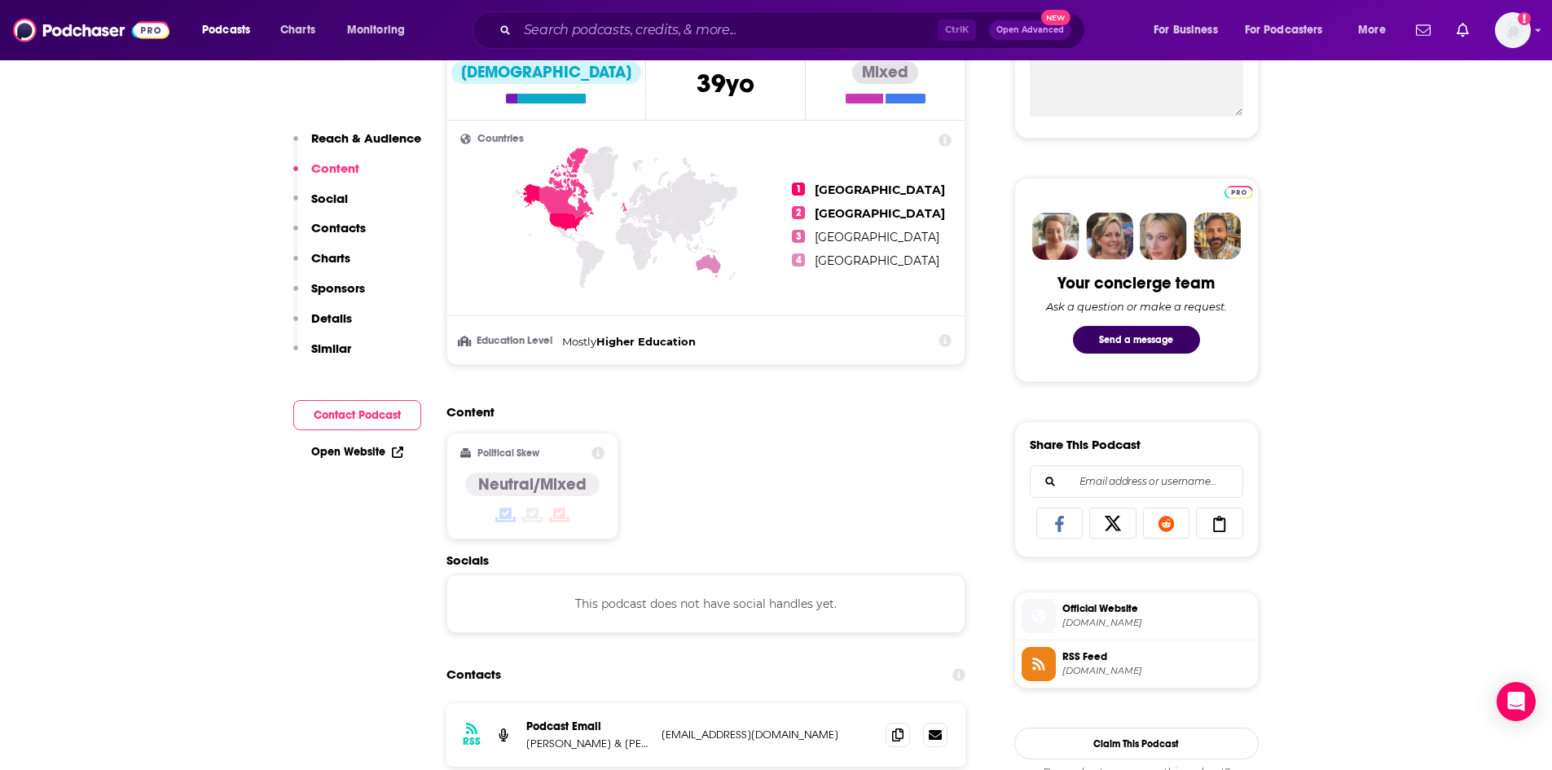
scroll to position [896, 0]
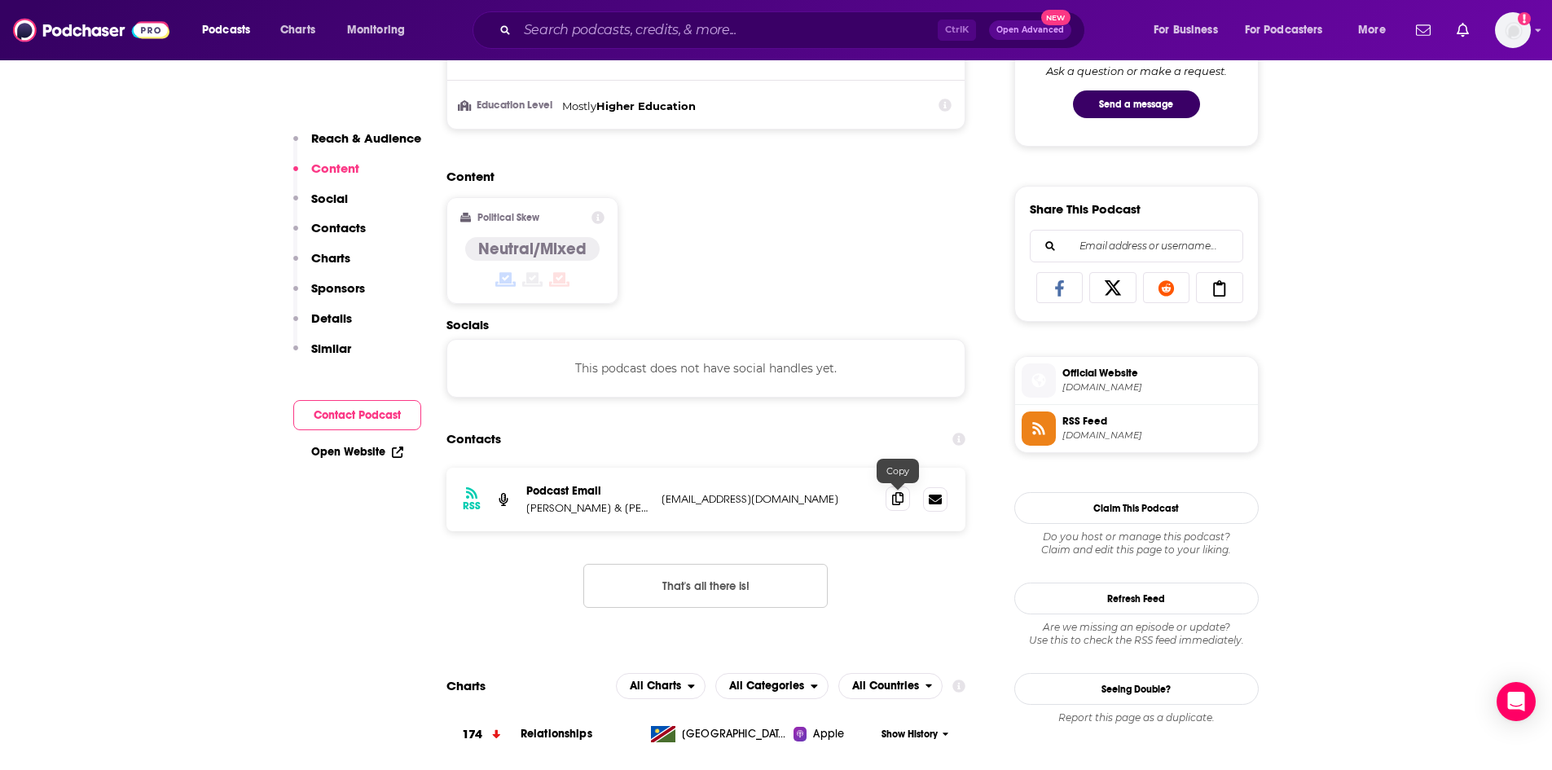
click at [899, 501] on icon at bounding box center [897, 498] width 11 height 13
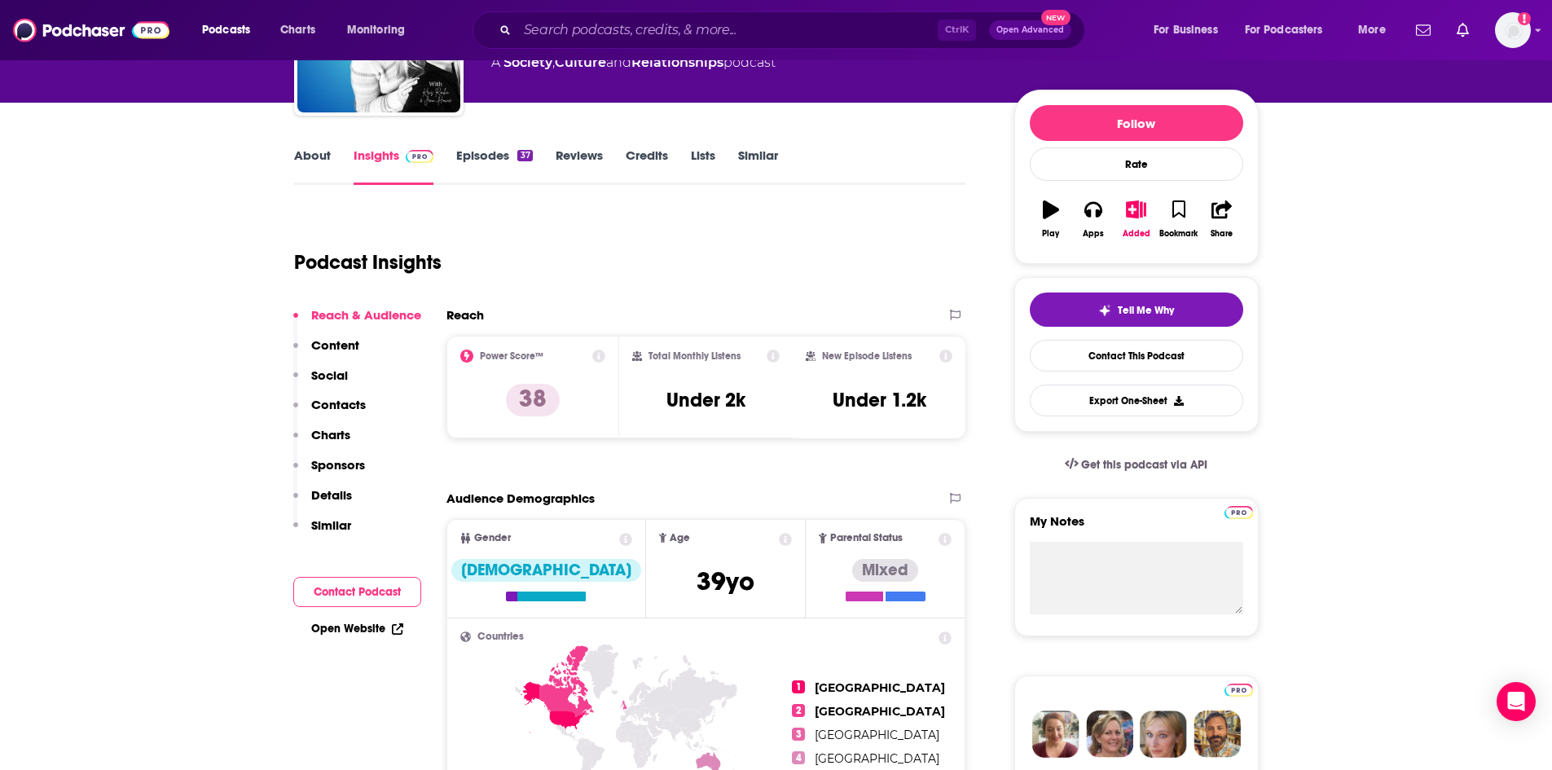
scroll to position [0, 0]
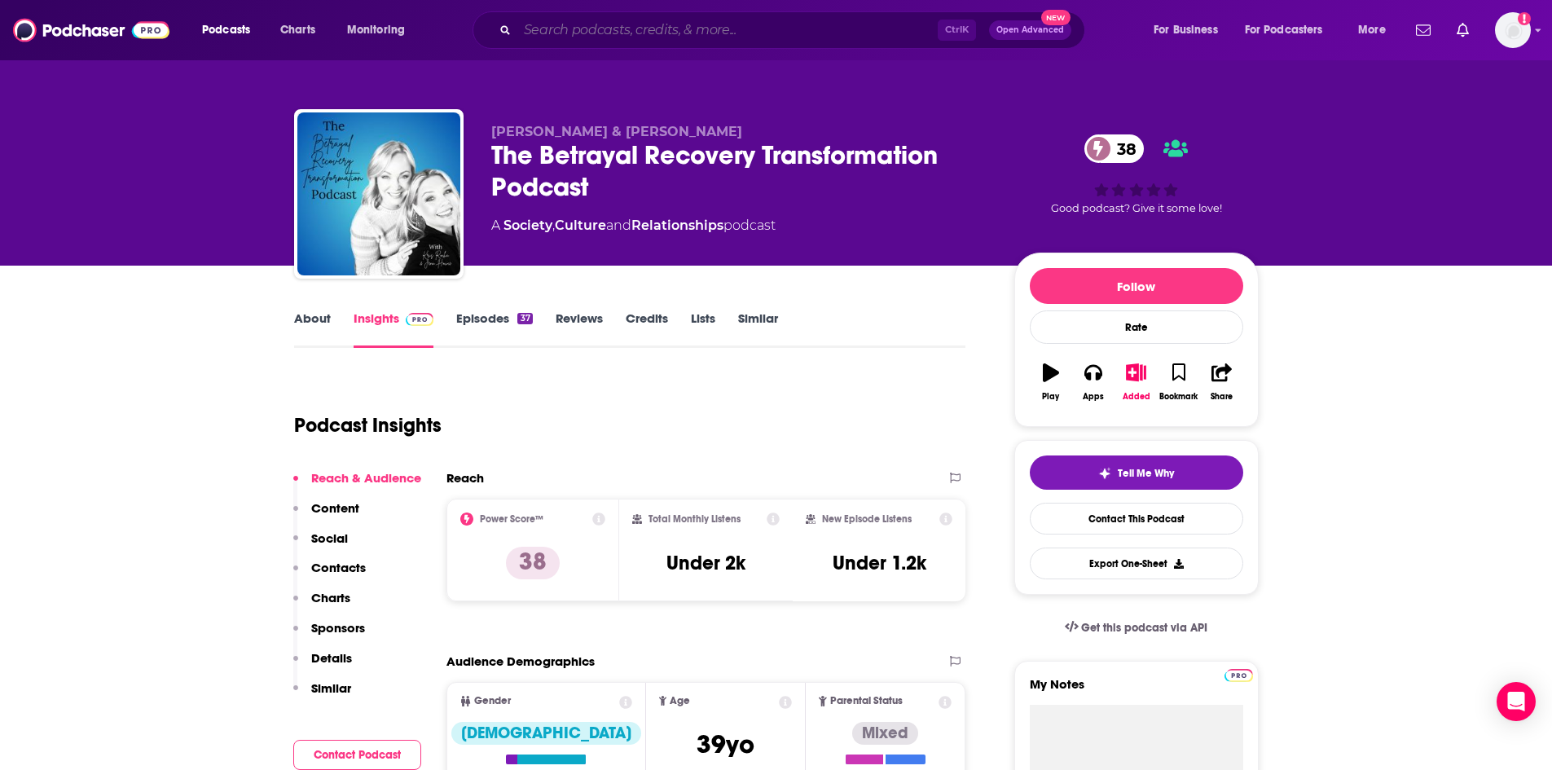
click at [627, 27] on input "Search podcasts, credits, & more..." at bounding box center [727, 30] width 420 height 26
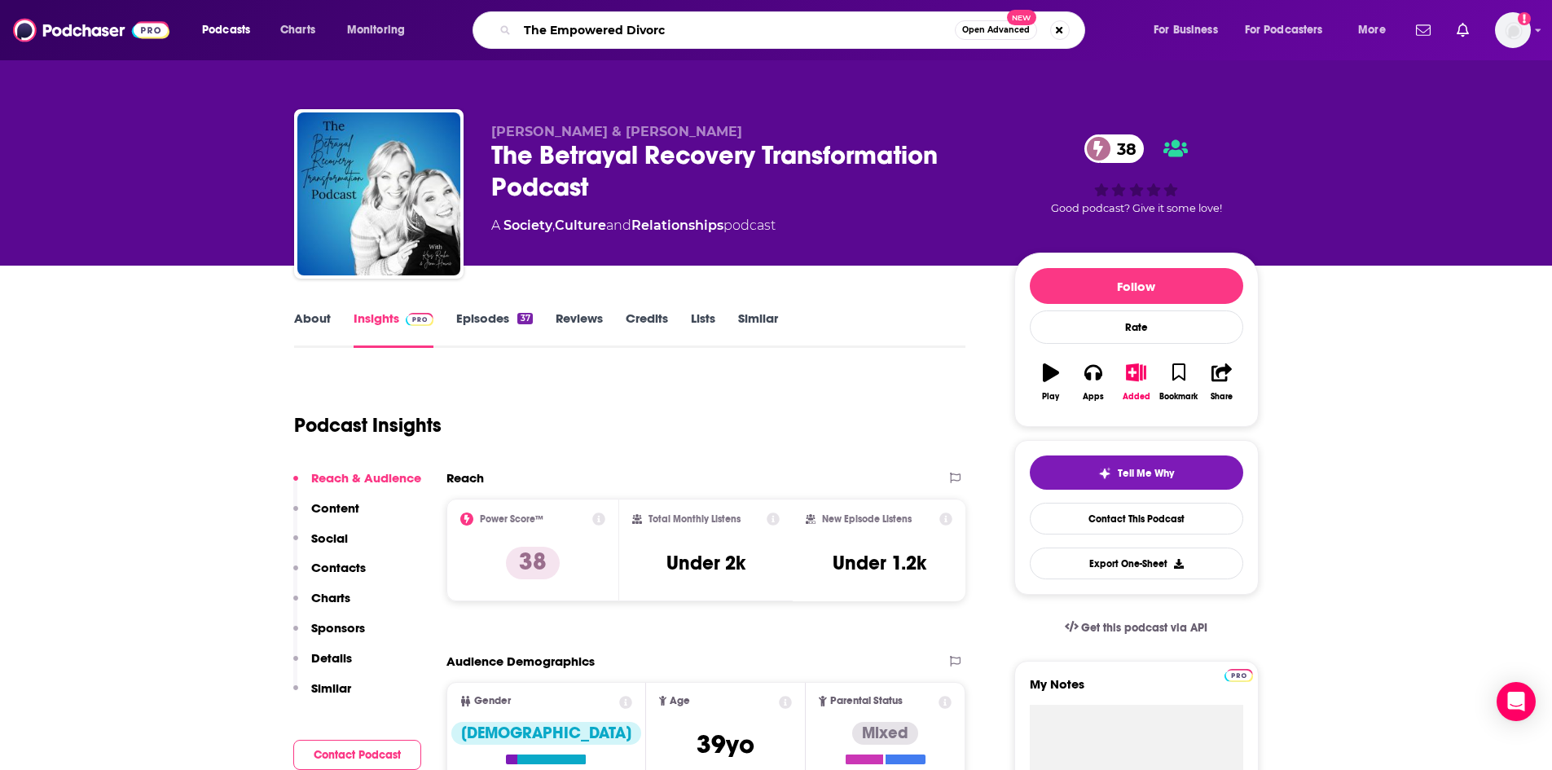
type input "The Empowered Divorce"
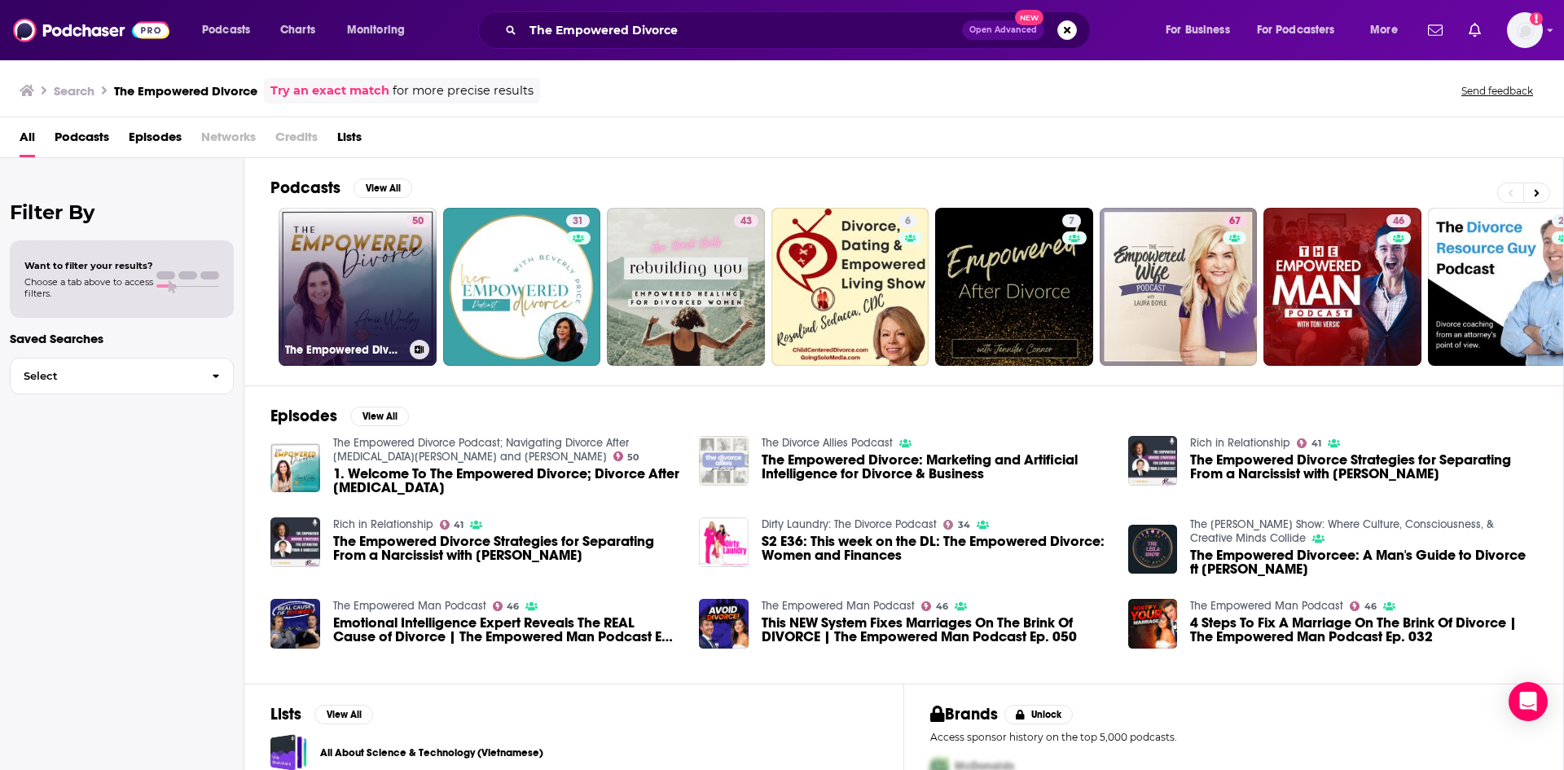
click at [384, 280] on link "50 The Empowered Divorce Podcast; Navigating Divorce After Betrayal Trauma and …" at bounding box center [358, 287] width 158 height 158
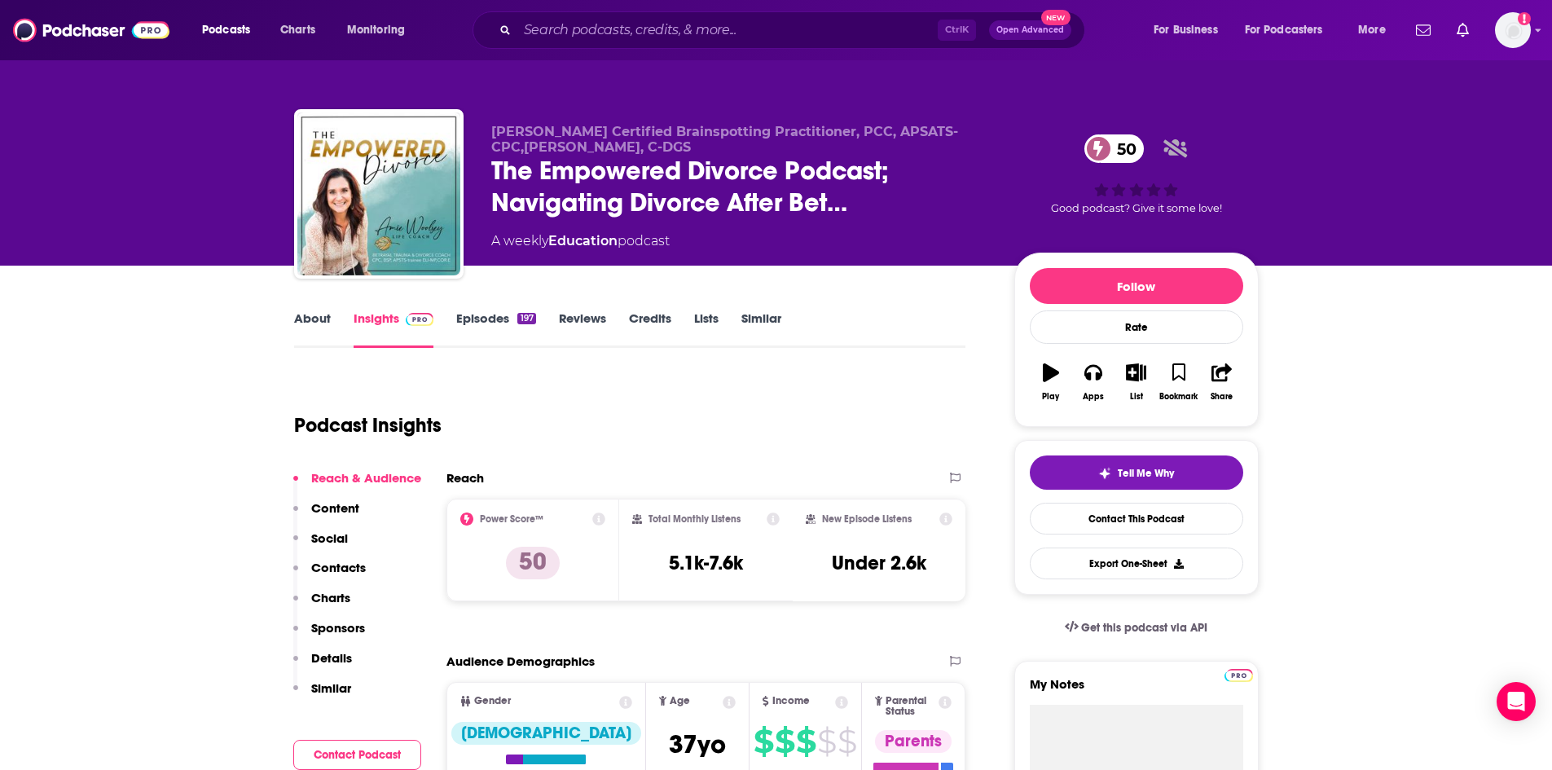
click at [310, 318] on link "About" at bounding box center [312, 328] width 37 height 37
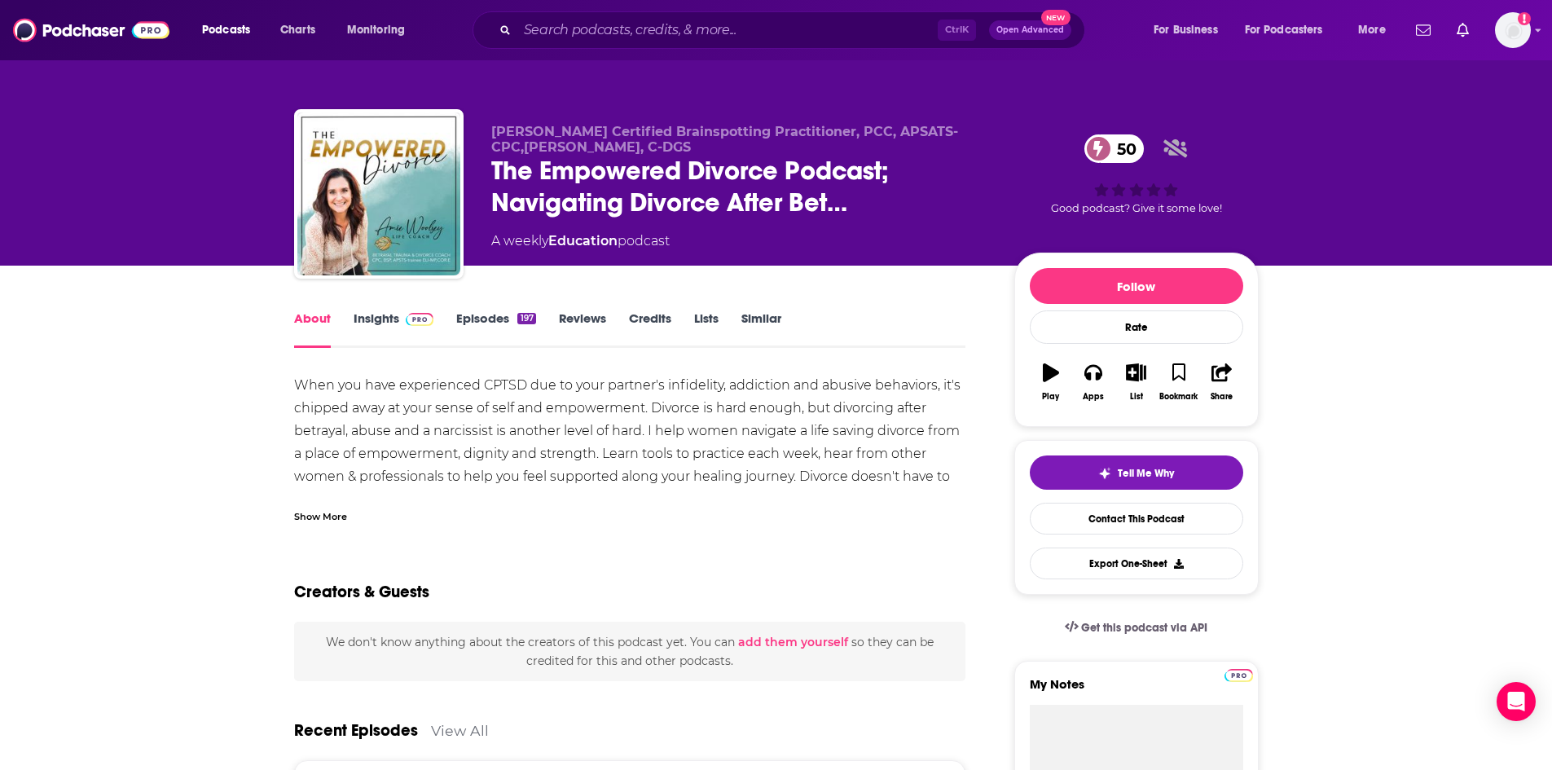
click at [311, 516] on div "Show More" at bounding box center [320, 515] width 53 height 15
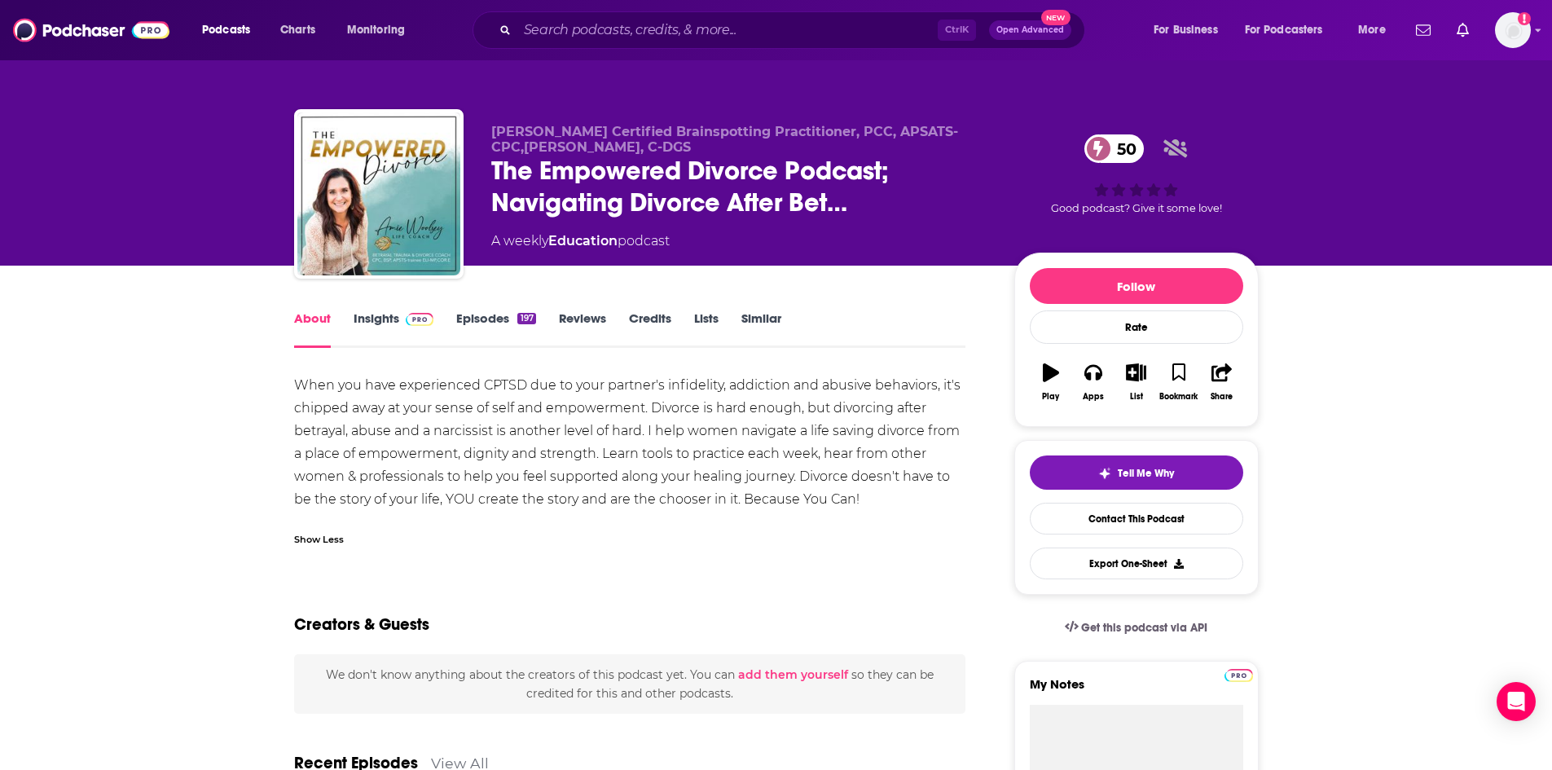
click at [507, 319] on link "Episodes 197" at bounding box center [495, 328] width 79 height 37
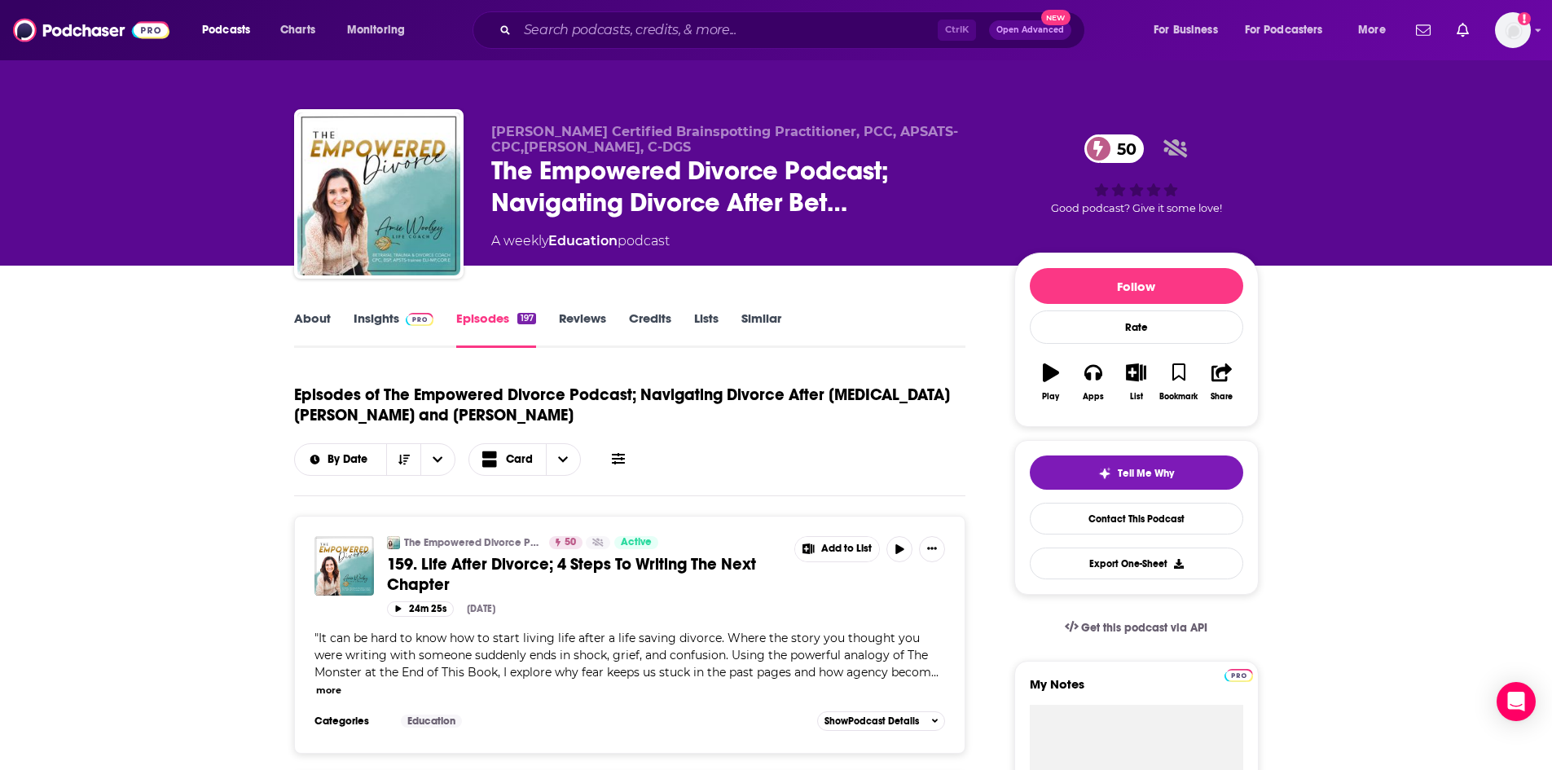
click at [318, 318] on link "About" at bounding box center [312, 328] width 37 height 37
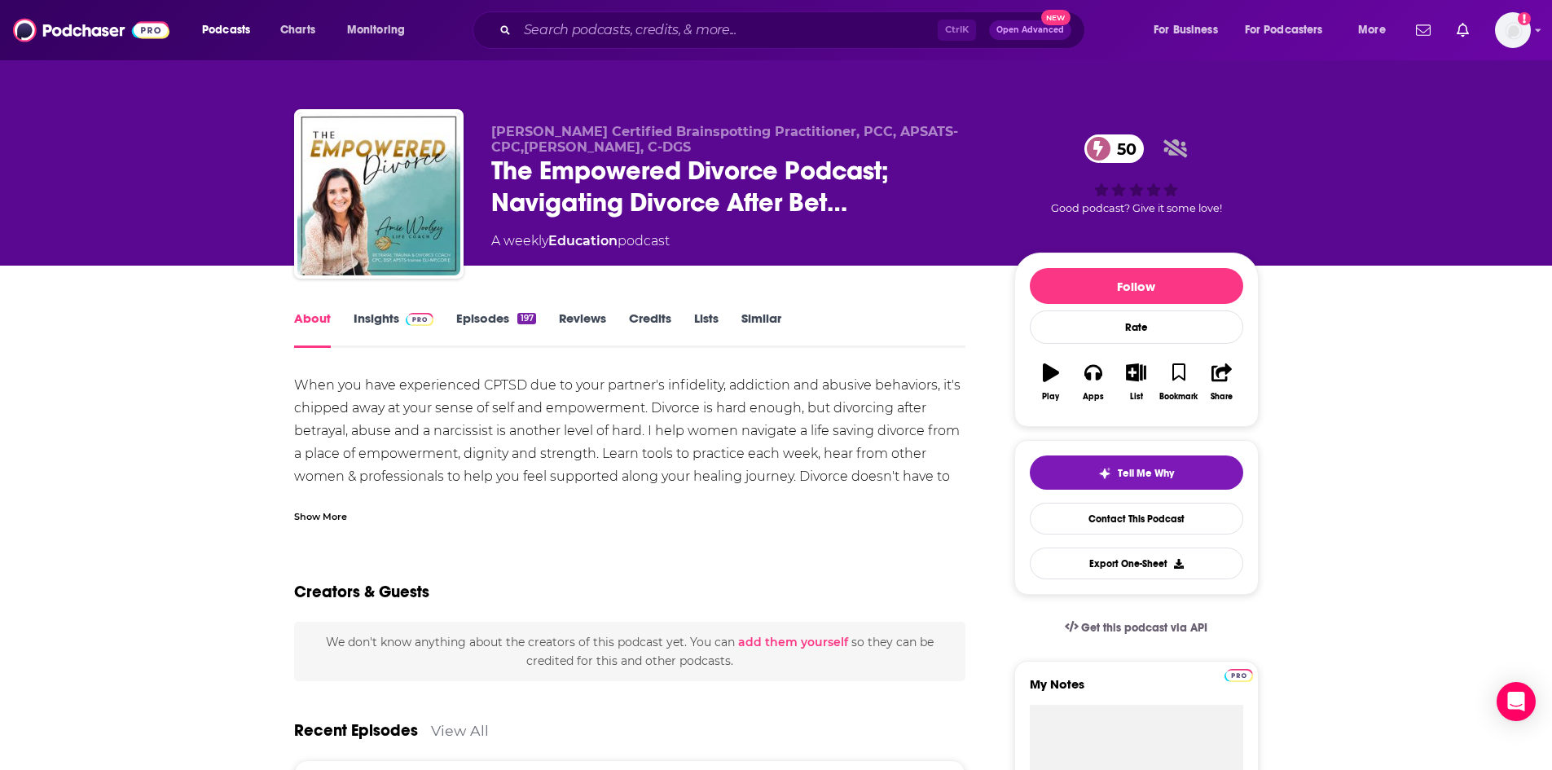
click at [324, 508] on div "Show More" at bounding box center [320, 515] width 53 height 15
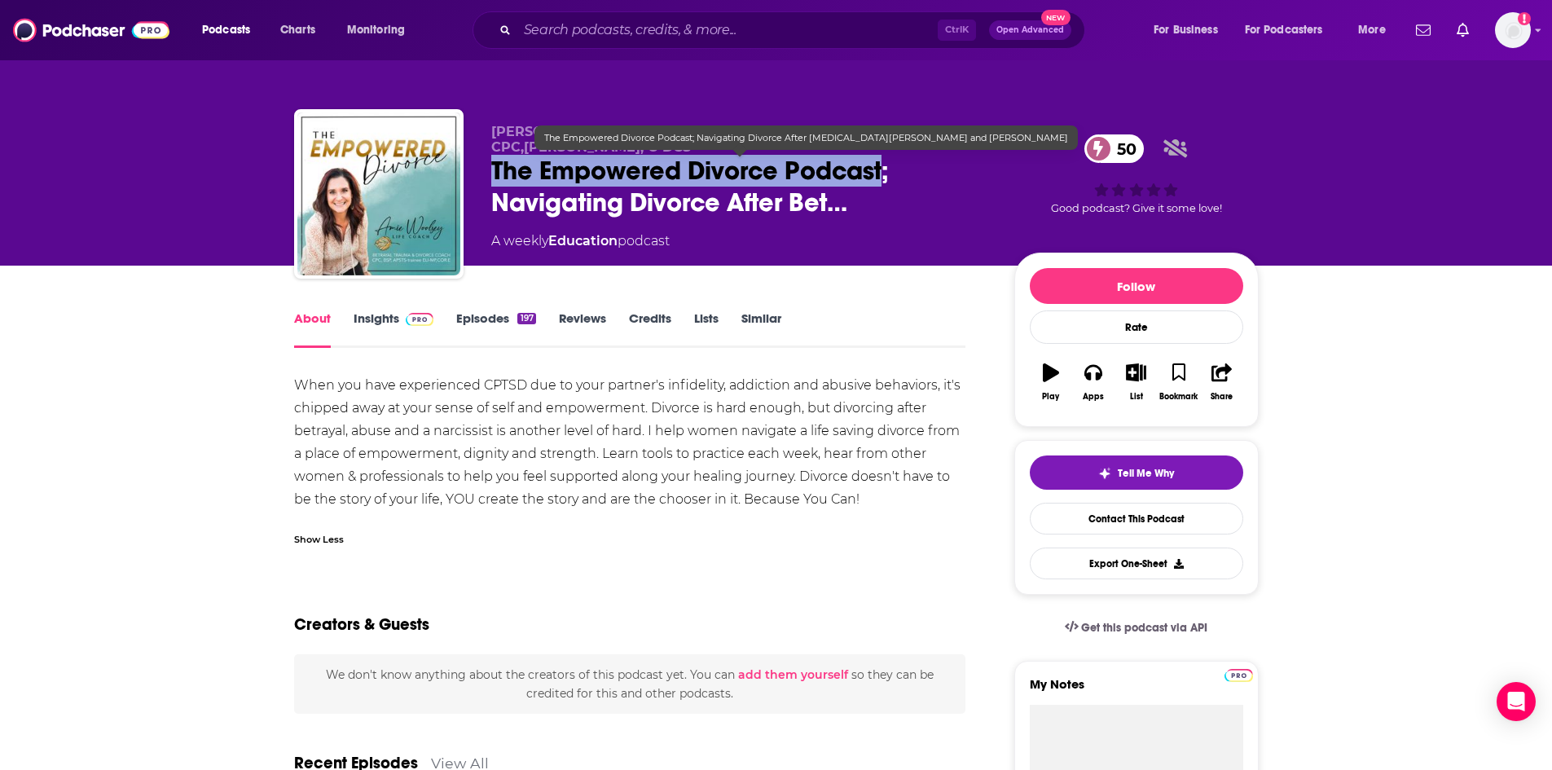
drag, startPoint x: 486, startPoint y: 163, endPoint x: 885, endPoint y: 177, distance: 399.4
click at [885, 177] on div "Amie Woolsey Certified Brainspotting Practitioner, PCC, APSATS-CPC,ELI-MP, C-DG…" at bounding box center [776, 197] width 965 height 176
copy h1 "The Empowered Divorce Podcast"
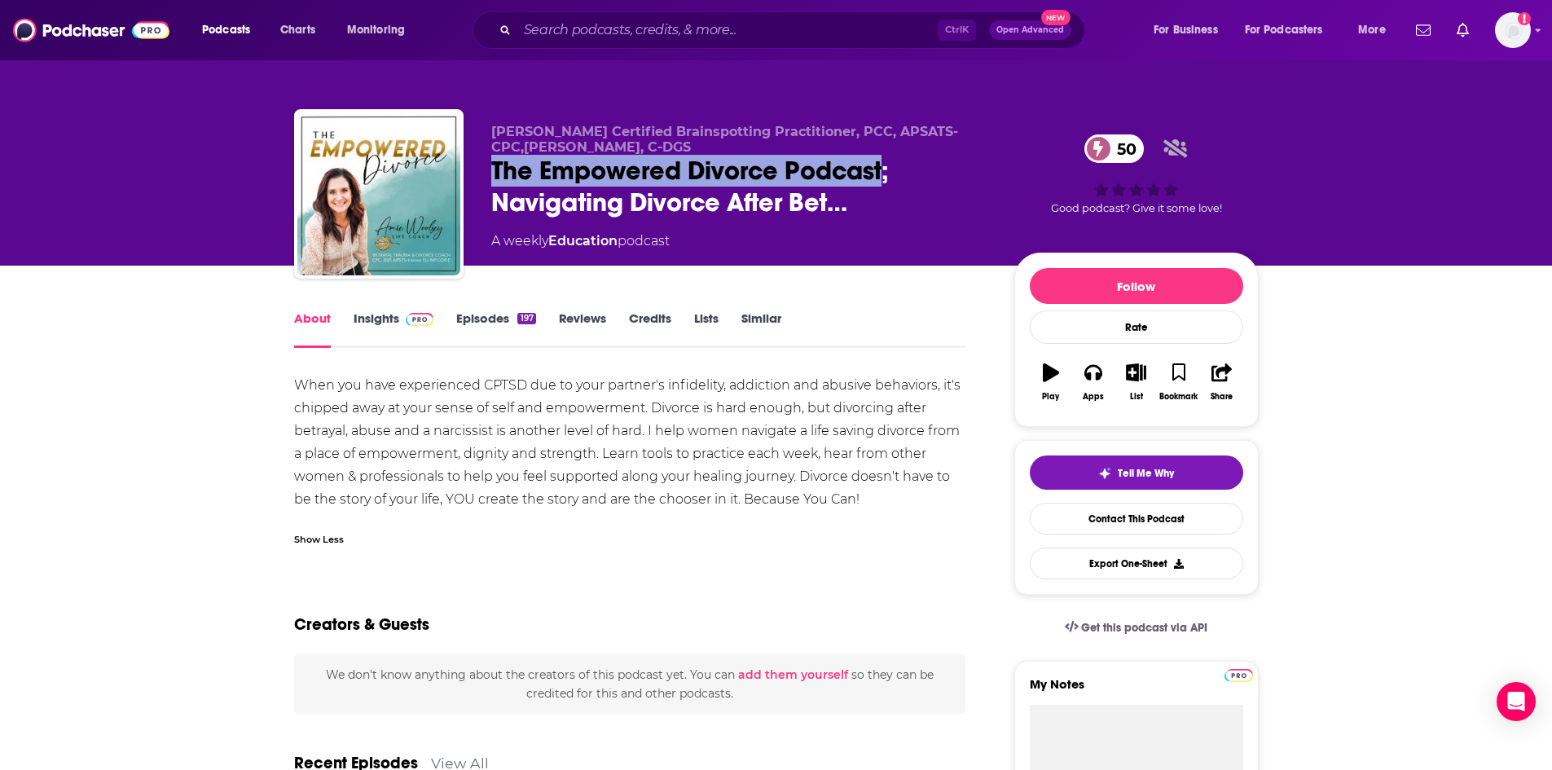
click at [388, 315] on link "Insights" at bounding box center [394, 328] width 81 height 37
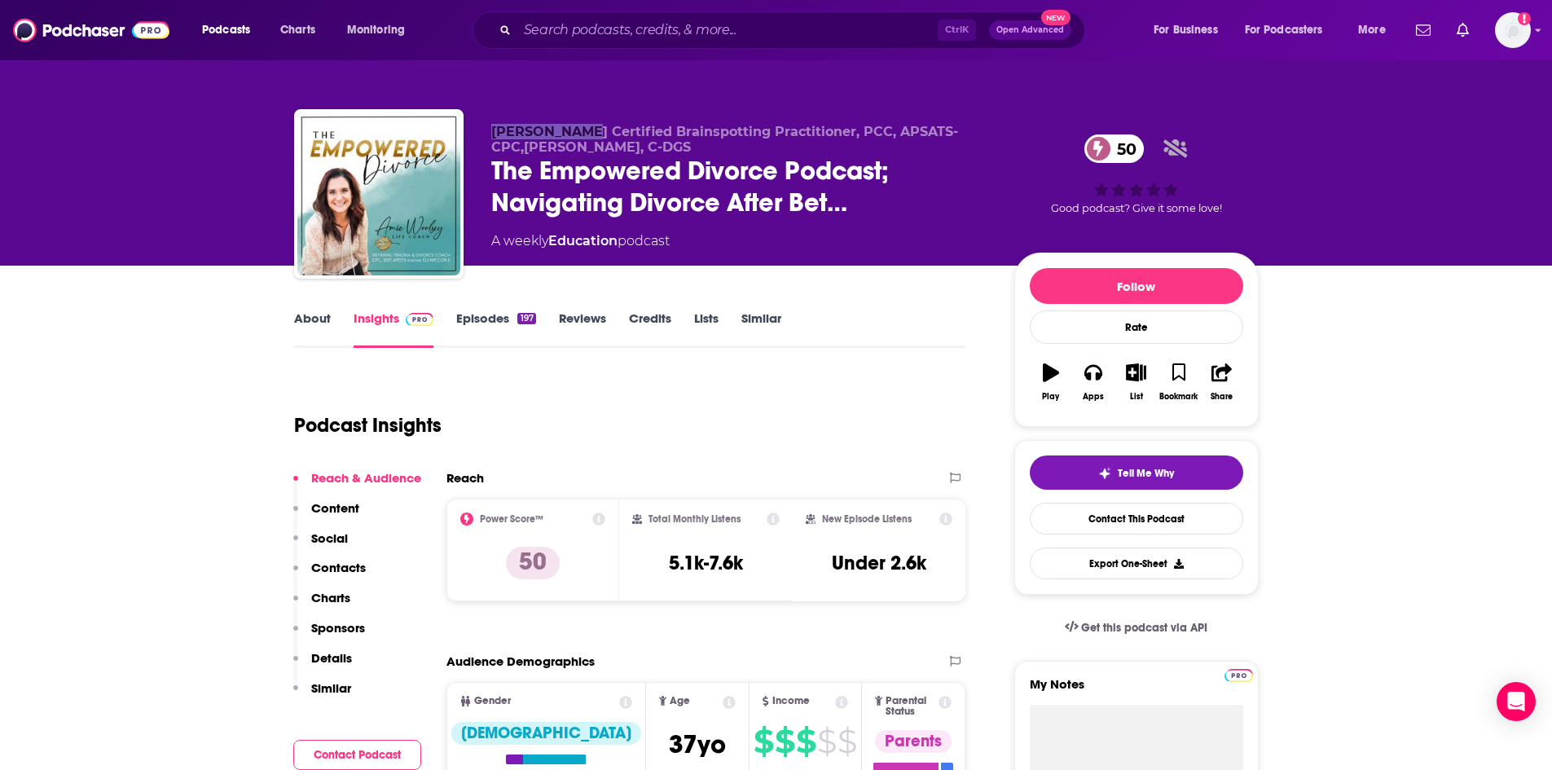
drag, startPoint x: 491, startPoint y: 127, endPoint x: 586, endPoint y: 134, distance: 94.8
click at [586, 134] on span "Amie Woolsey Certified Brainspotting Practitioner, PCC, APSATS-CPC,ELI-MP, C-DGS" at bounding box center [724, 139] width 467 height 31
copy span "Amie Woolsey"
drag, startPoint x: 668, startPoint y: 562, endPoint x: 741, endPoint y: 569, distance: 73.6
click at [741, 569] on h3 "5.1k-7.6k" at bounding box center [706, 563] width 74 height 24
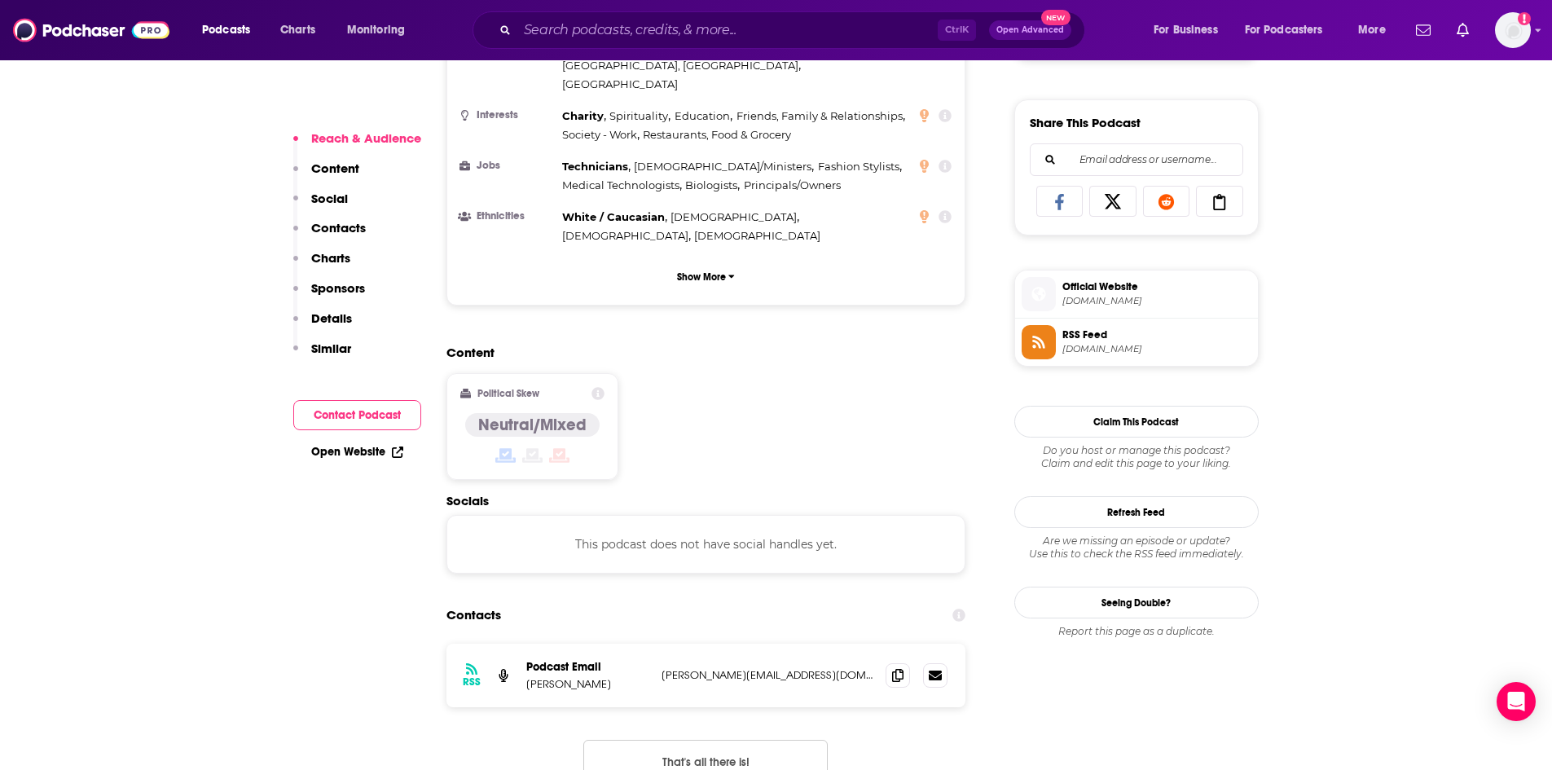
scroll to position [1140, 0]
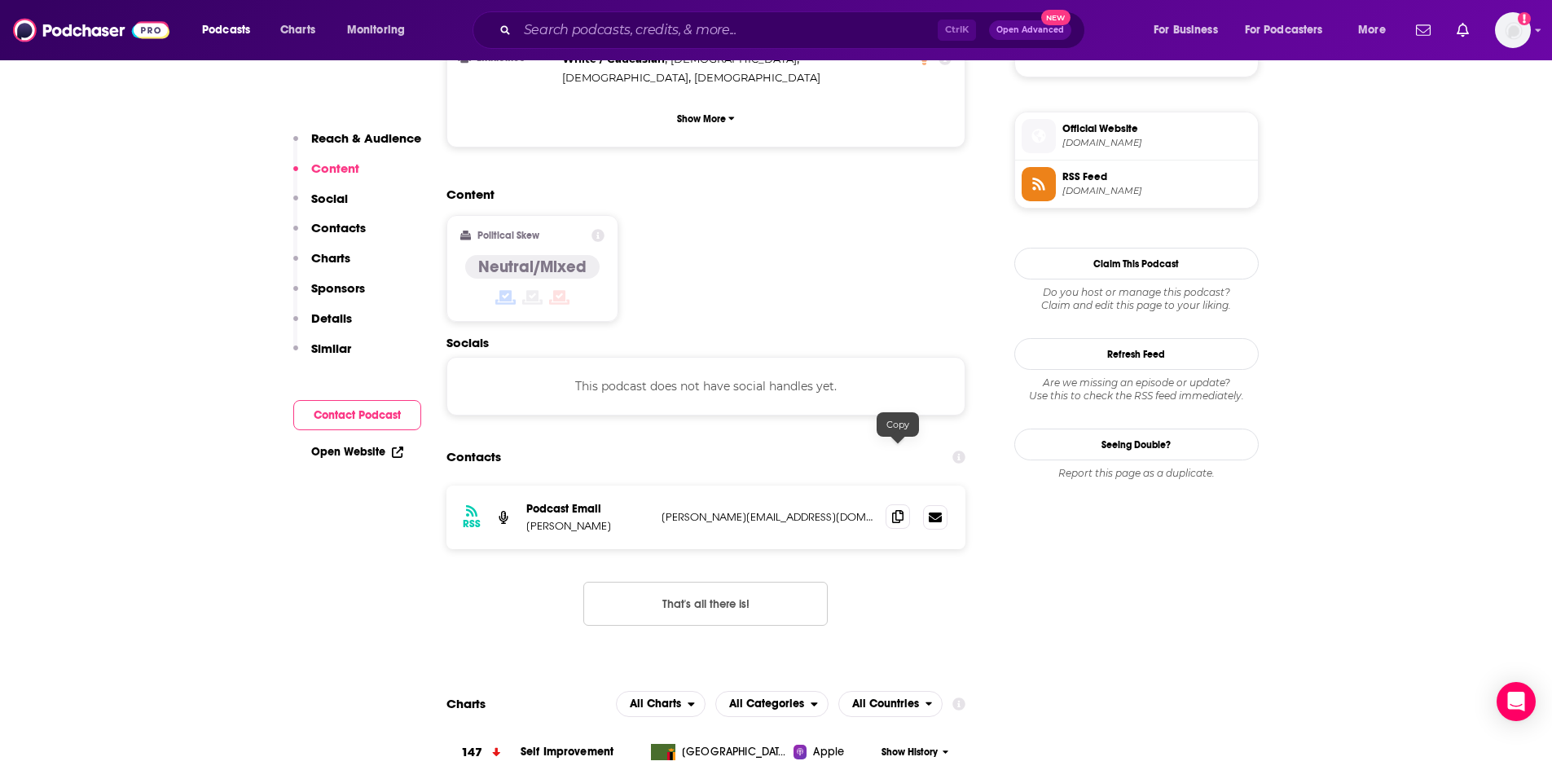
click at [891, 504] on span at bounding box center [897, 516] width 24 height 24
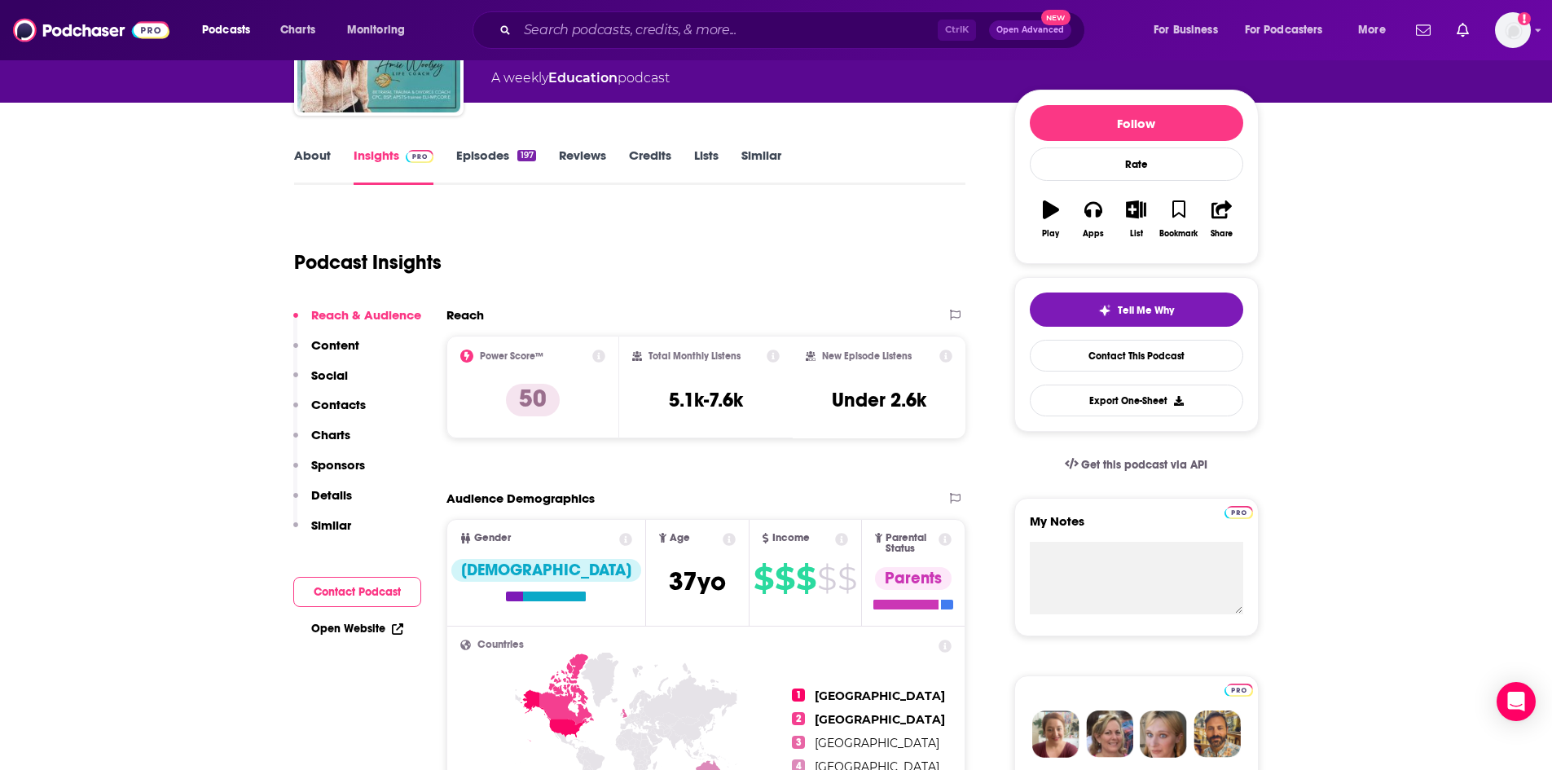
scroll to position [0, 0]
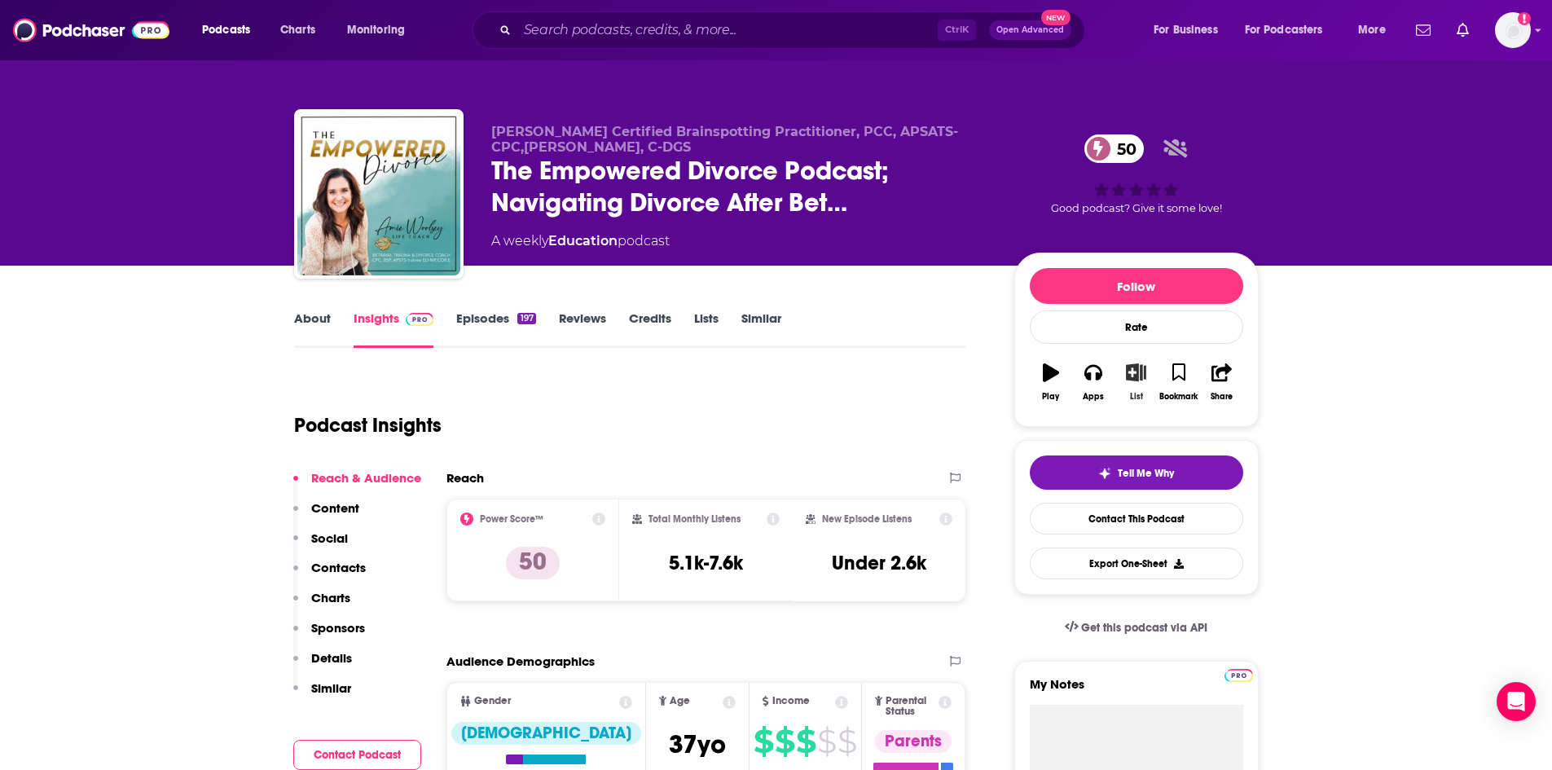
click at [1139, 379] on icon "button" at bounding box center [1136, 372] width 20 height 18
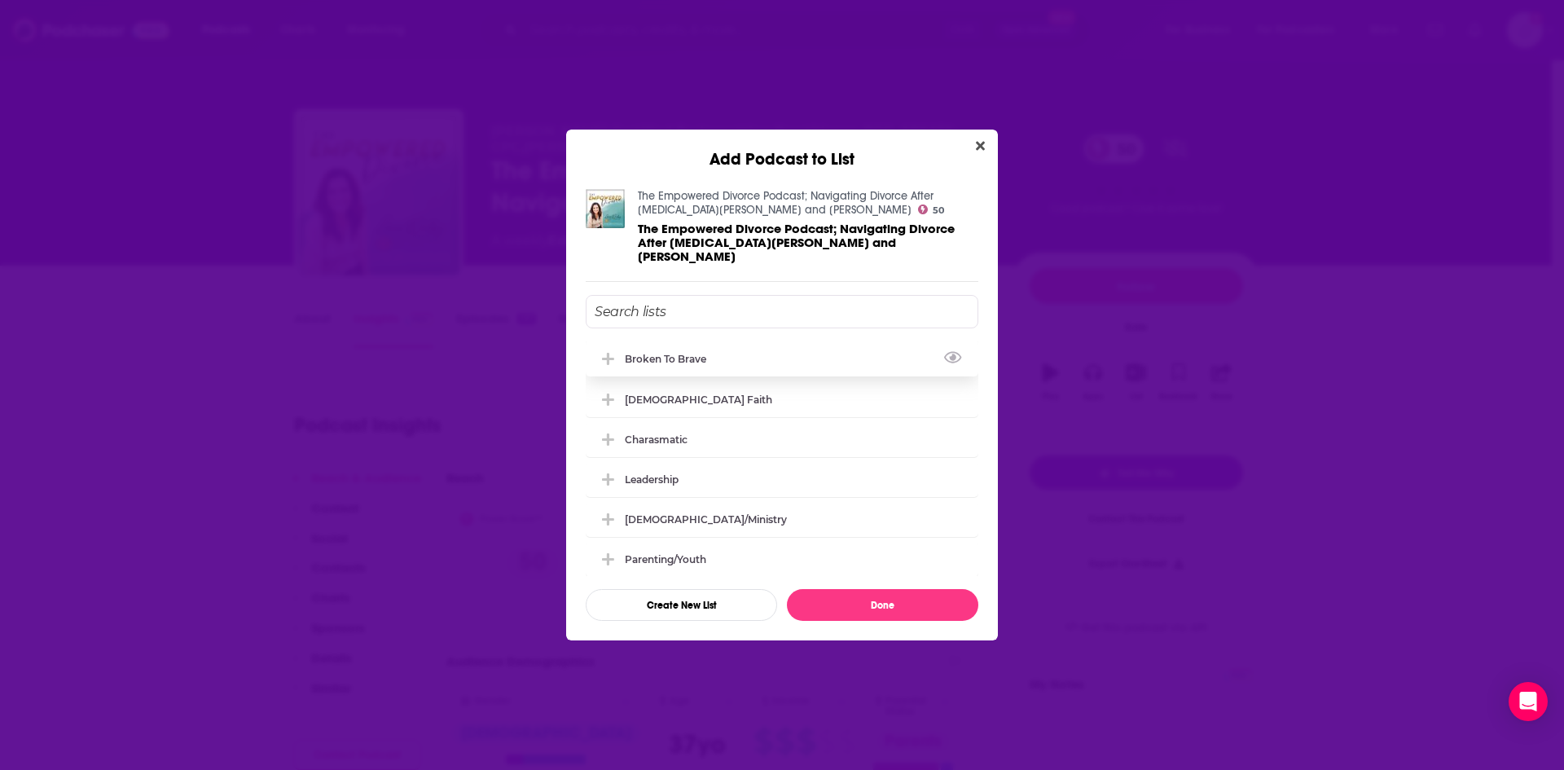
click at [608, 353] on icon "Add Podcast To List" at bounding box center [608, 359] width 12 height 12
click at [899, 594] on button "Done" at bounding box center [882, 605] width 191 height 32
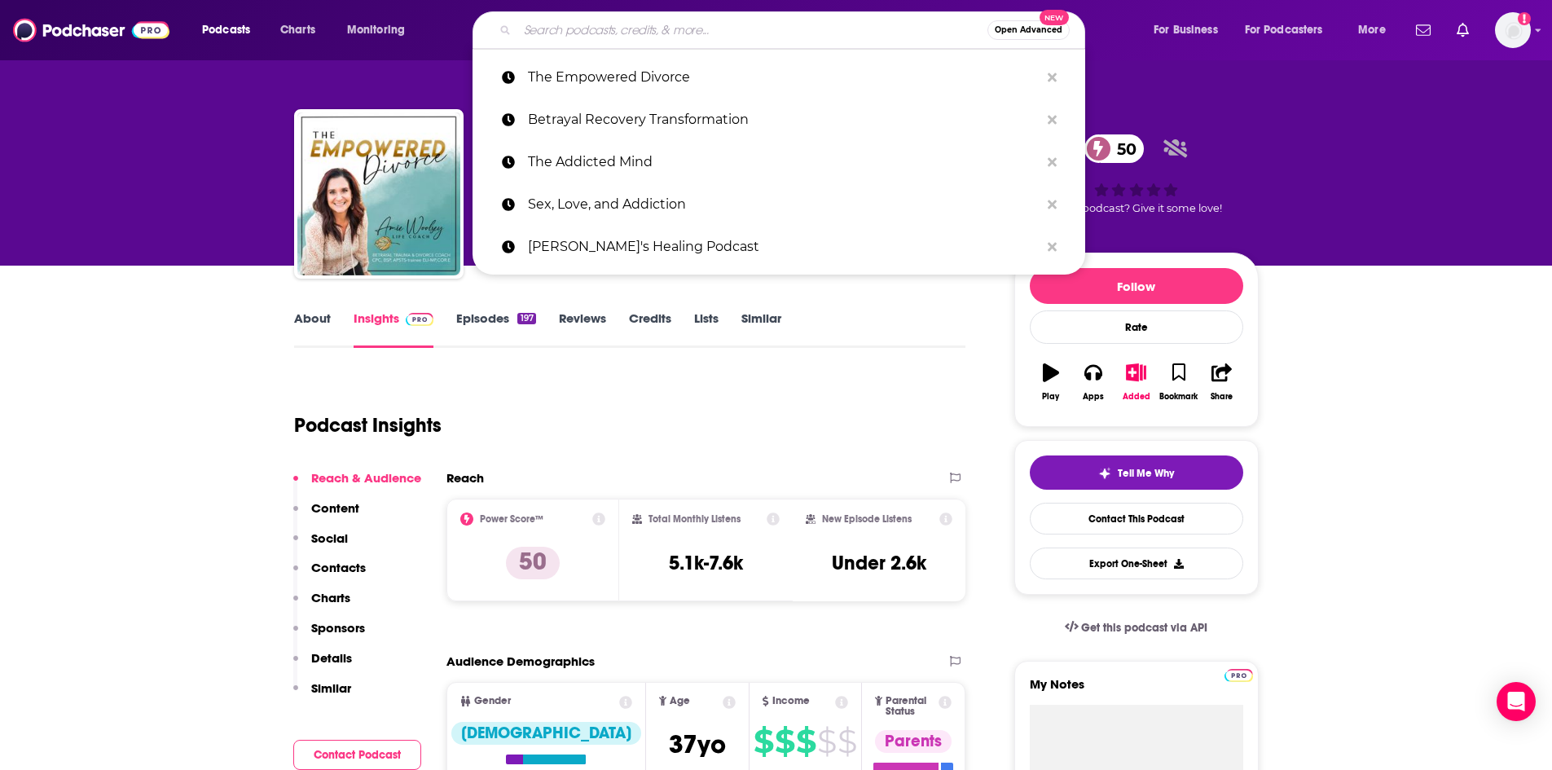
click at [570, 24] on input "Search podcasts, credits, & more..." at bounding box center [752, 30] width 470 height 26
paste input "The Faithful & True Podcast"
type input "The Faithful & True Podcast"
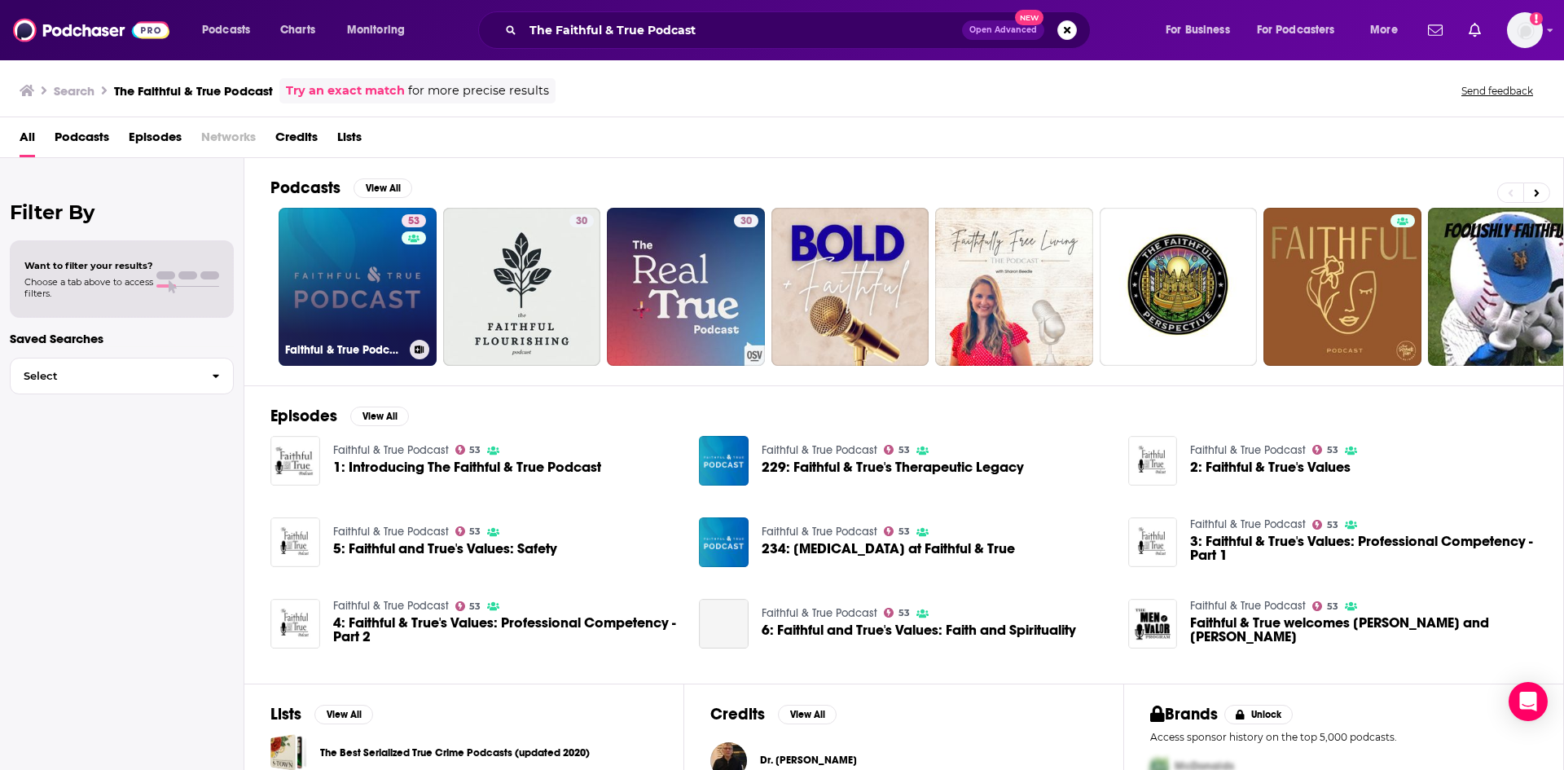
click at [379, 283] on link "53 Faithful & True Podcast" at bounding box center [358, 287] width 158 height 158
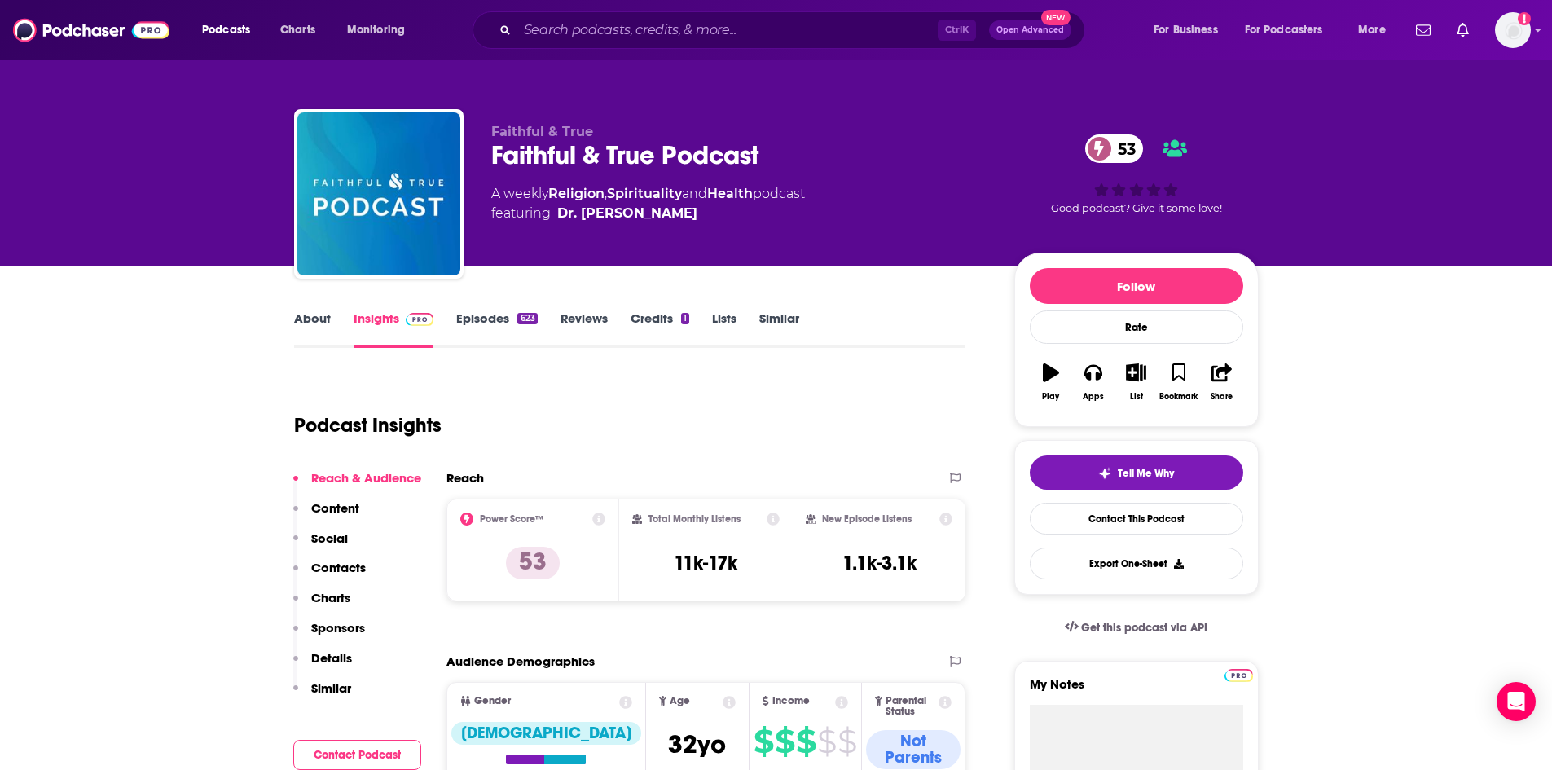
click at [481, 321] on link "Episodes 623" at bounding box center [496, 328] width 81 height 37
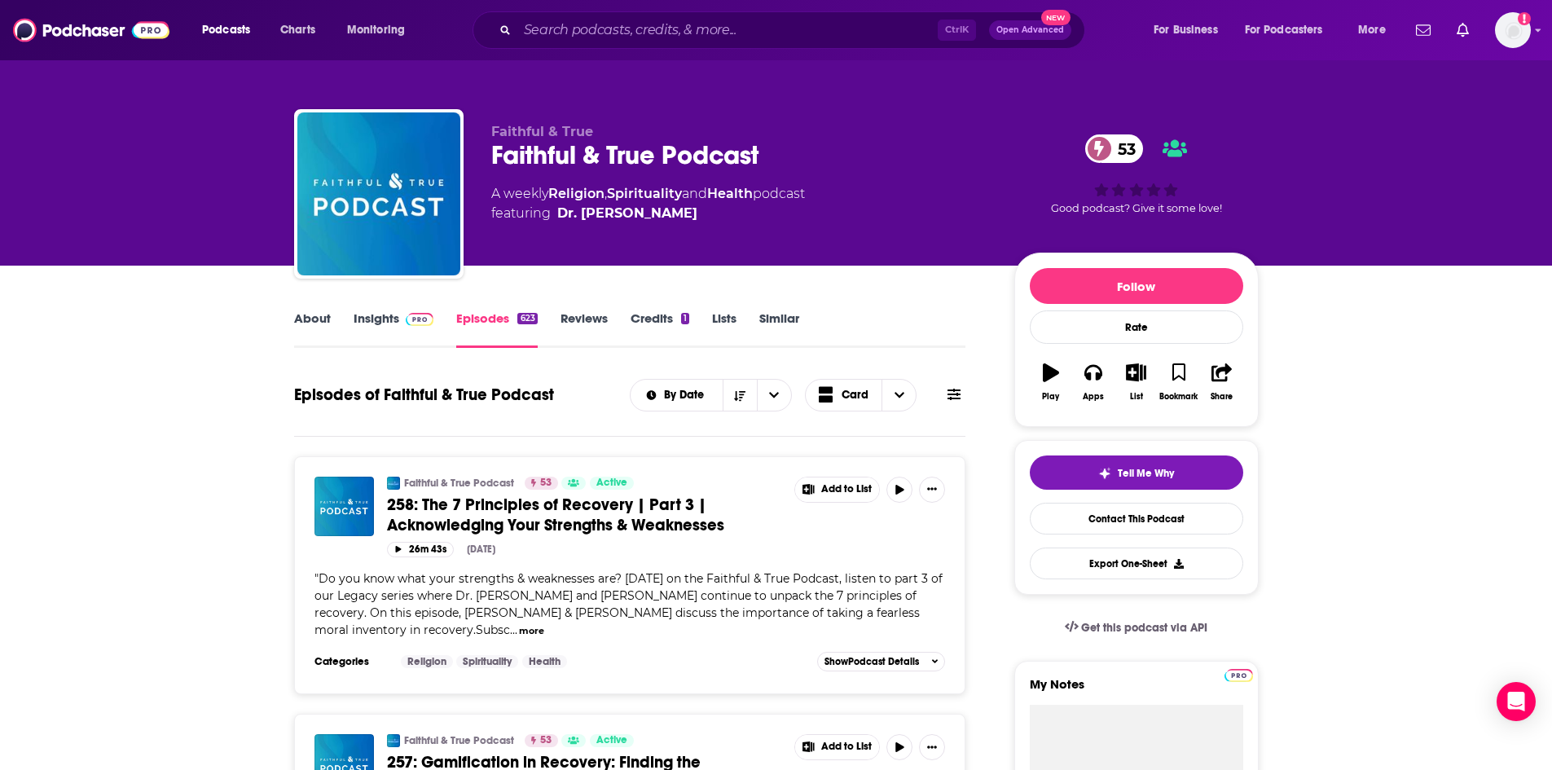
click at [314, 319] on link "About" at bounding box center [312, 328] width 37 height 37
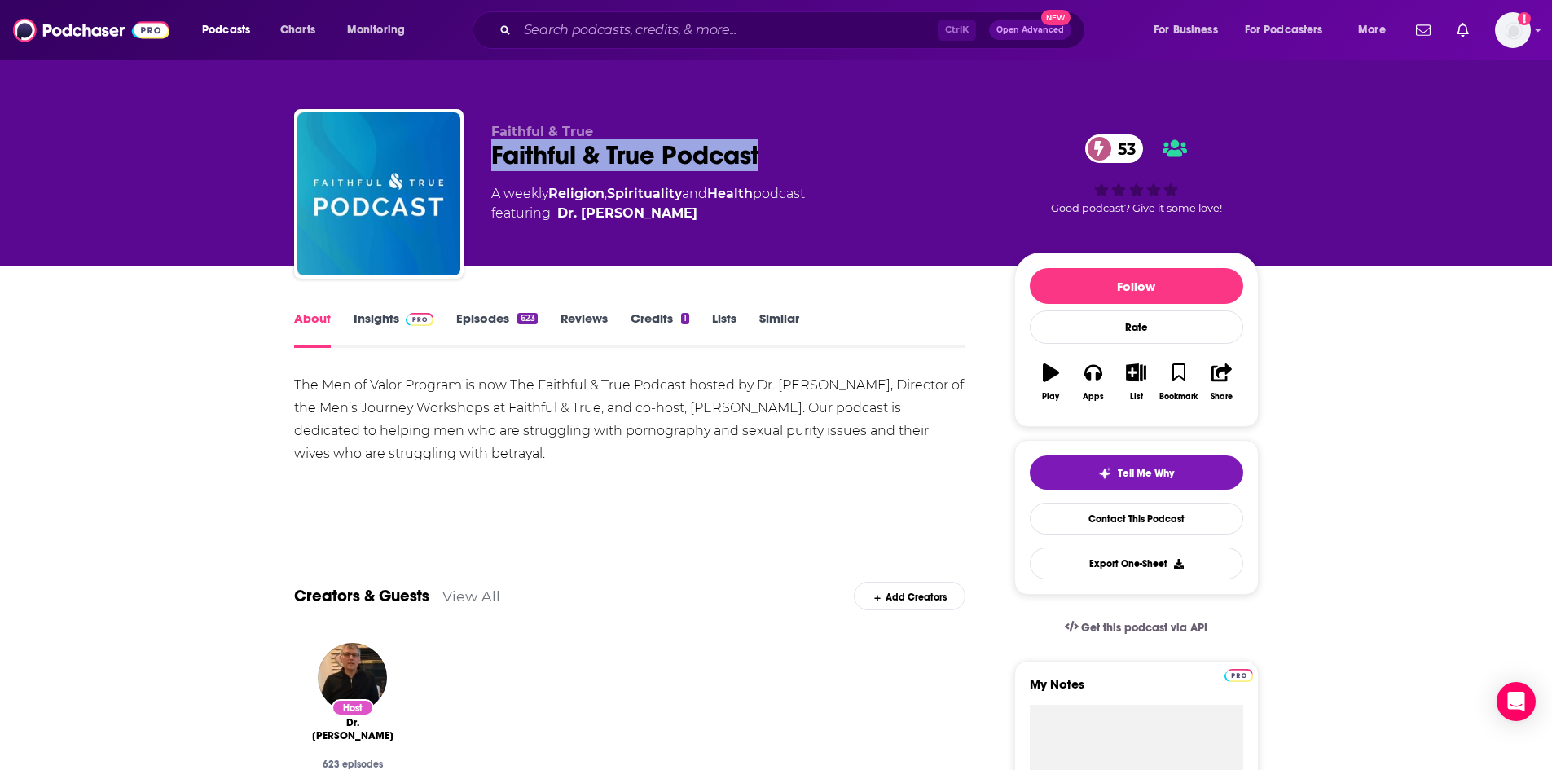
drag, startPoint x: 491, startPoint y: 148, endPoint x: 789, endPoint y: 150, distance: 297.3
click at [789, 150] on div "Faithful & True Podcast 53" at bounding box center [739, 155] width 497 height 32
drag, startPoint x: 758, startPoint y: 383, endPoint x: 848, endPoint y: 387, distance: 89.7
click at [848, 387] on div "The Men of Valor Program is now The Faithful & True Podcast hosted by Dr. Greg …" at bounding box center [630, 419] width 672 height 91
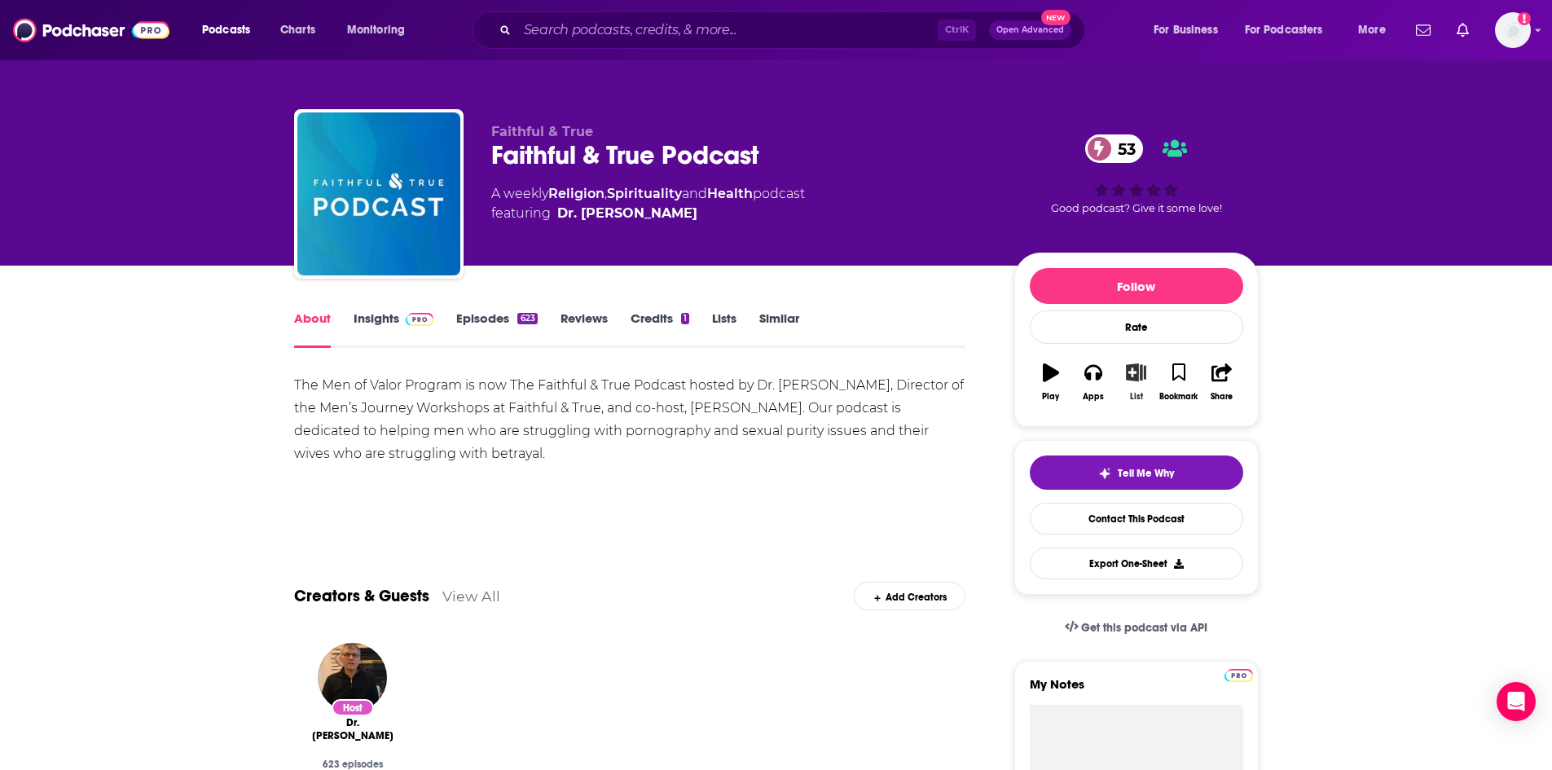
click at [1133, 372] on icon "button" at bounding box center [1136, 372] width 20 height 18
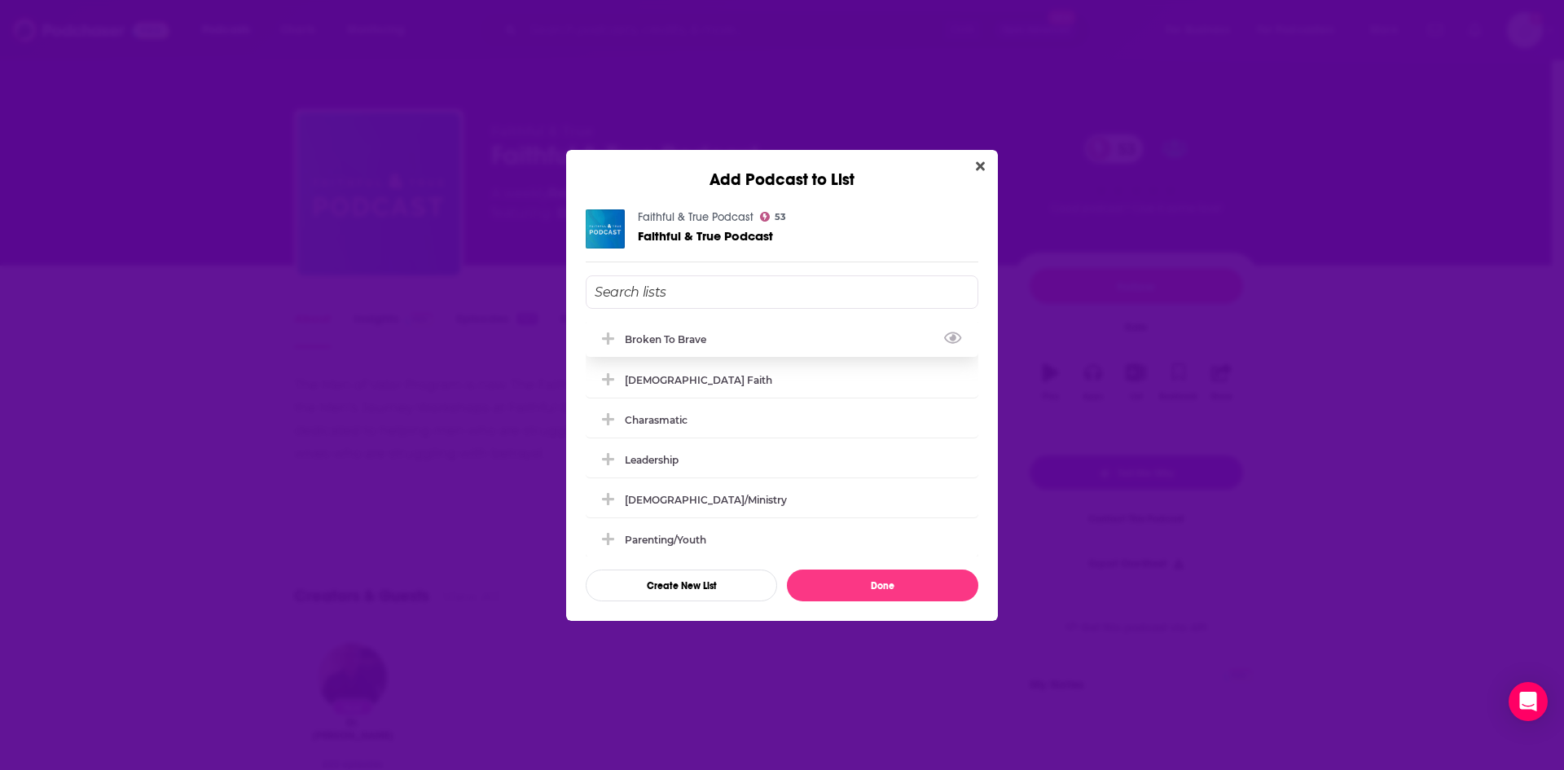
click at [609, 345] on icon "Add Podcast To List" at bounding box center [608, 338] width 12 height 12
click at [868, 586] on button "Done" at bounding box center [882, 585] width 191 height 32
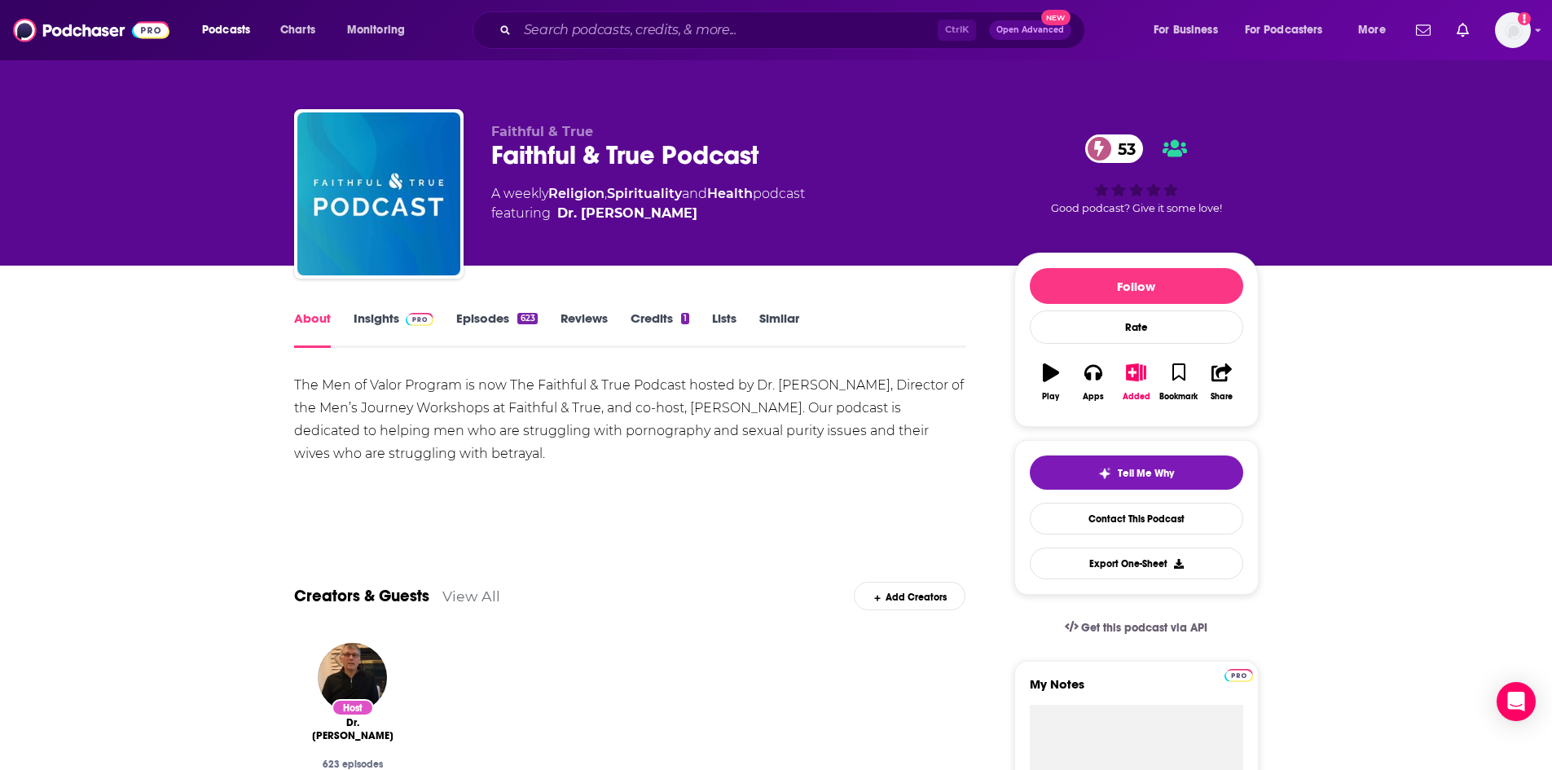
click at [363, 315] on link "Insights" at bounding box center [394, 328] width 81 height 37
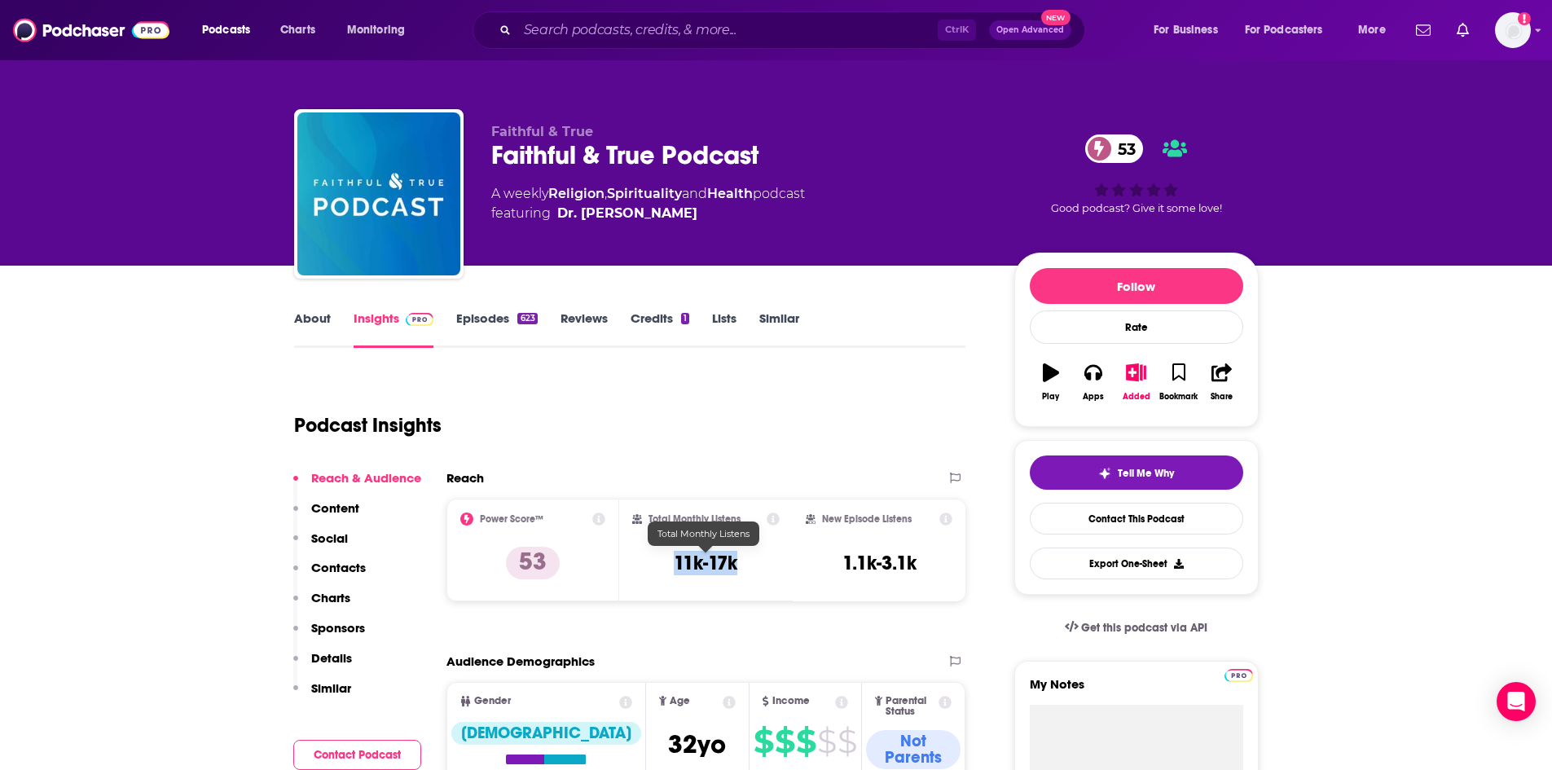
drag, startPoint x: 675, startPoint y: 558, endPoint x: 749, endPoint y: 569, distance: 74.1
click at [749, 569] on div "Total Monthly Listens 11k-17k" at bounding box center [705, 549] width 147 height 75
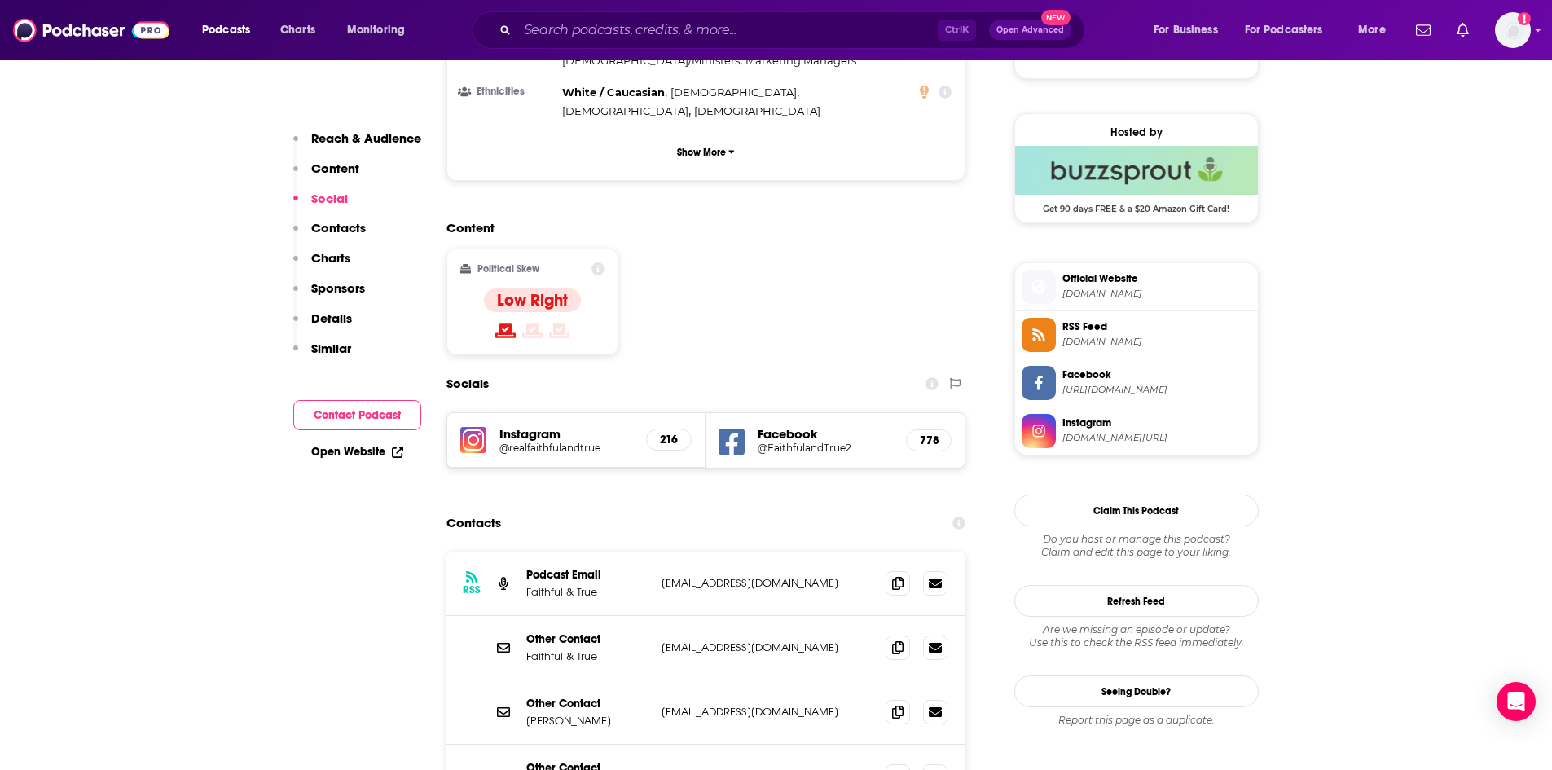
scroll to position [1140, 0]
click at [900, 767] on icon at bounding box center [897, 773] width 11 height 13
click at [896, 574] on icon at bounding box center [897, 580] width 11 height 13
click at [621, 29] on input "Search podcasts, credits, & more..." at bounding box center [727, 30] width 420 height 26
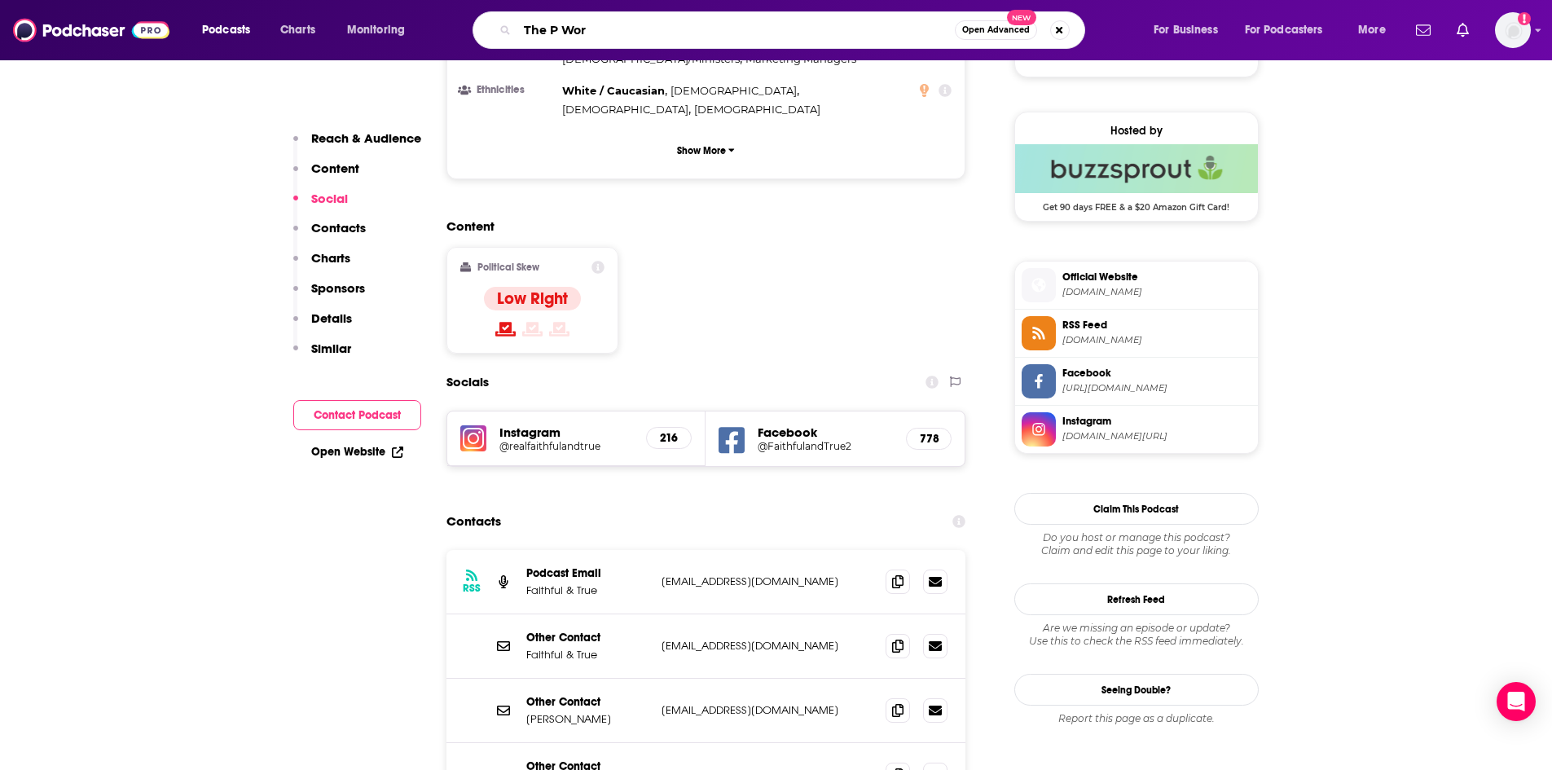
type input "The P Word"
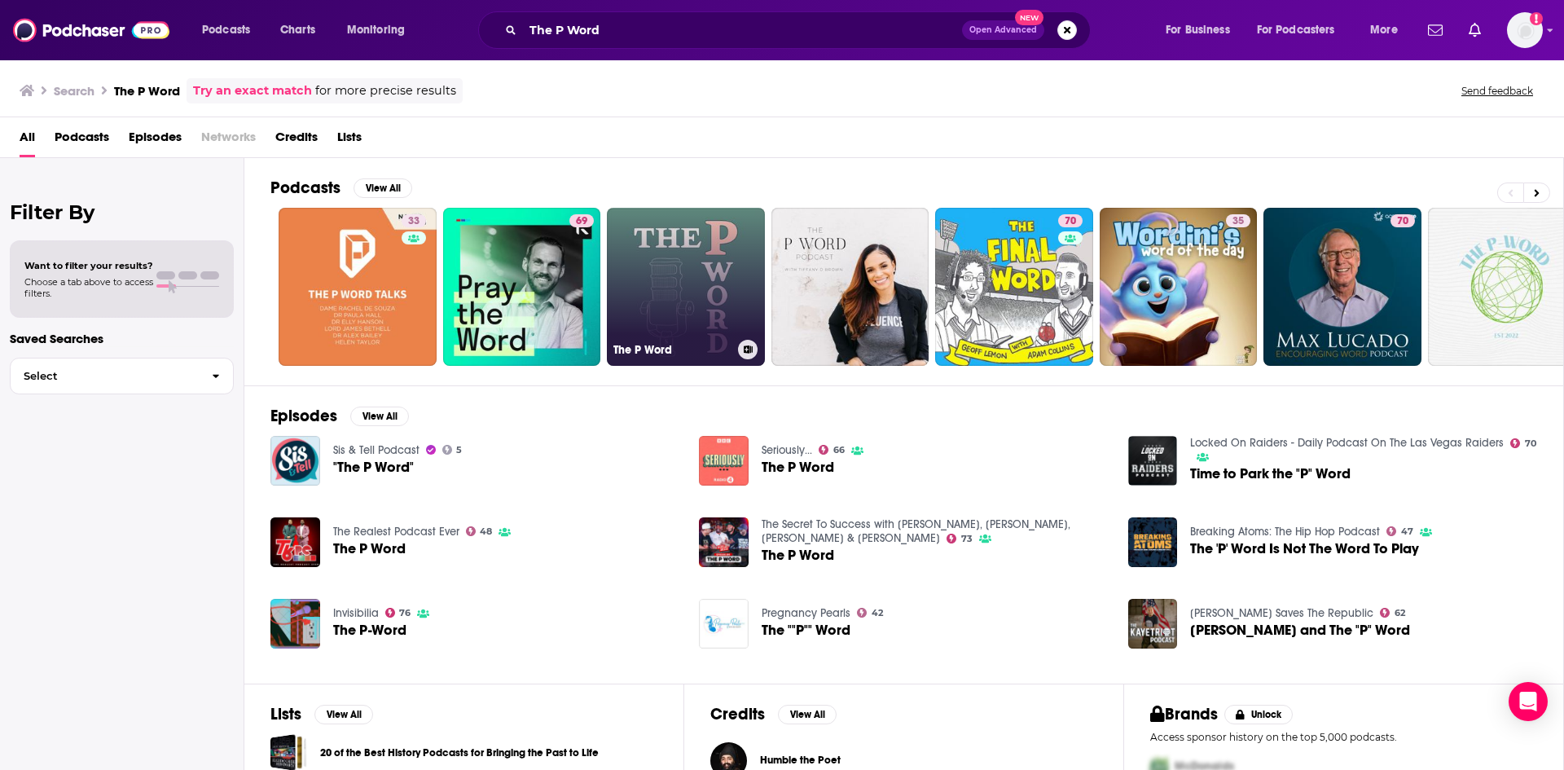
click at [696, 273] on link "The P Word" at bounding box center [686, 287] width 158 height 158
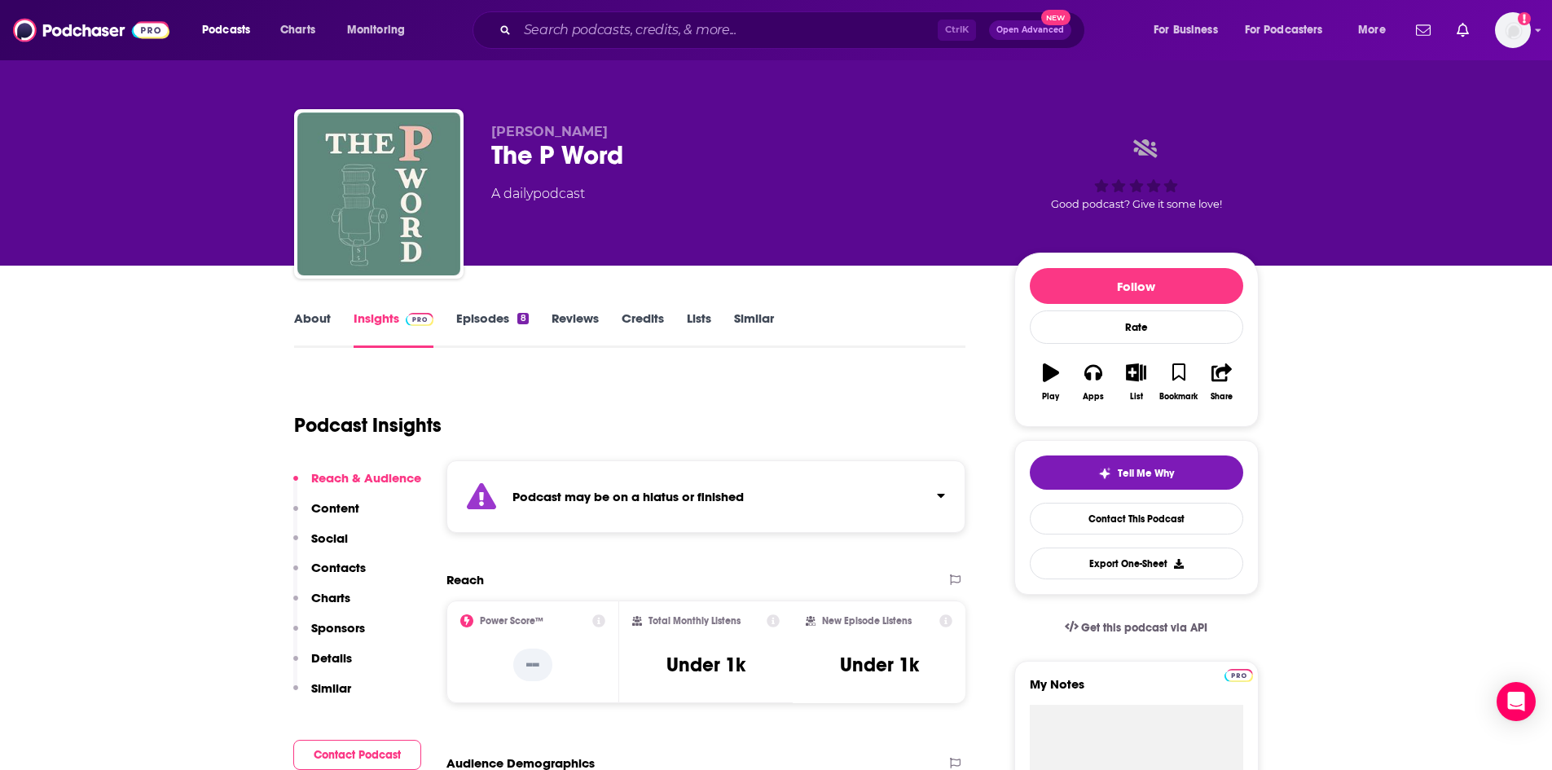
click at [310, 320] on link "About" at bounding box center [312, 328] width 37 height 37
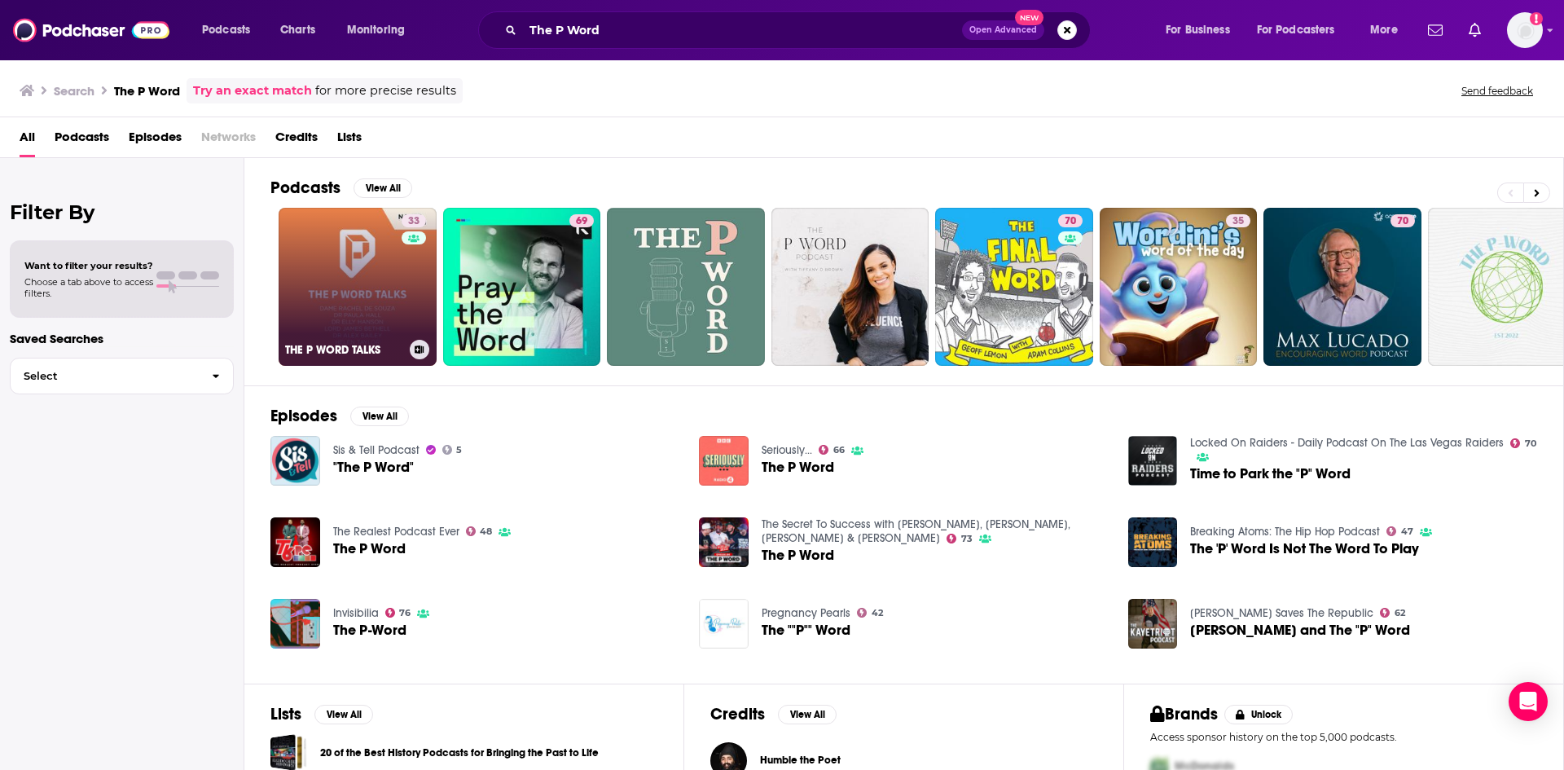
click at [373, 278] on link "33 THE P WORD TALKS" at bounding box center [358, 287] width 158 height 158
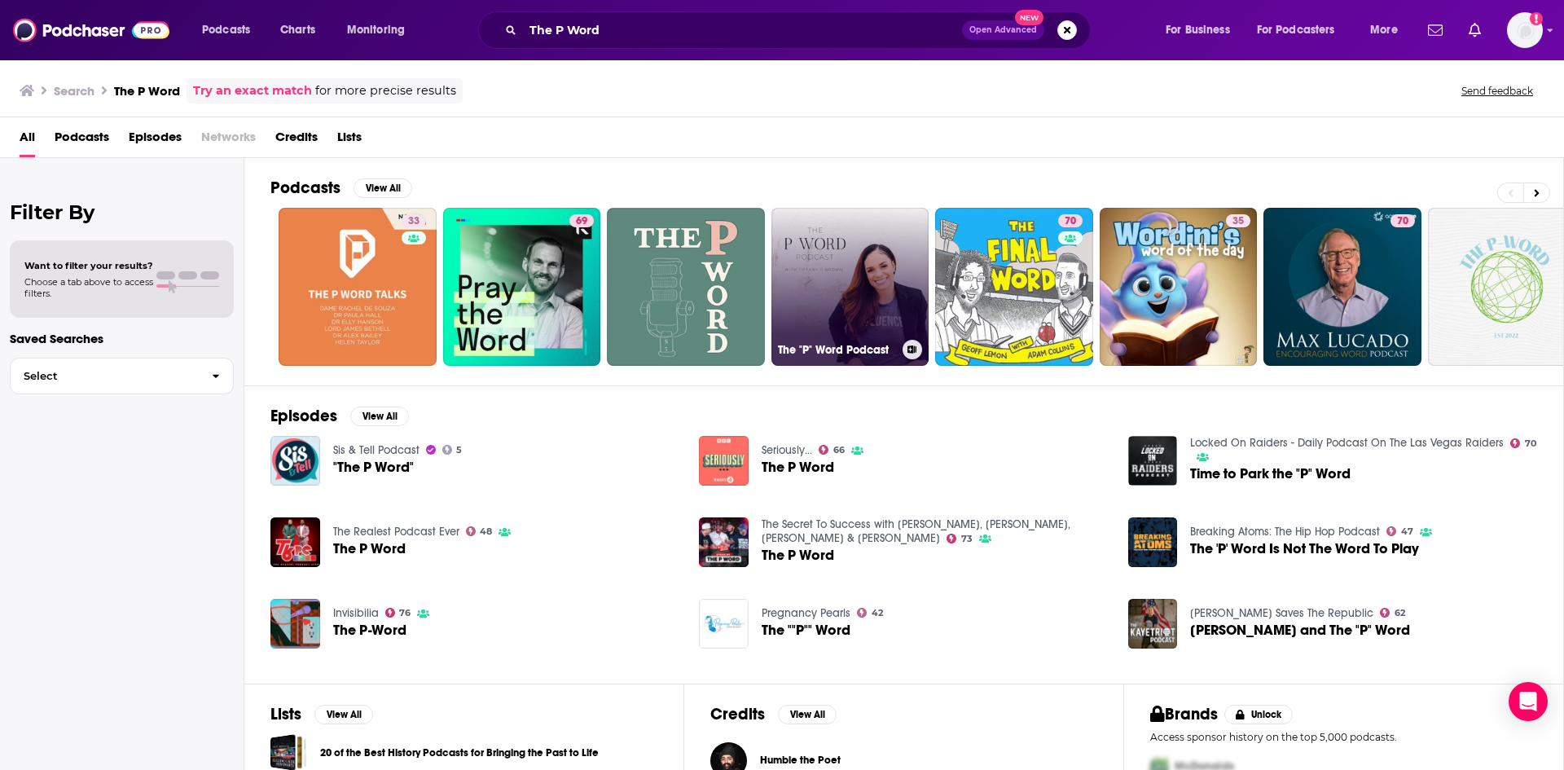
click at [872, 261] on link "The "P" Word Podcast" at bounding box center [850, 287] width 158 height 158
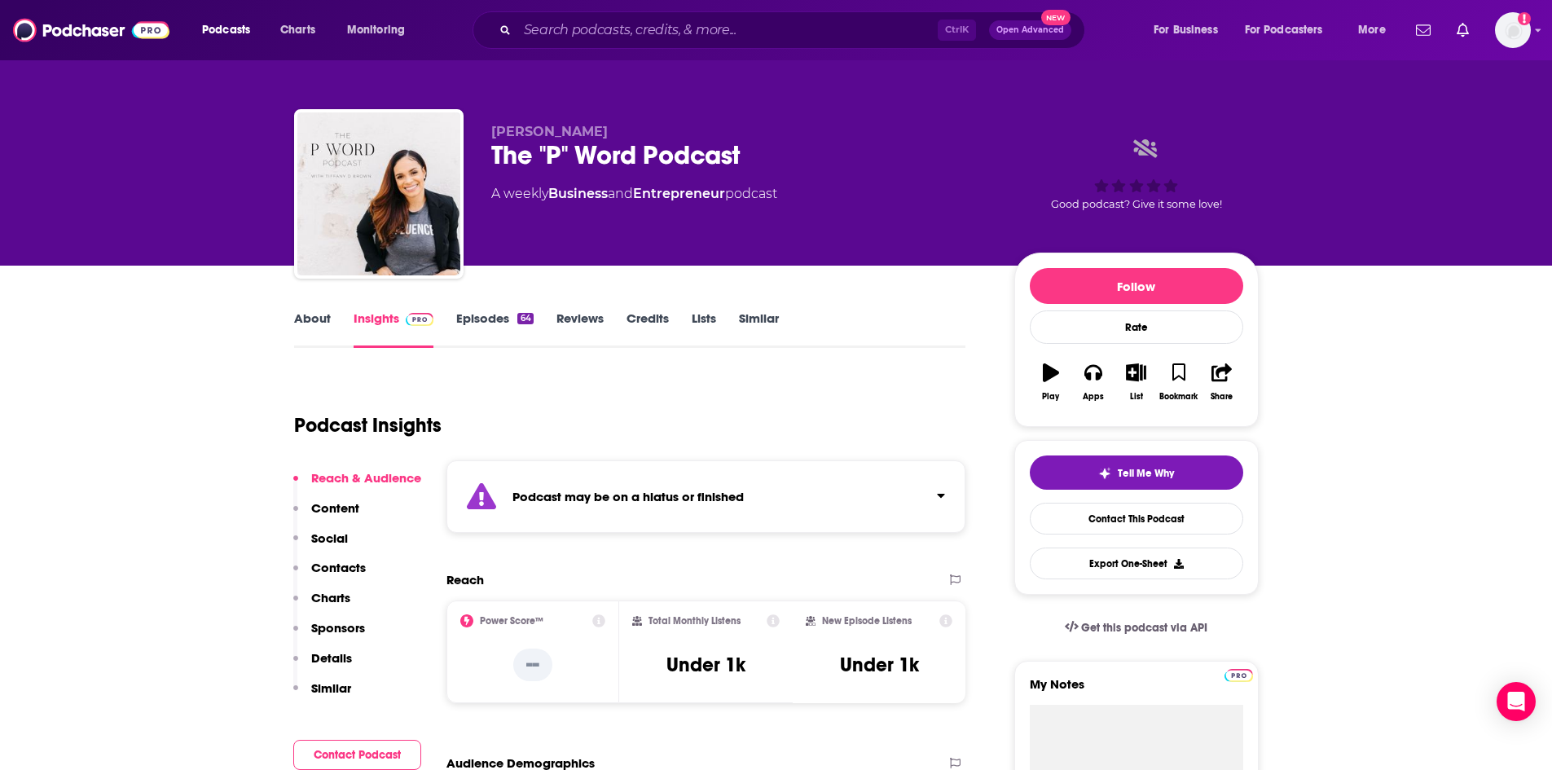
click at [319, 323] on link "About" at bounding box center [312, 328] width 37 height 37
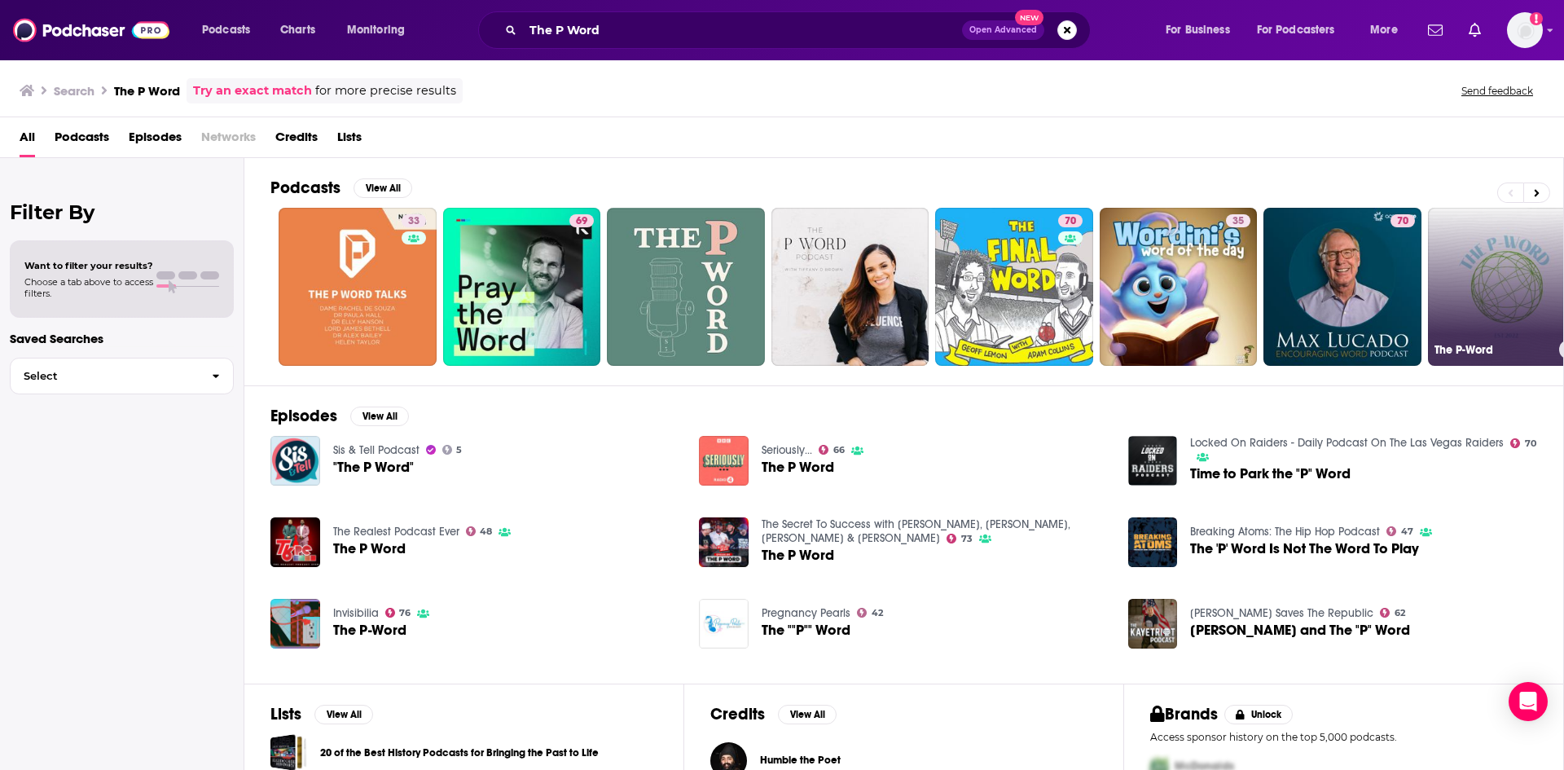
click at [1524, 275] on link "The P-Word" at bounding box center [1507, 287] width 158 height 158
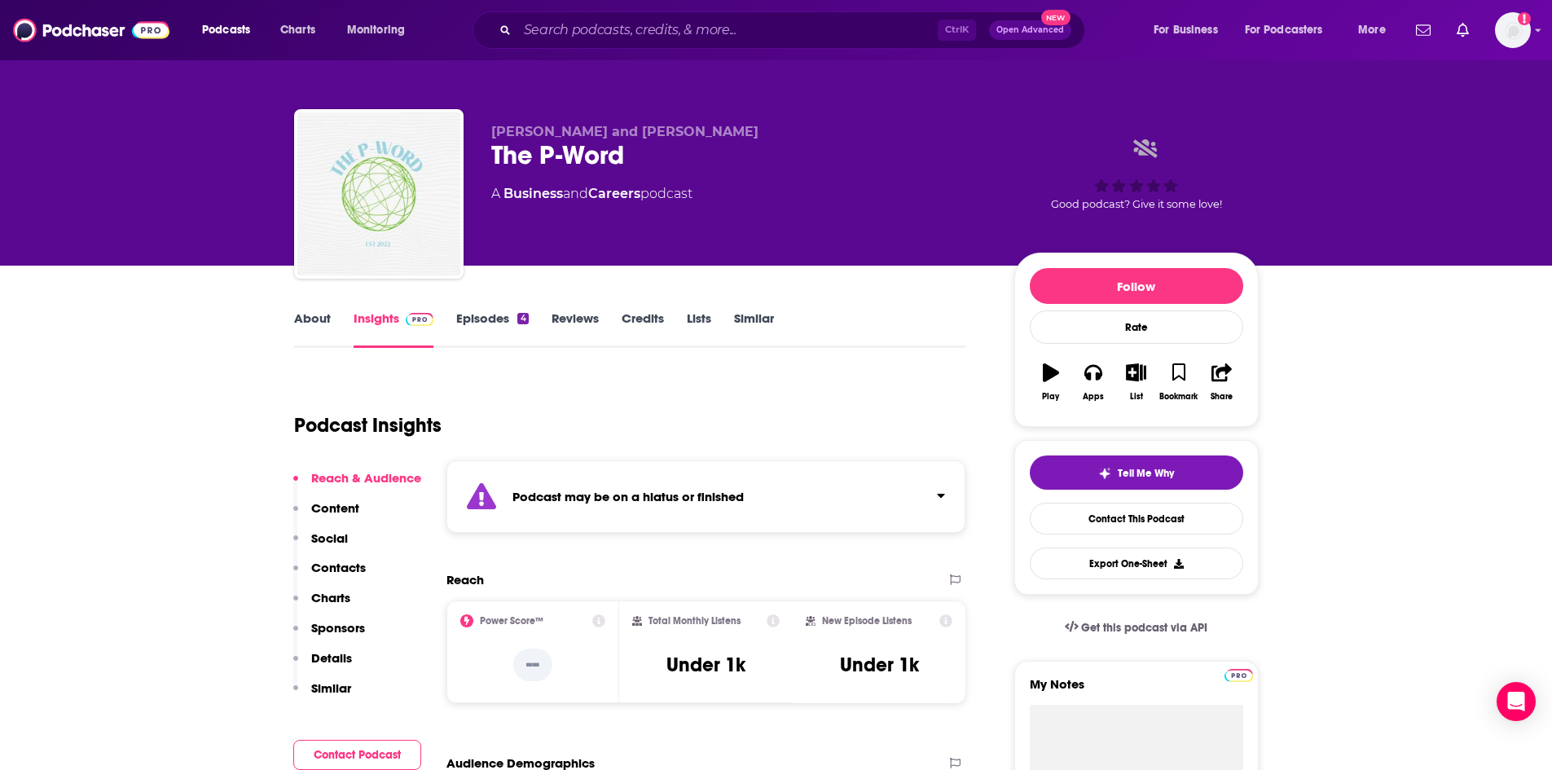
click at [316, 323] on link "About" at bounding box center [312, 328] width 37 height 37
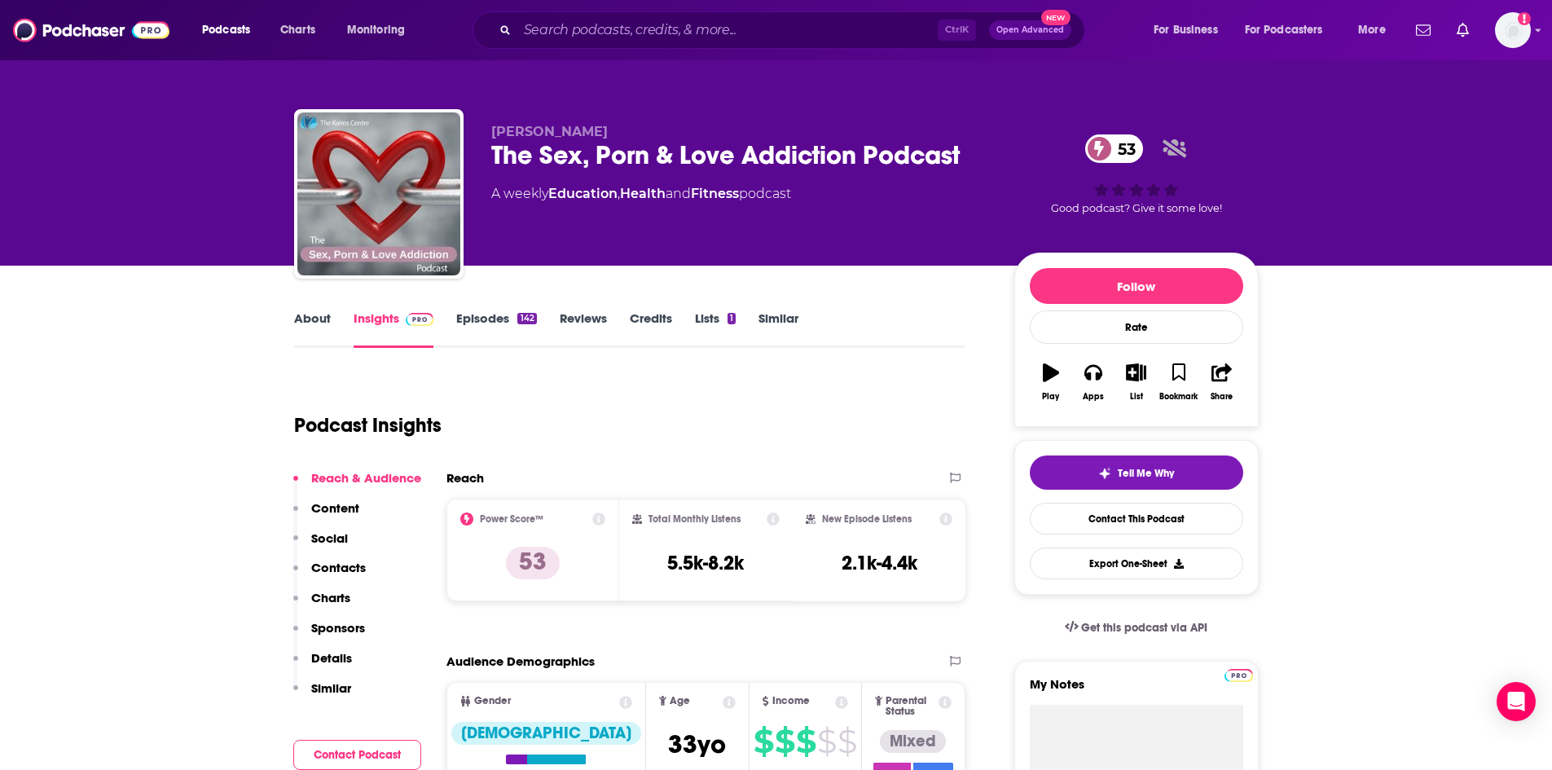
click at [512, 325] on link "Episodes 142" at bounding box center [496, 328] width 80 height 37
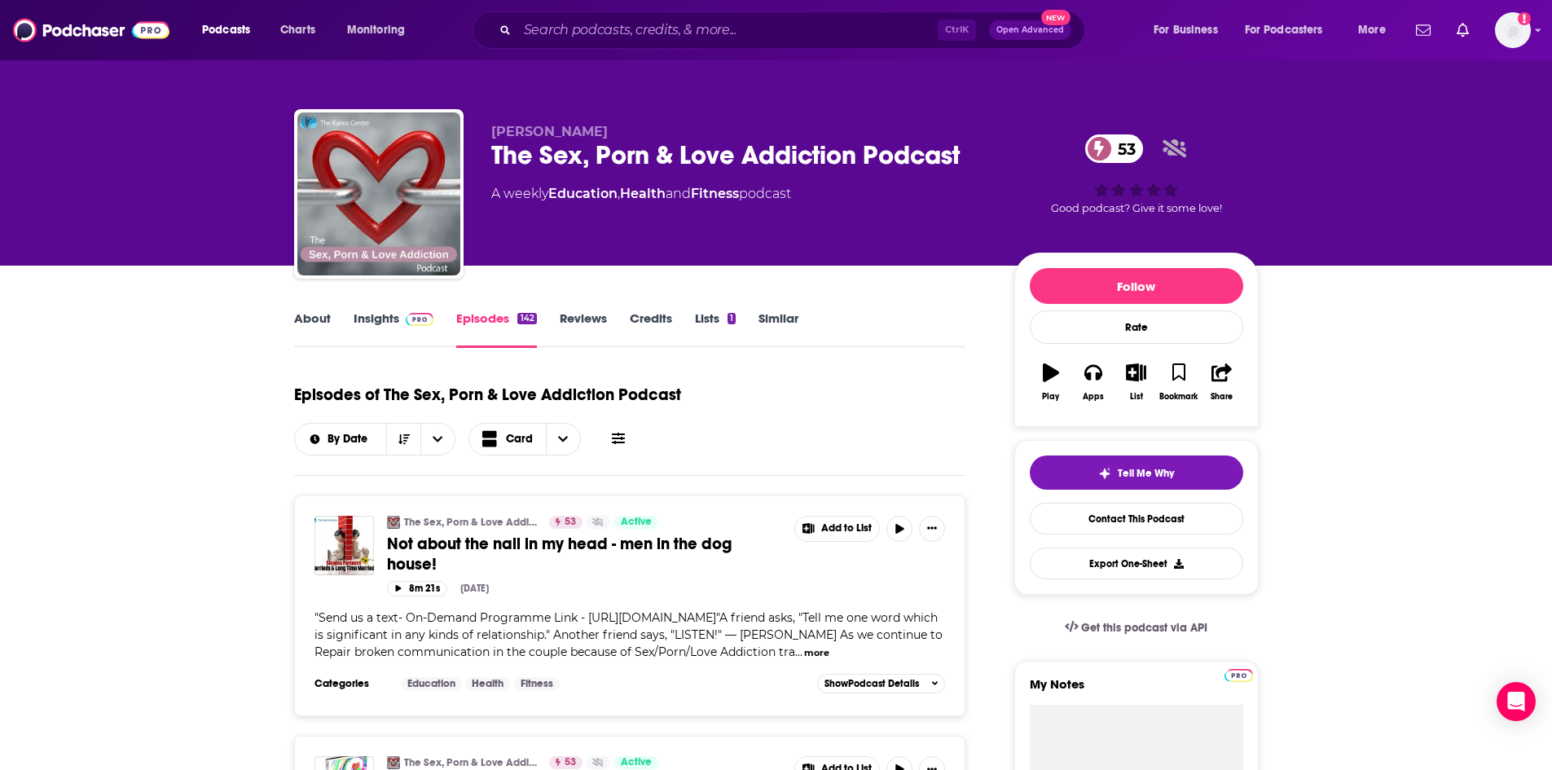
click at [311, 314] on link "About" at bounding box center [312, 328] width 37 height 37
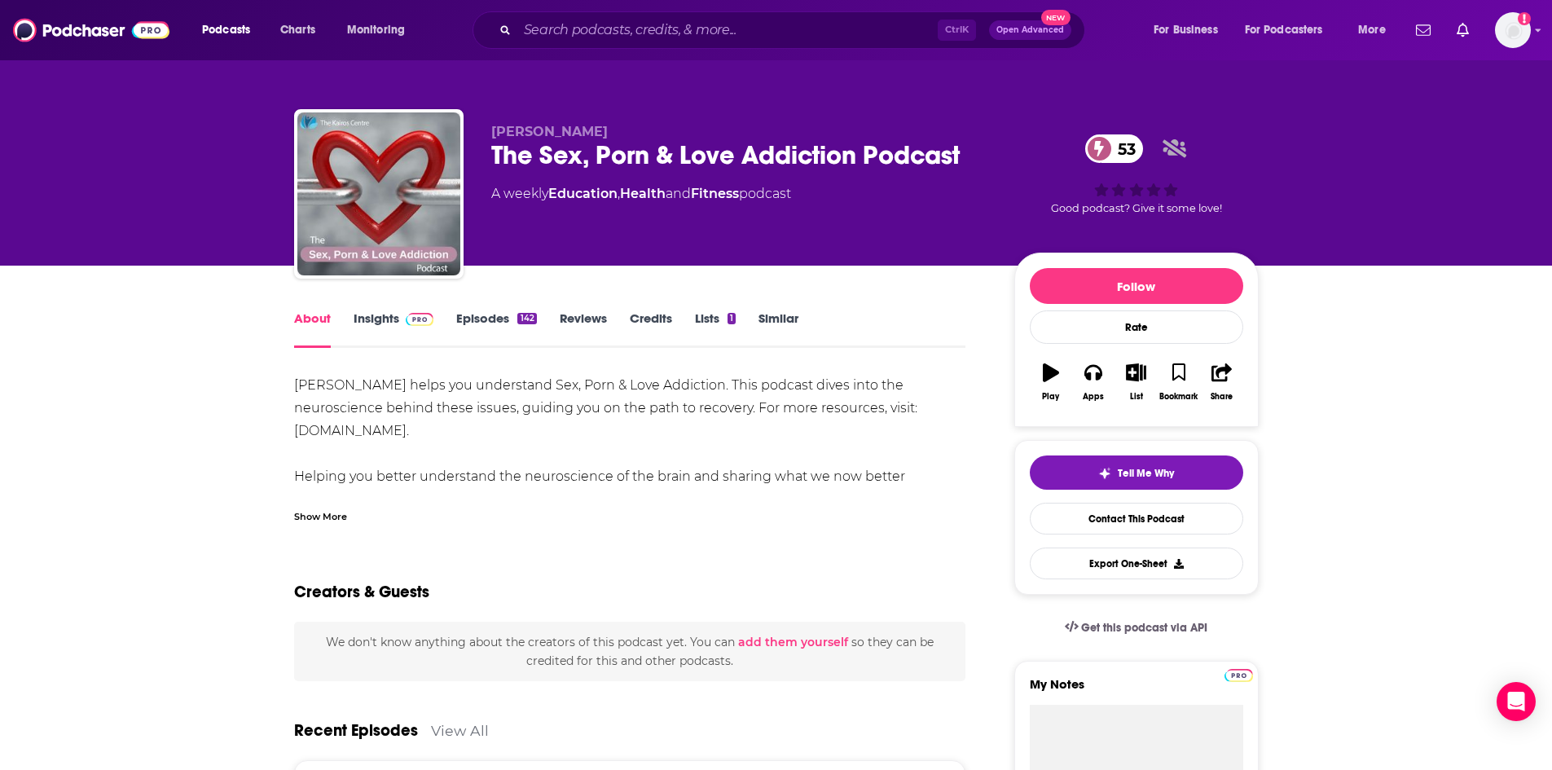
click at [324, 521] on div "Show More" at bounding box center [320, 515] width 53 height 15
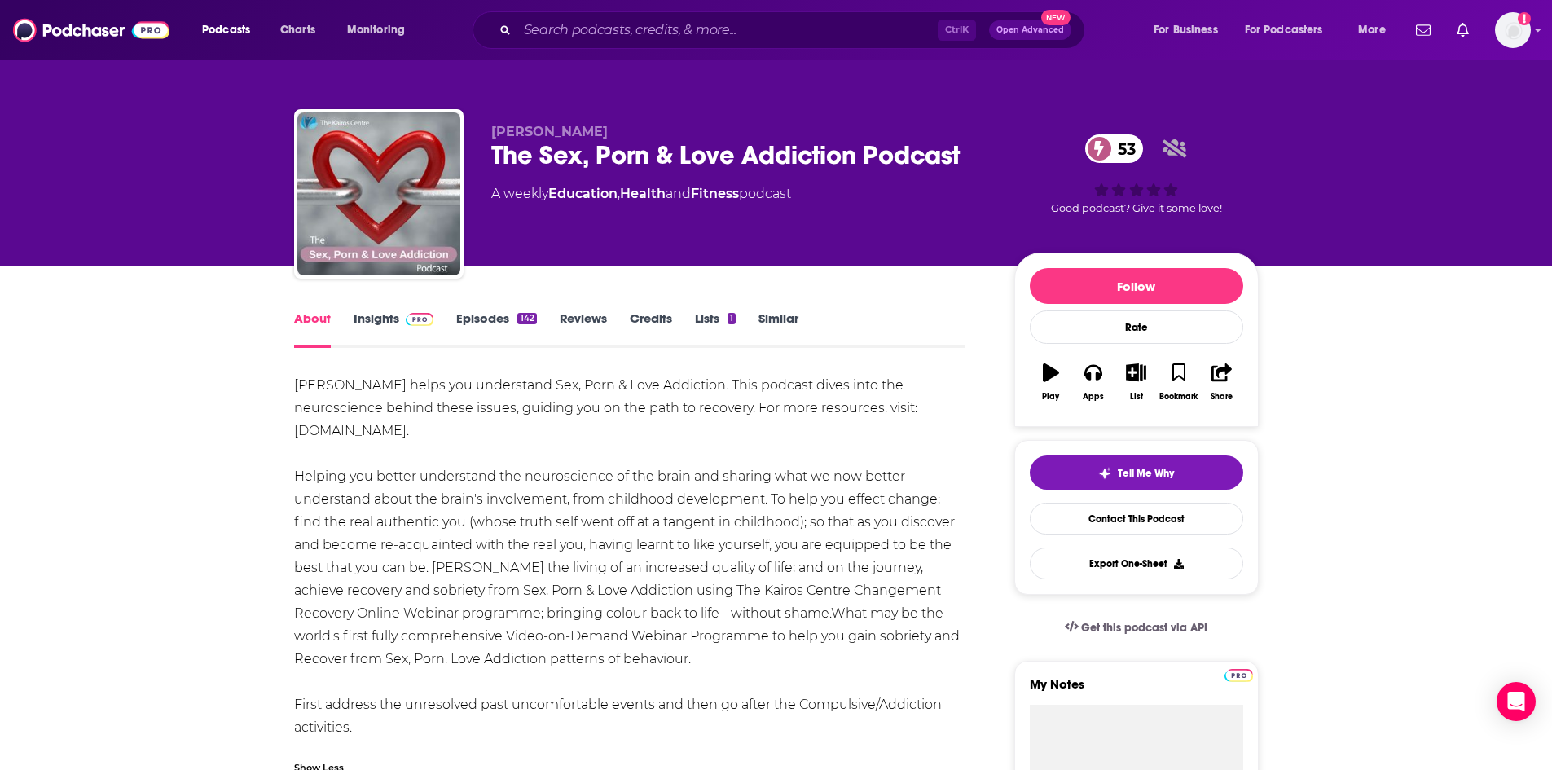
click at [425, 323] on img at bounding box center [420, 319] width 29 height 13
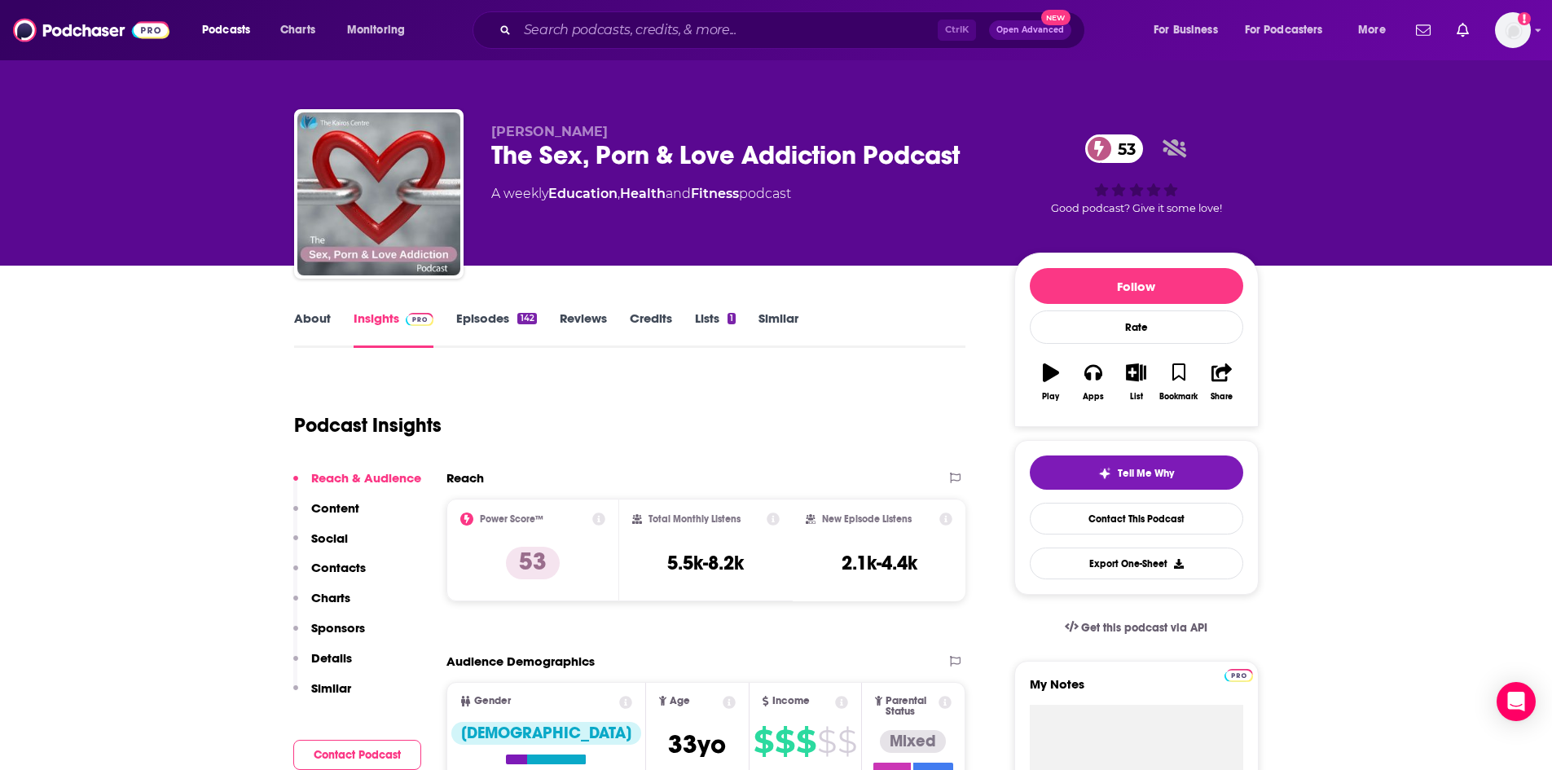
click at [501, 320] on link "Episodes 142" at bounding box center [496, 328] width 80 height 37
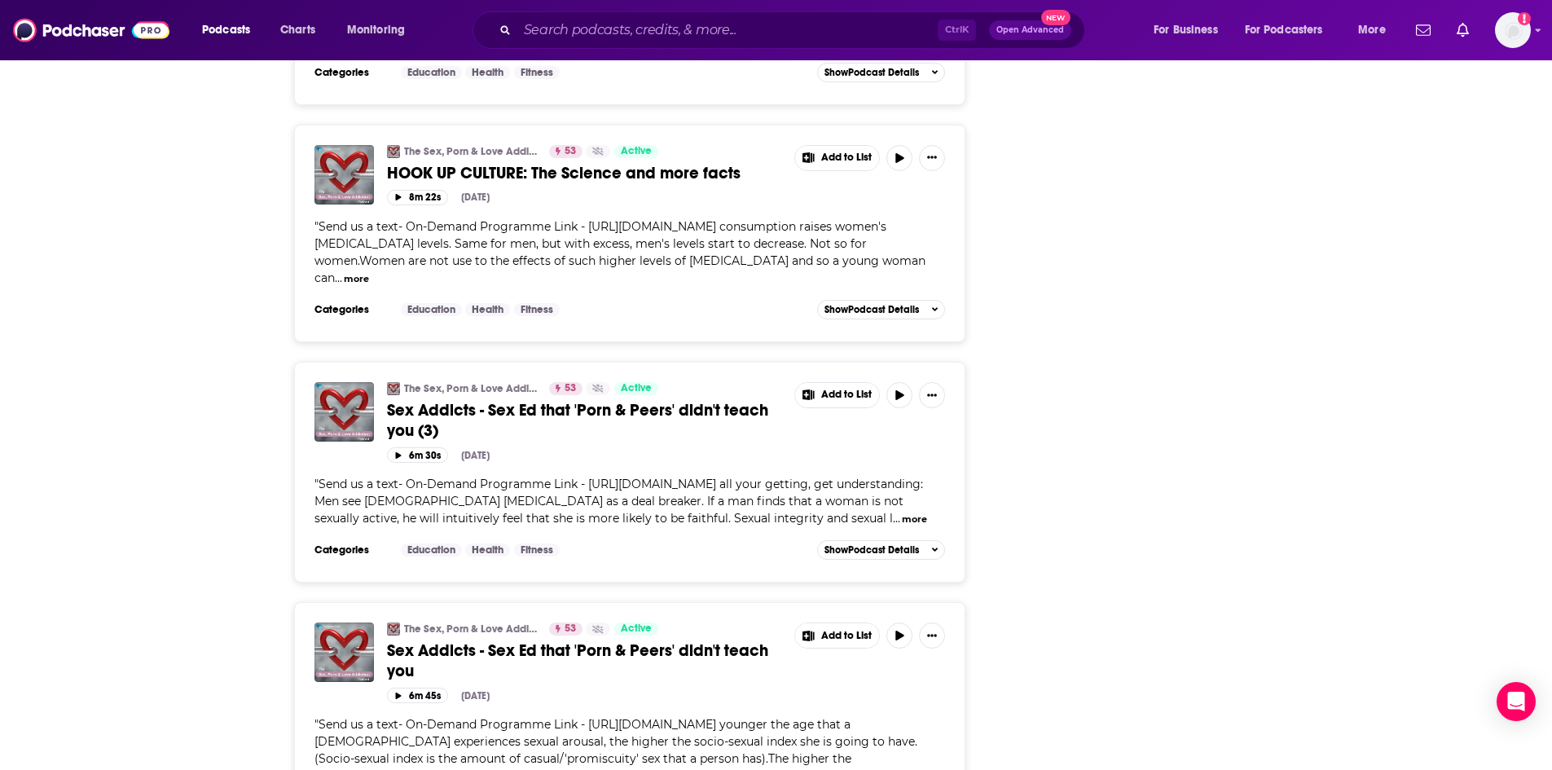
scroll to position [5621, 0]
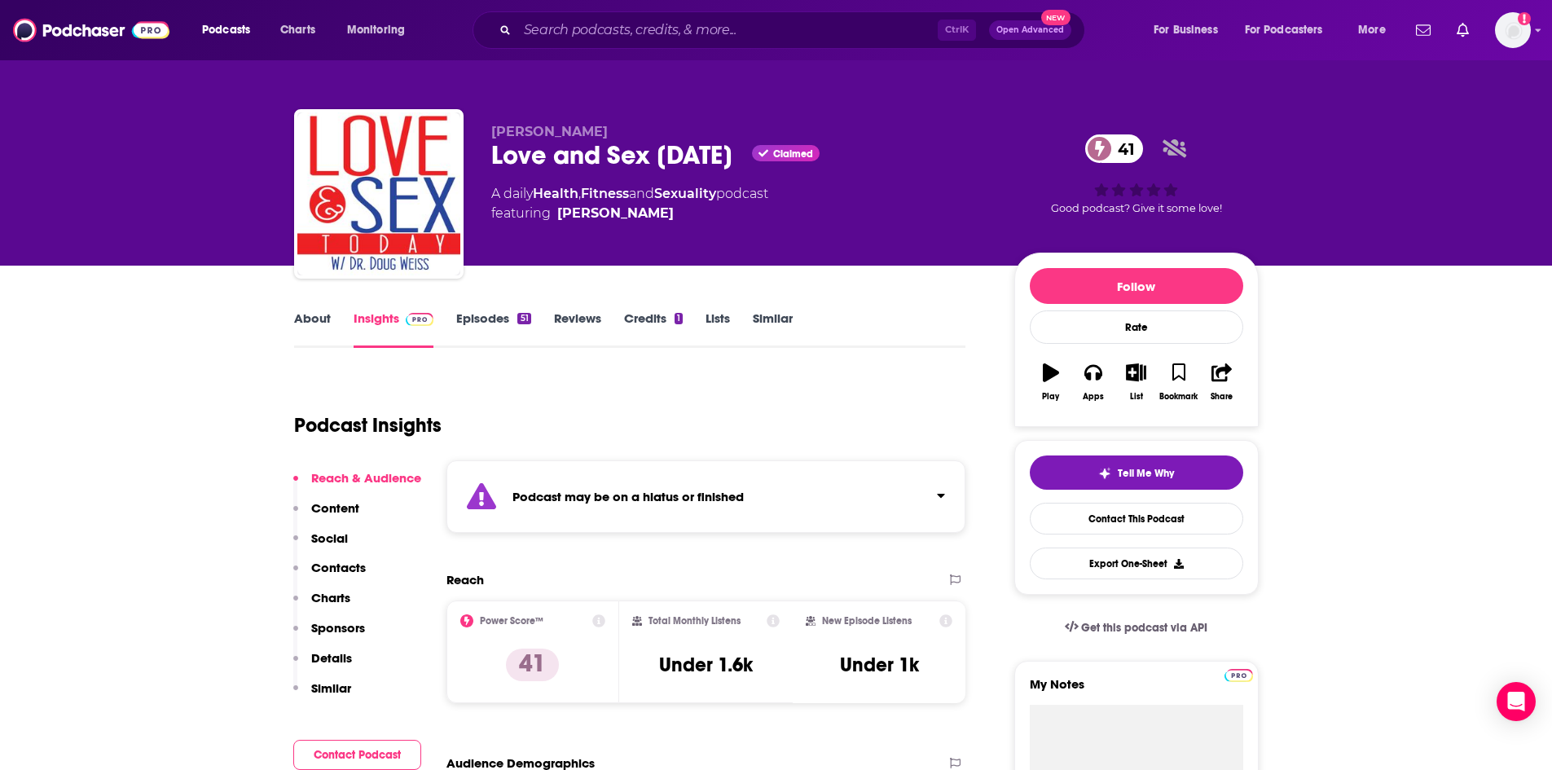
click at [503, 323] on link "Episodes 51" at bounding box center [493, 328] width 74 height 37
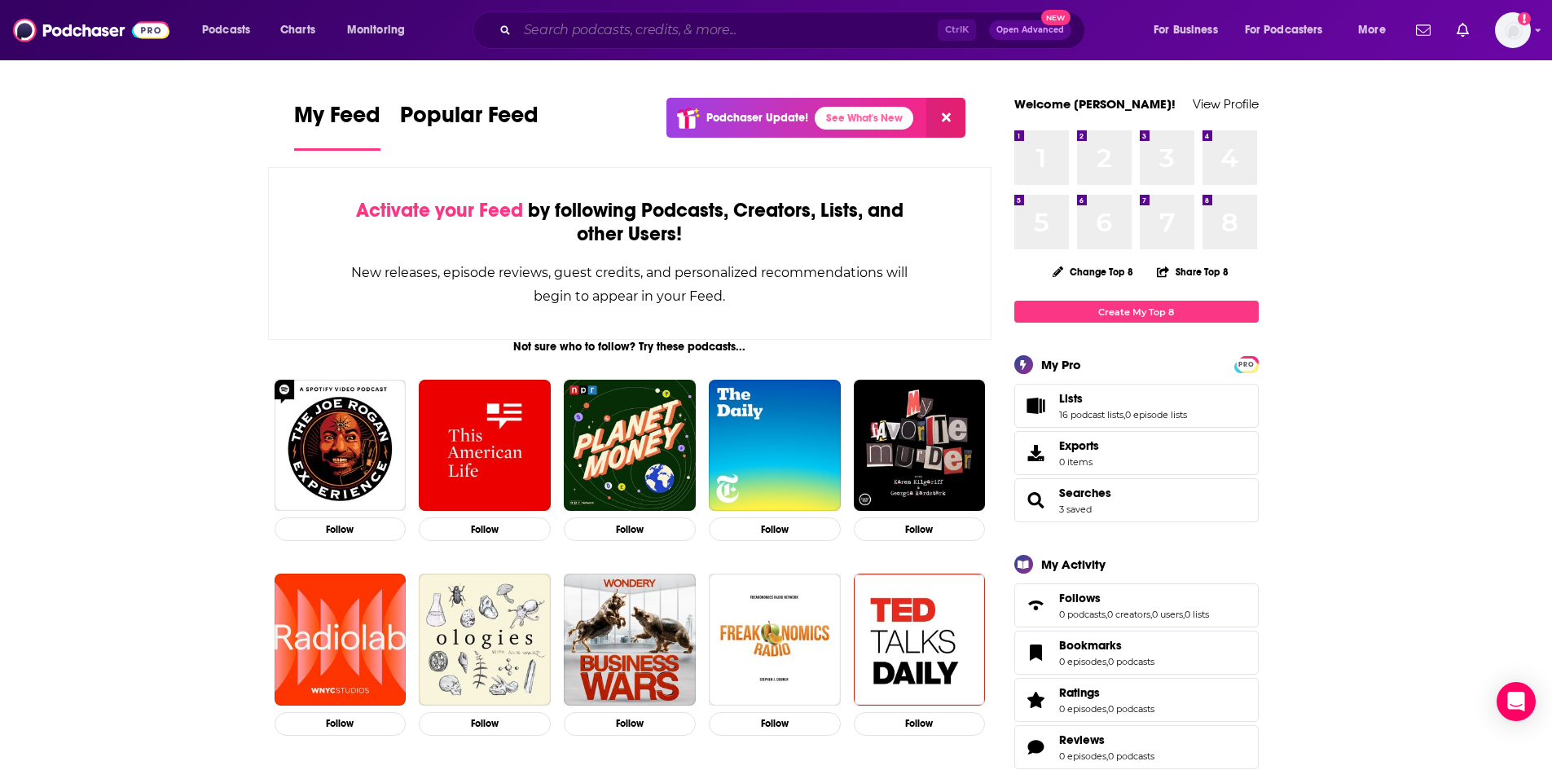
click at [675, 34] on input "Search podcasts, credits, & more..." at bounding box center [727, 30] width 420 height 26
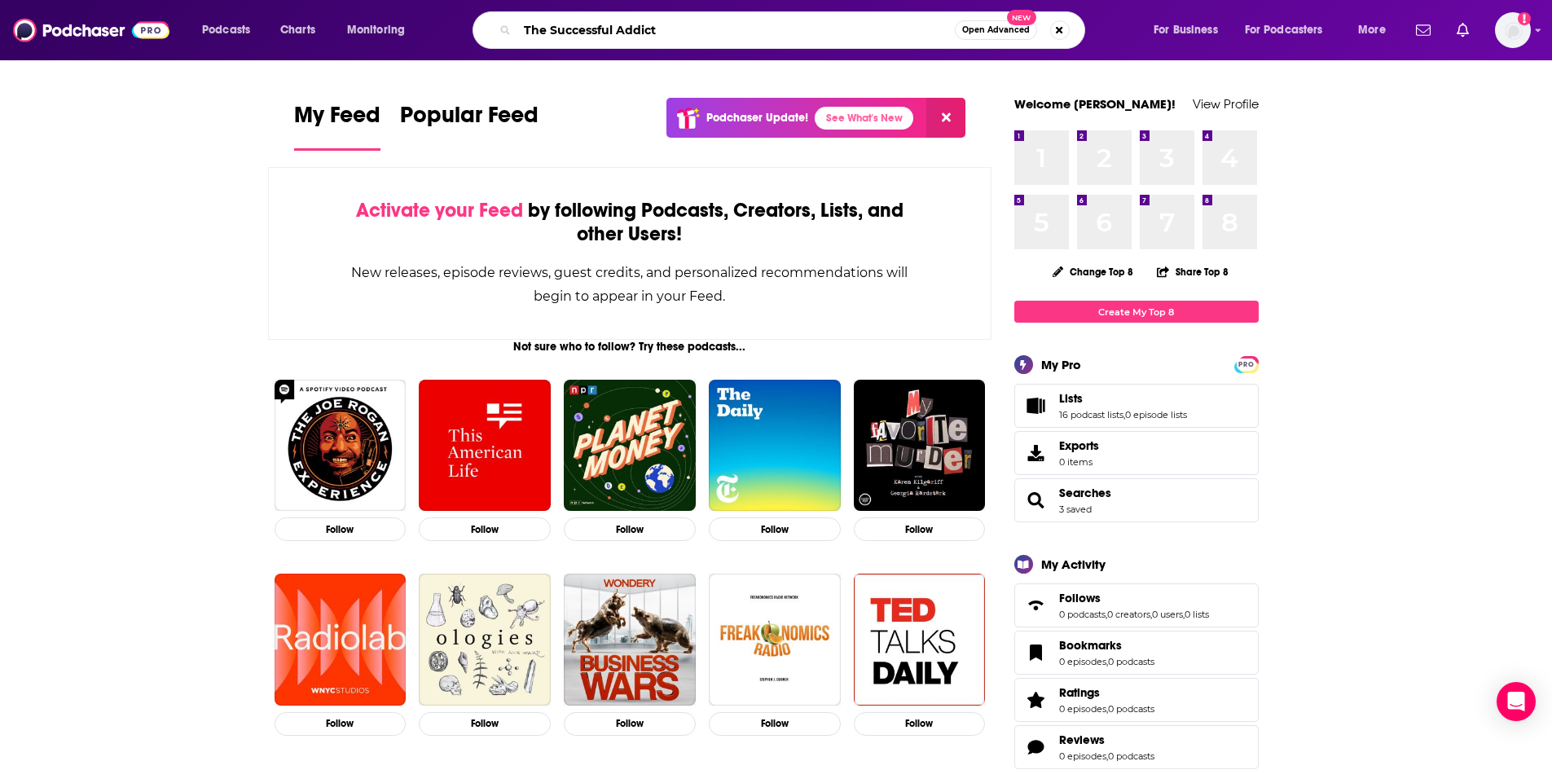
type input "The Successful Addict"
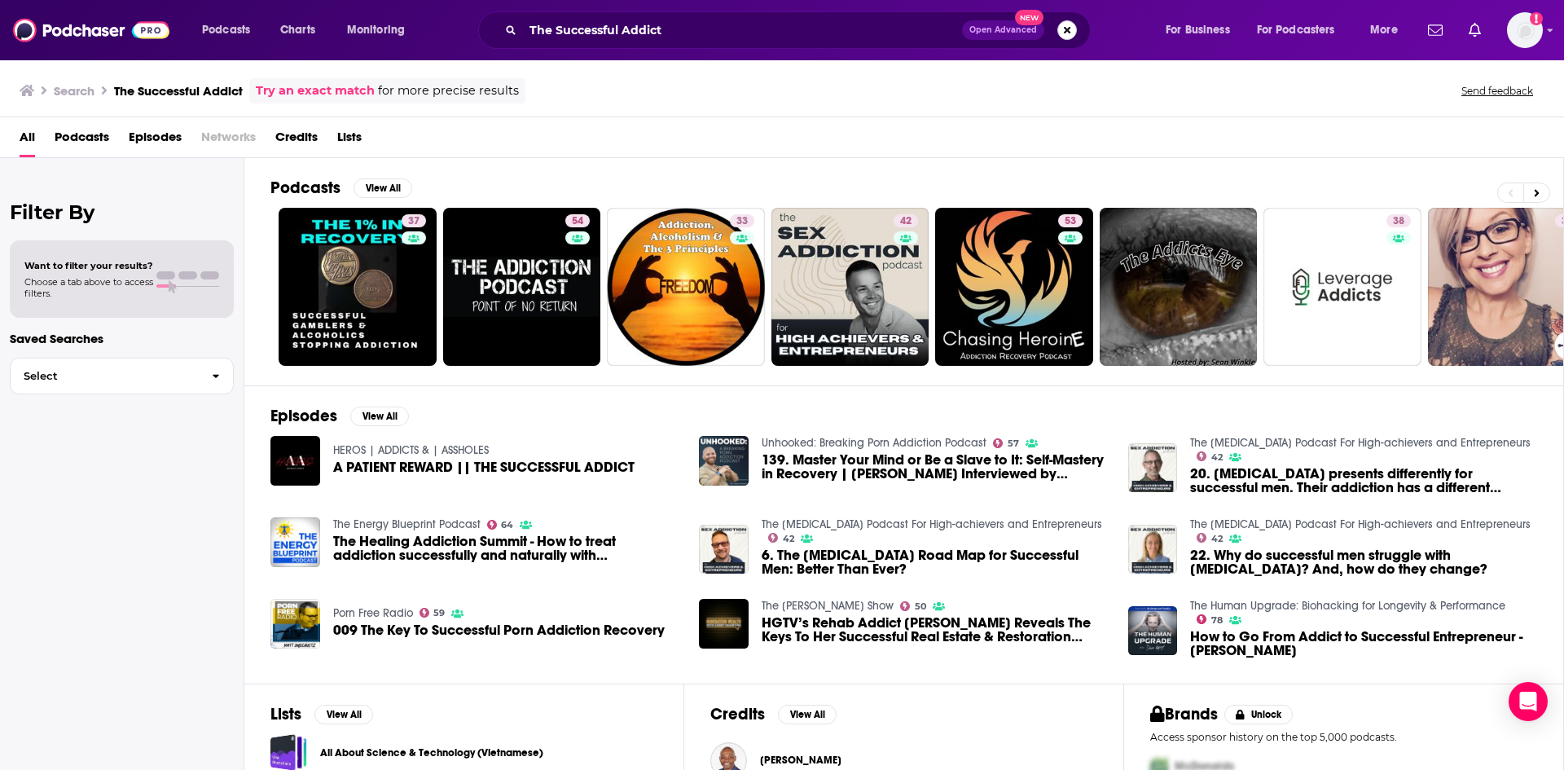
click at [1067, 34] on button "Search podcasts, credits, & more..." at bounding box center [1067, 30] width 20 height 20
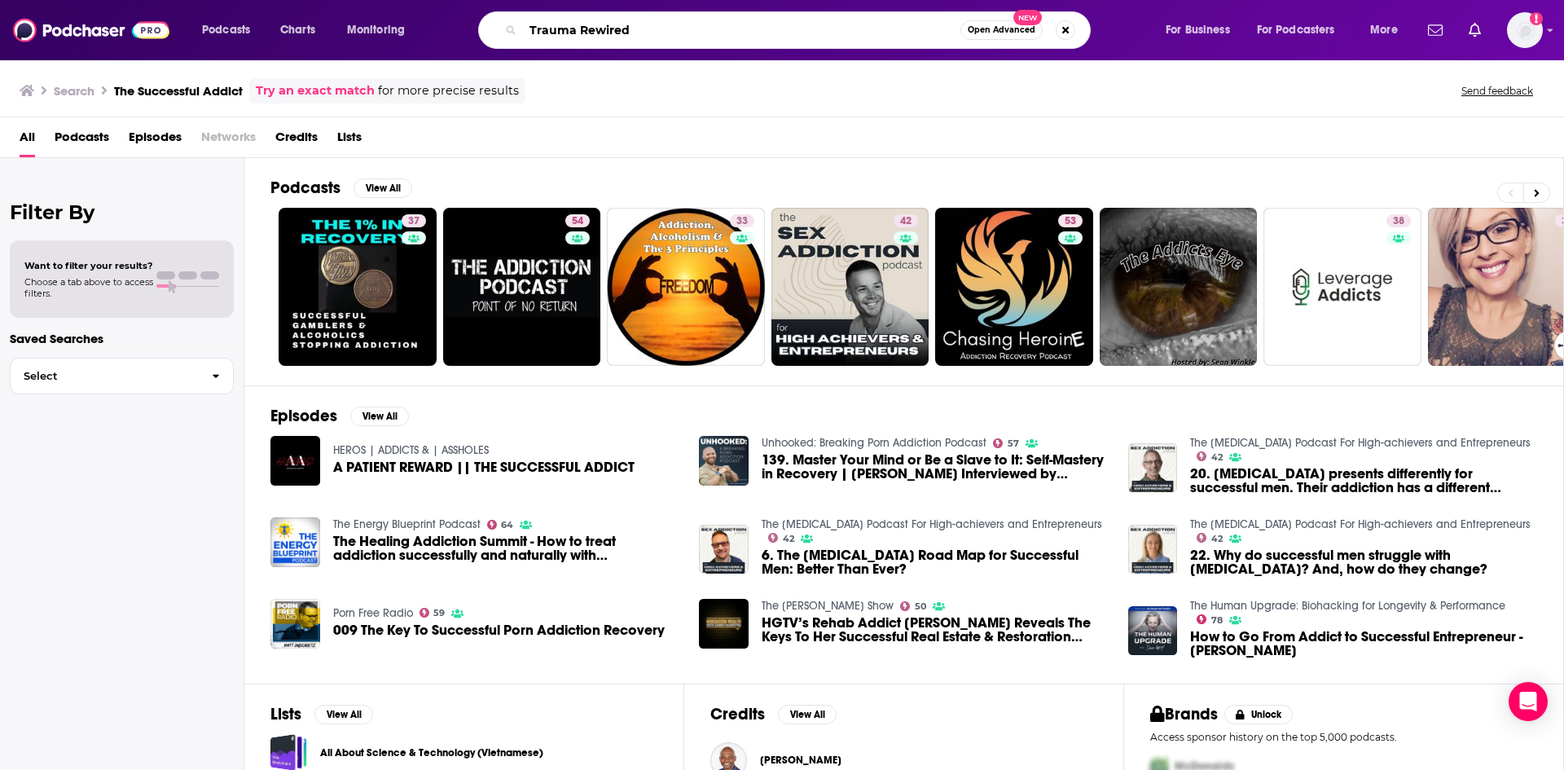
type input "Trauma Rewired"
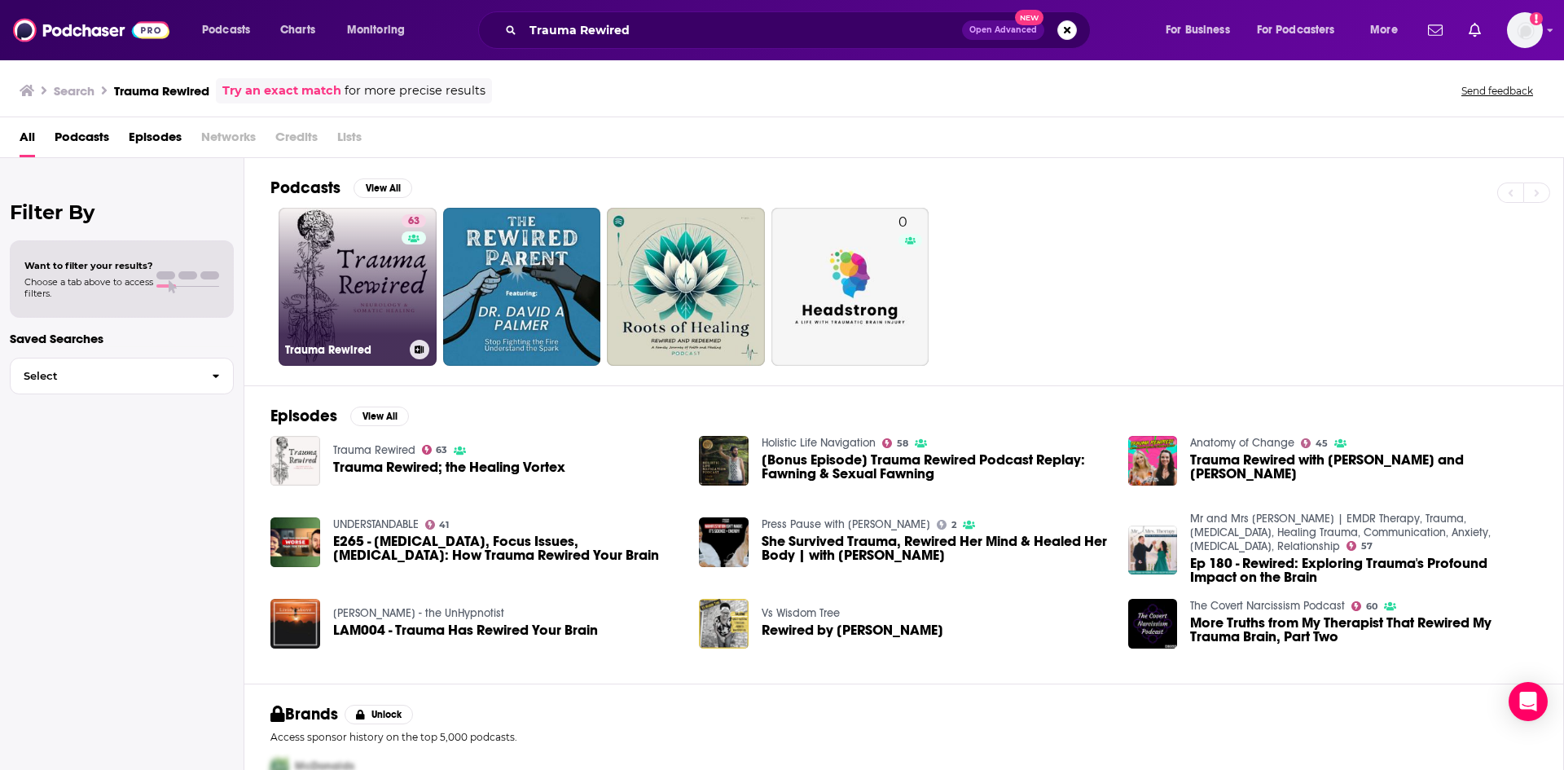
click at [370, 296] on link "63 Trauma Rewired" at bounding box center [358, 287] width 158 height 158
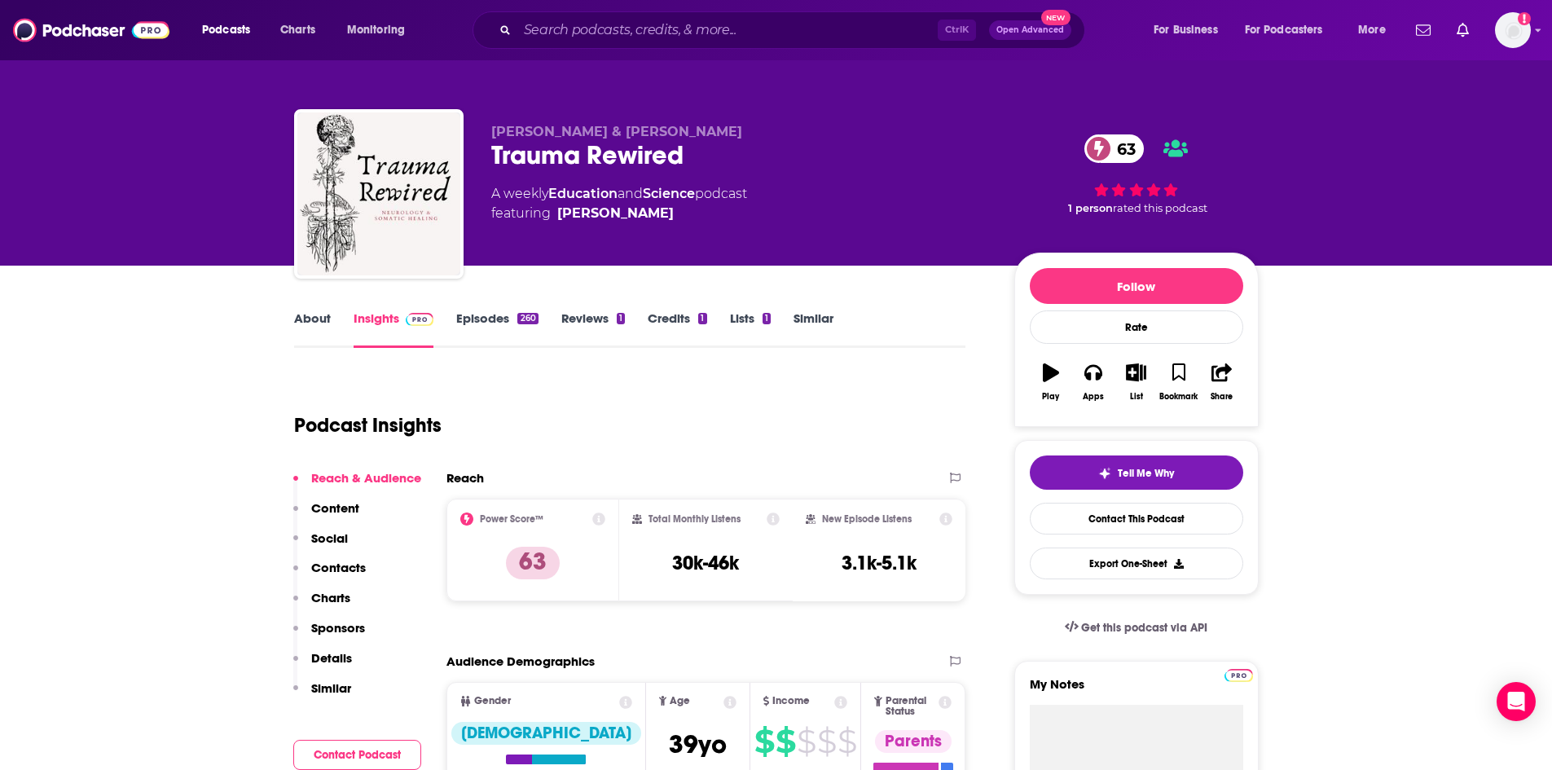
click at [509, 323] on link "Episodes 260" at bounding box center [496, 328] width 81 height 37
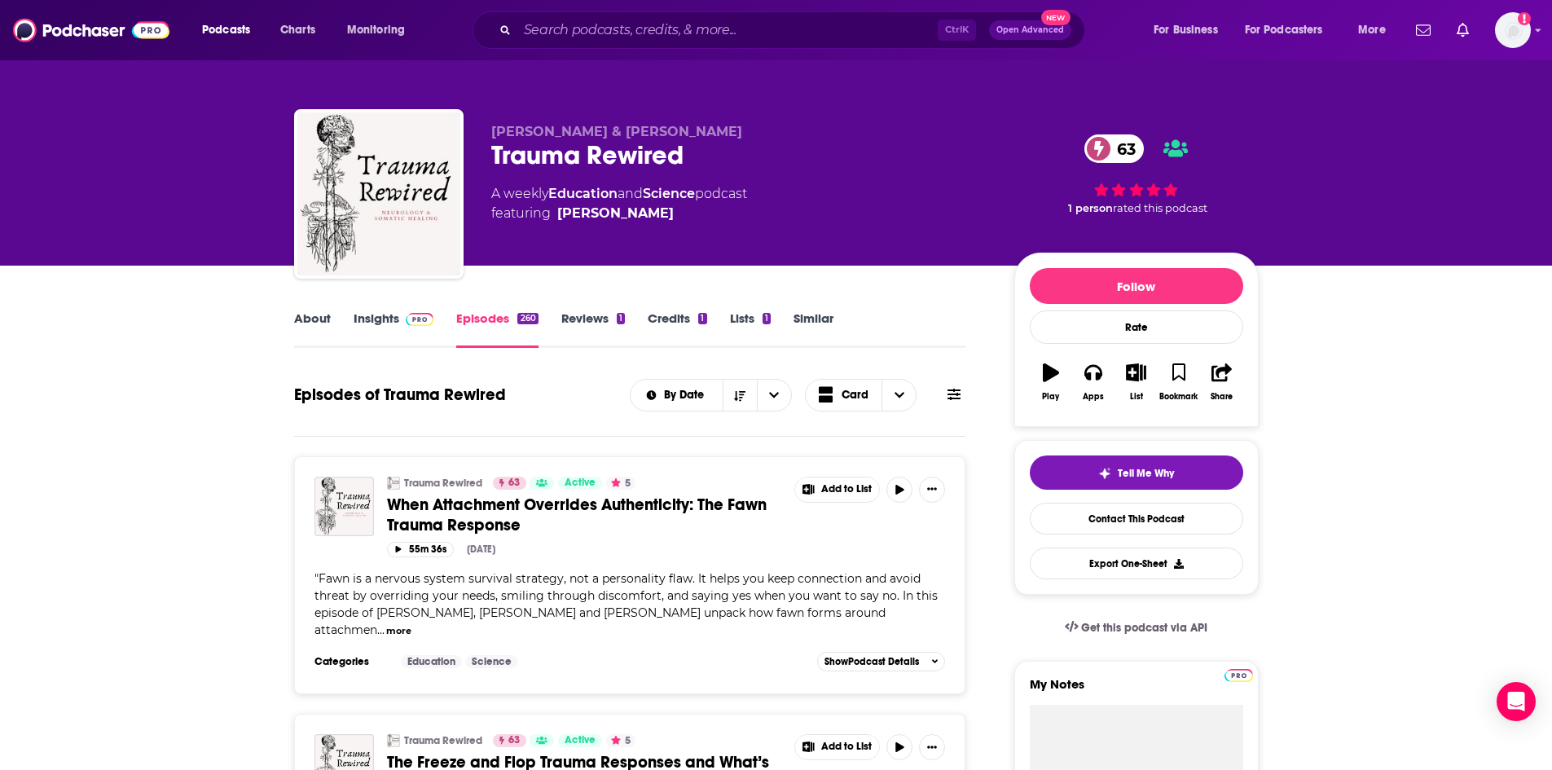
click at [325, 323] on link "About" at bounding box center [312, 328] width 37 height 37
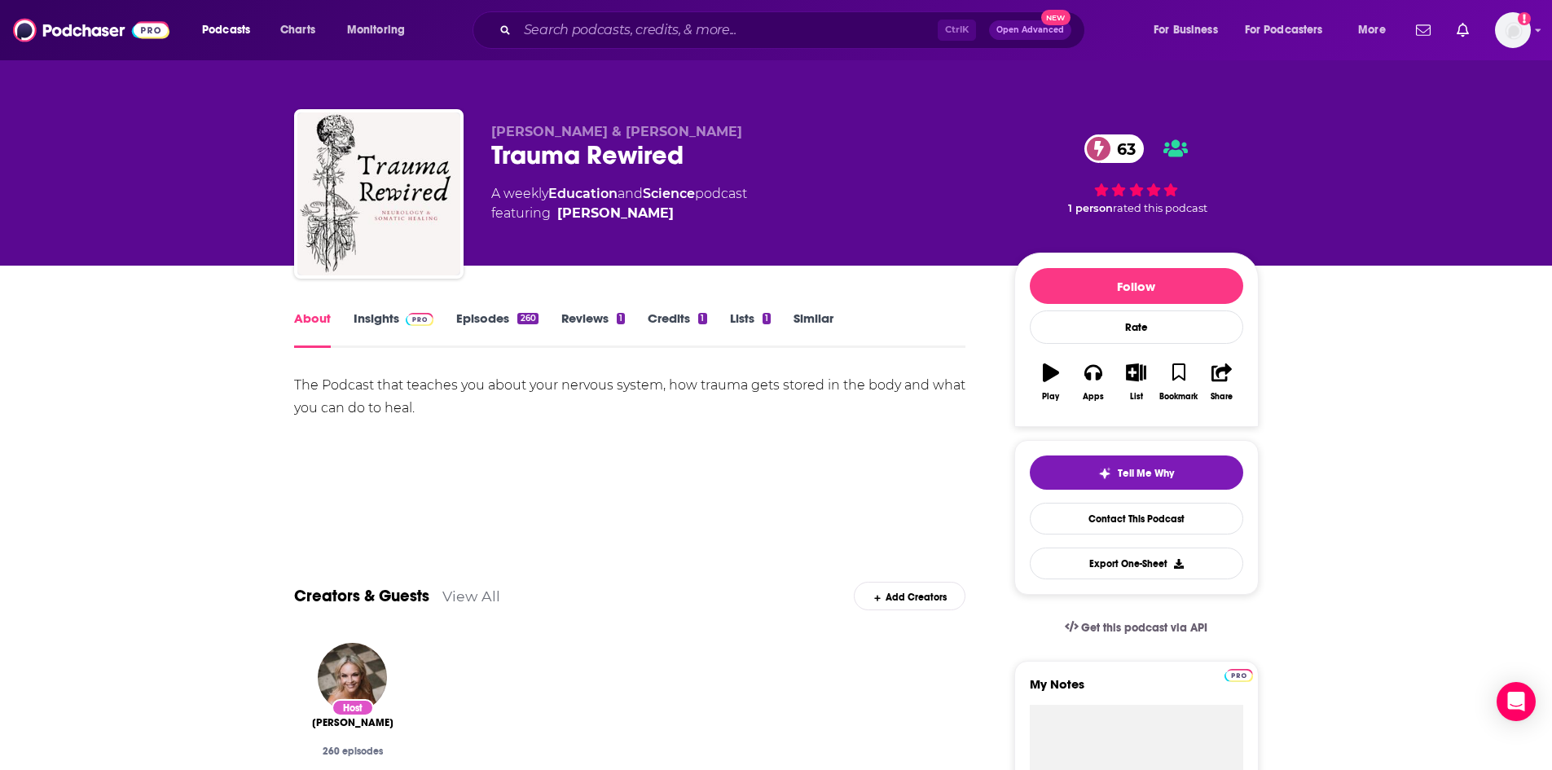
drag, startPoint x: 489, startPoint y: 128, endPoint x: 758, endPoint y: 125, distance: 268.8
click at [758, 125] on div "[PERSON_NAME] & [PERSON_NAME] Rewired 63 A weekly Education and Science podcast…" at bounding box center [776, 197] width 965 height 176
copy span "[PERSON_NAME] & [PERSON_NAME]"
click at [360, 323] on link "Insights" at bounding box center [394, 328] width 81 height 37
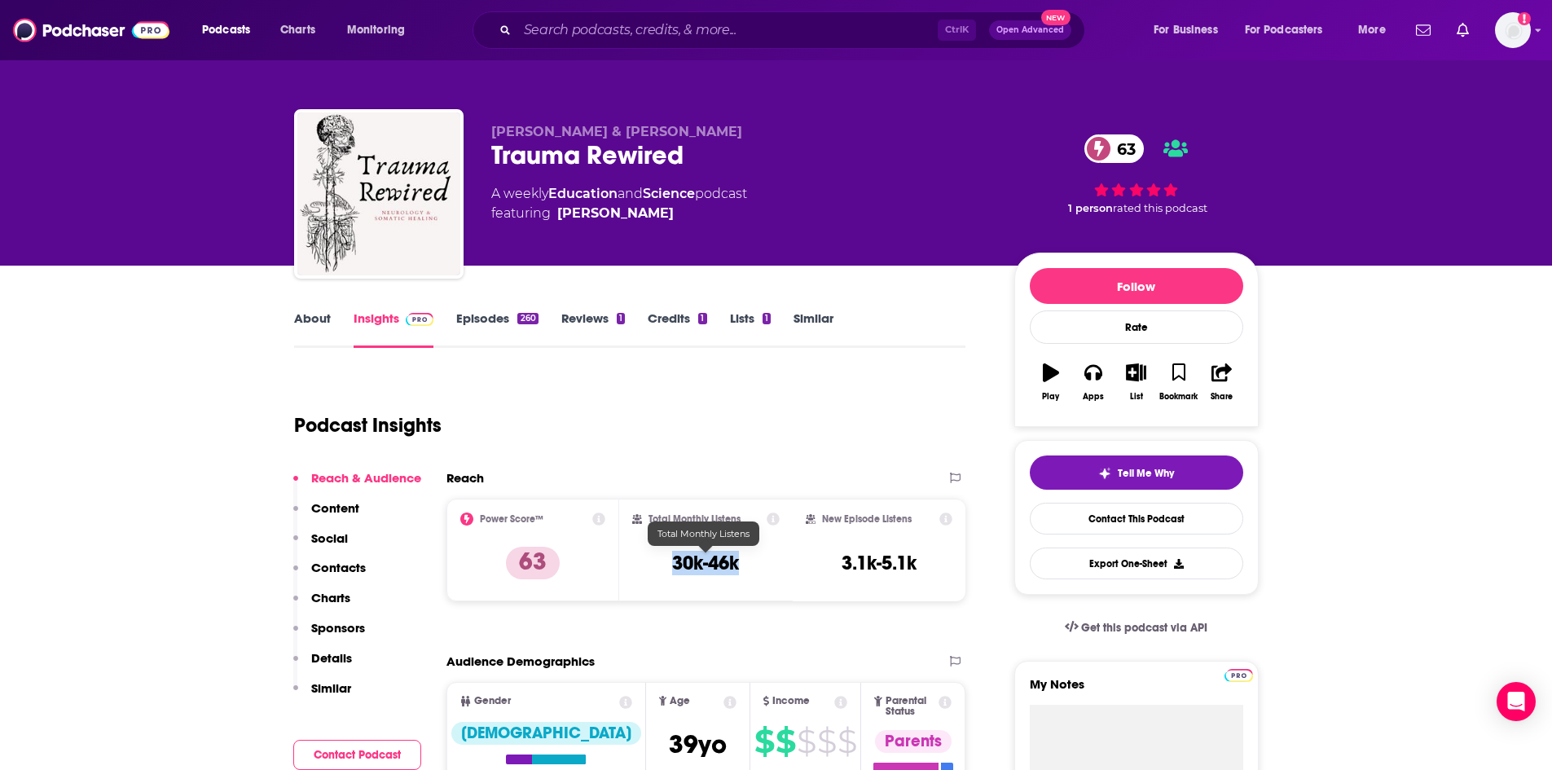
drag, startPoint x: 673, startPoint y: 561, endPoint x: 739, endPoint y: 567, distance: 66.2
click at [739, 567] on h3 "30k-46k" at bounding box center [705, 563] width 67 height 24
copy h3 "30k-46k"
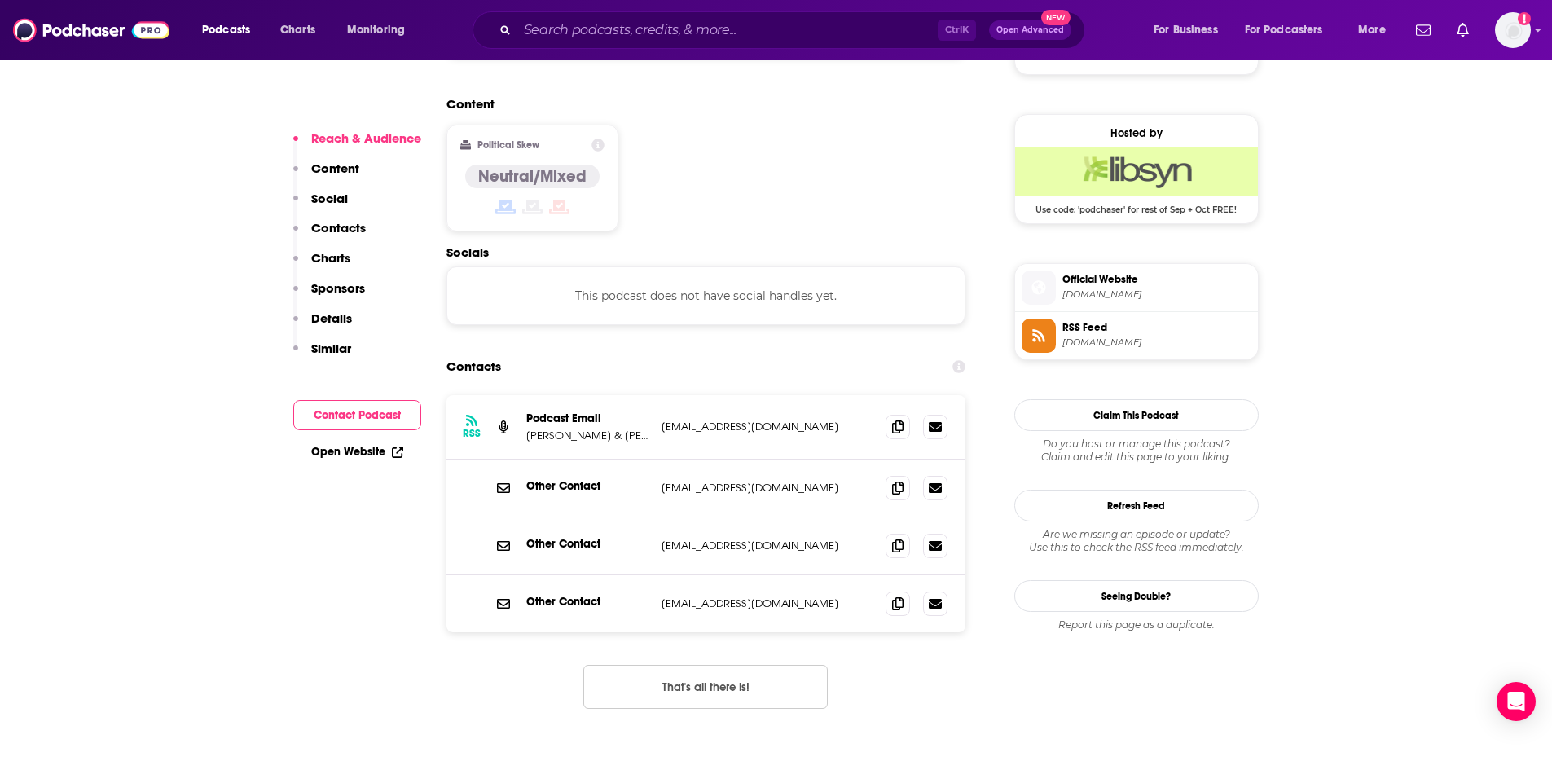
scroll to position [1303, 0]
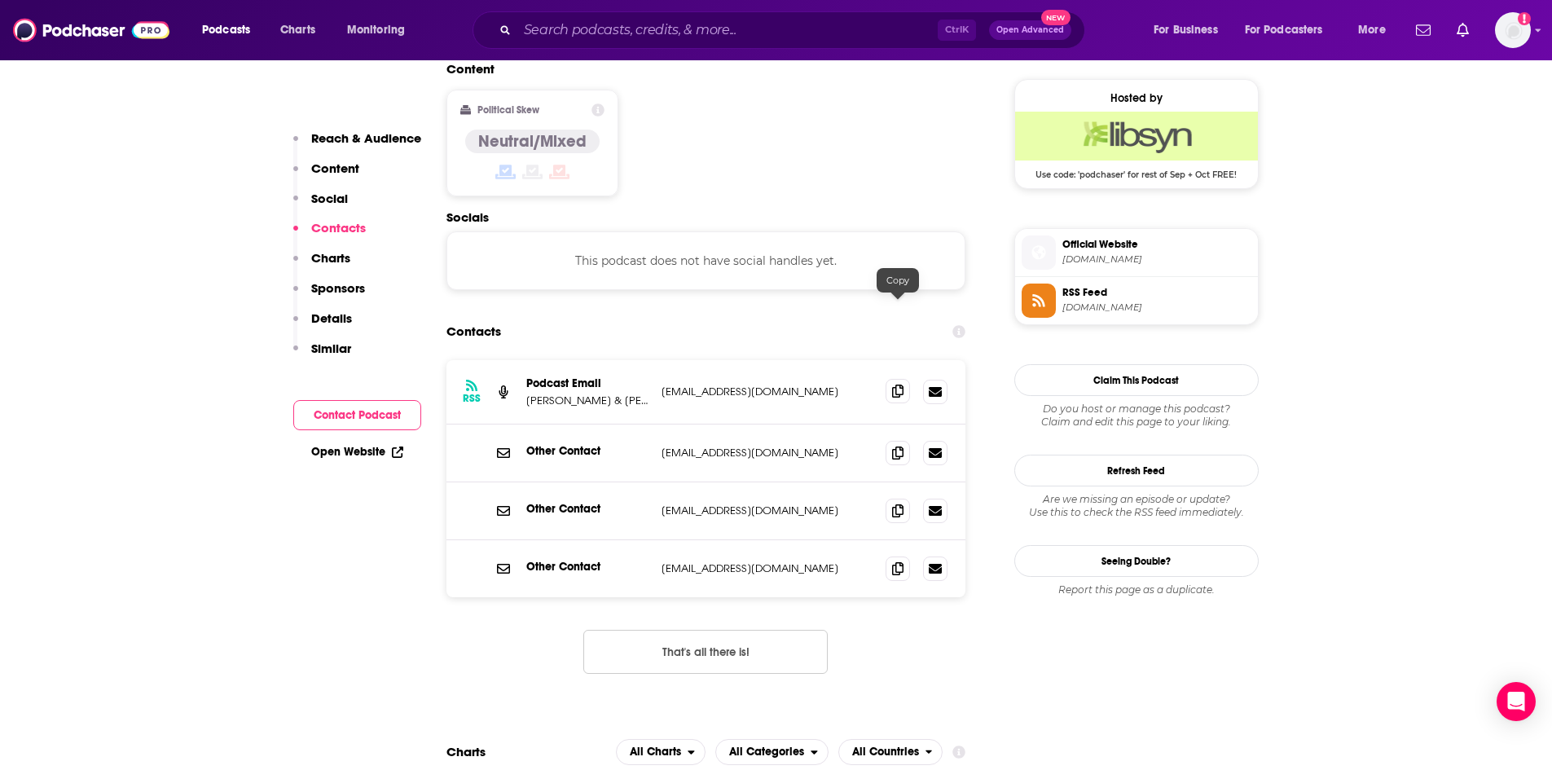
click at [893, 384] on icon at bounding box center [897, 390] width 11 height 13
click at [640, 28] on input "Search podcasts, credits, & more..." at bounding box center [727, 30] width 420 height 26
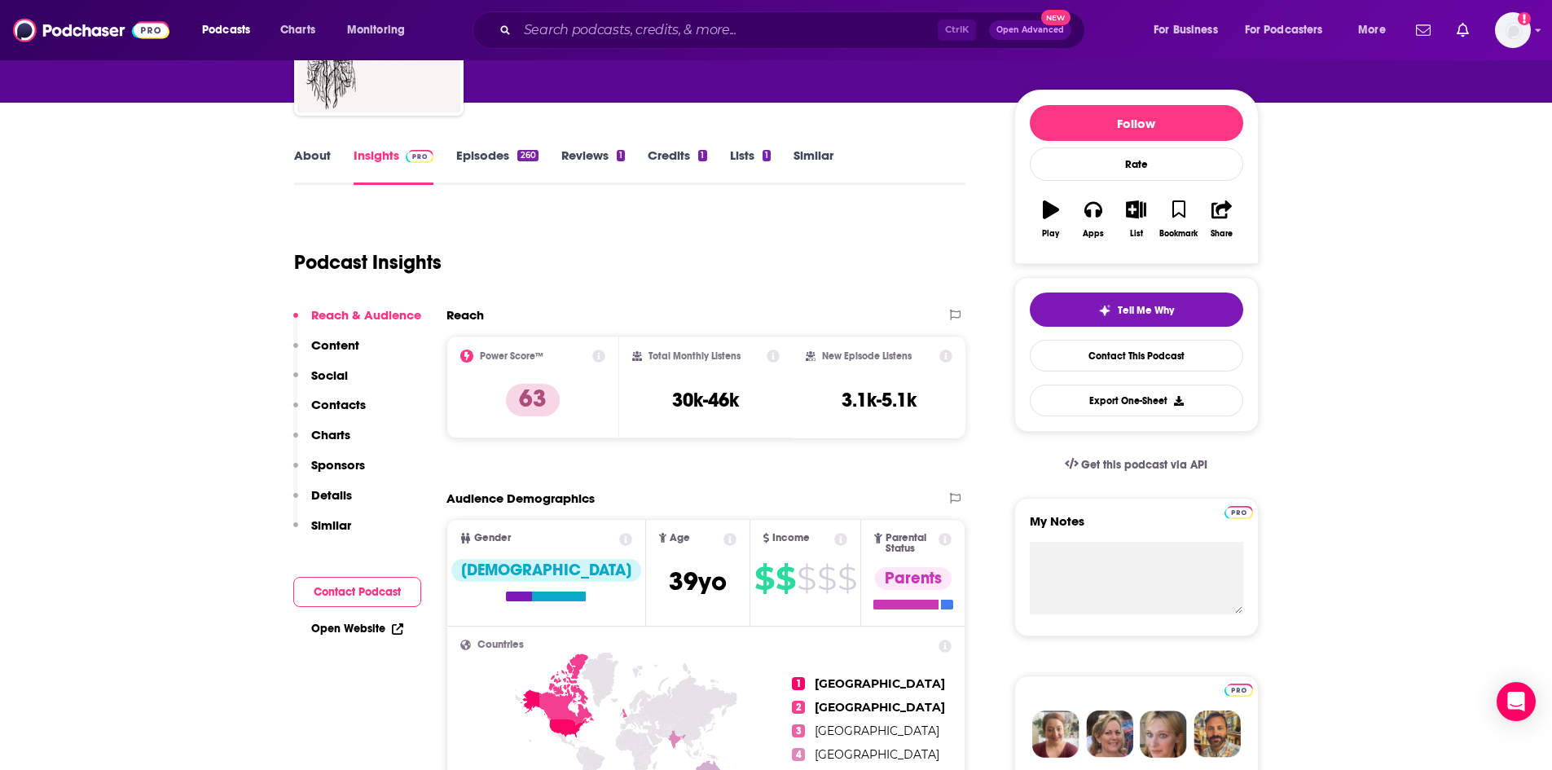
scroll to position [0, 0]
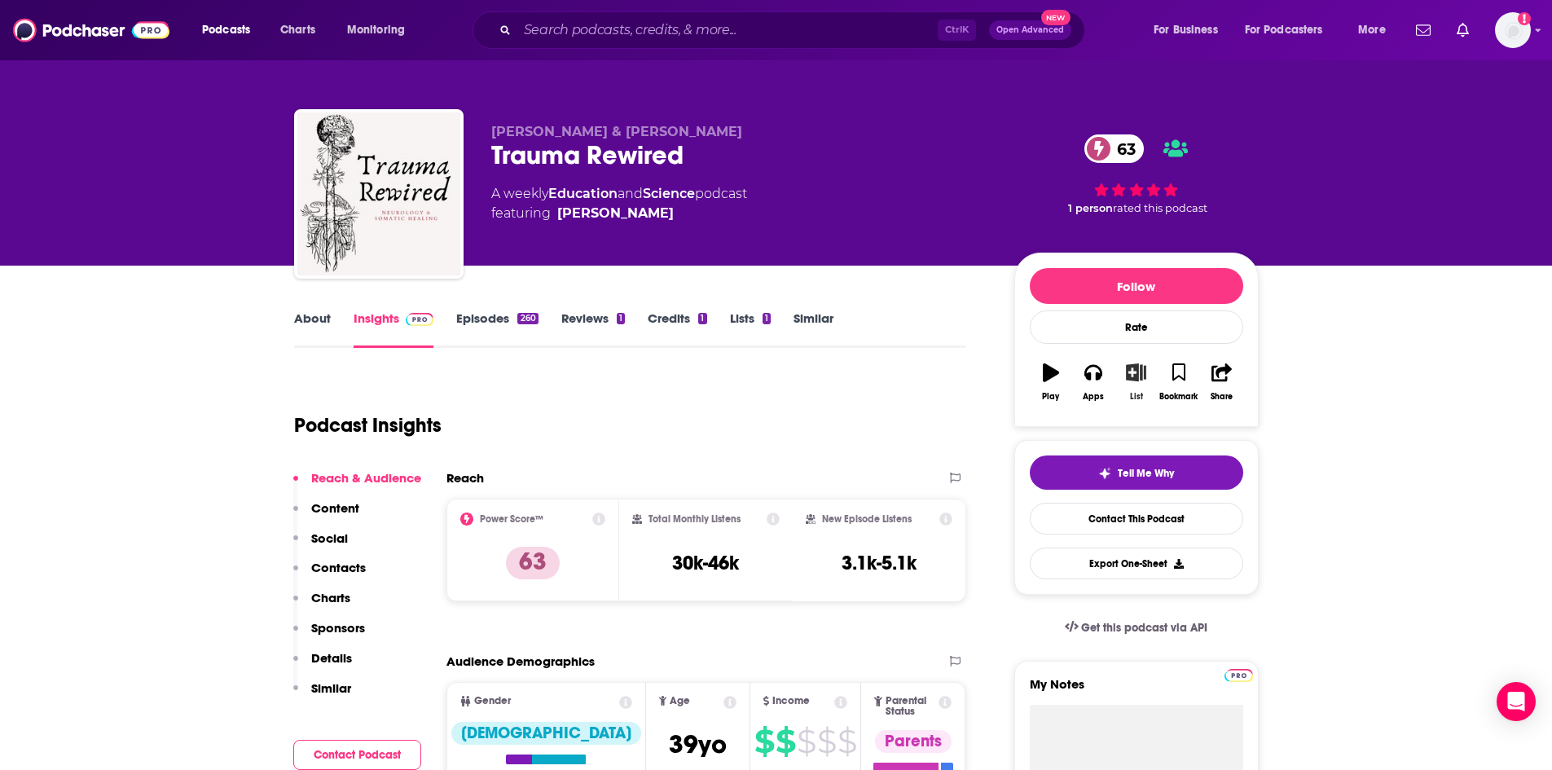
click at [1136, 377] on icon "button" at bounding box center [1136, 372] width 20 height 18
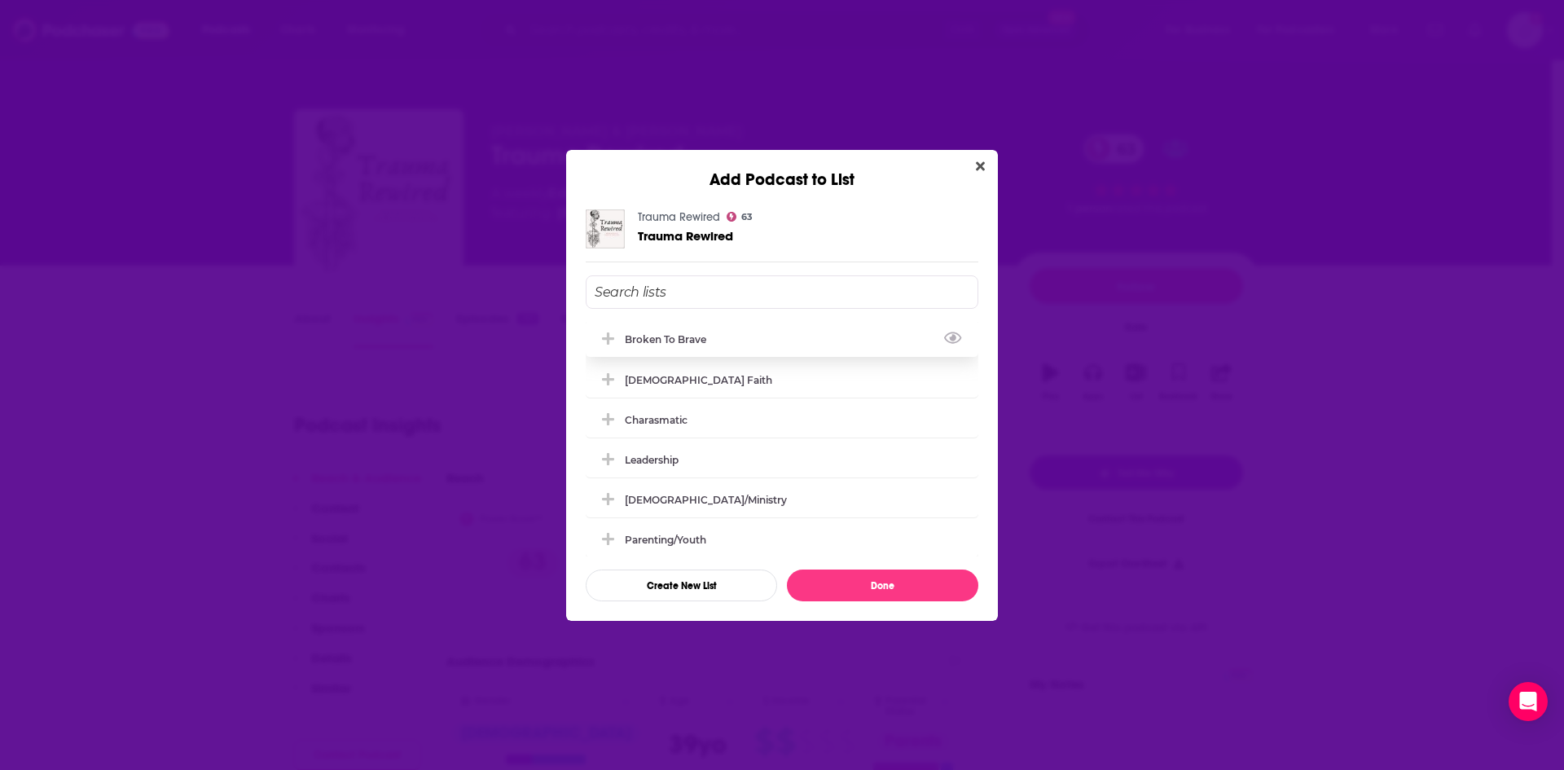
click at [607, 335] on icon "Add Podcast To List" at bounding box center [608, 338] width 12 height 12
click at [956, 588] on button "Done" at bounding box center [882, 585] width 191 height 32
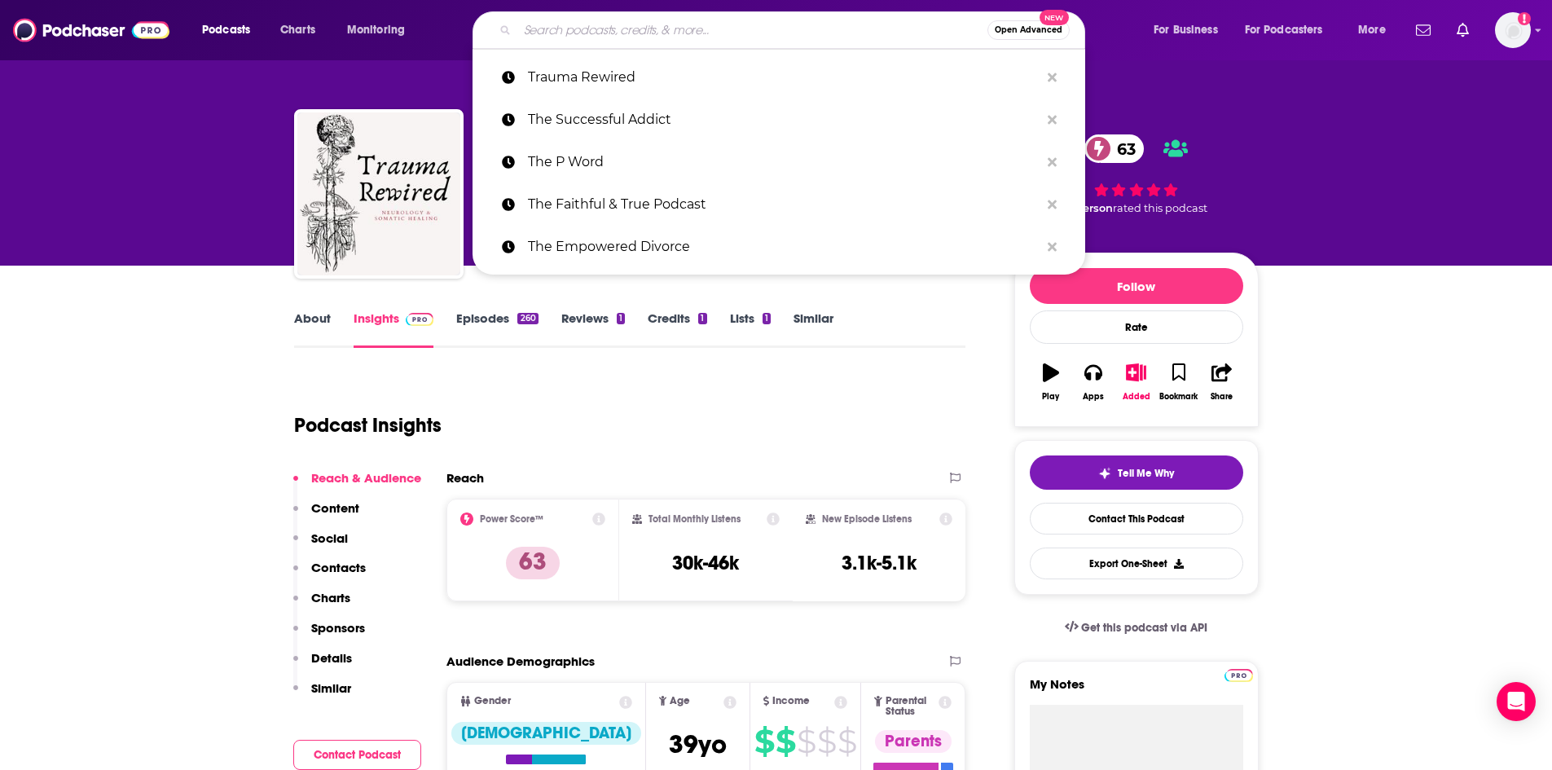
click at [715, 29] on input "Search podcasts, credits, & more..." at bounding box center [752, 30] width 470 height 26
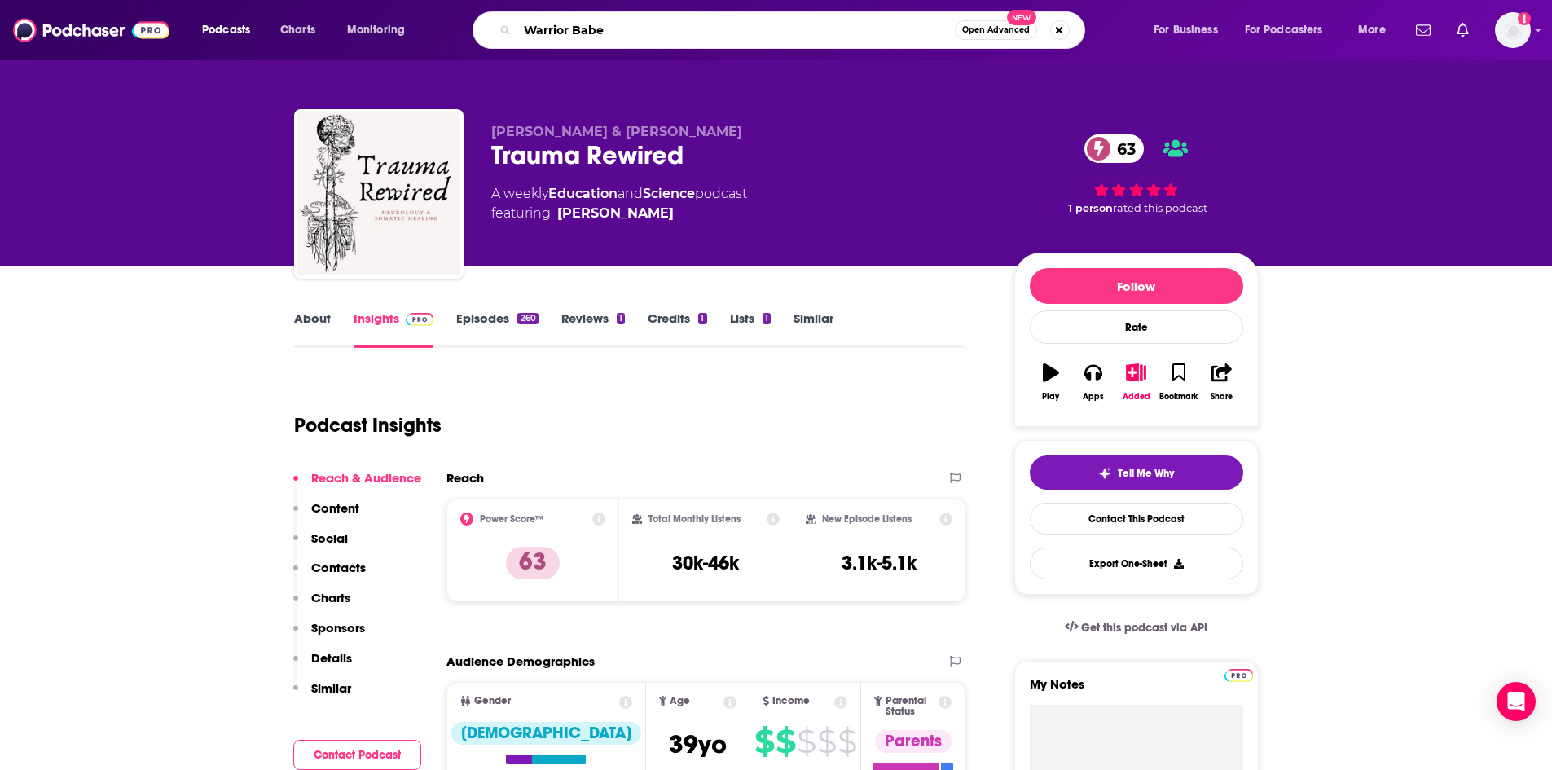
type input "Warrior Babes"
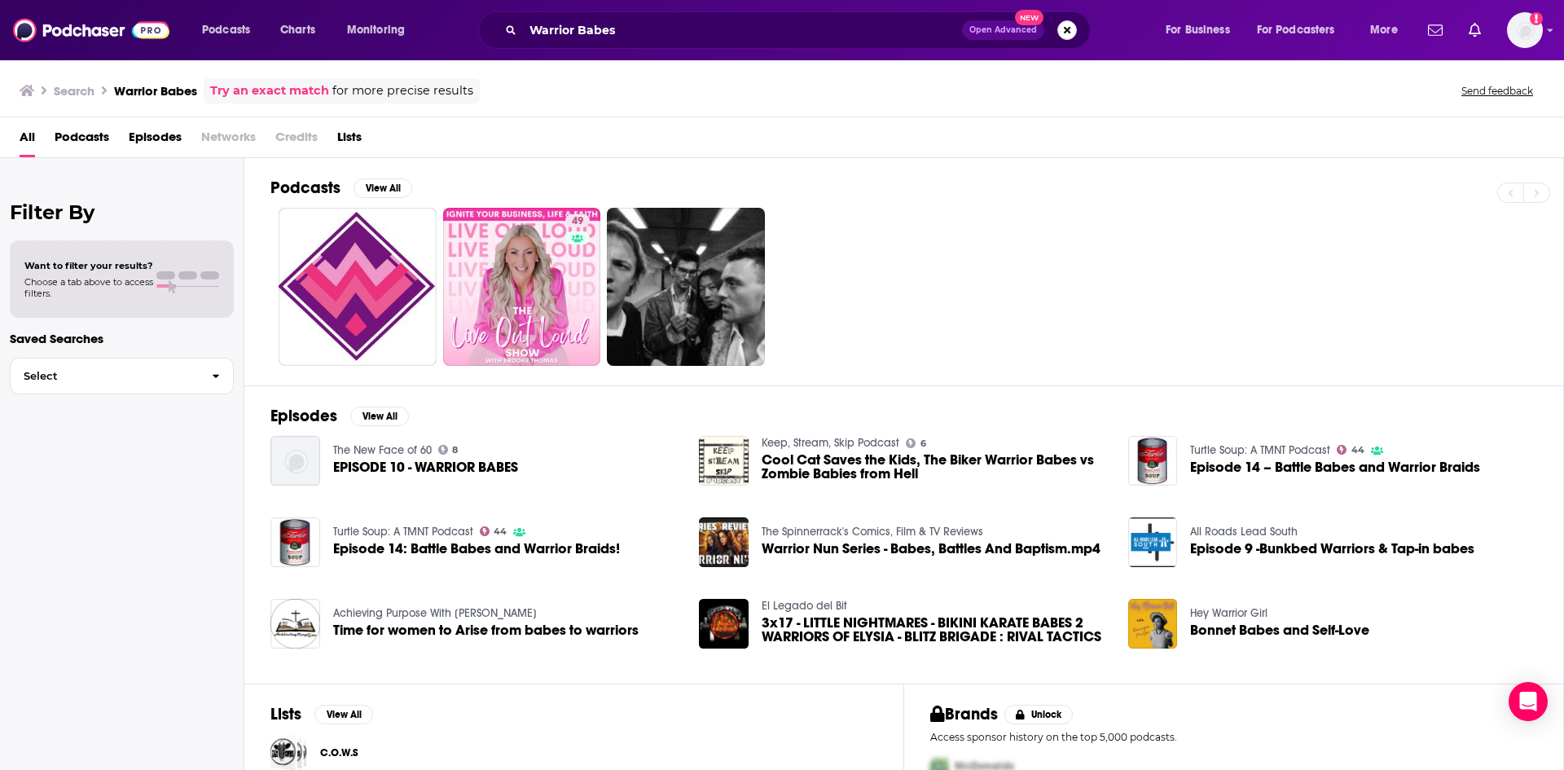
click at [1069, 32] on button "Search podcasts, credits, & more..." at bounding box center [1067, 30] width 20 height 20
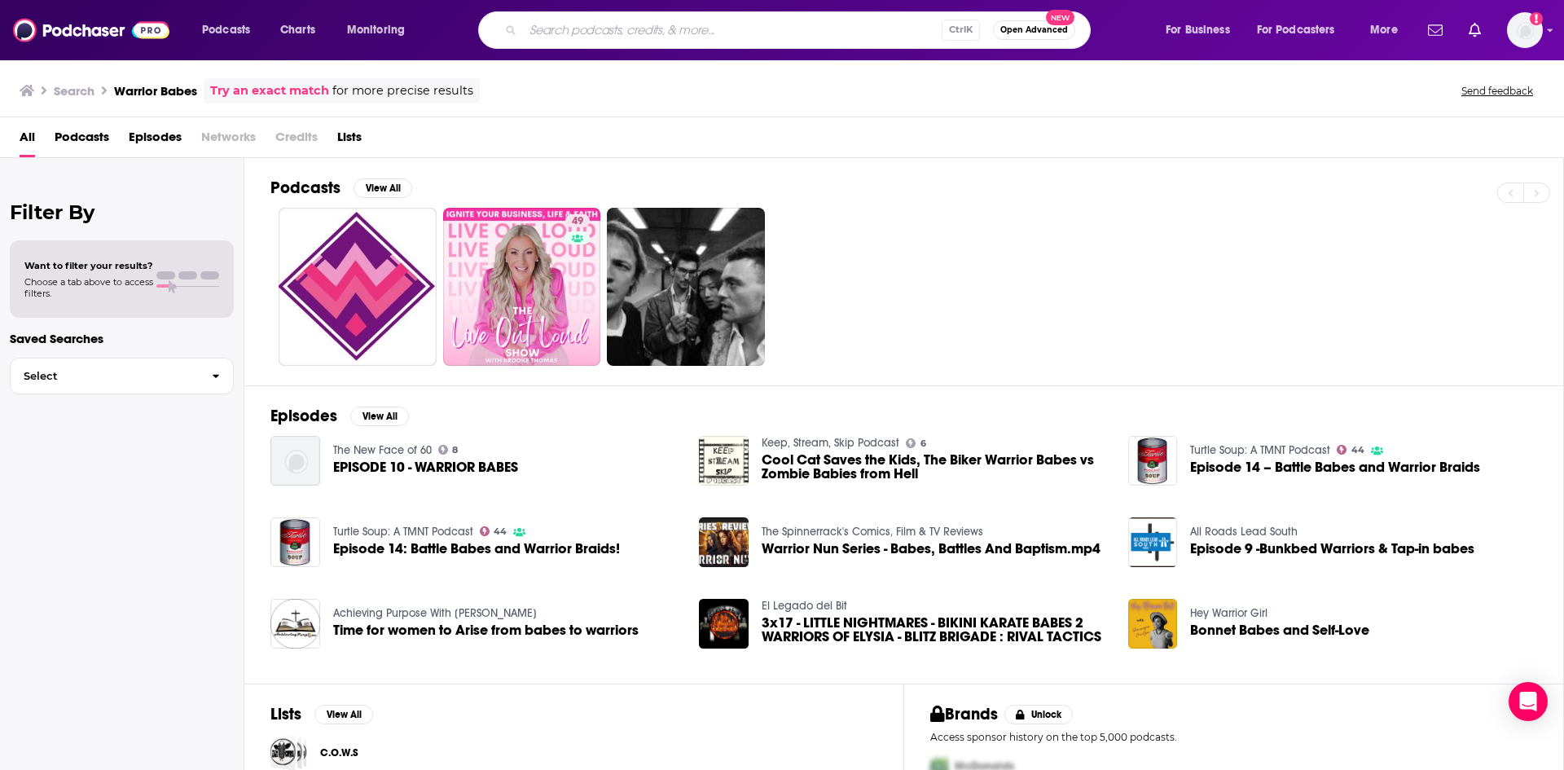
click at [647, 29] on input "Search podcasts, credits, & more..." at bounding box center [732, 30] width 419 height 26
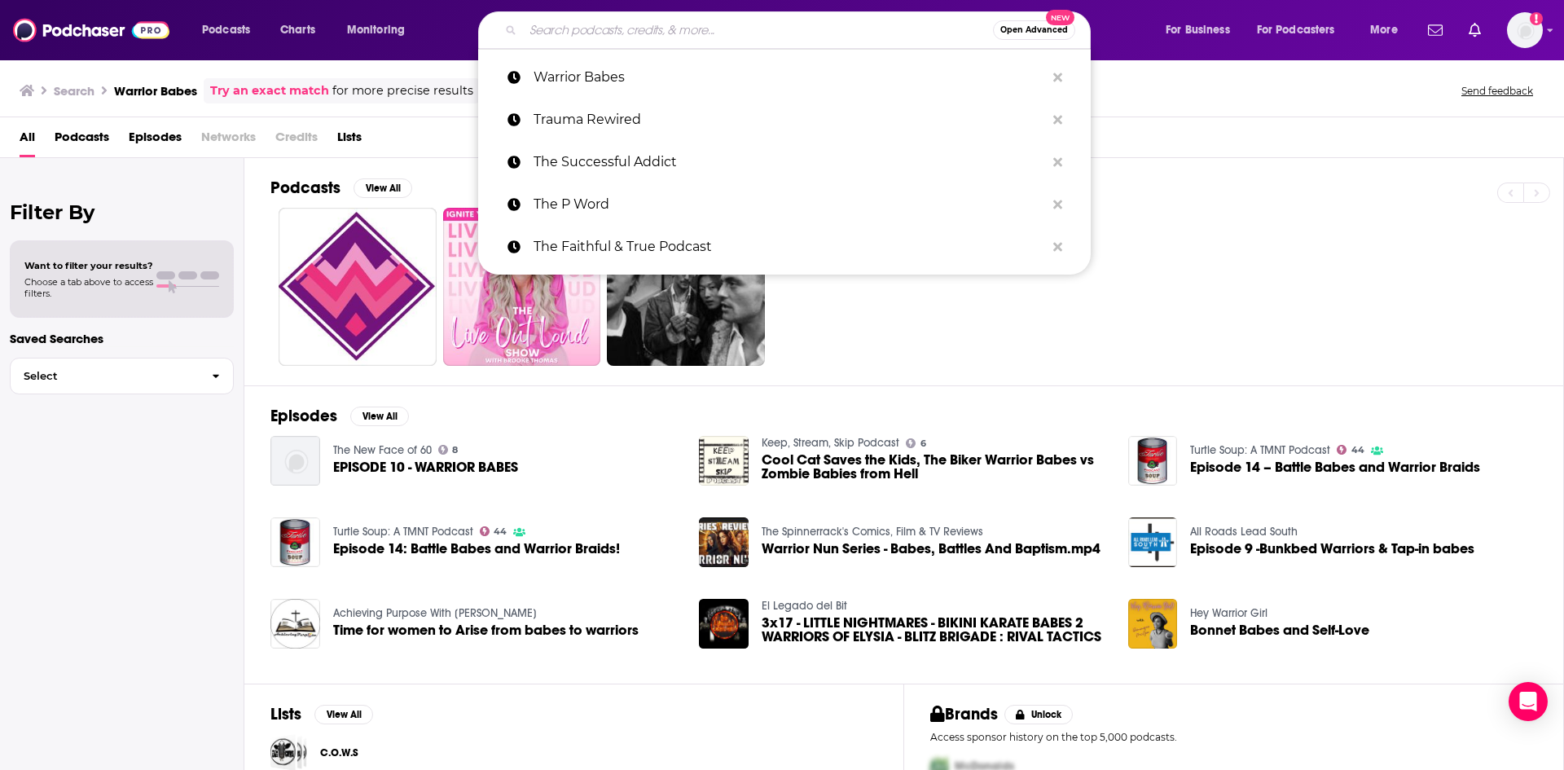
paste input "WeTonglen"
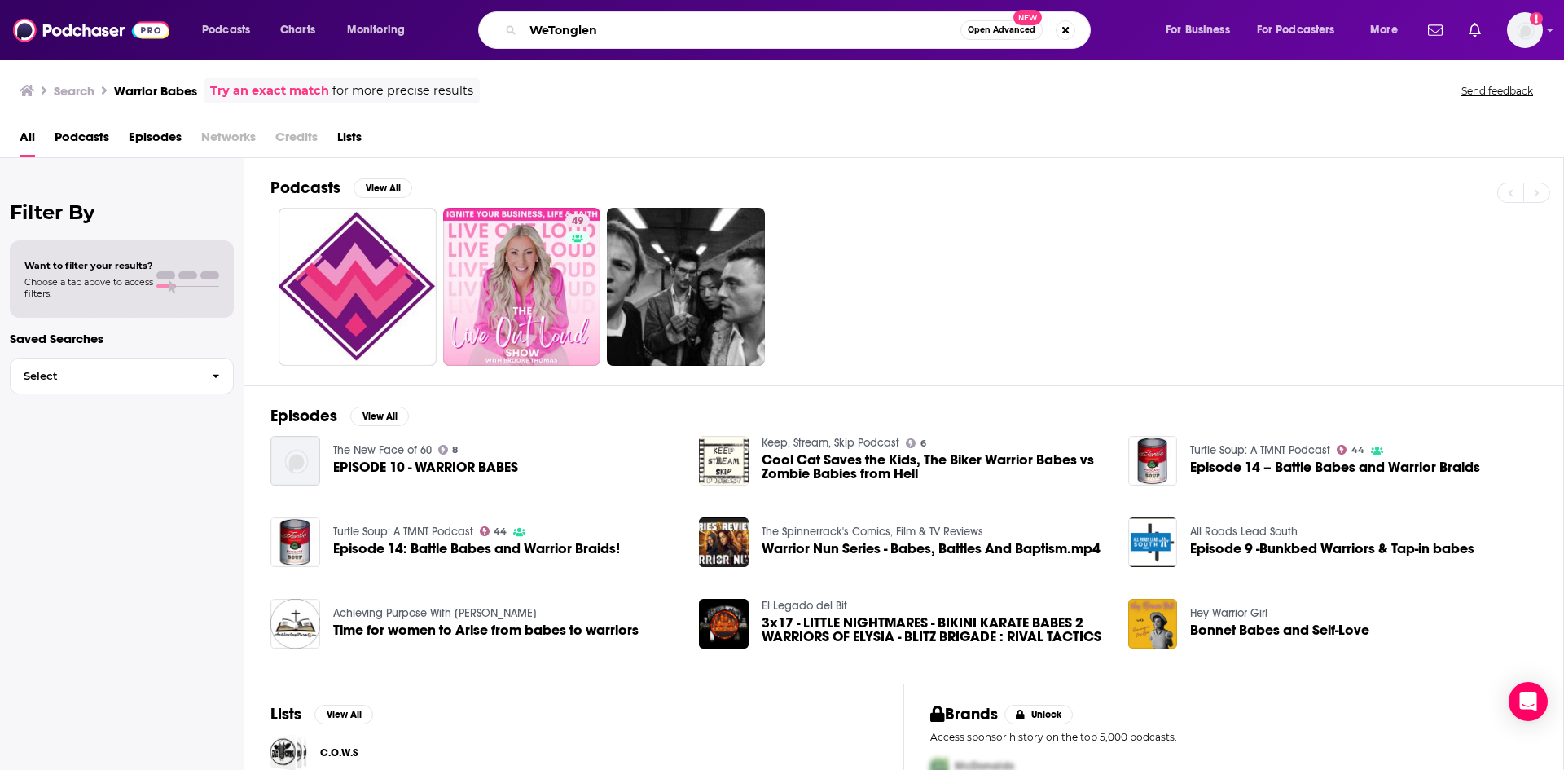
type input "WeTonglen"
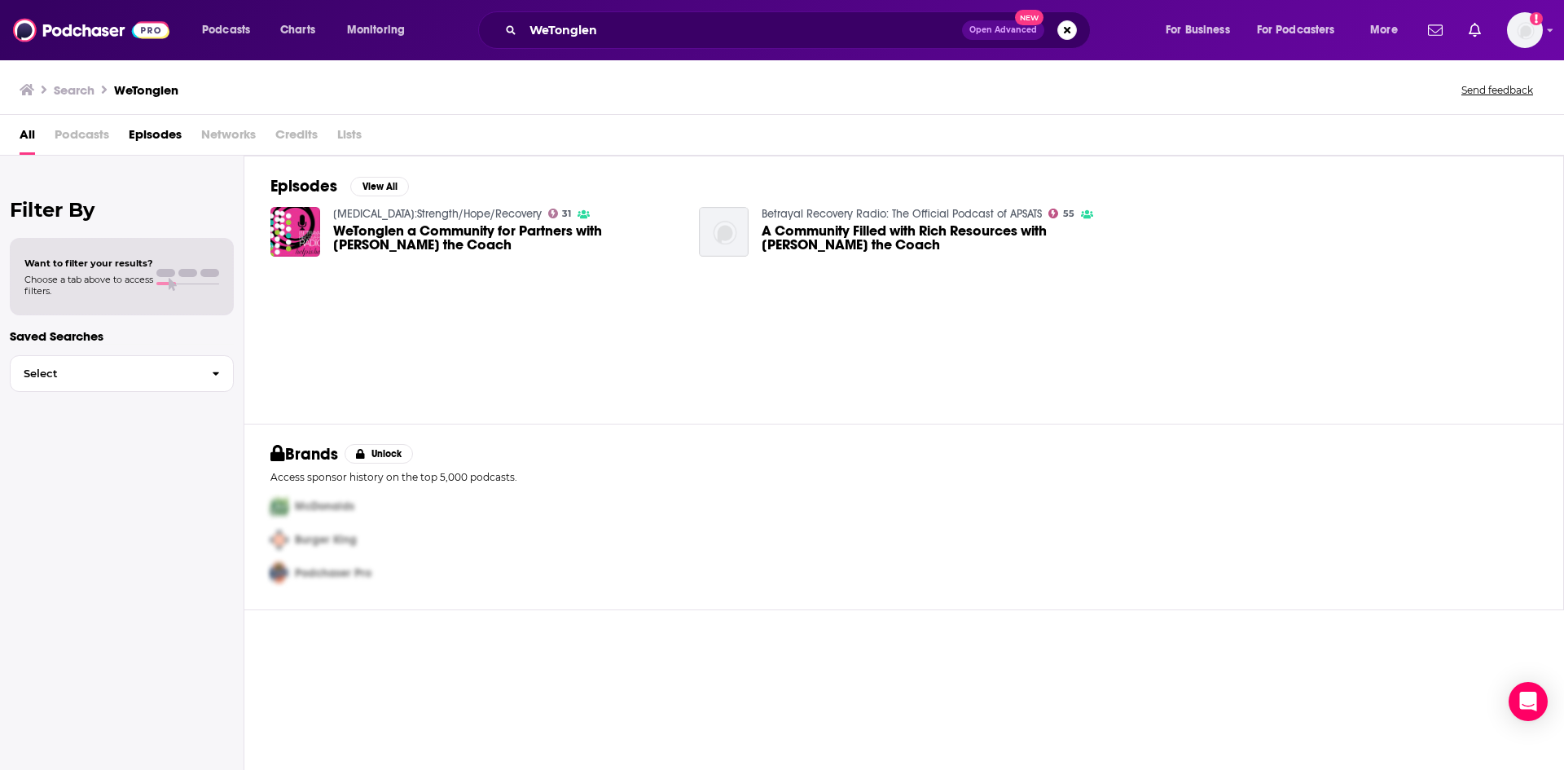
click at [425, 228] on span "WeTonglen a Community for Partners with [PERSON_NAME] the Coach" at bounding box center [506, 238] width 347 height 28
